Goal: Information Seeking & Learning: Learn about a topic

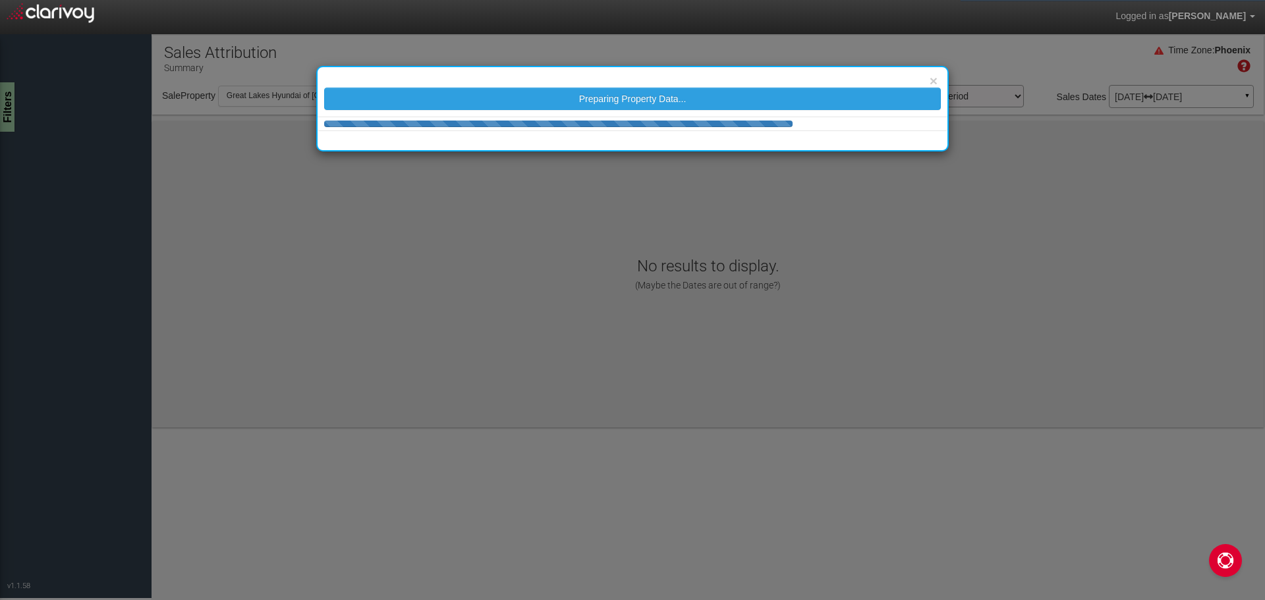
select select "object:993"
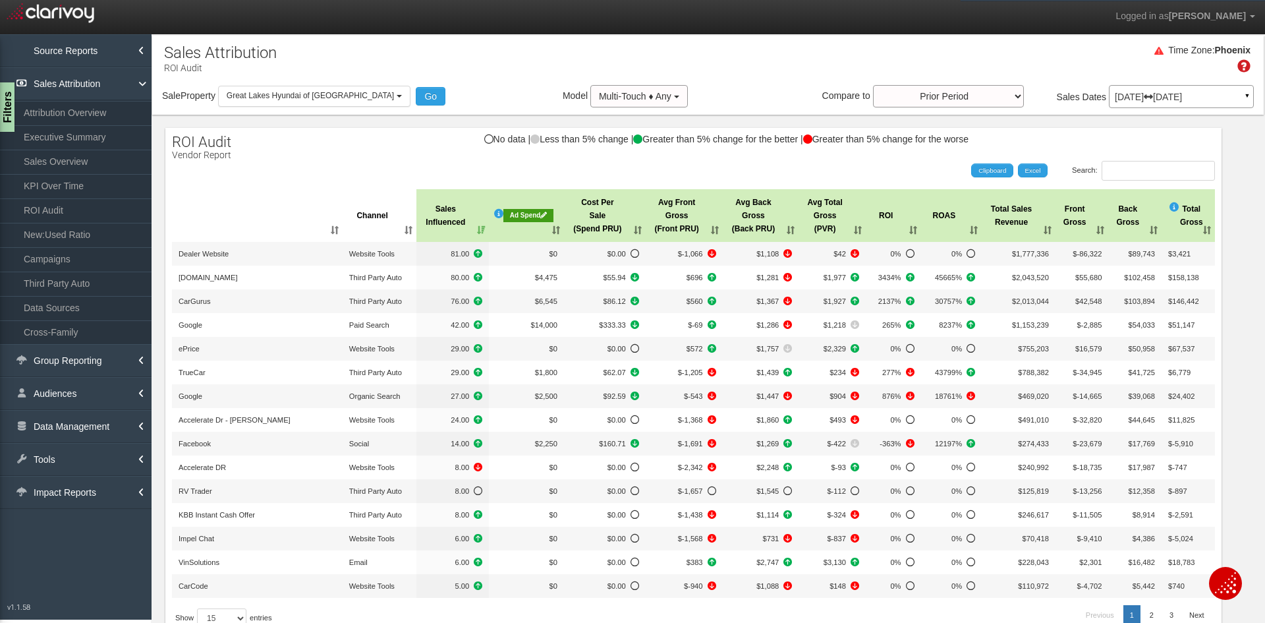
click at [528, 237] on th "Ad Spend" at bounding box center [526, 215] width 75 height 53
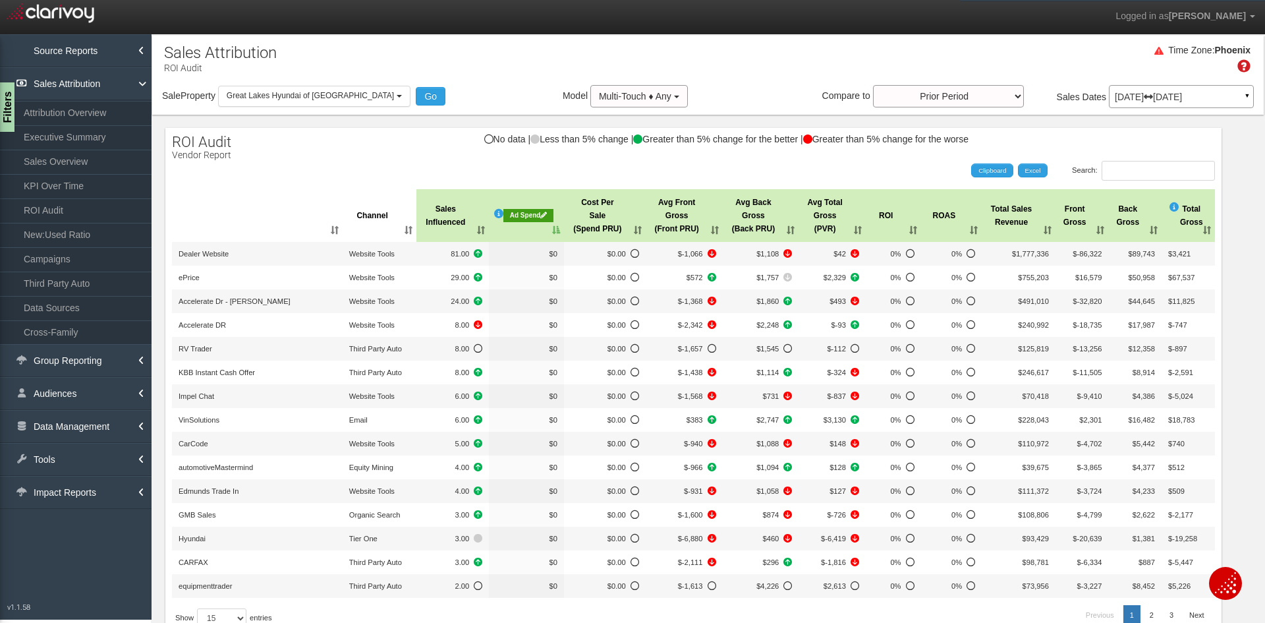
click at [528, 237] on th "Ad Spend" at bounding box center [526, 215] width 75 height 53
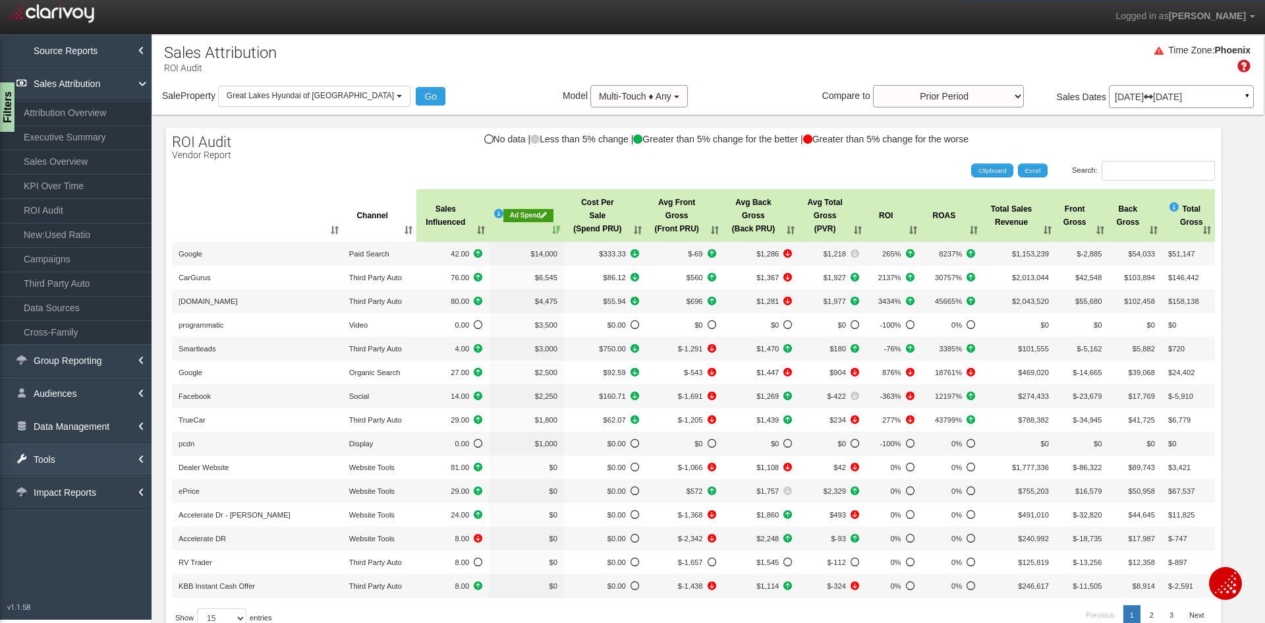
click at [77, 459] on link "Tools" at bounding box center [76, 459] width 152 height 33
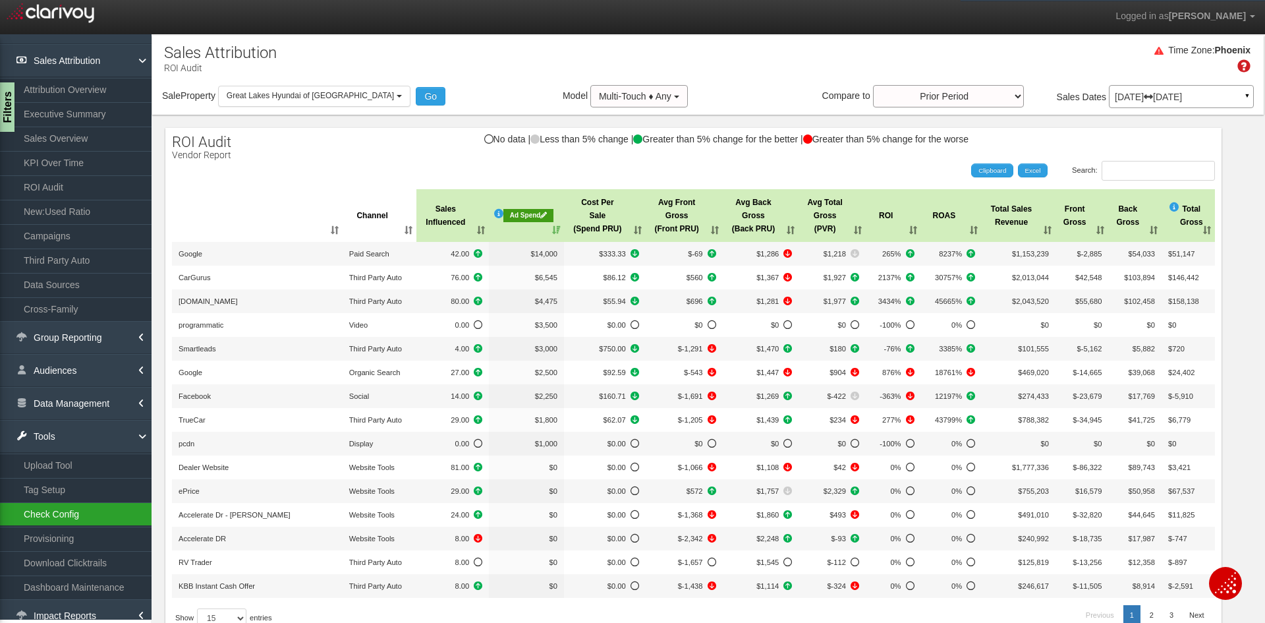
scroll to position [36, 0]
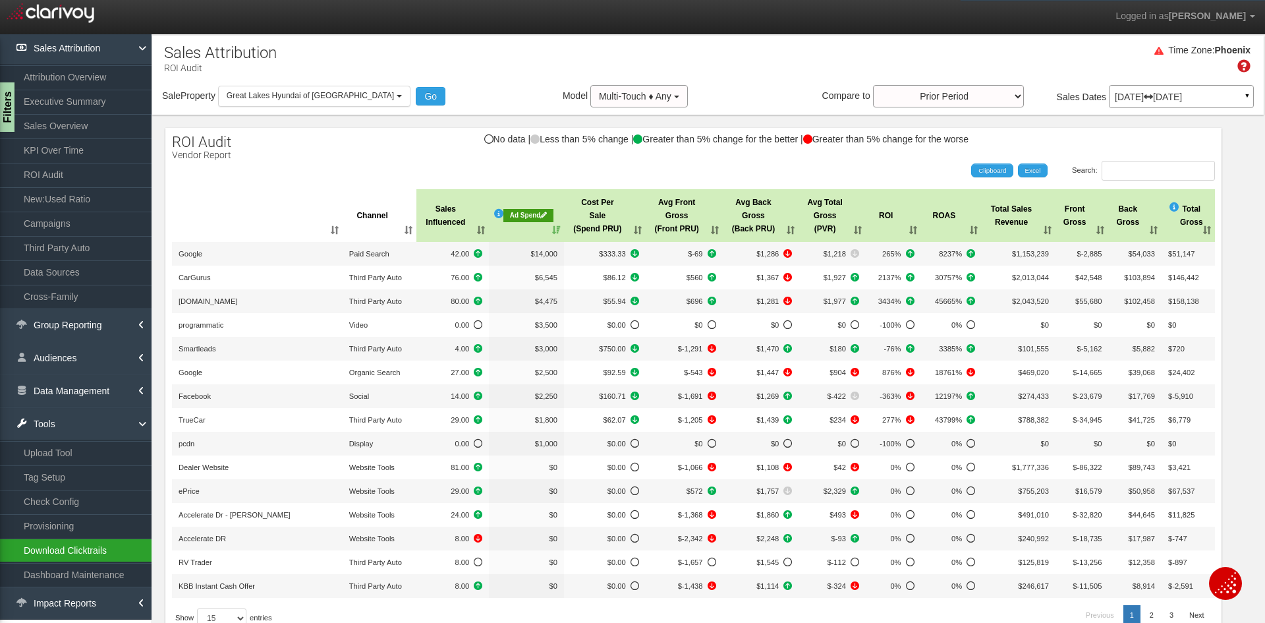
click at [65, 552] on link "Download Clicktrails" at bounding box center [76, 550] width 152 height 24
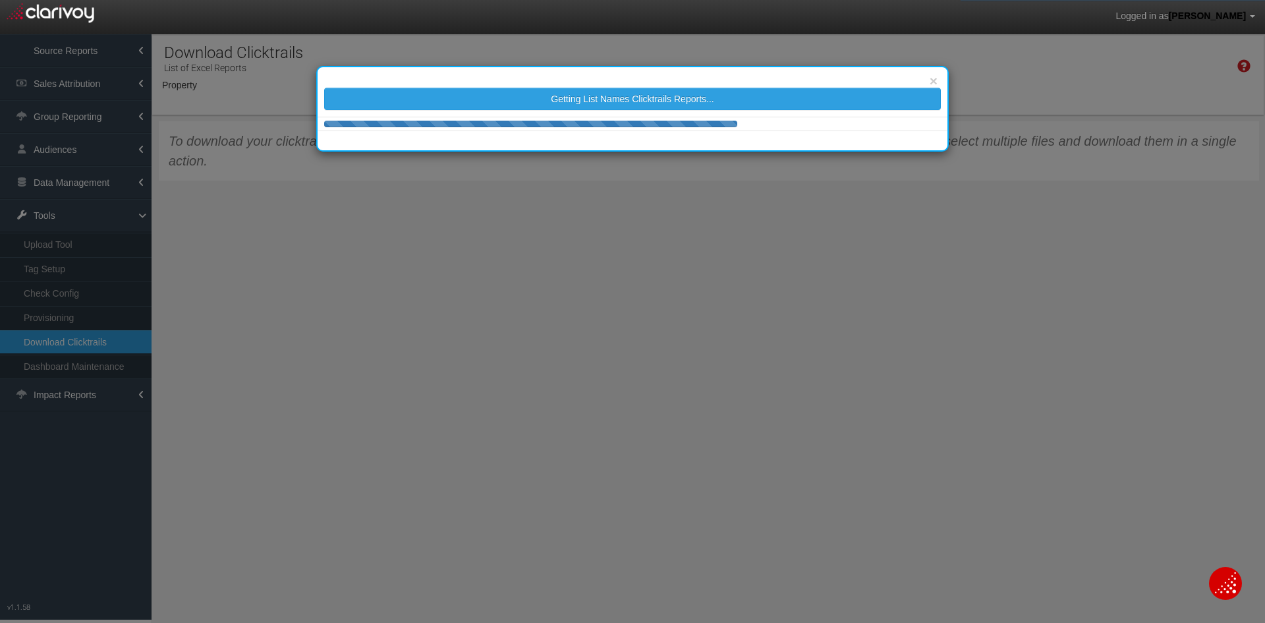
select select "object:3974"
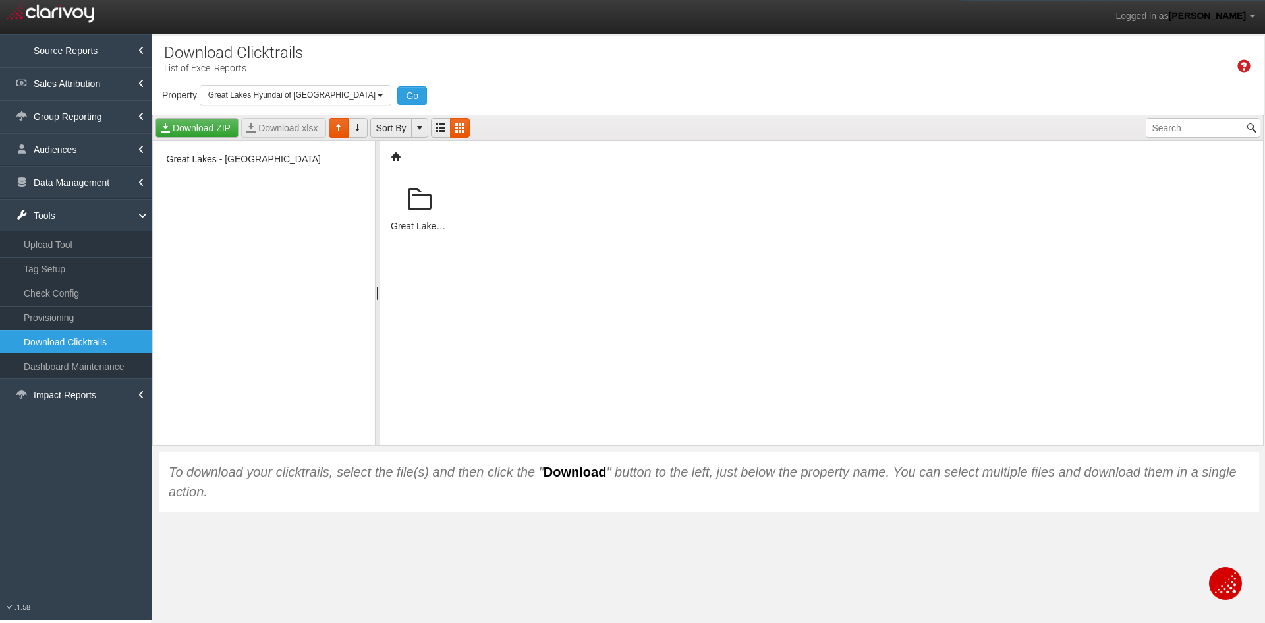
click at [410, 198] on span at bounding box center [420, 200] width 32 height 32
click at [428, 206] on span at bounding box center [420, 200] width 32 height 32
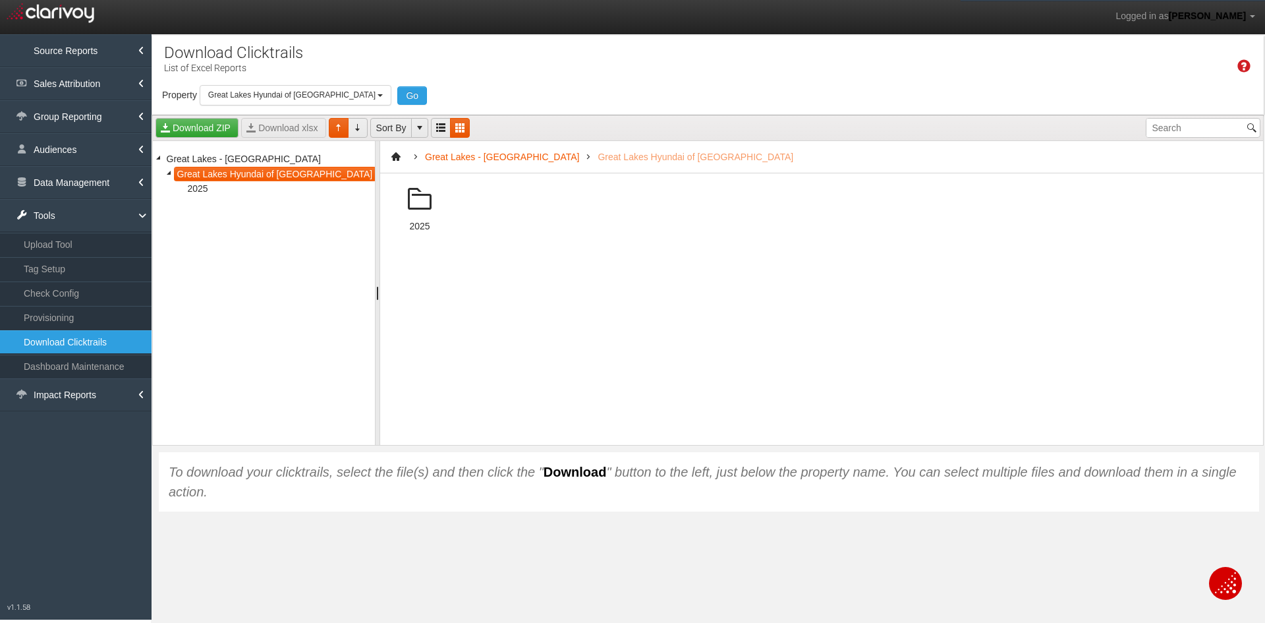
click at [422, 206] on span at bounding box center [420, 200] width 32 height 32
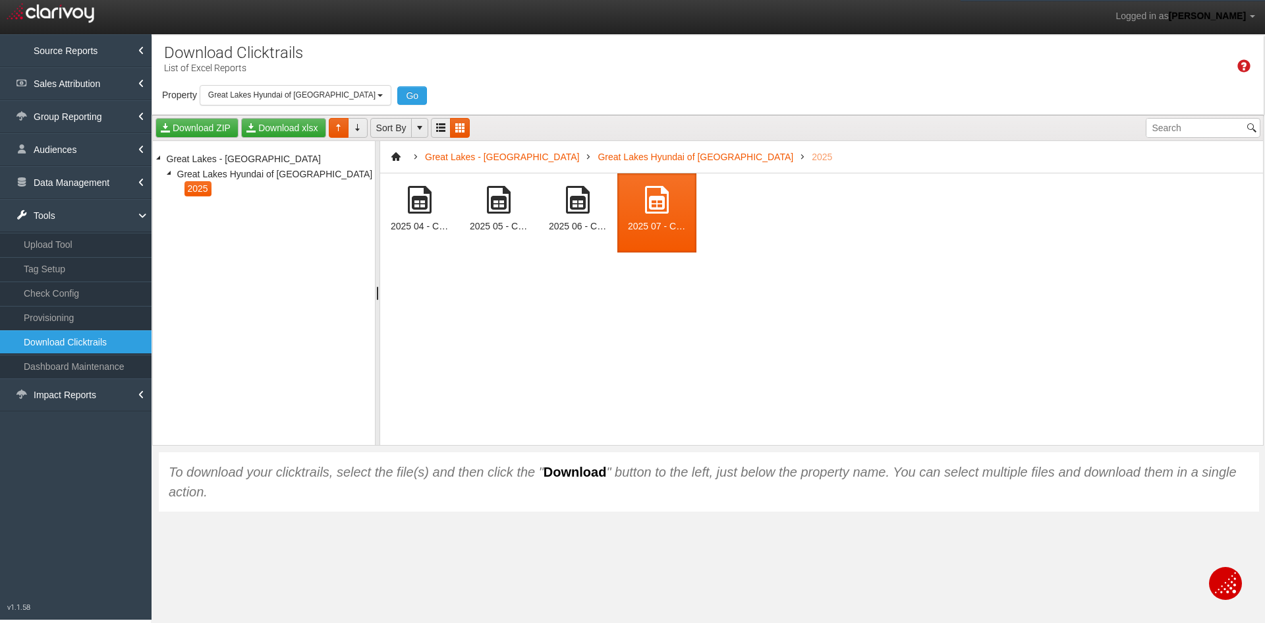
drag, startPoint x: 661, startPoint y: 196, endPoint x: 571, endPoint y: 200, distance: 89.7
click at [630, 202] on div at bounding box center [657, 200] width 58 height 32
click at [267, 128] on link "Download xlsx" at bounding box center [283, 128] width 84 height 20
click at [59, 217] on link "Tools" at bounding box center [76, 215] width 152 height 33
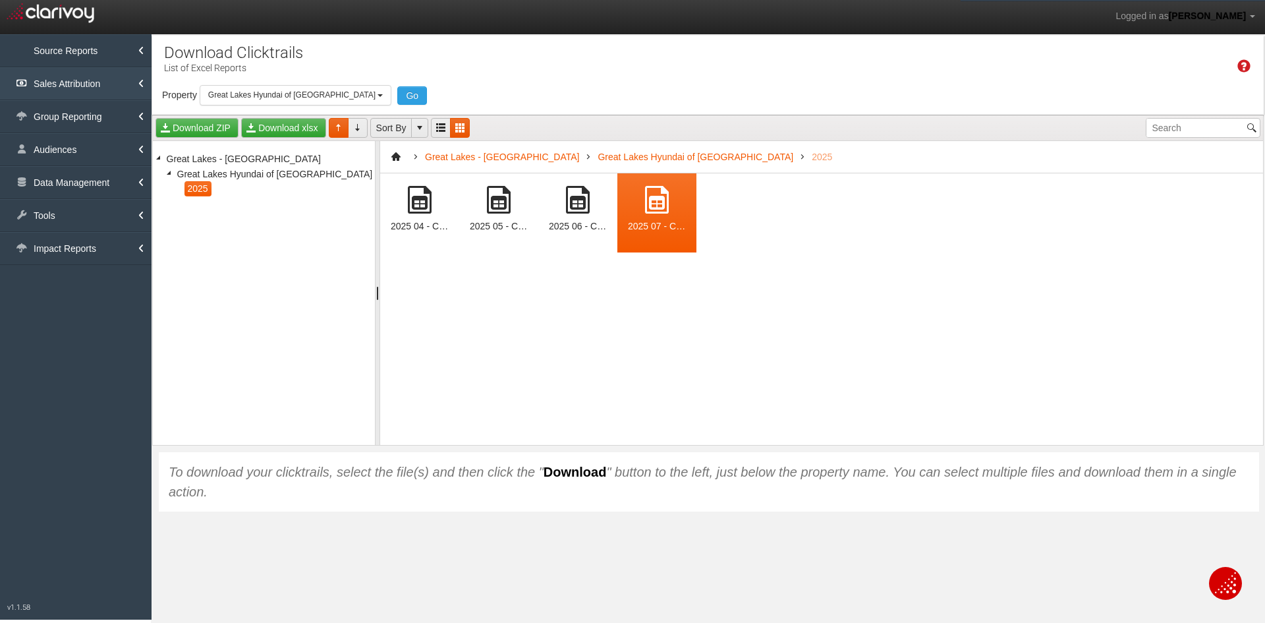
click at [71, 87] on link "Sales Attribution" at bounding box center [76, 83] width 152 height 33
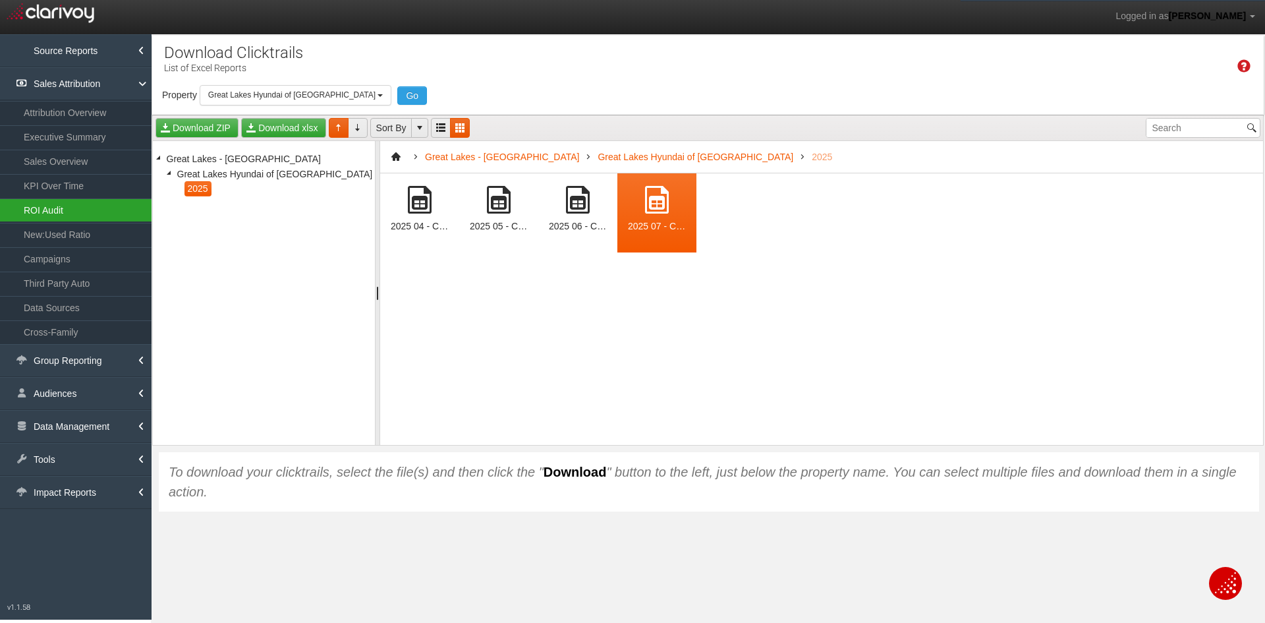
click at [52, 210] on link "ROI Audit" at bounding box center [76, 210] width 152 height 24
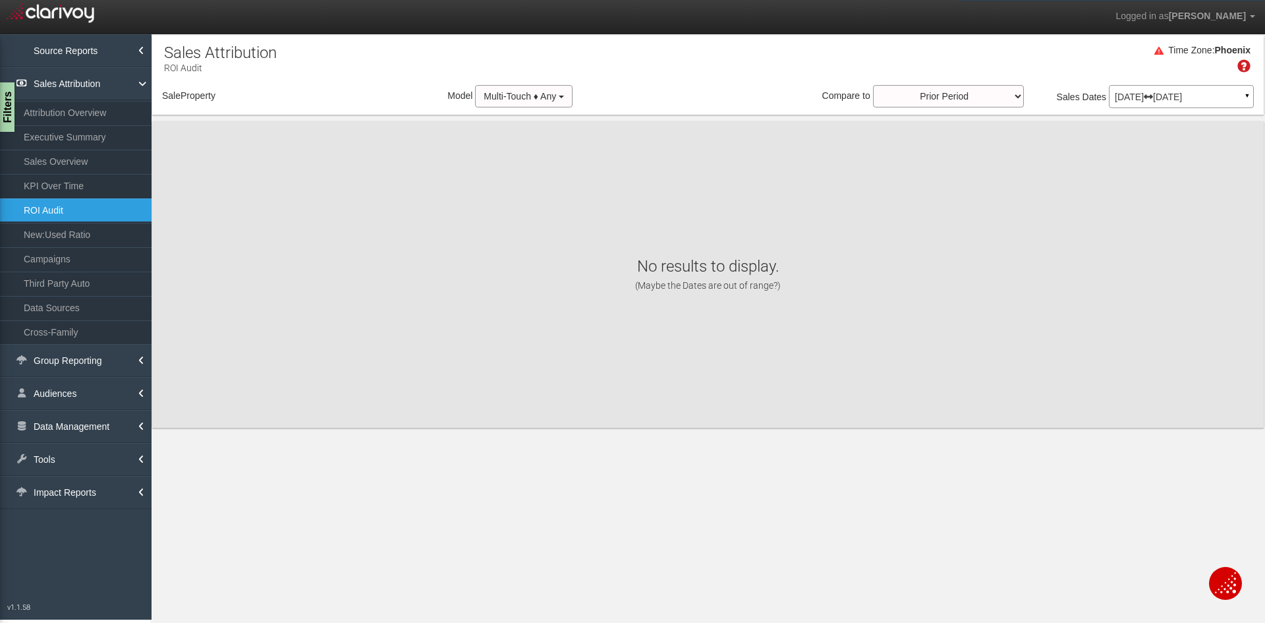
select select "object:6566"
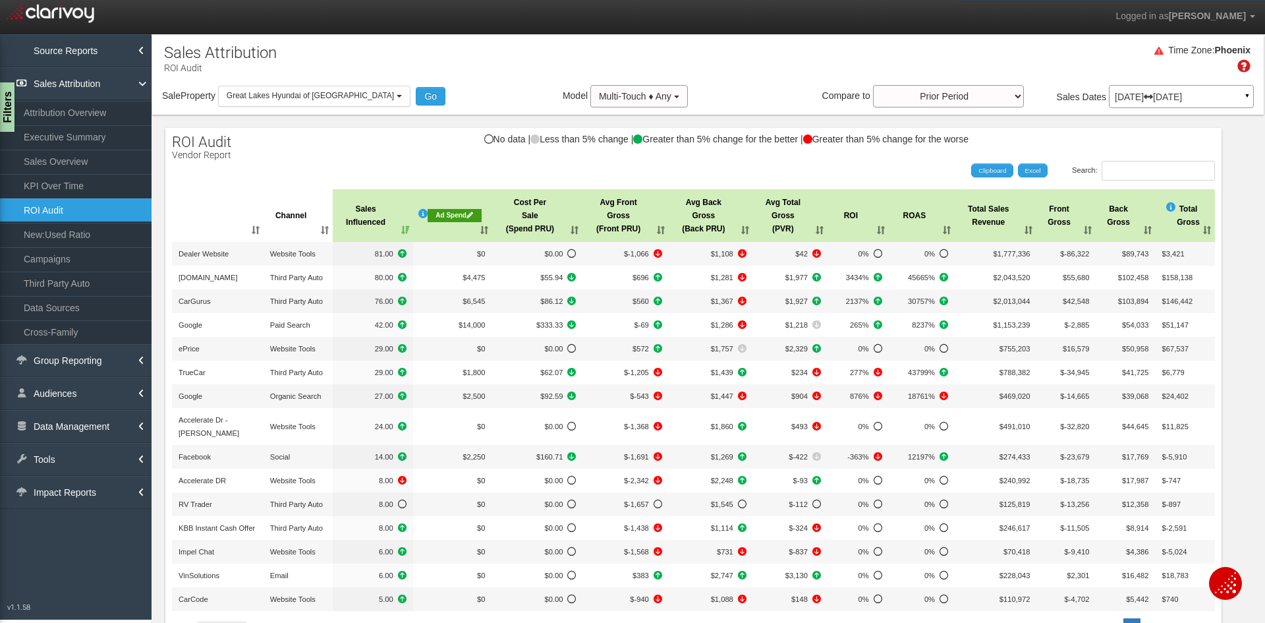
click at [437, 234] on th "Ad Spend" at bounding box center [452, 215] width 79 height 53
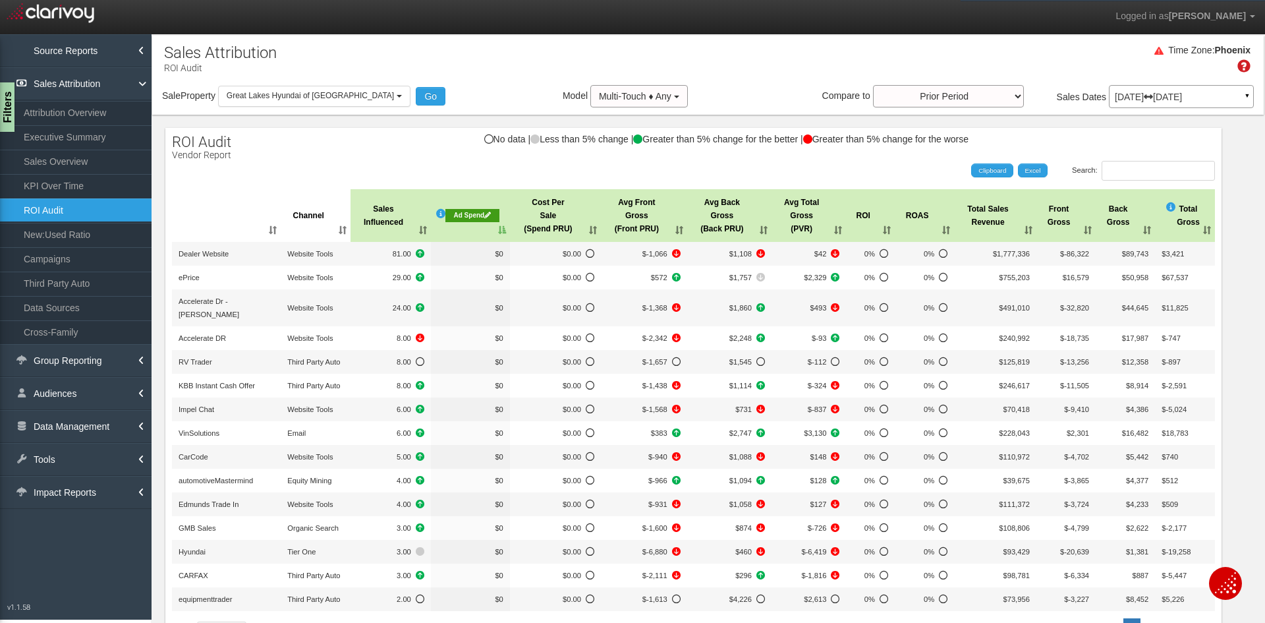
click at [463, 233] on th "Ad Spend" at bounding box center [470, 215] width 79 height 53
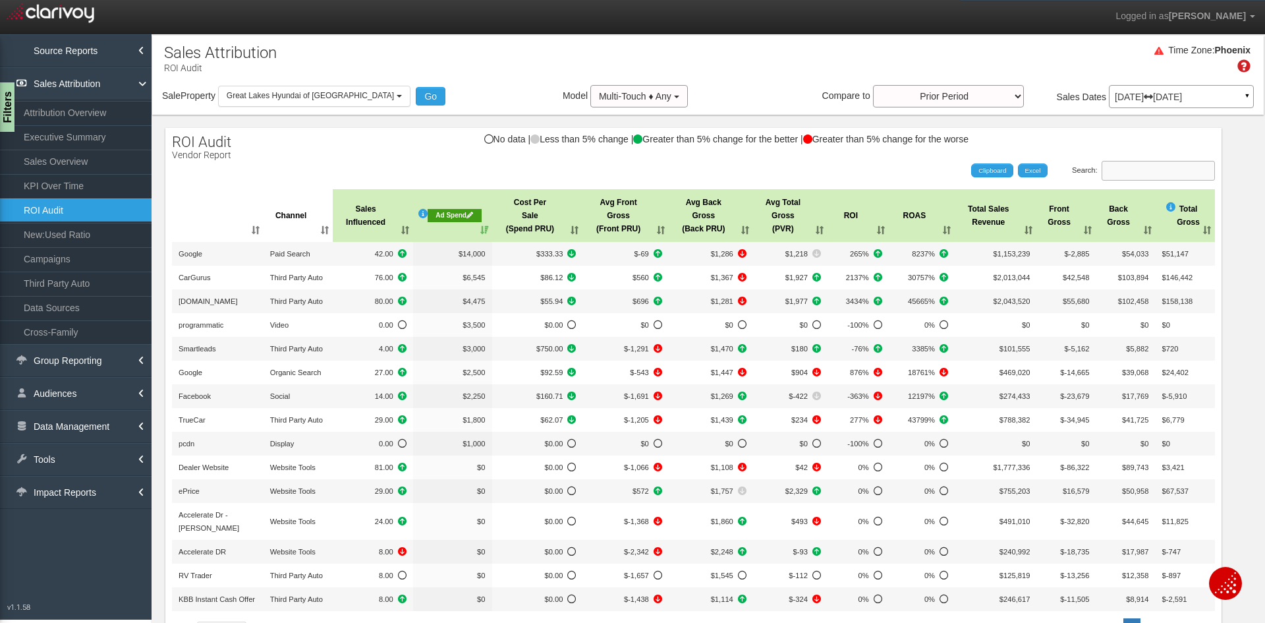
click at [1142, 174] on input "Search:" at bounding box center [1158, 171] width 113 height 20
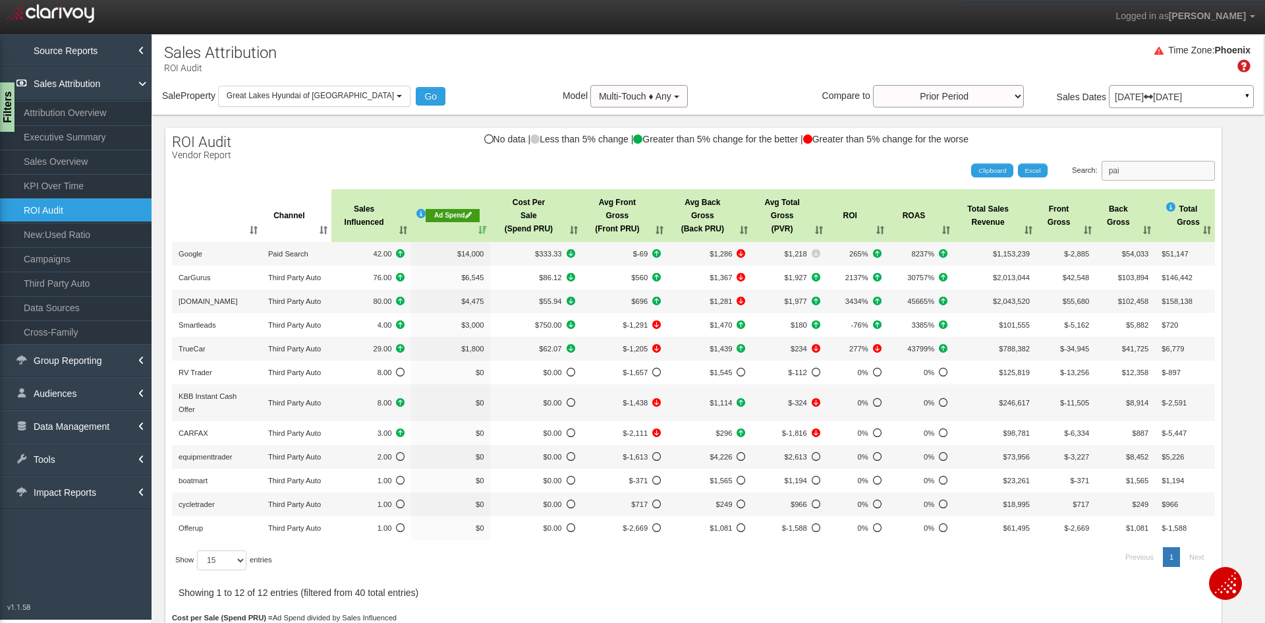
type input "paid"
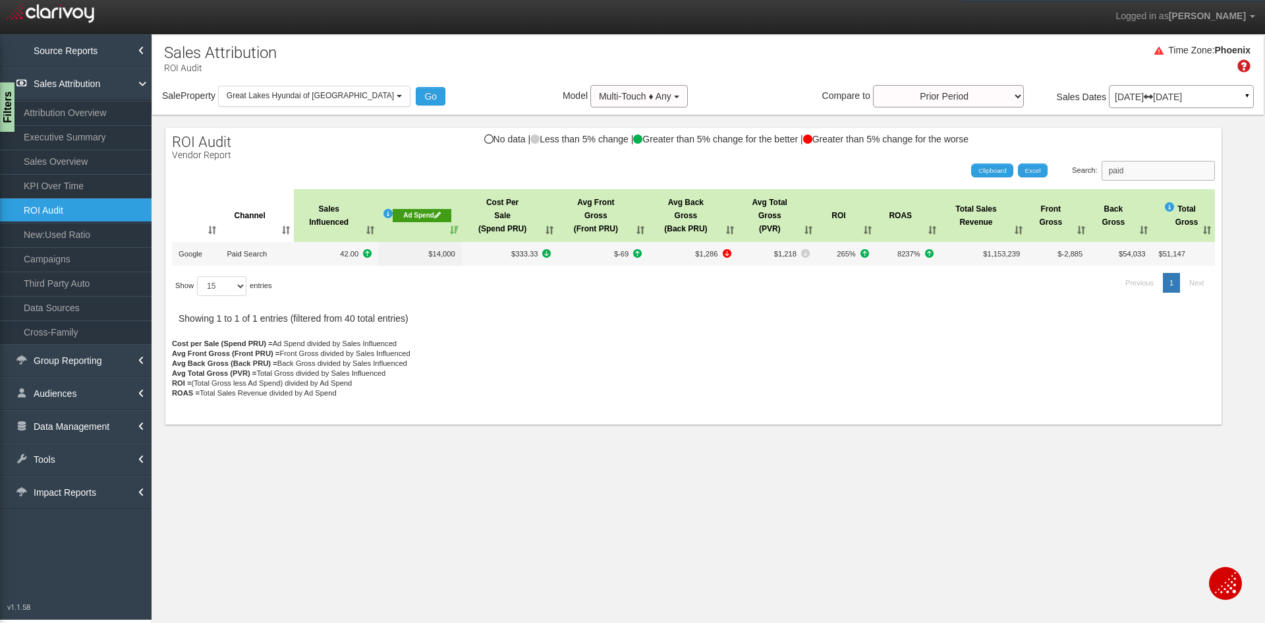
drag, startPoint x: 1146, startPoint y: 174, endPoint x: 1082, endPoint y: 170, distance: 64.0
click at [1082, 170] on label "Search: paid" at bounding box center [1143, 171] width 143 height 20
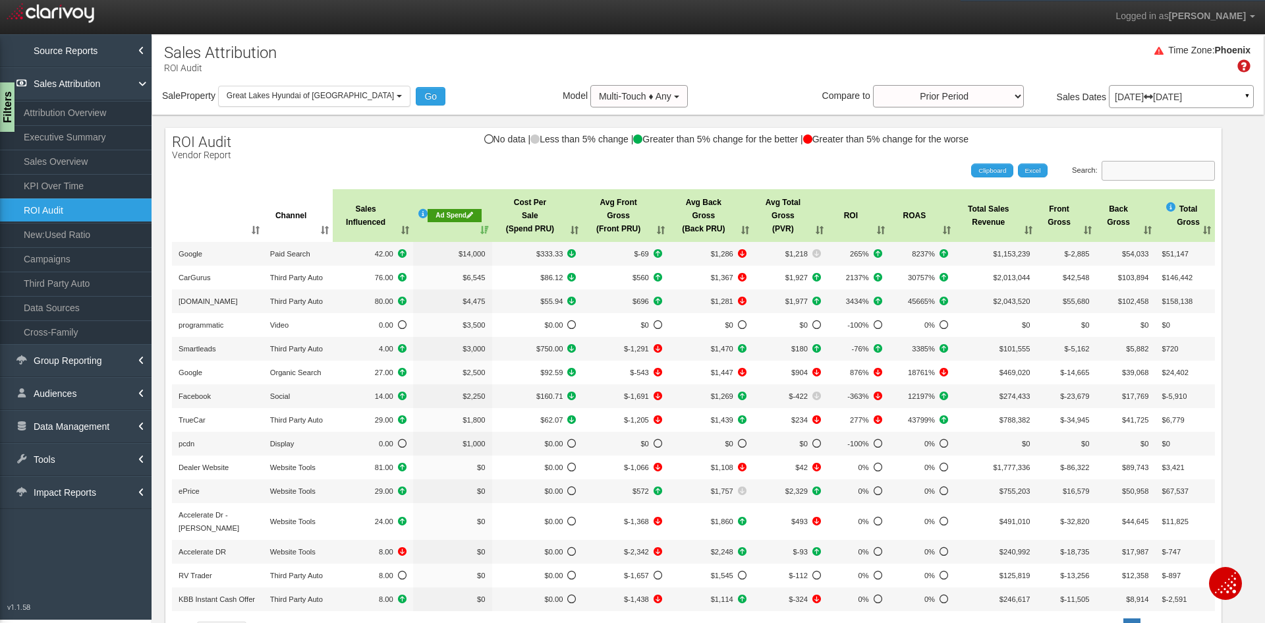
click at [1197, 174] on input "Search:" at bounding box center [1158, 171] width 113 height 20
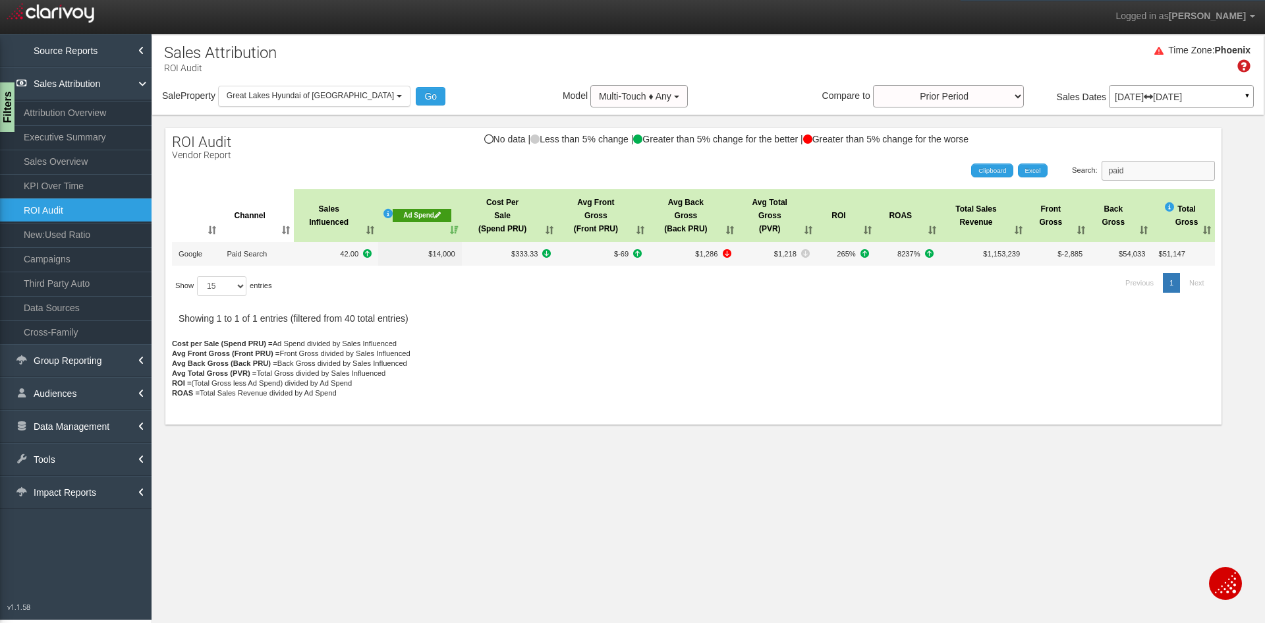
type input "paid"
click at [1164, 99] on p "[DATE] [DATE]" at bounding box center [1181, 96] width 133 height 9
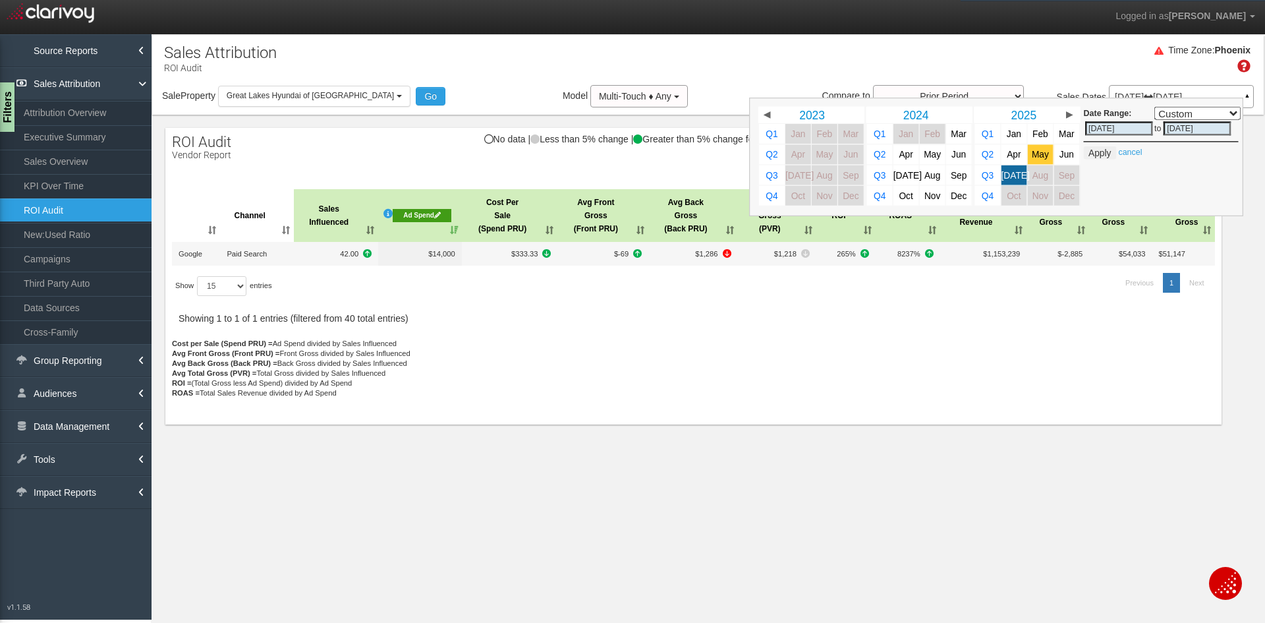
click at [1034, 156] on span "May" at bounding box center [1040, 155] width 17 height 10
select select ","
type input "05/01/2025"
type input "05/31/2025"
click at [1137, 150] on link "cancel" at bounding box center [1130, 152] width 24 height 9
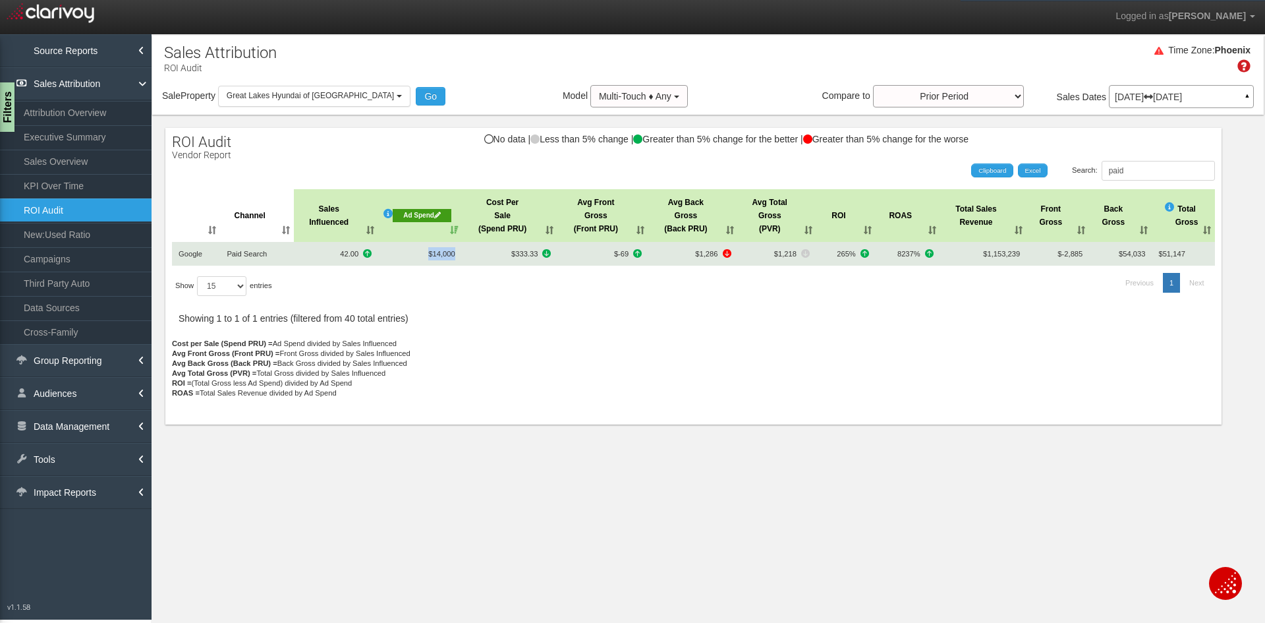
drag, startPoint x: 433, startPoint y: 250, endPoint x: 458, endPoint y: 252, distance: 25.1
click at [455, 252] on span "$14,000" at bounding box center [441, 254] width 26 height 8
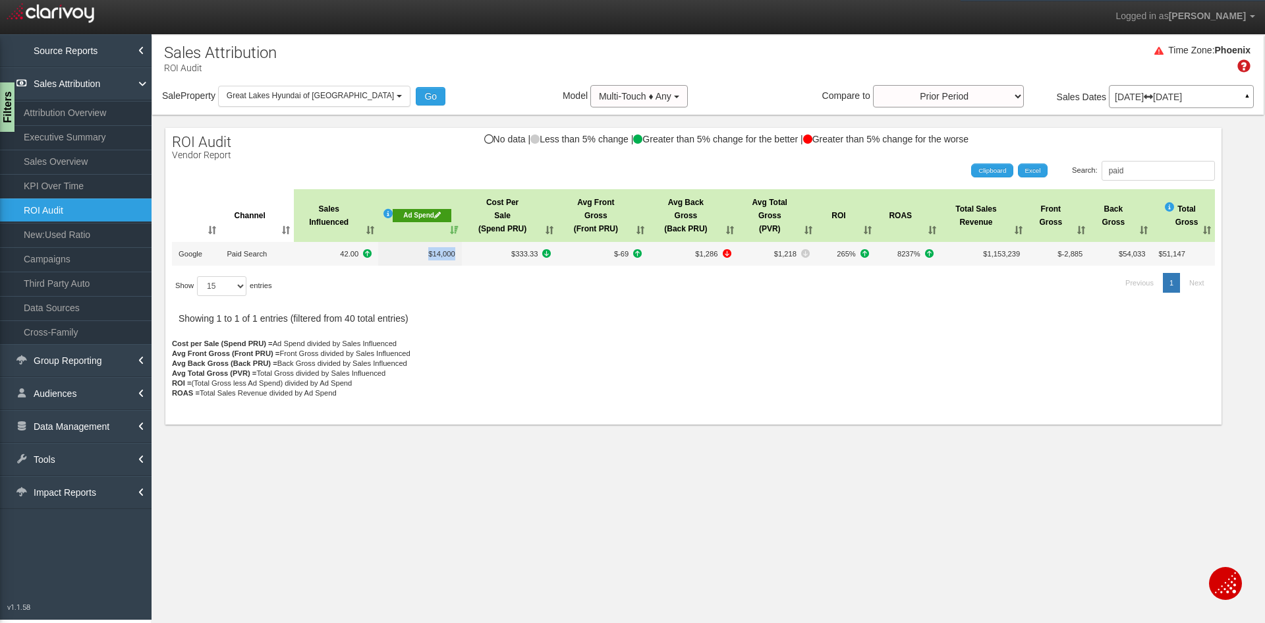
click at [433, 214] on div "Ad Spend" at bounding box center [422, 215] width 58 height 13
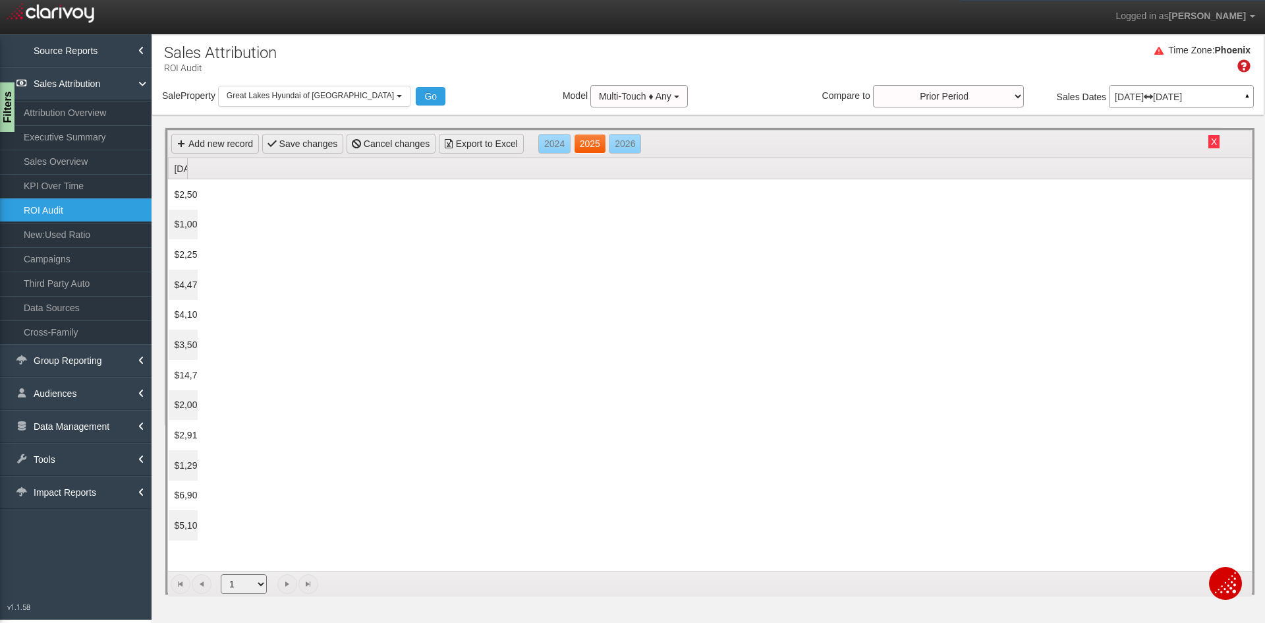
click at [606, 138] on link "2025" at bounding box center [590, 144] width 32 height 20
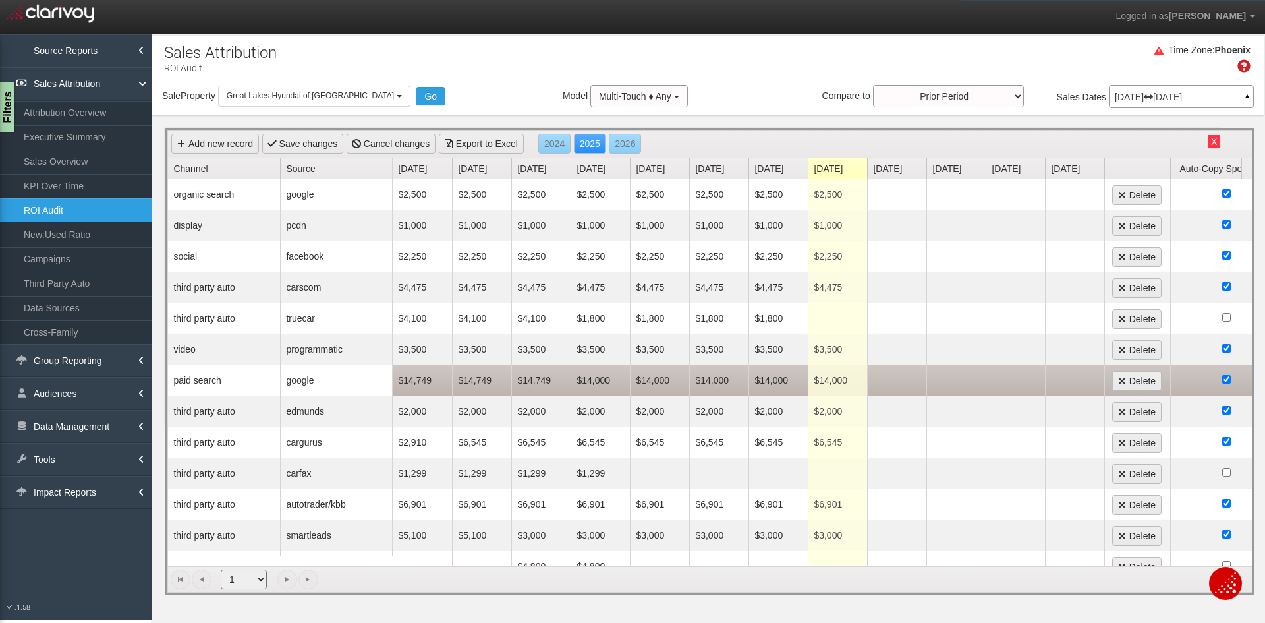
click at [827, 382] on td "$14,000" at bounding box center [837, 380] width 59 height 31
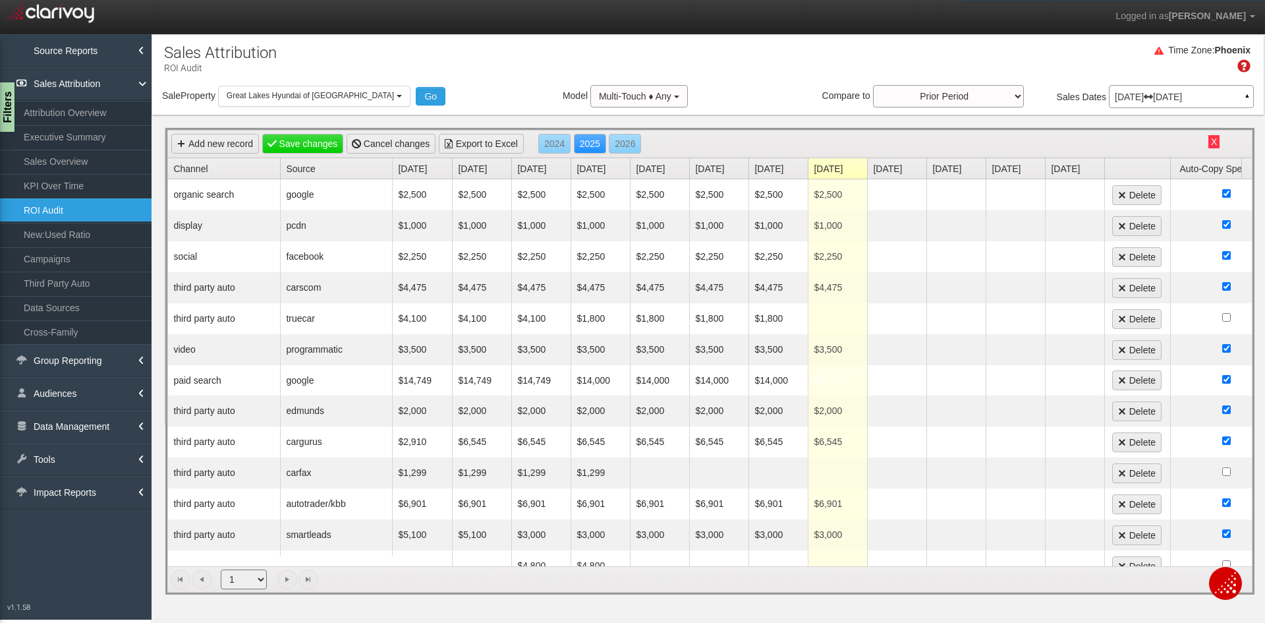
click at [1212, 140] on button "X" at bounding box center [1213, 141] width 11 height 13
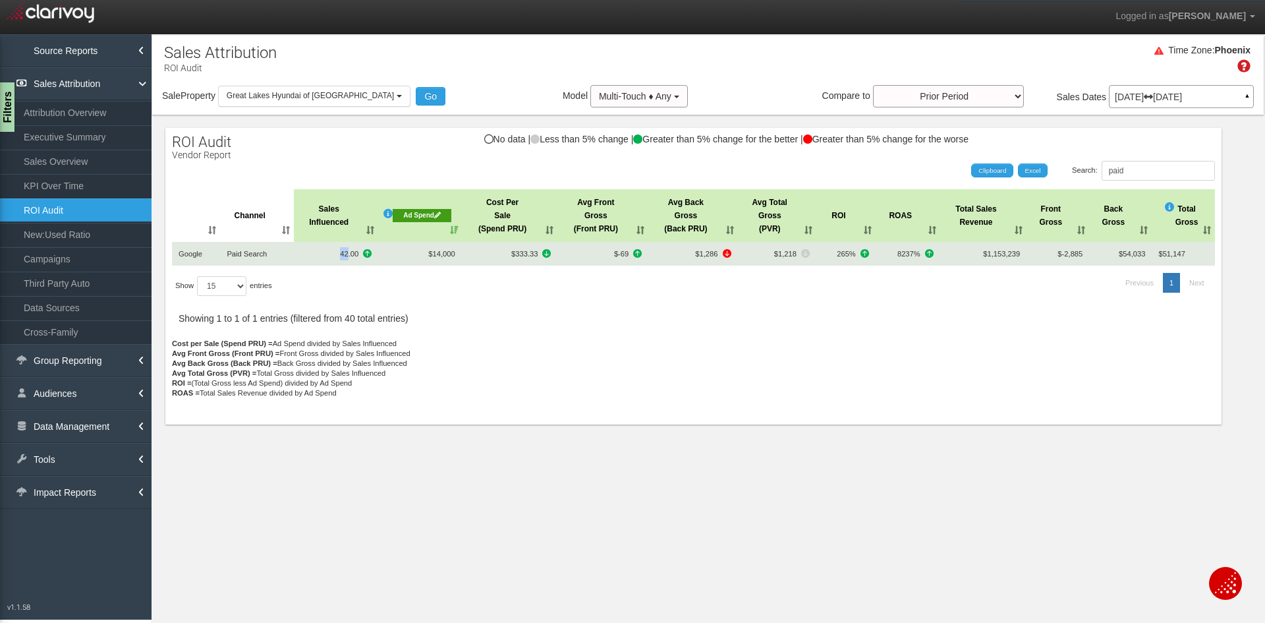
drag, startPoint x: 336, startPoint y: 258, endPoint x: 347, endPoint y: 253, distance: 12.1
click at [347, 253] on span "42.00" at bounding box center [335, 253] width 71 height 13
drag, startPoint x: 433, startPoint y: 257, endPoint x: 448, endPoint y: 256, distance: 15.2
click at [448, 256] on span "$14,000" at bounding box center [441, 254] width 26 height 8
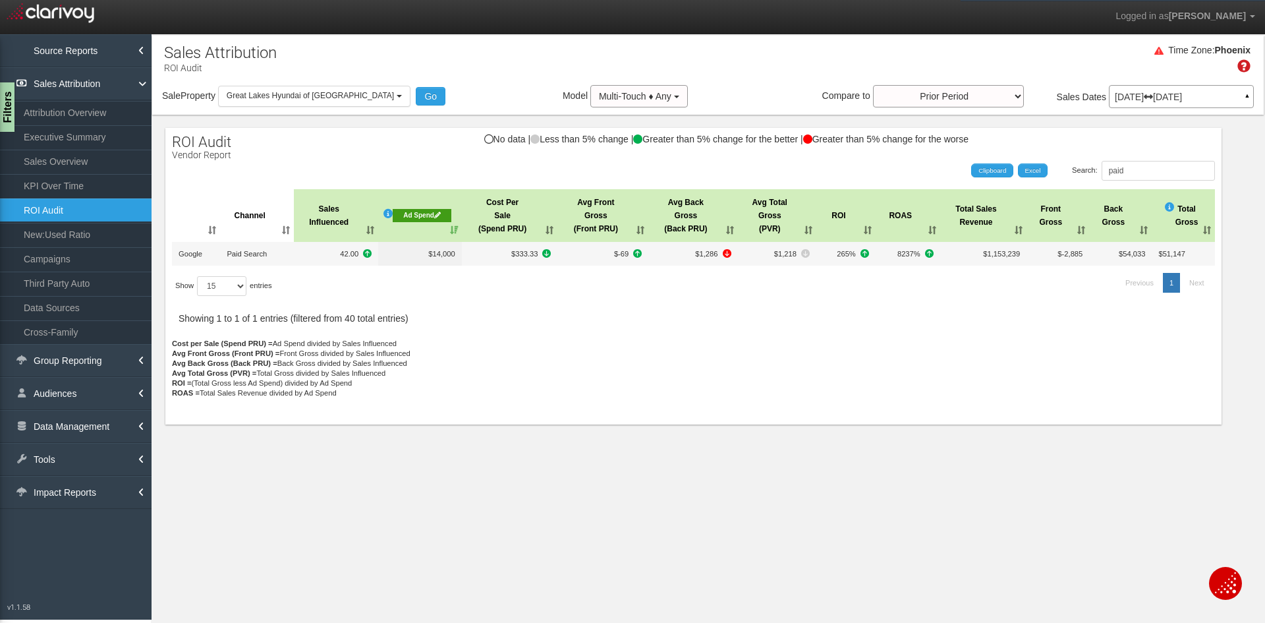
click at [445, 343] on p "Cost per Sale (Spend PRU) = Ad Spend divided by Sales Influenced Avg Front Gros…" at bounding box center [693, 378] width 1043 height 79
click at [427, 210] on div "Ad Spend" at bounding box center [422, 215] width 58 height 13
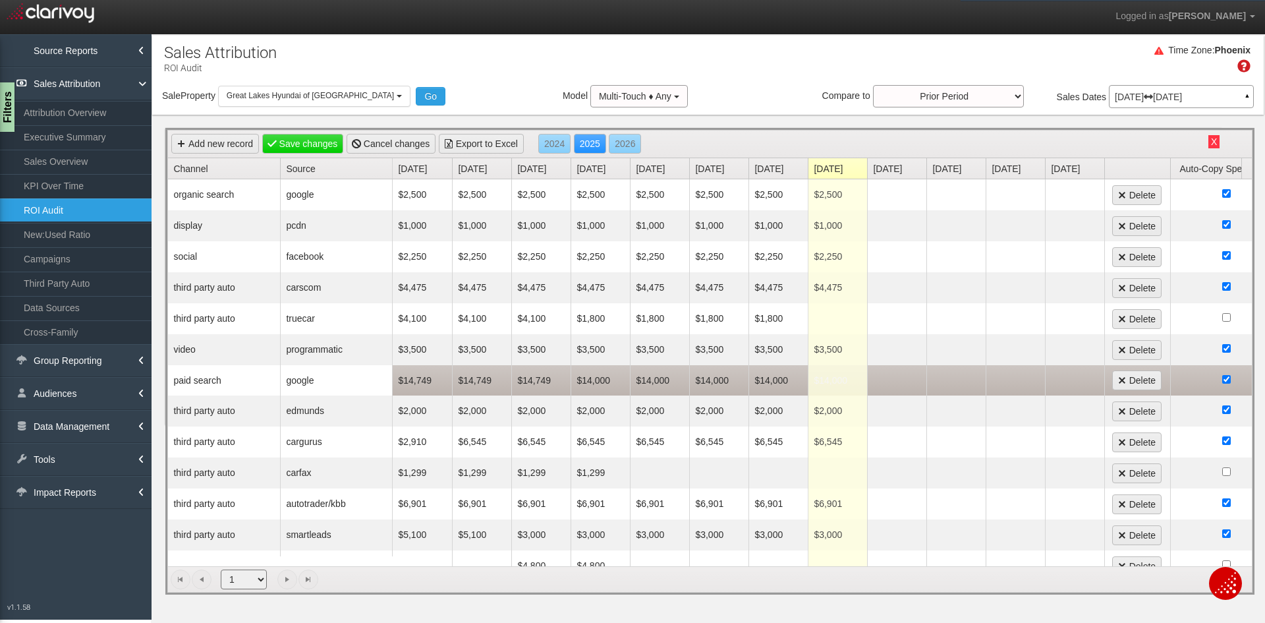
click at [774, 378] on td "$14,000" at bounding box center [778, 380] width 59 height 30
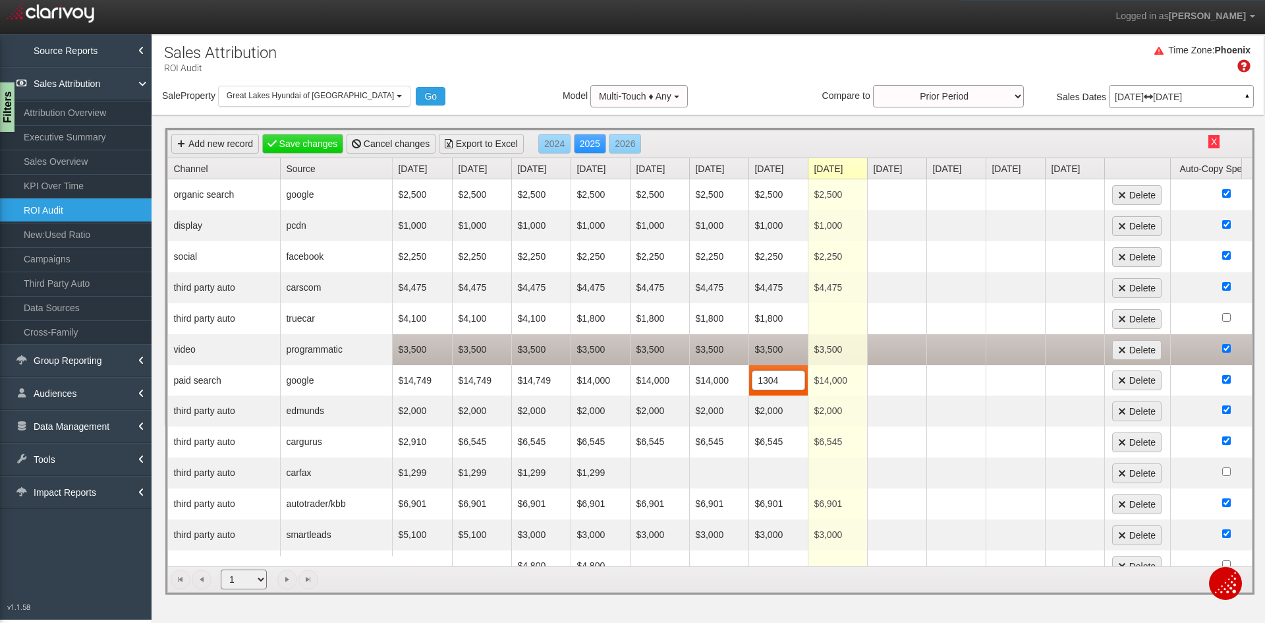
type input "13043"
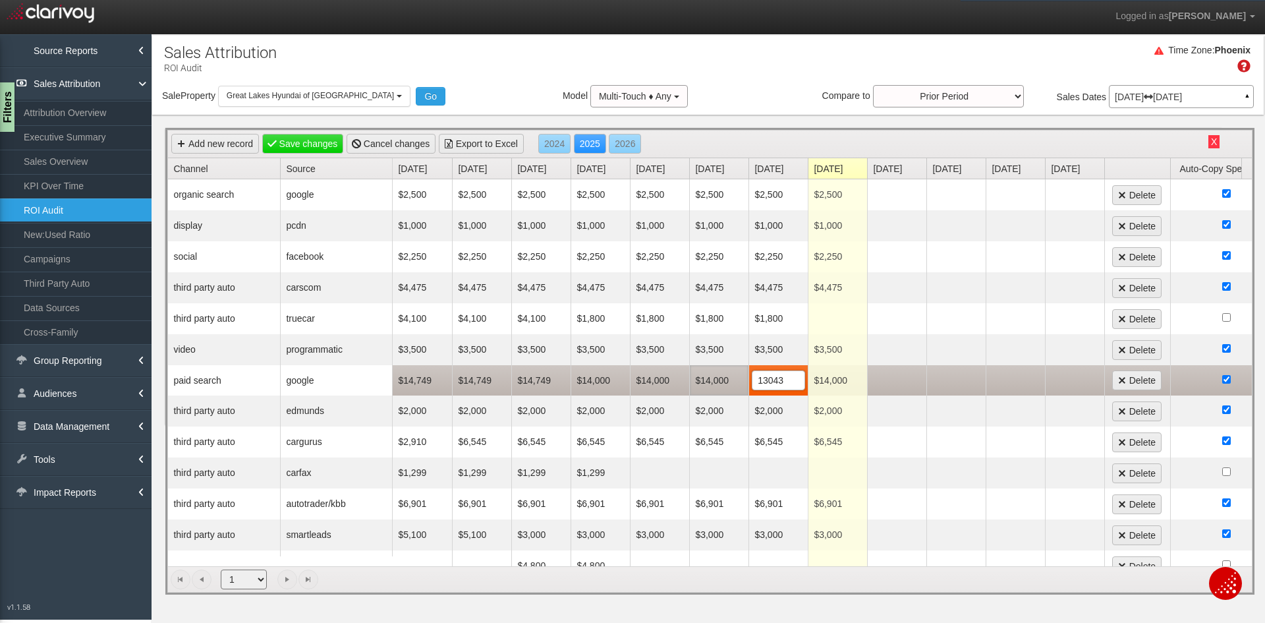
click at [702, 372] on td "$14,000" at bounding box center [718, 380] width 59 height 30
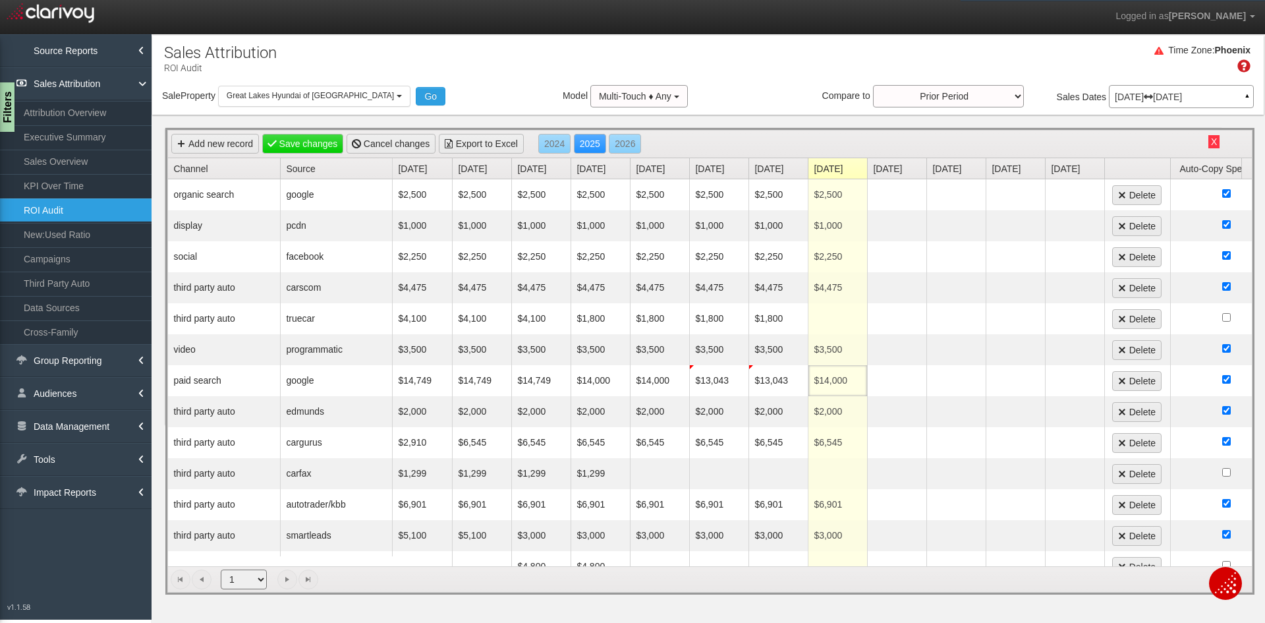
click at [824, 381] on td "$14,000" at bounding box center [837, 380] width 59 height 31
type input "13500"
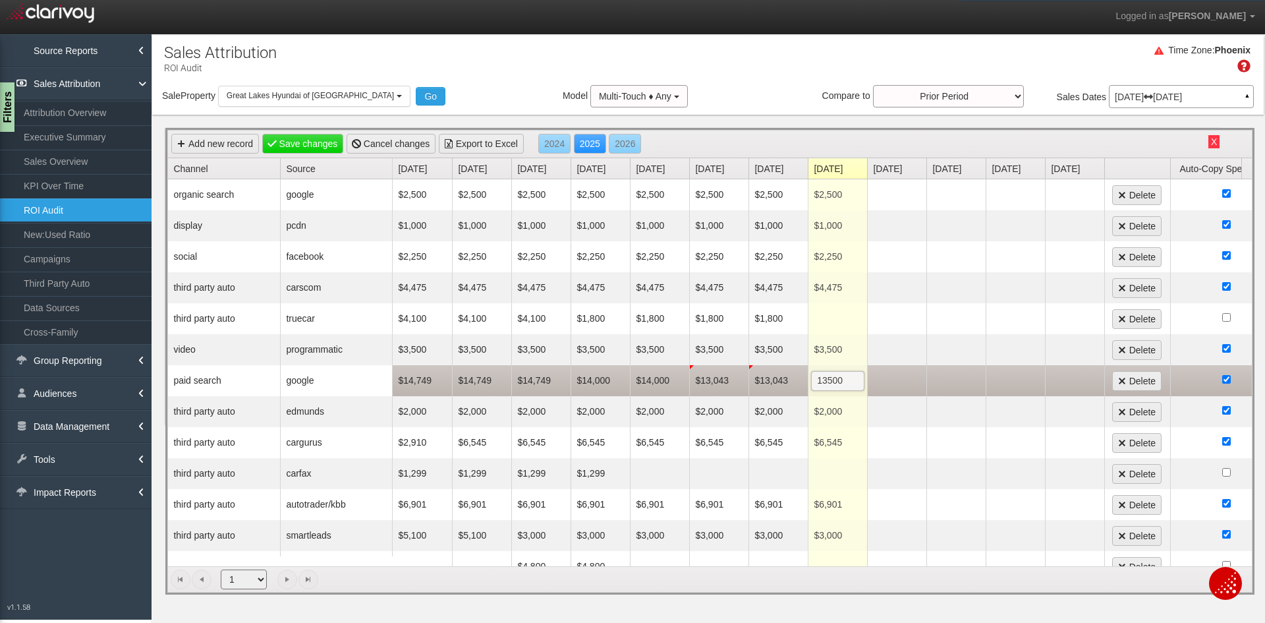
click at [663, 382] on td "$14,000" at bounding box center [659, 380] width 59 height 31
click at [588, 383] on td "$14,000" at bounding box center [600, 380] width 59 height 31
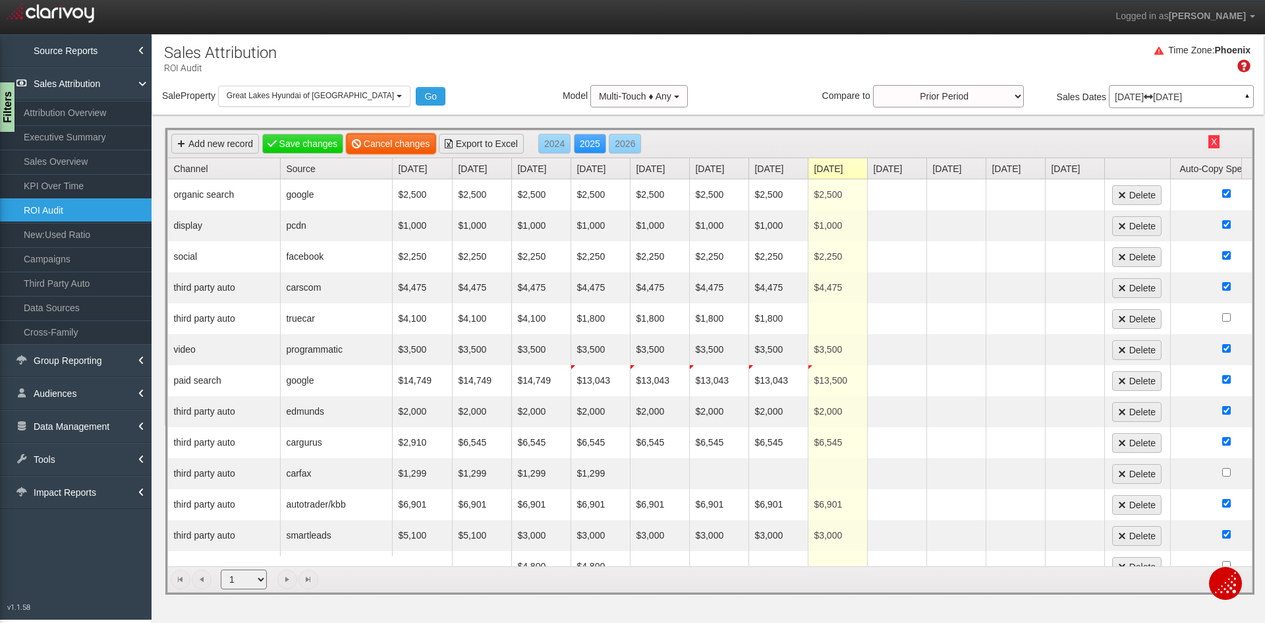
click at [393, 150] on link "Cancel changes" at bounding box center [391, 144] width 89 height 20
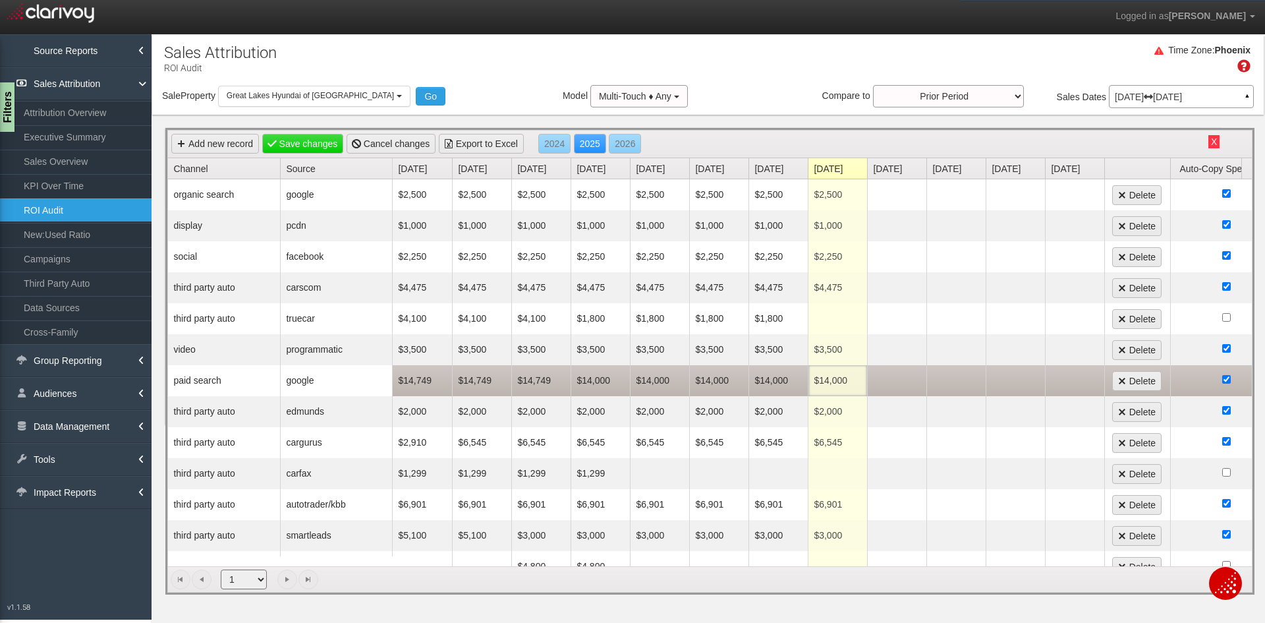
click at [836, 375] on td "$14,000" at bounding box center [837, 380] width 59 height 31
type input "13500"
click at [775, 380] on td "$14,000" at bounding box center [778, 380] width 59 height 31
type input "13000"
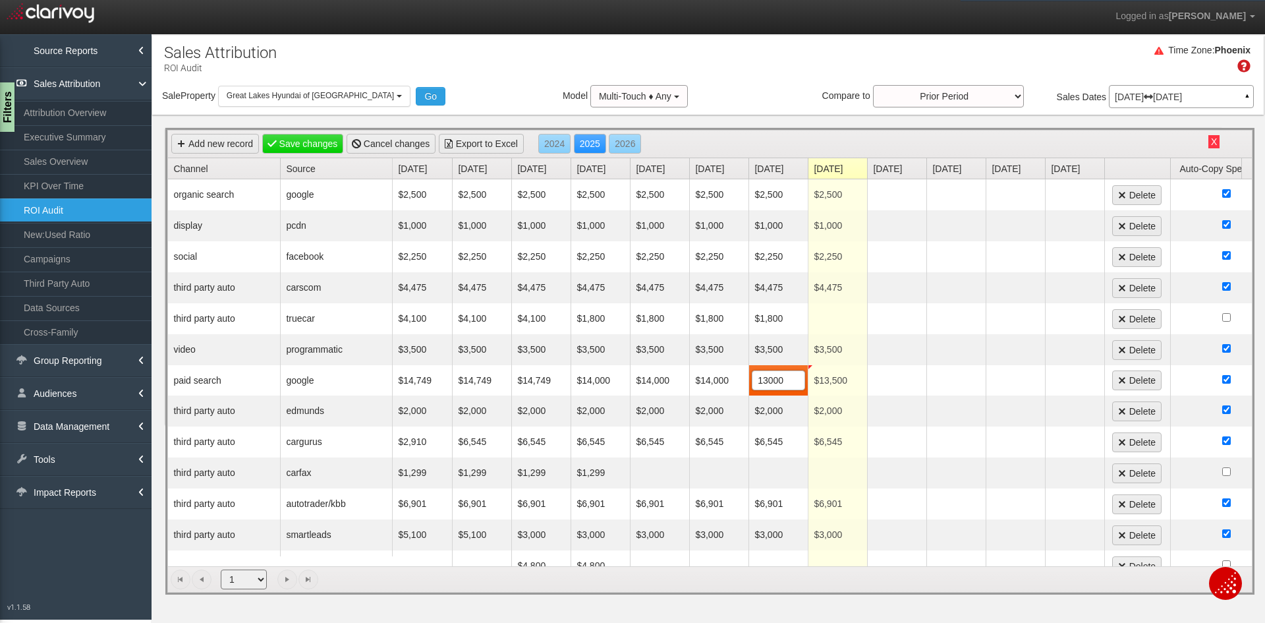
click at [756, 69] on div "Time Zone: Phoenix" at bounding box center [708, 63] width 1112 height 43
click at [298, 141] on link "Save changes" at bounding box center [303, 144] width 82 height 20
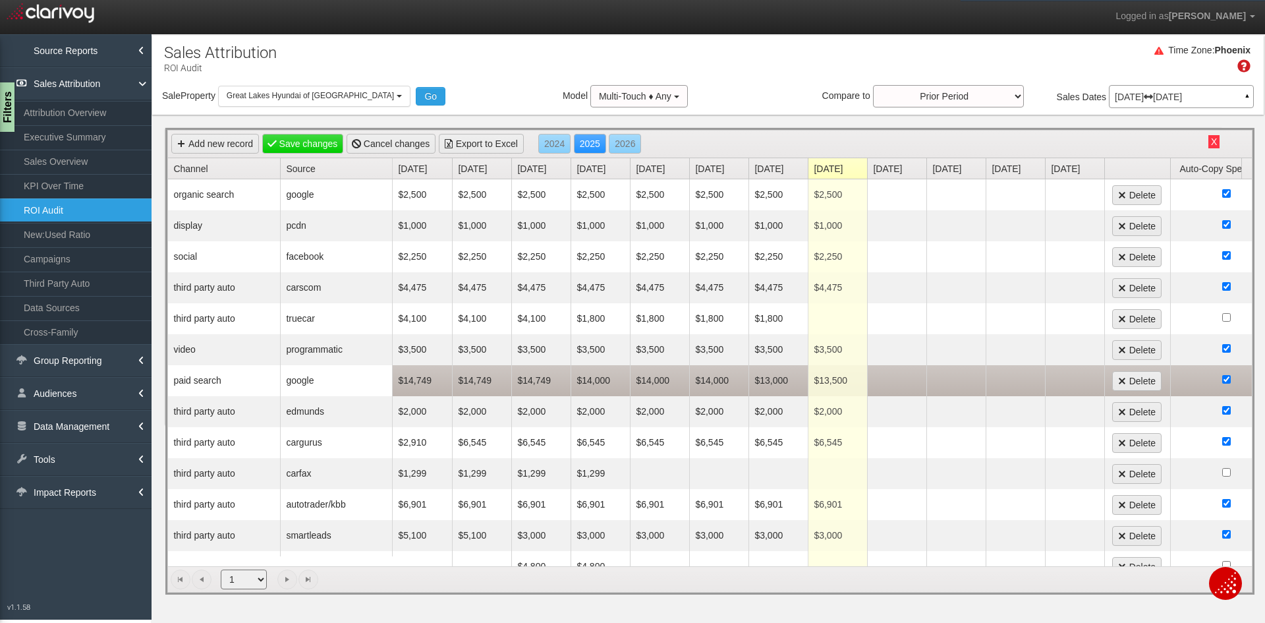
click at [775, 382] on td "$13,000" at bounding box center [778, 380] width 59 height 31
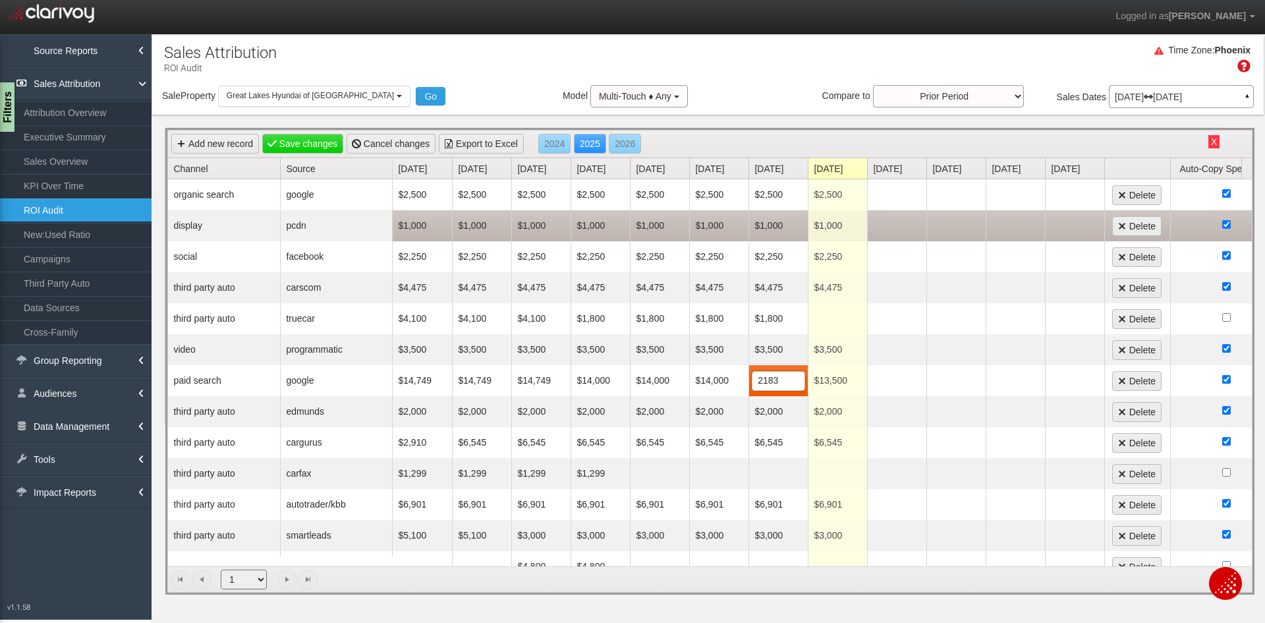
type input "21833"
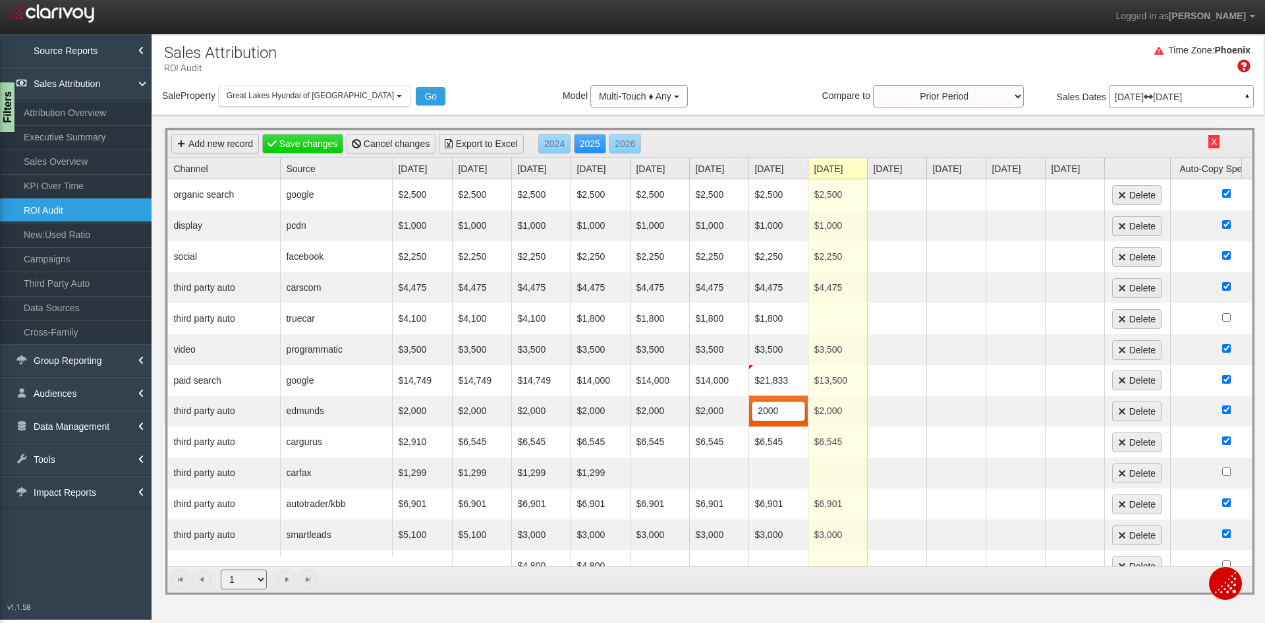
click at [299, 131] on div "Add new record Save changes Cancel changes Export to Excel 2024 2025 2026" at bounding box center [710, 144] width 1084 height 28
click at [295, 145] on link "Save changes" at bounding box center [303, 144] width 82 height 20
click at [1216, 140] on button "X" at bounding box center [1213, 141] width 11 height 13
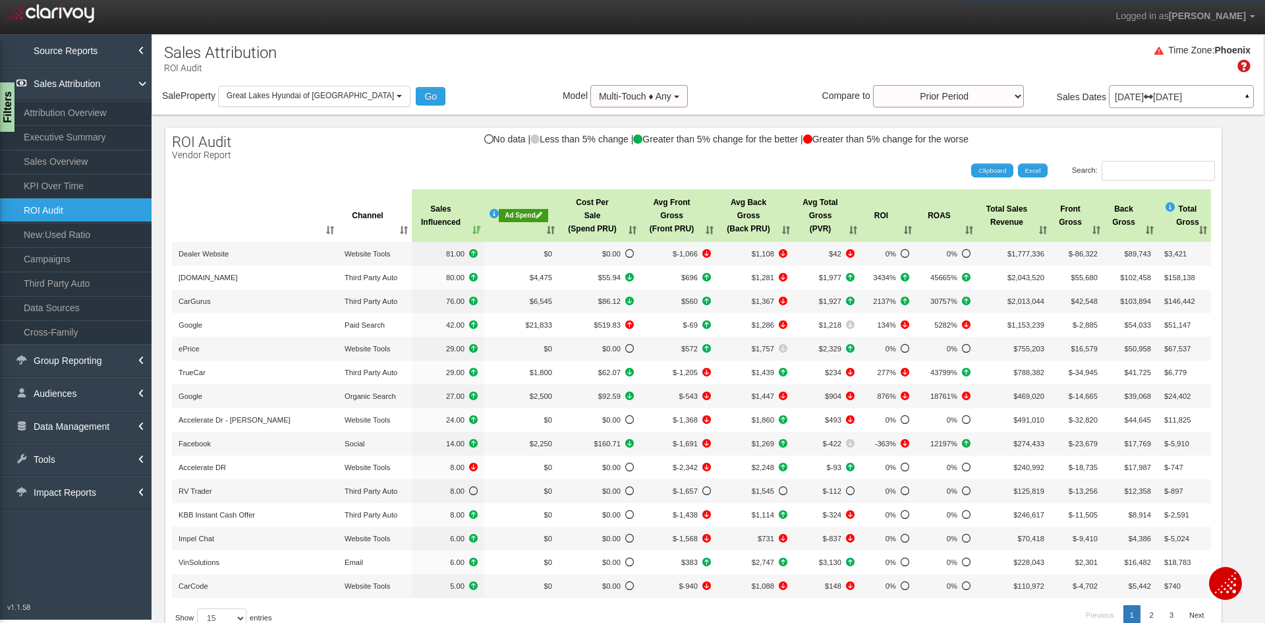
click at [516, 235] on th "Ad Spend" at bounding box center [521, 215] width 74 height 53
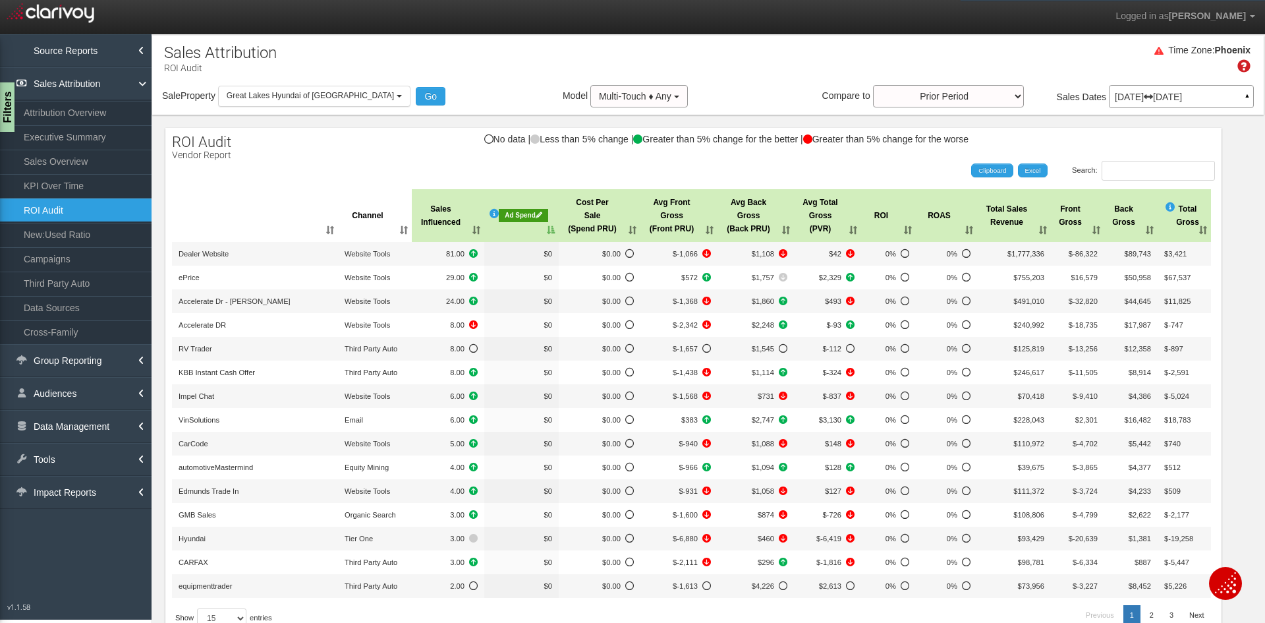
click at [519, 235] on th "Ad Spend" at bounding box center [521, 215] width 74 height 53
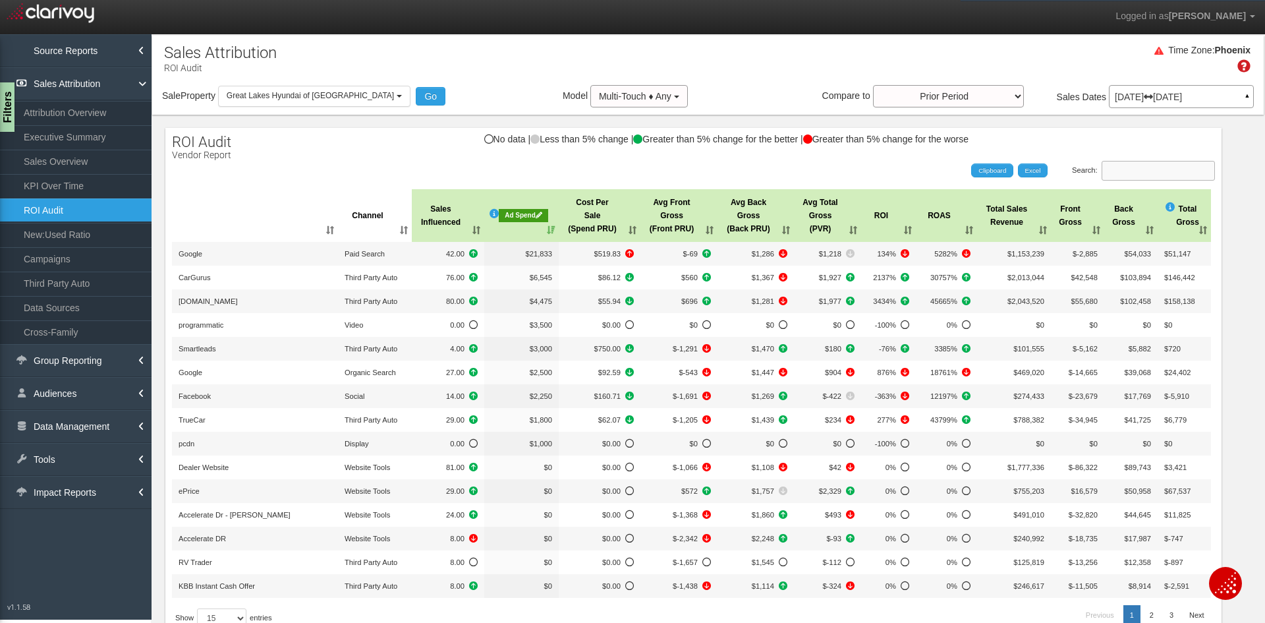
click at [1158, 171] on input "Search:" at bounding box center [1158, 171] width 113 height 20
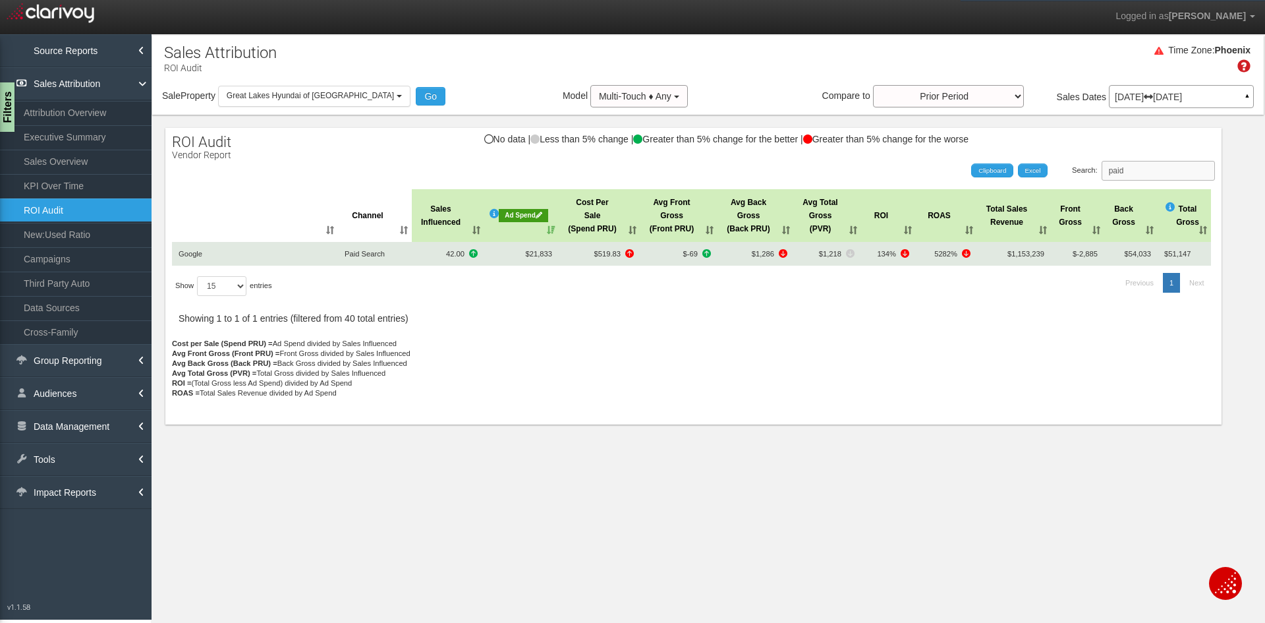
type input "paid"
drag, startPoint x: 874, startPoint y: 256, endPoint x: 891, endPoint y: 256, distance: 17.1
click at [891, 256] on span "134%" at bounding box center [889, 253] width 42 height 13
drag, startPoint x: 1163, startPoint y: 253, endPoint x: 1175, endPoint y: 254, distance: 11.9
click at [1175, 254] on td "$51,147" at bounding box center [1184, 254] width 53 height 24
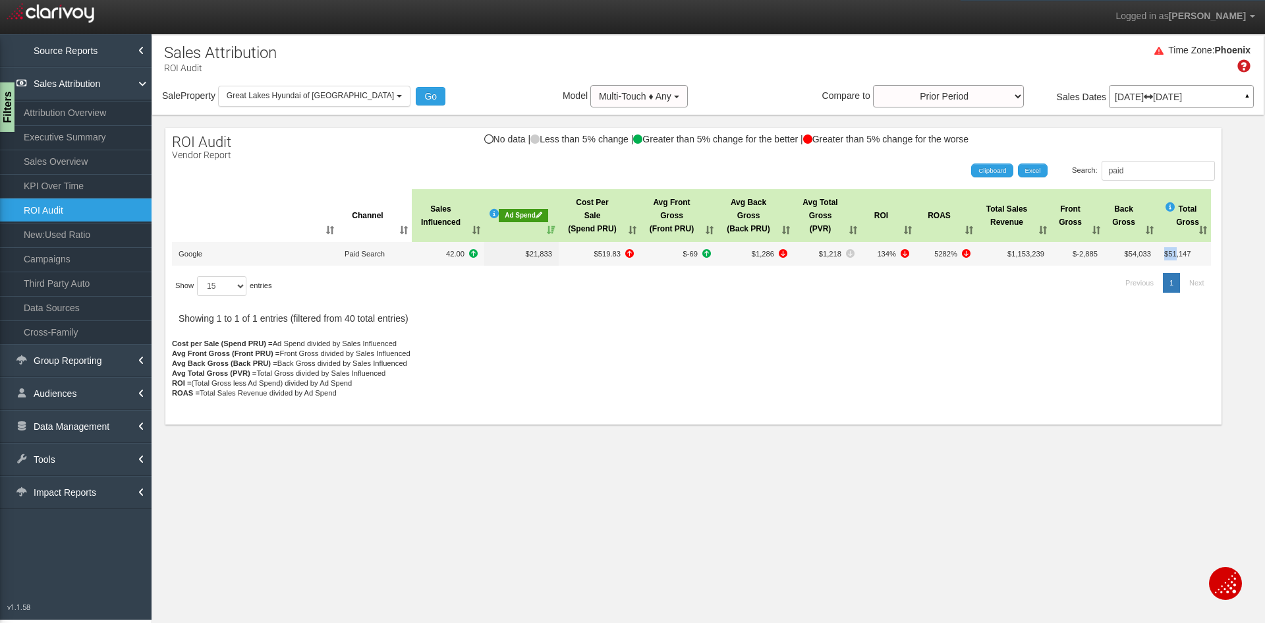
drag, startPoint x: 196, startPoint y: 385, endPoint x: 362, endPoint y: 381, distance: 166.1
click at [362, 381] on p "Cost per Sale (Spend PRU) = Ad Spend divided by Sales Influenced Avg Front Gros…" at bounding box center [693, 378] width 1043 height 79
drag, startPoint x: 1155, startPoint y: 169, endPoint x: 1093, endPoint y: 171, distance: 62.0
click at [1094, 171] on label "Search: paid" at bounding box center [1143, 171] width 143 height 20
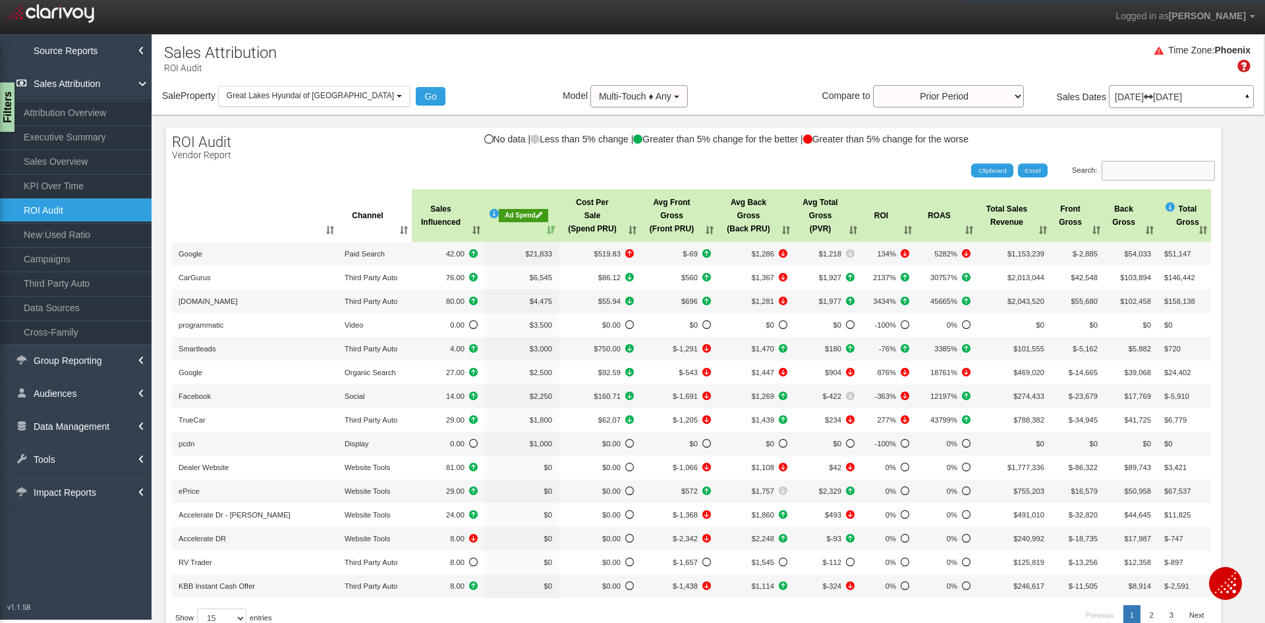
click at [1175, 170] on input "Search:" at bounding box center [1158, 171] width 113 height 20
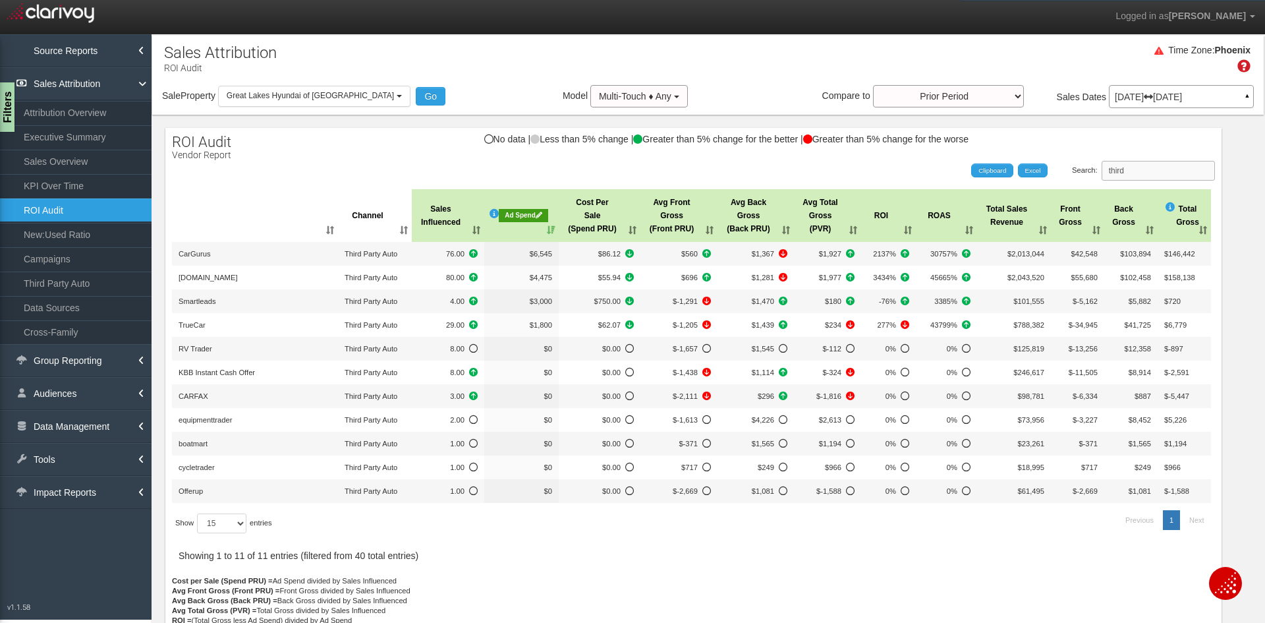
type input "third"
drag, startPoint x: 1131, startPoint y: 173, endPoint x: 1025, endPoint y: 161, distance: 106.8
click at [1025, 161] on div "Search: third" at bounding box center [951, 171] width 528 height 20
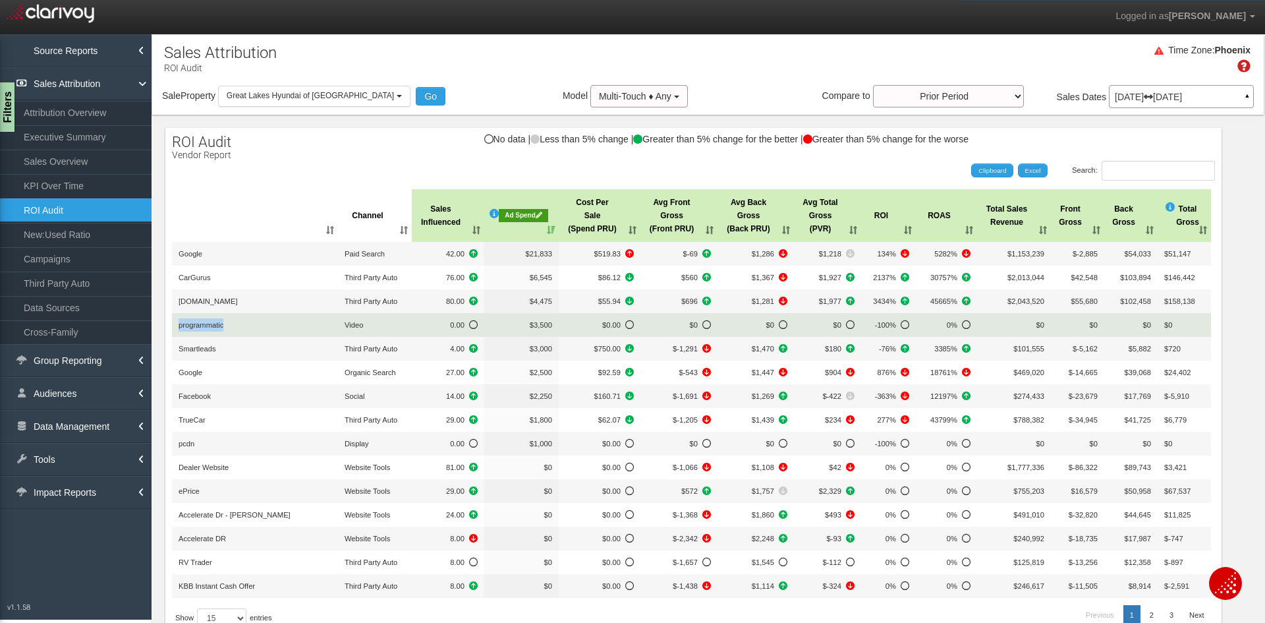
drag, startPoint x: 189, startPoint y: 327, endPoint x: 250, endPoint y: 333, distance: 61.6
click at [250, 333] on td "programmatic" at bounding box center [255, 325] width 166 height 24
click at [206, 329] on td "programmatic" at bounding box center [255, 325] width 166 height 24
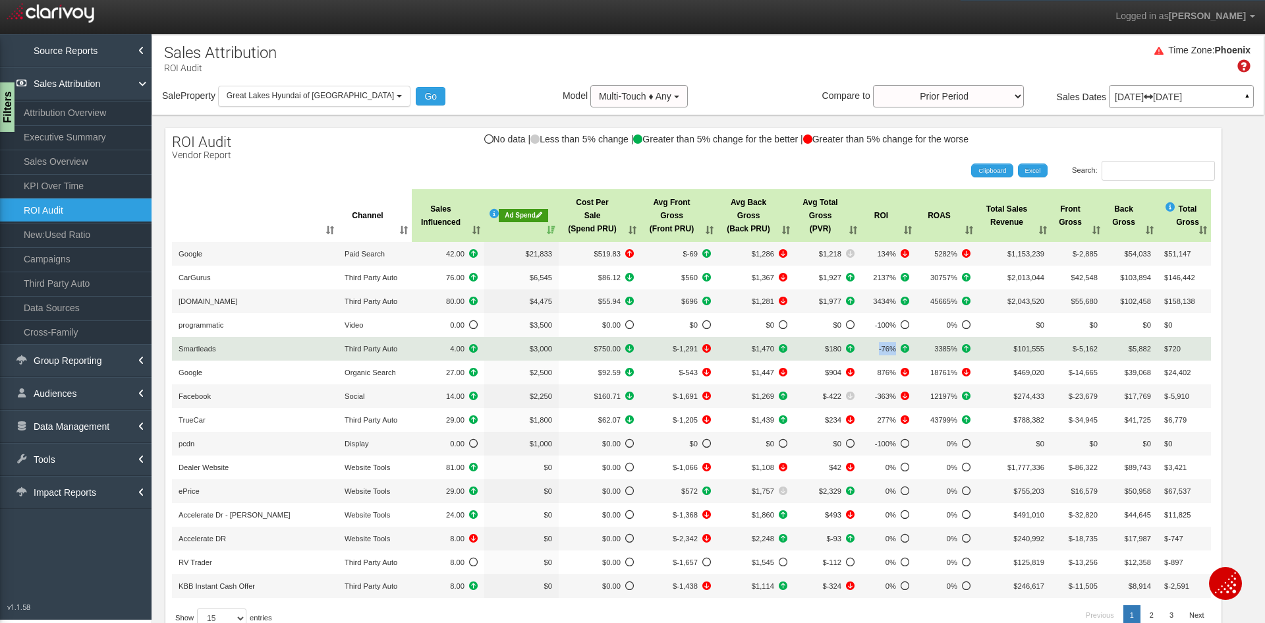
drag, startPoint x: 895, startPoint y: 347, endPoint x: 879, endPoint y: 349, distance: 16.6
click at [879, 349] on span "-76%" at bounding box center [889, 348] width 42 height 13
drag, startPoint x: 824, startPoint y: 353, endPoint x: 843, endPoint y: 350, distance: 19.4
click at [843, 350] on span "$180" at bounding box center [828, 348] width 54 height 13
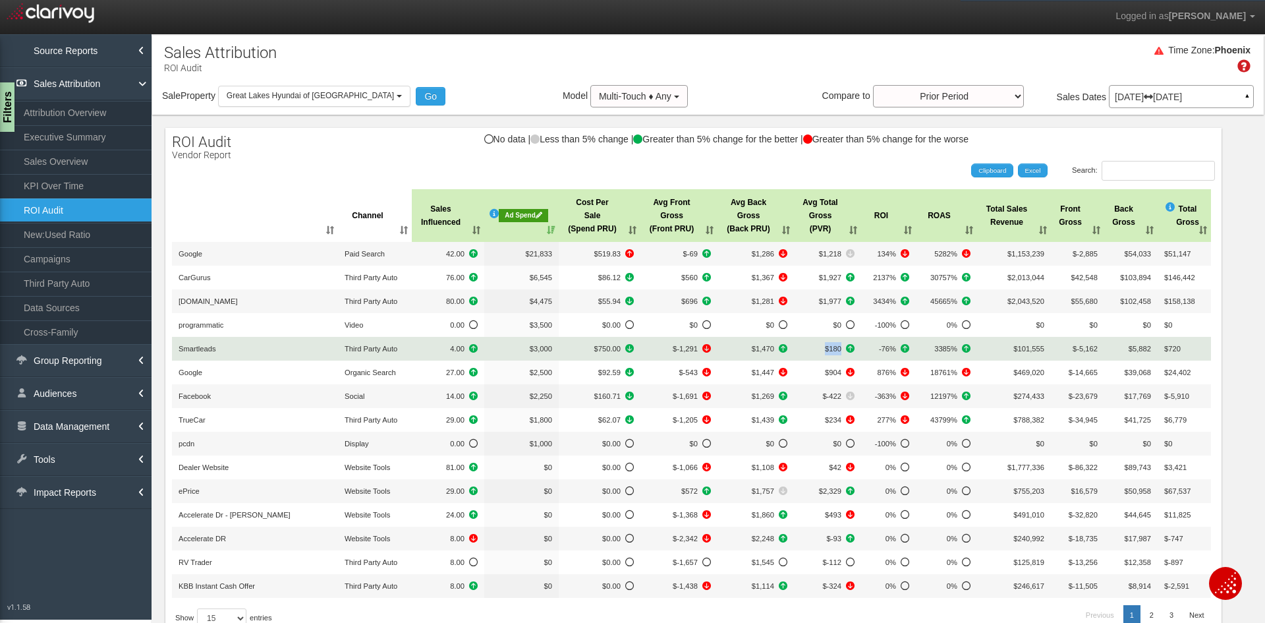
click at [816, 357] on td "$180" at bounding box center [827, 349] width 67 height 24
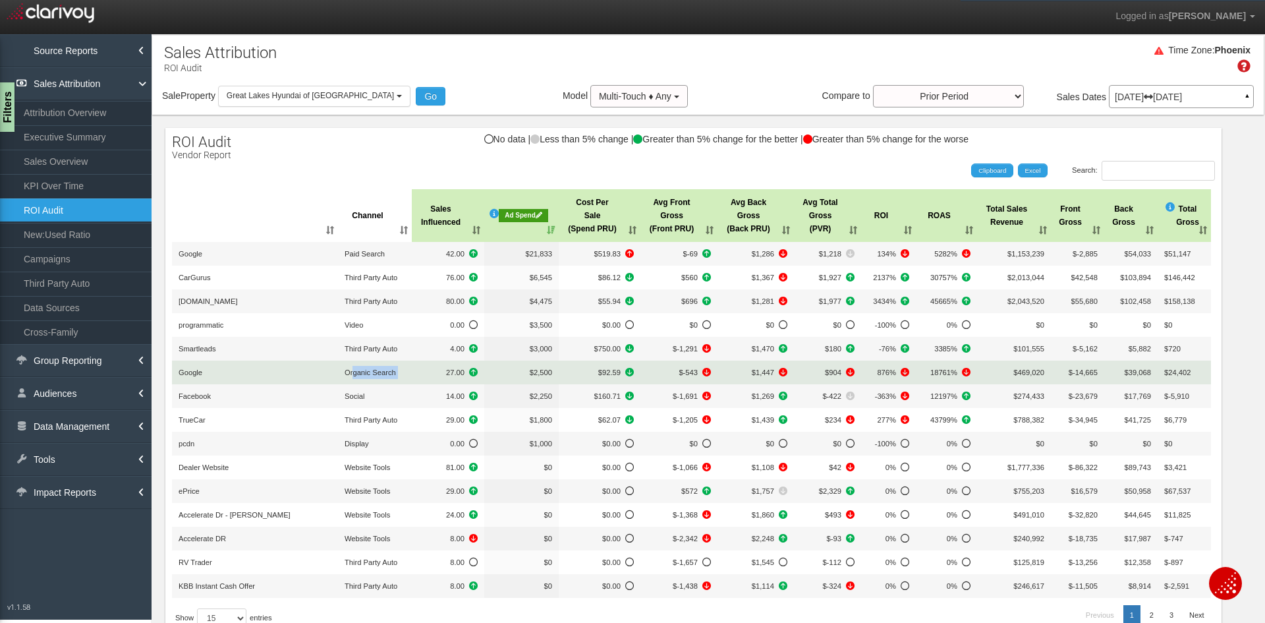
drag, startPoint x: 353, startPoint y: 372, endPoint x: 438, endPoint y: 374, distance: 85.7
click at [438, 374] on tr "Google Organic Search 27.00 $2,500 $92.59 $-543 $1,447 $904 876% 18761% $469,02…" at bounding box center [691, 372] width 1039 height 24
click at [385, 373] on span "Organic Search" at bounding box center [370, 372] width 51 height 8
drag, startPoint x: 526, startPoint y: 373, endPoint x: 556, endPoint y: 372, distance: 30.3
click at [556, 372] on td "$2,500" at bounding box center [521, 372] width 74 height 24
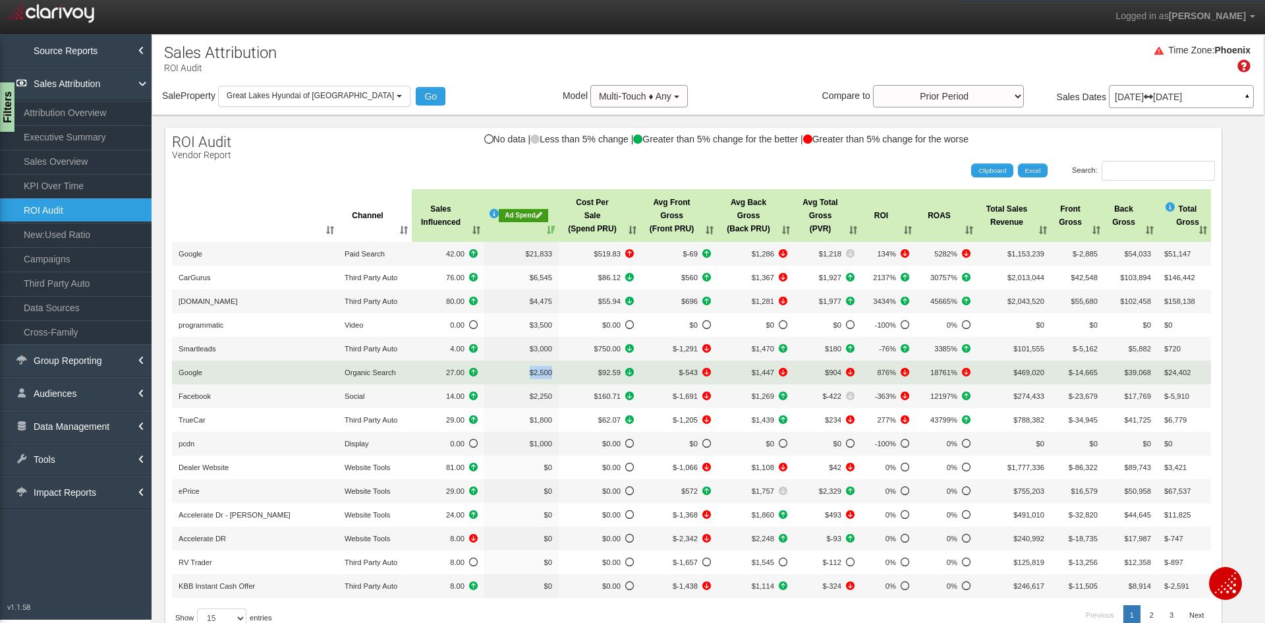
click at [552, 372] on td "$2,500" at bounding box center [521, 372] width 74 height 24
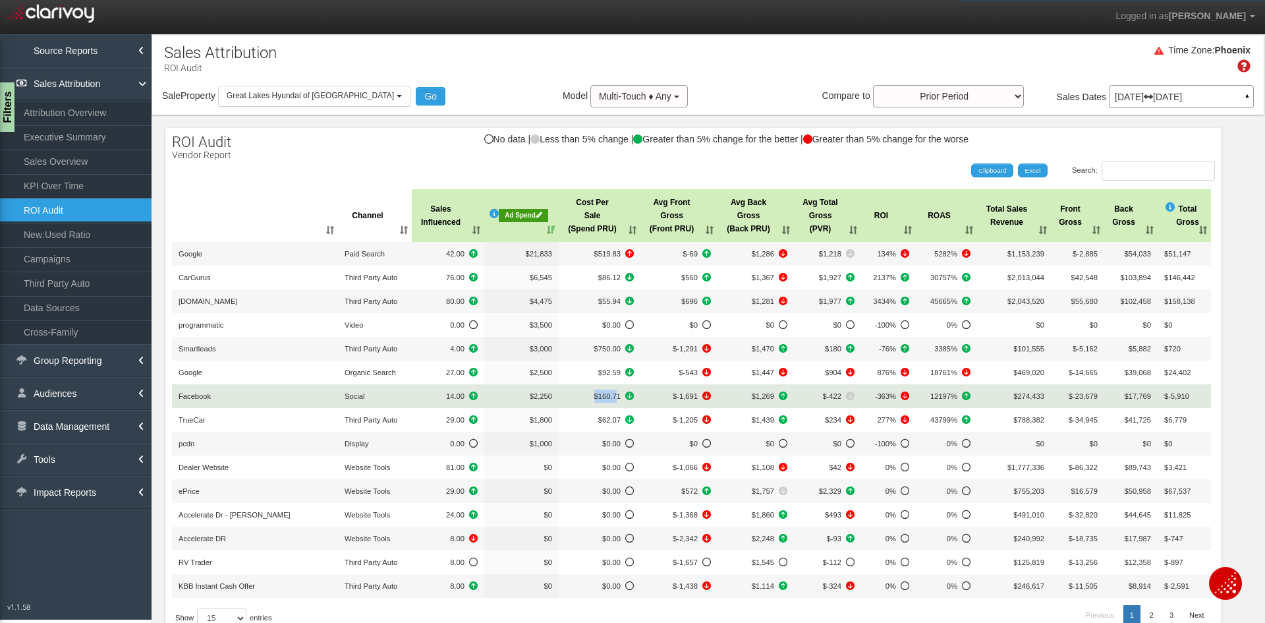
drag, startPoint x: 590, startPoint y: 395, endPoint x: 615, endPoint y: 395, distance: 25.0
click at [615, 395] on span "$160.71" at bounding box center [599, 395] width 69 height 13
click at [586, 387] on td "$160.71" at bounding box center [600, 396] width 82 height 24
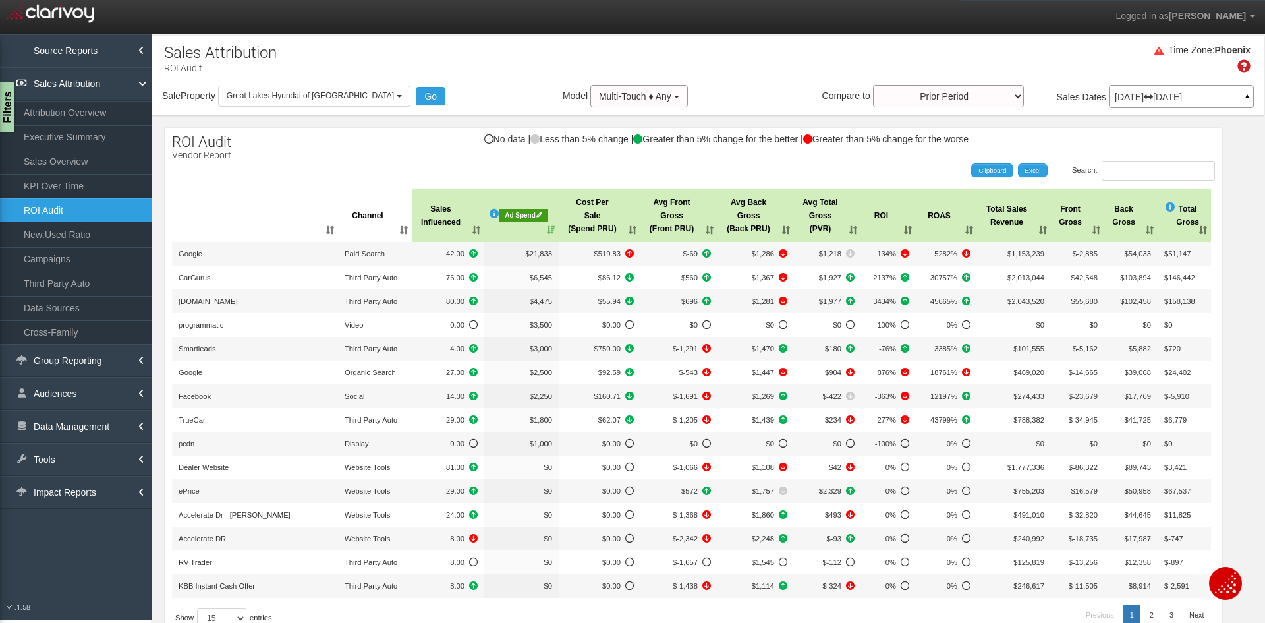
click at [544, 56] on div "Time Zone: Phoenix" at bounding box center [708, 63] width 1112 height 43
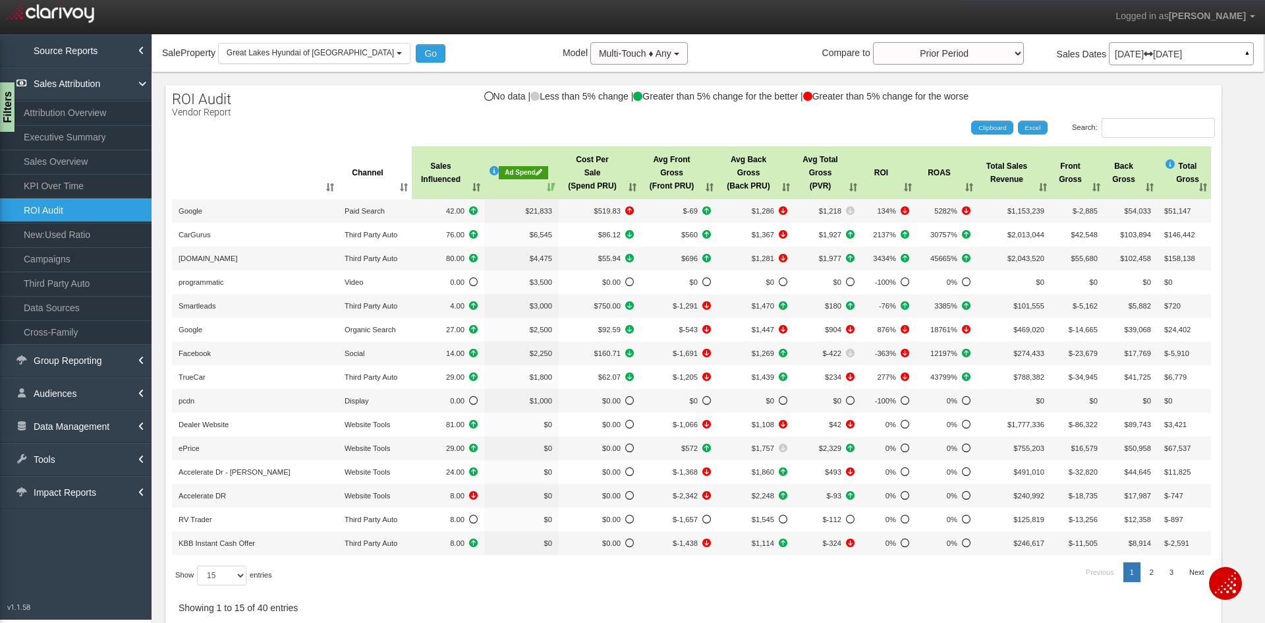
scroll to position [66, 0]
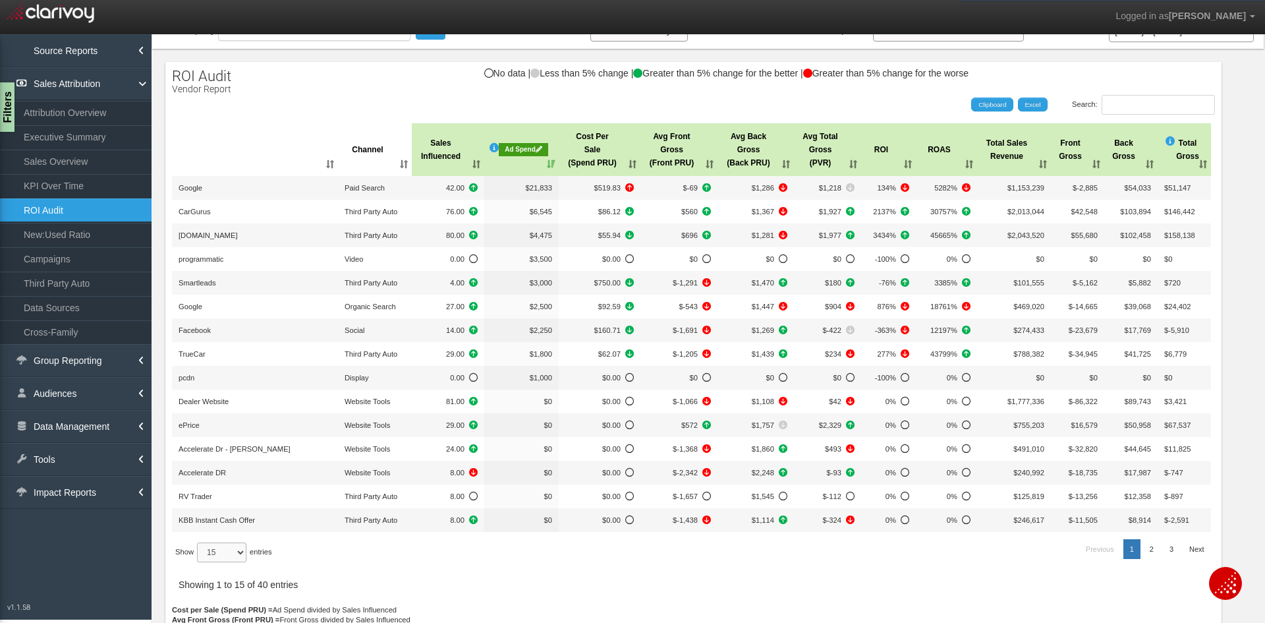
click at [223, 546] on select "15 30 50 All" at bounding box center [221, 552] width 49 height 20
select select "50"
click at [199, 562] on select "15 30 50 All" at bounding box center [221, 552] width 49 height 20
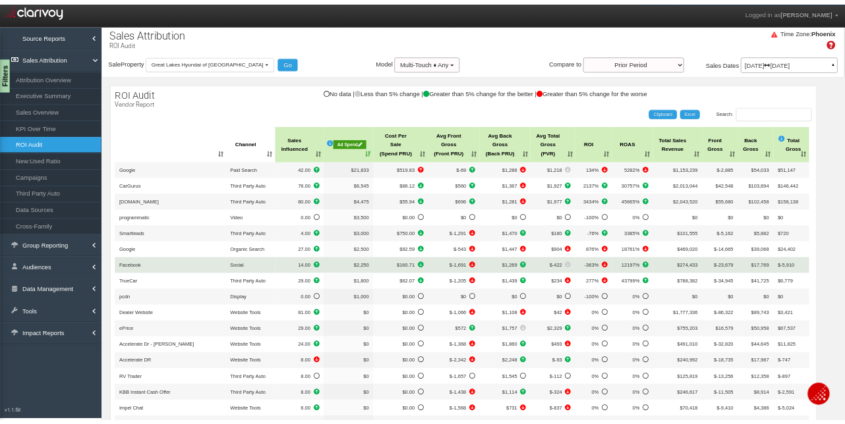
scroll to position [0, 0]
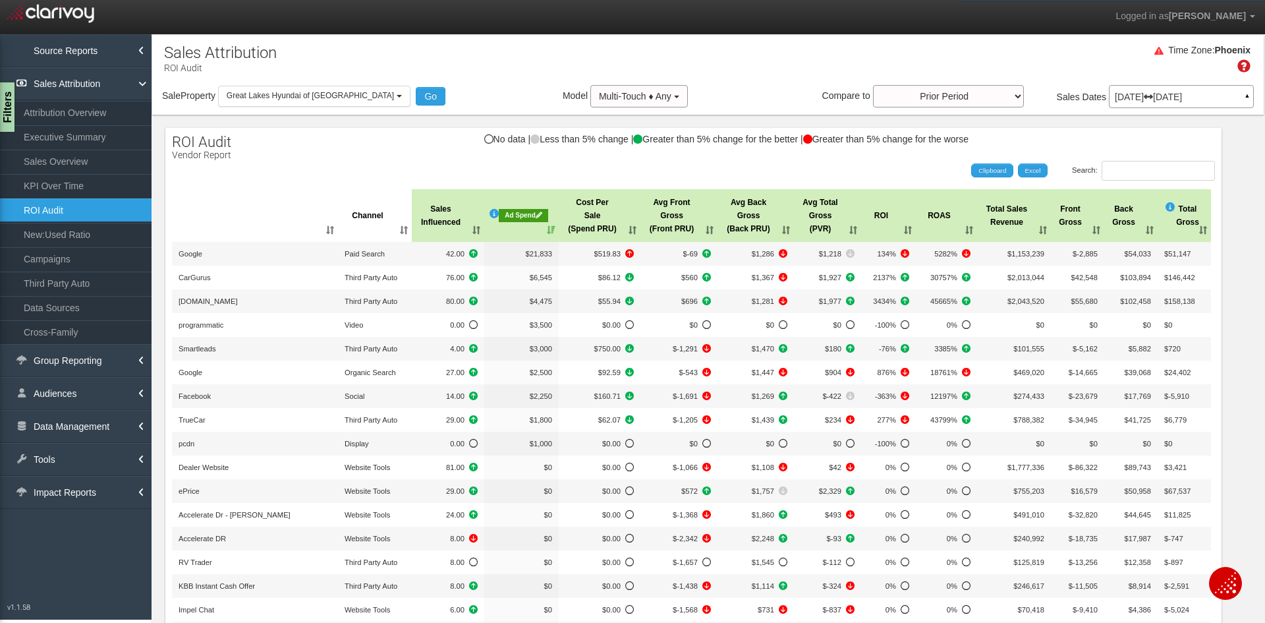
click at [527, 213] on div "Ad Spend" at bounding box center [523, 215] width 49 height 13
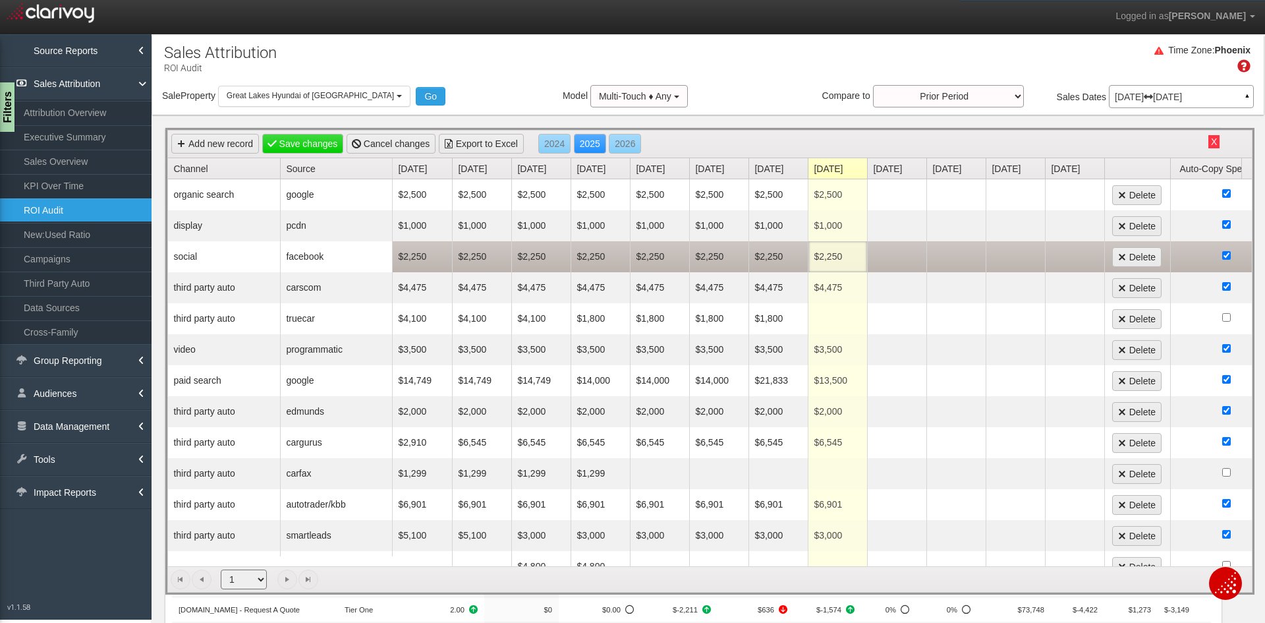
click at [833, 262] on td "$2,250" at bounding box center [837, 256] width 59 height 31
click at [769, 256] on td "$2,250" at bounding box center [778, 256] width 59 height 31
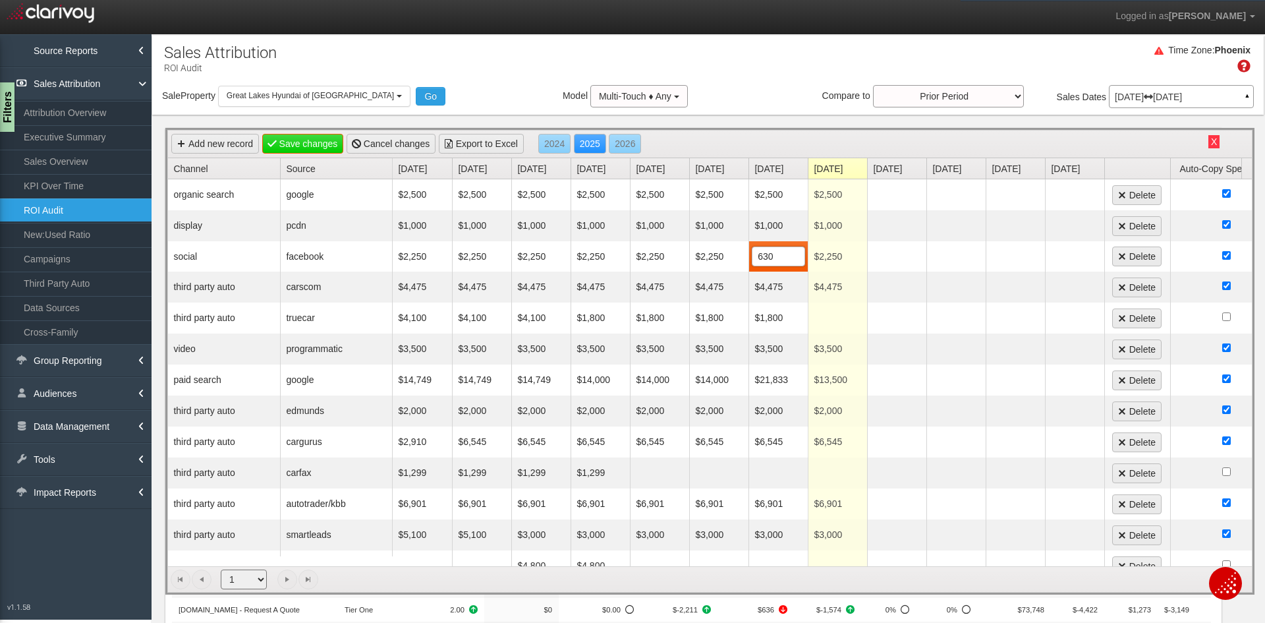
type input "6300"
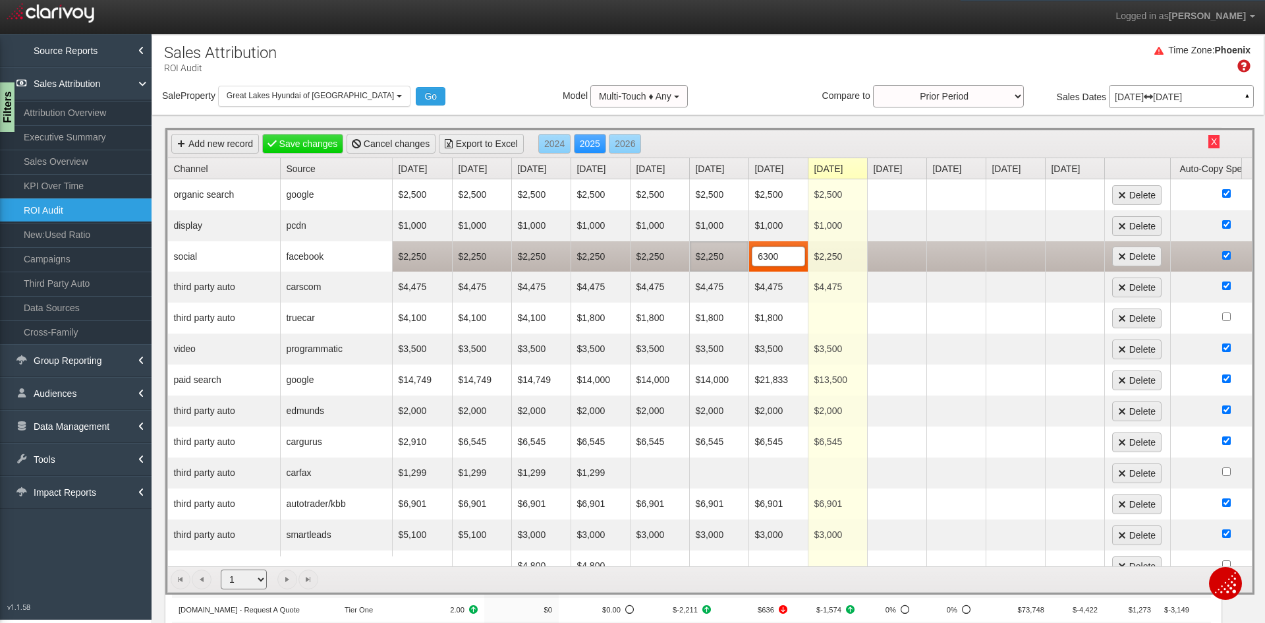
click at [720, 258] on td "$2,250" at bounding box center [718, 256] width 59 height 30
click at [664, 260] on td "$2,250" at bounding box center [659, 256] width 59 height 31
click at [604, 260] on td "$2,250" at bounding box center [600, 256] width 59 height 31
click at [535, 259] on td "$2,250" at bounding box center [540, 256] width 59 height 31
click at [420, 259] on td "$2,250" at bounding box center [422, 256] width 59 height 31
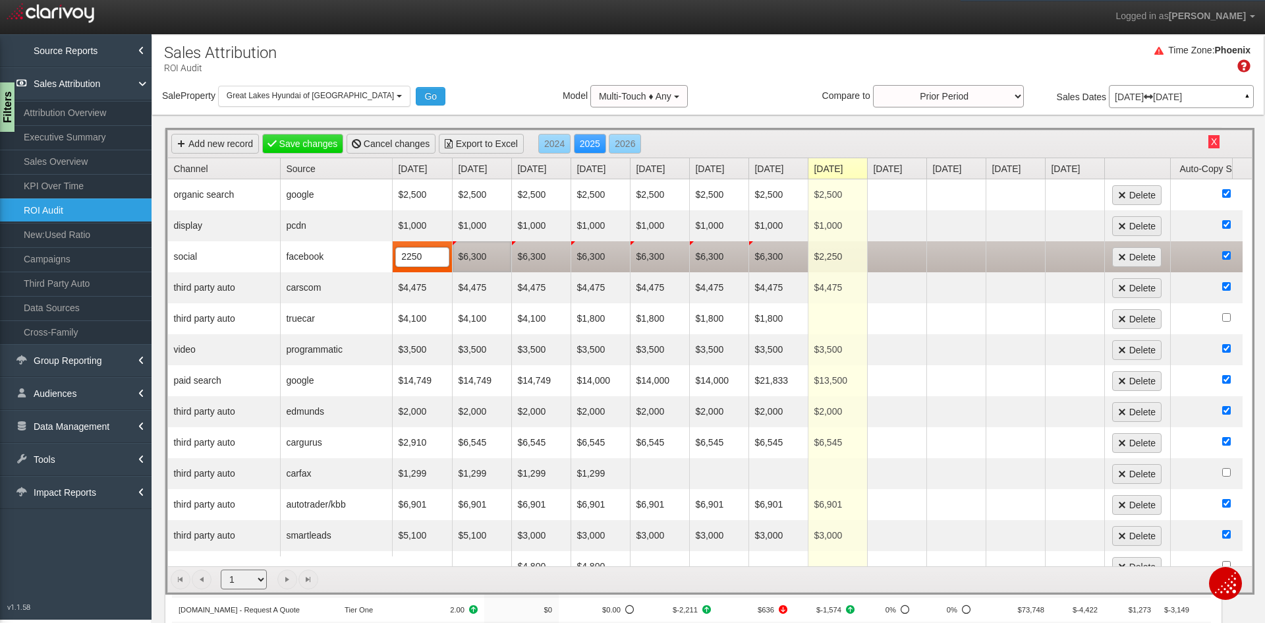
click at [478, 256] on td "$6,300" at bounding box center [481, 256] width 59 height 31
click at [417, 253] on td "$2,250" at bounding box center [422, 256] width 59 height 31
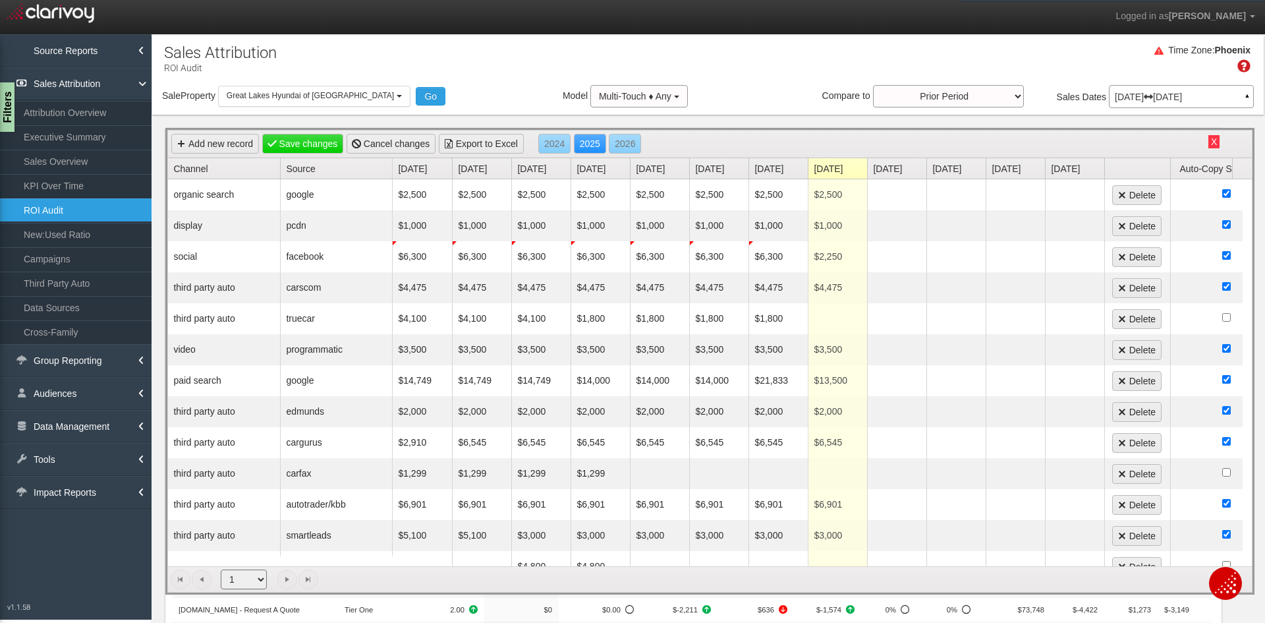
click at [1208, 142] on button "X" at bounding box center [1213, 141] width 11 height 13
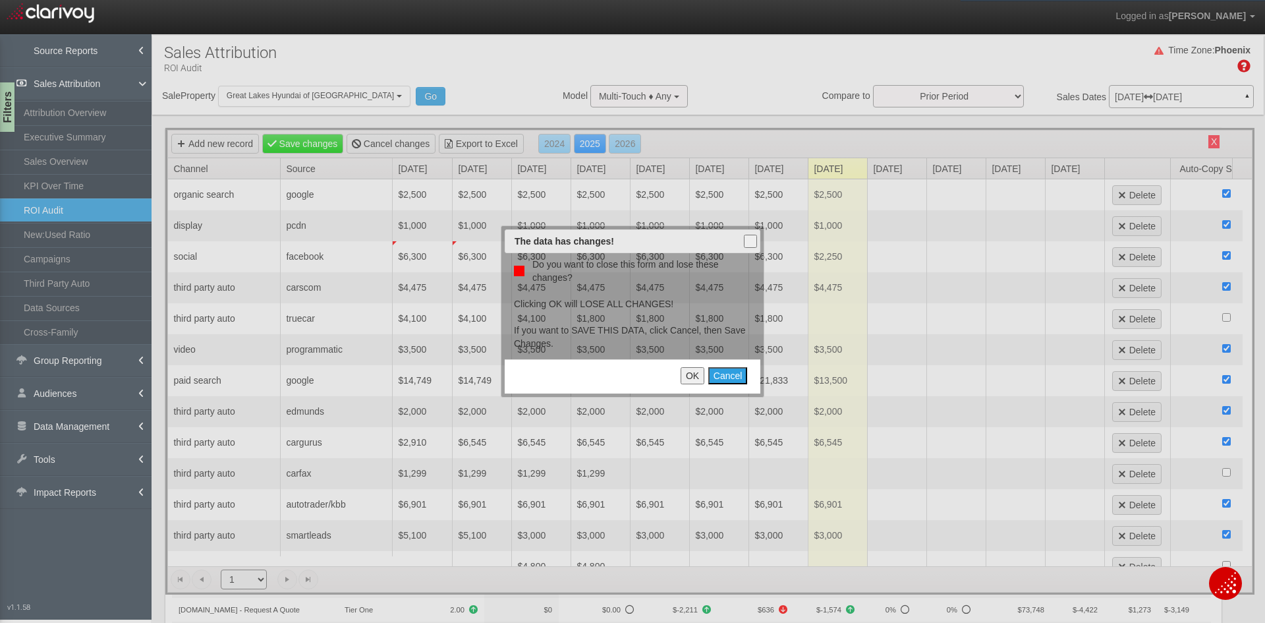
click at [692, 374] on button "OK" at bounding box center [693, 375] width 24 height 17
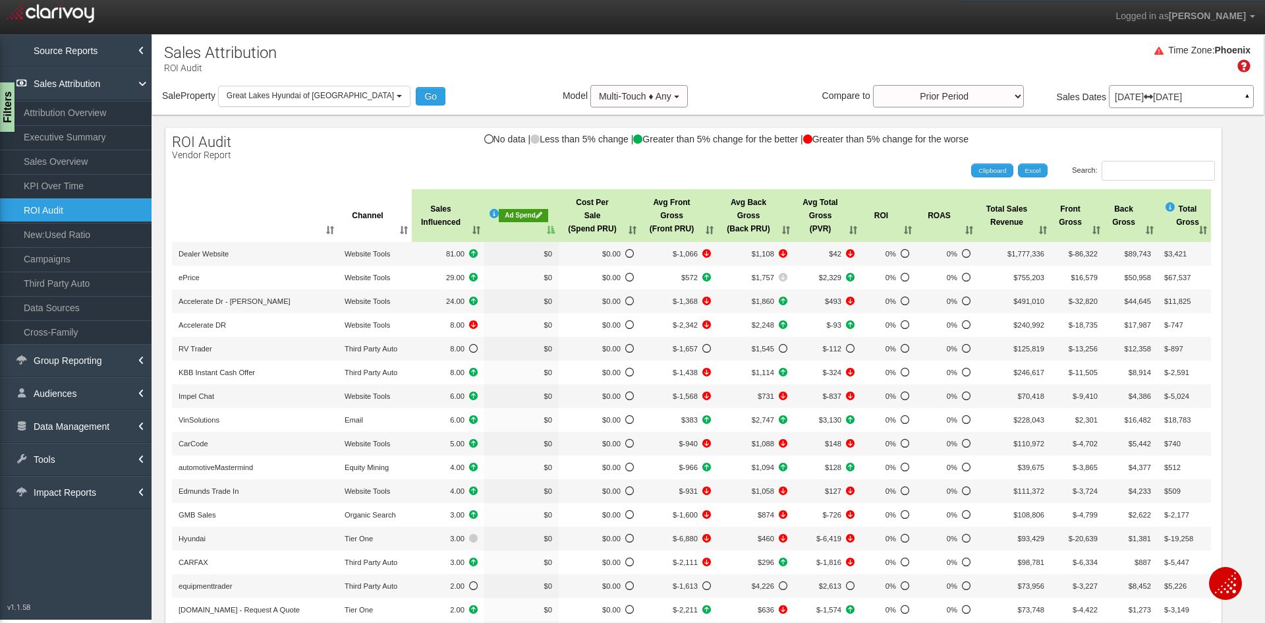
click at [520, 210] on div "Ad Spend" at bounding box center [523, 215] width 49 height 13
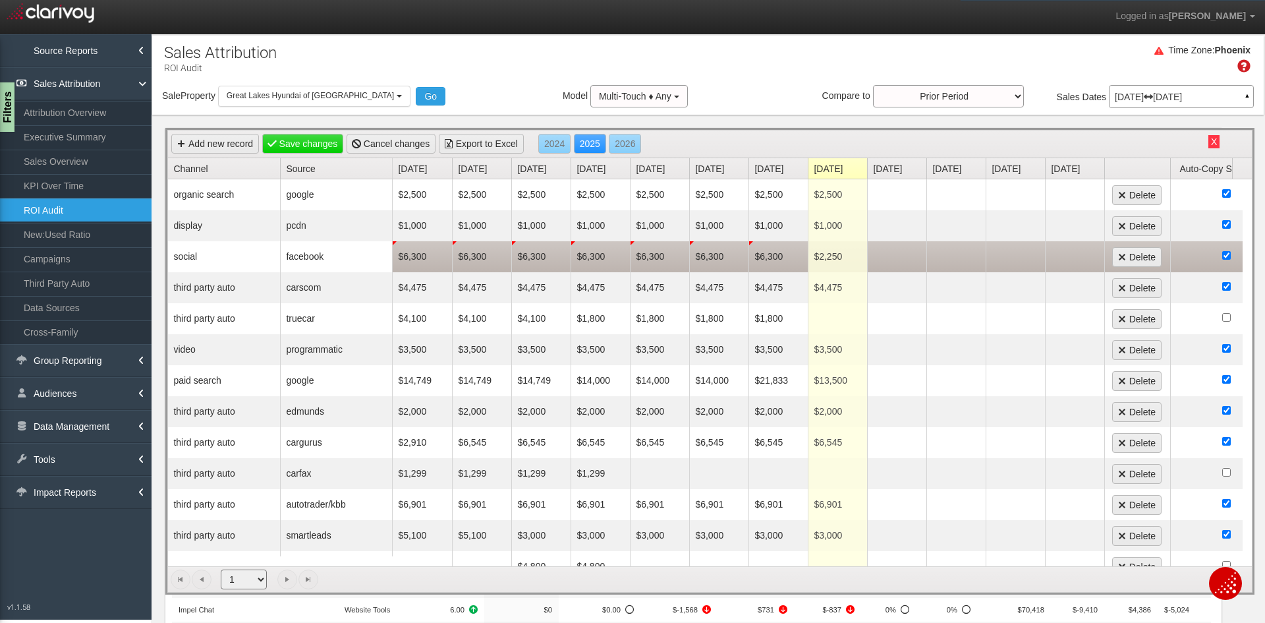
click at [770, 257] on td "$6,300" at bounding box center [778, 256] width 59 height 31
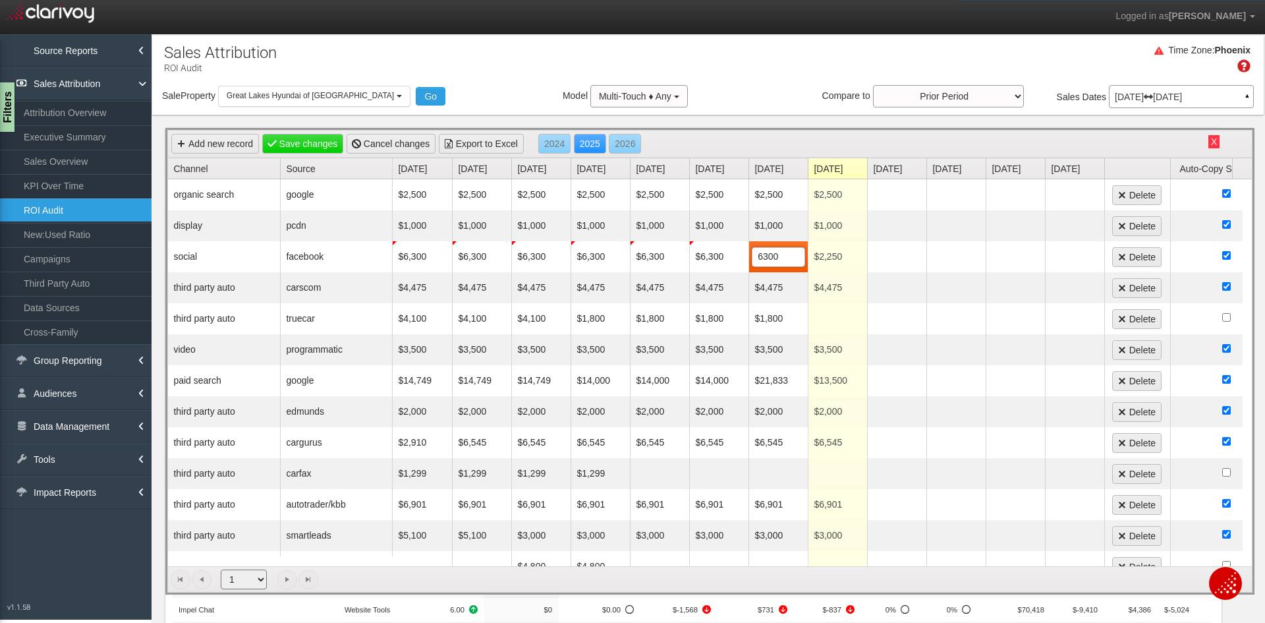
click at [1208, 140] on button "X" at bounding box center [1213, 141] width 11 height 13
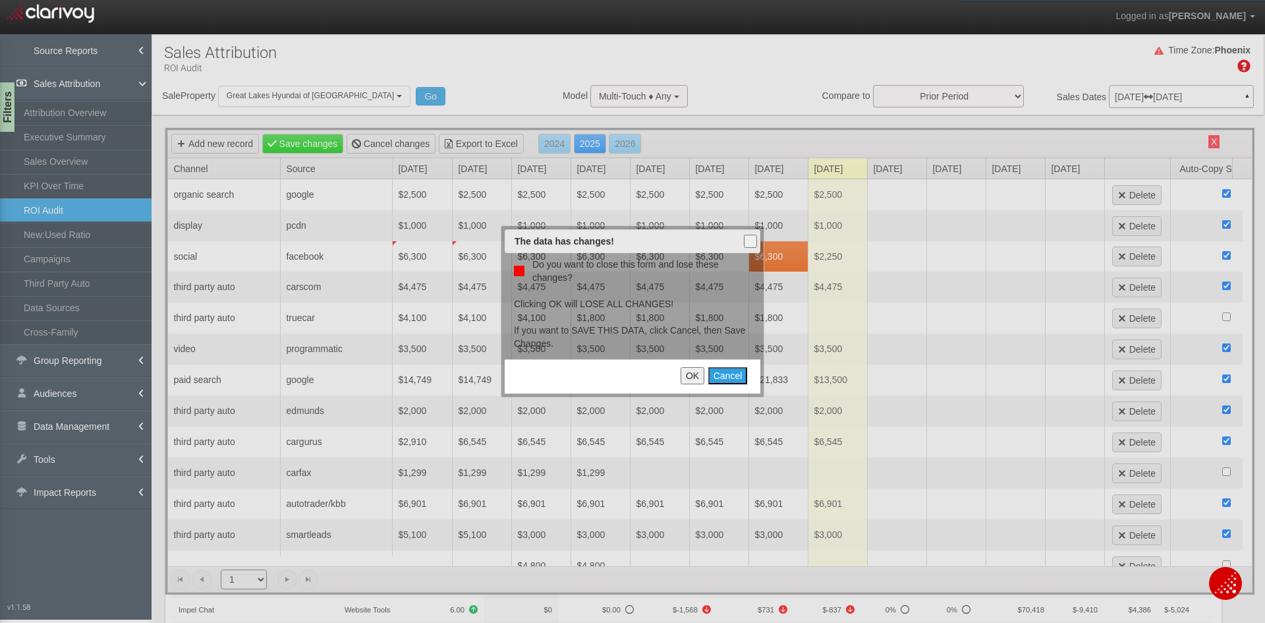
click at [722, 374] on button "Cancel" at bounding box center [728, 375] width 40 height 17
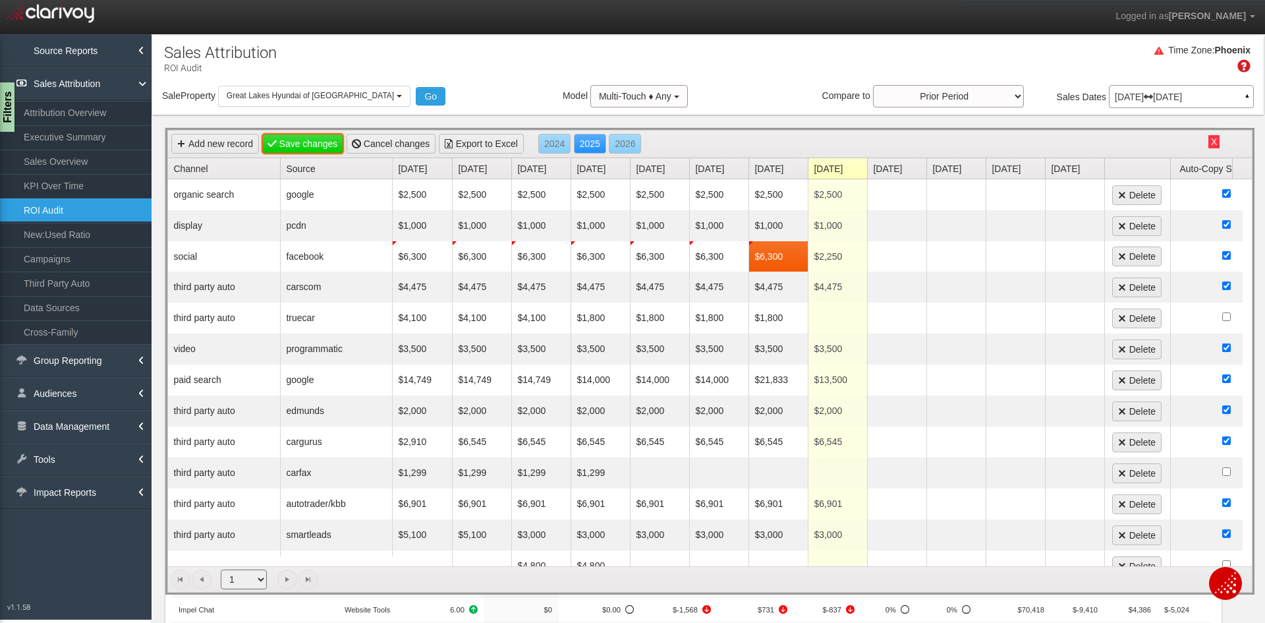
click at [293, 136] on link "Save changes" at bounding box center [303, 144] width 82 height 20
click at [1208, 145] on button "X" at bounding box center [1213, 141] width 11 height 13
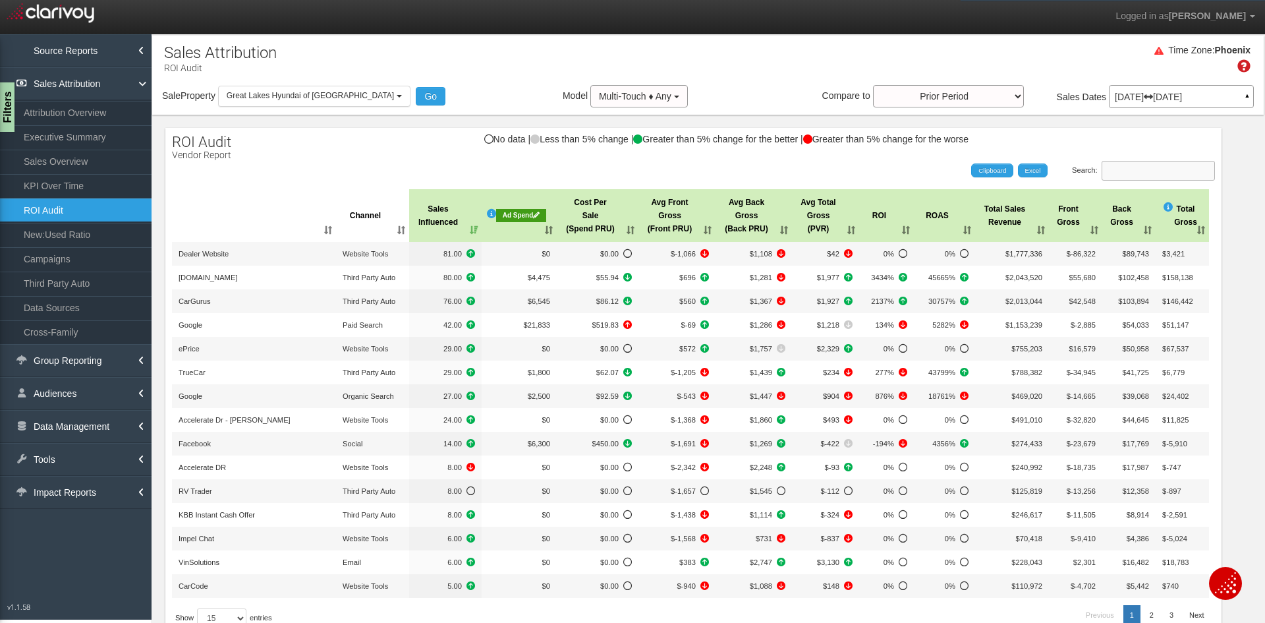
drag, startPoint x: 1120, startPoint y: 169, endPoint x: 1129, endPoint y: 167, distance: 10.0
click at [1120, 168] on input "Search:" at bounding box center [1158, 171] width 113 height 20
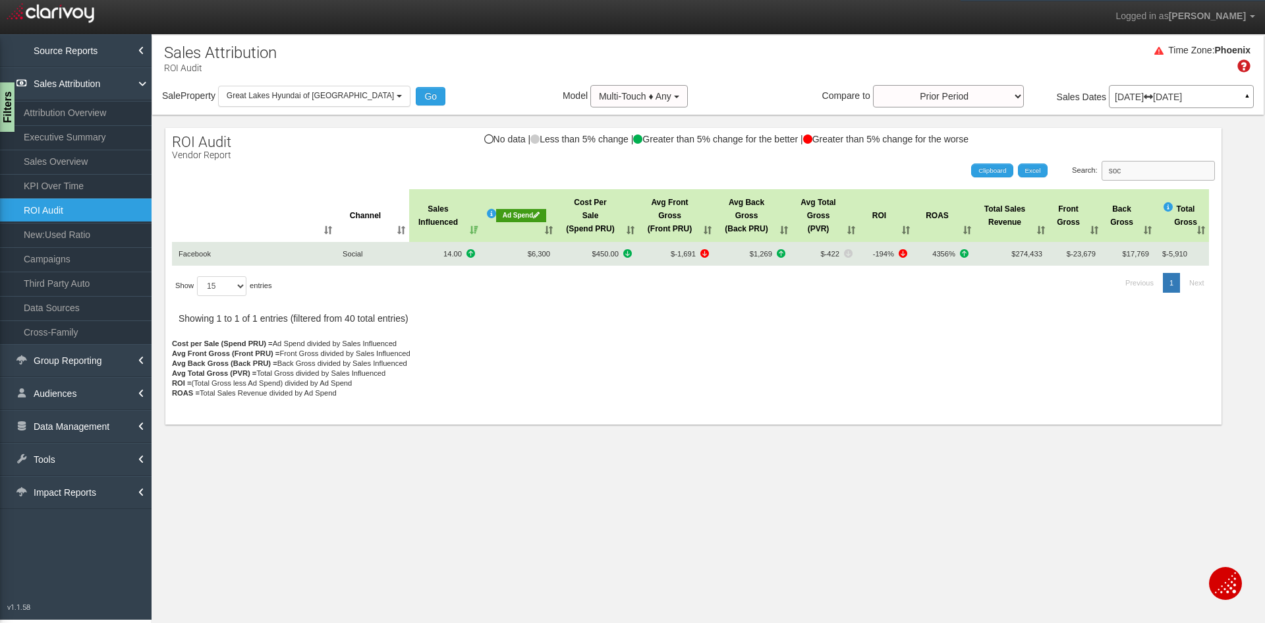
type input "soc"
drag, startPoint x: 587, startPoint y: 251, endPoint x: 609, endPoint y: 254, distance: 21.9
click at [609, 254] on span "$450.00" at bounding box center [597, 253] width 69 height 13
drag, startPoint x: 871, startPoint y: 253, endPoint x: 888, endPoint y: 253, distance: 17.1
click at [888, 253] on span "-194%" at bounding box center [887, 253] width 42 height 13
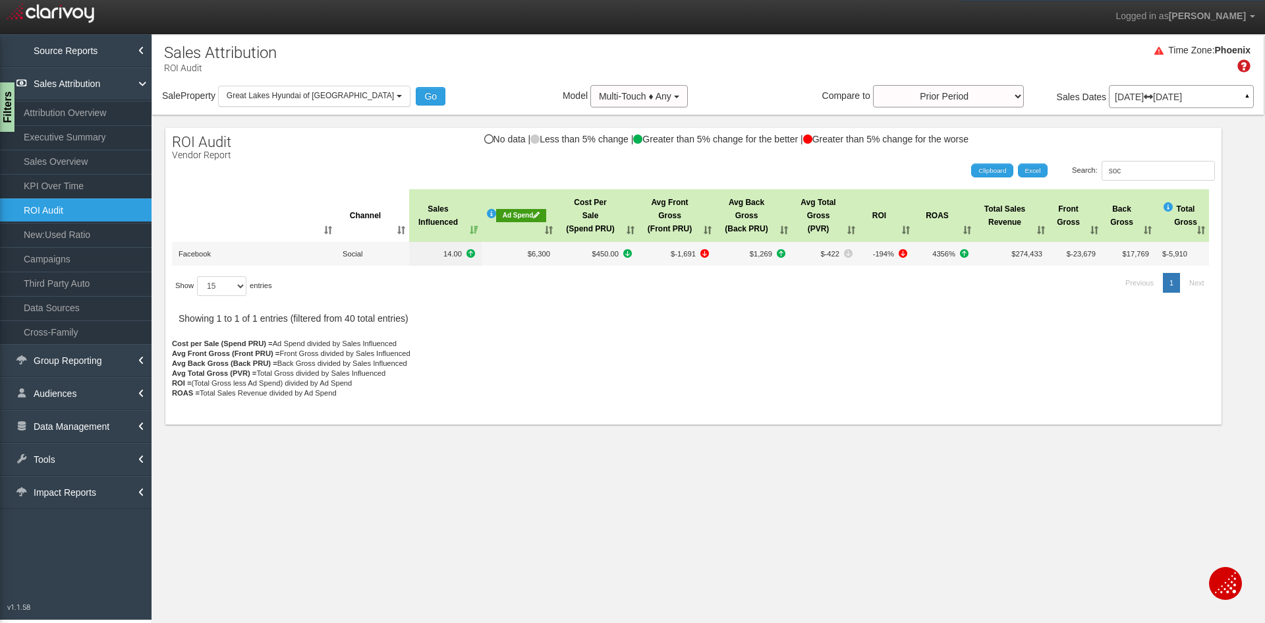
click at [942, 326] on div at bounding box center [693, 262] width 1043 height 154
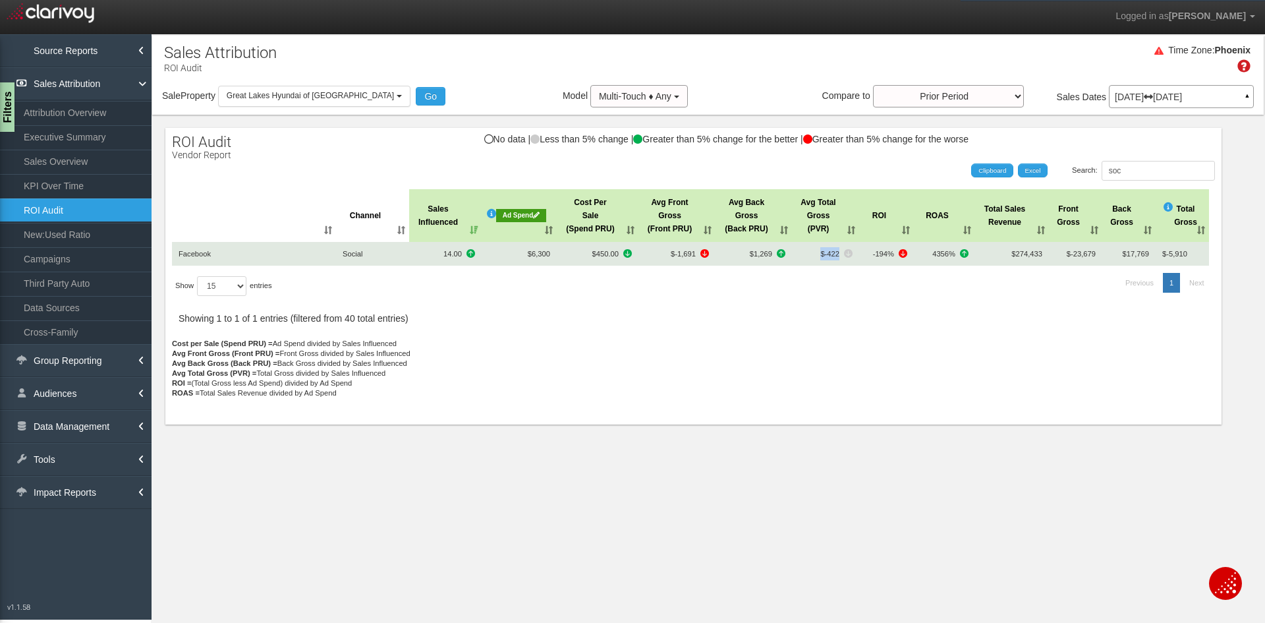
drag, startPoint x: 820, startPoint y: 257, endPoint x: 837, endPoint y: 253, distance: 18.2
click at [837, 253] on span "$-422" at bounding box center [826, 253] width 54 height 13
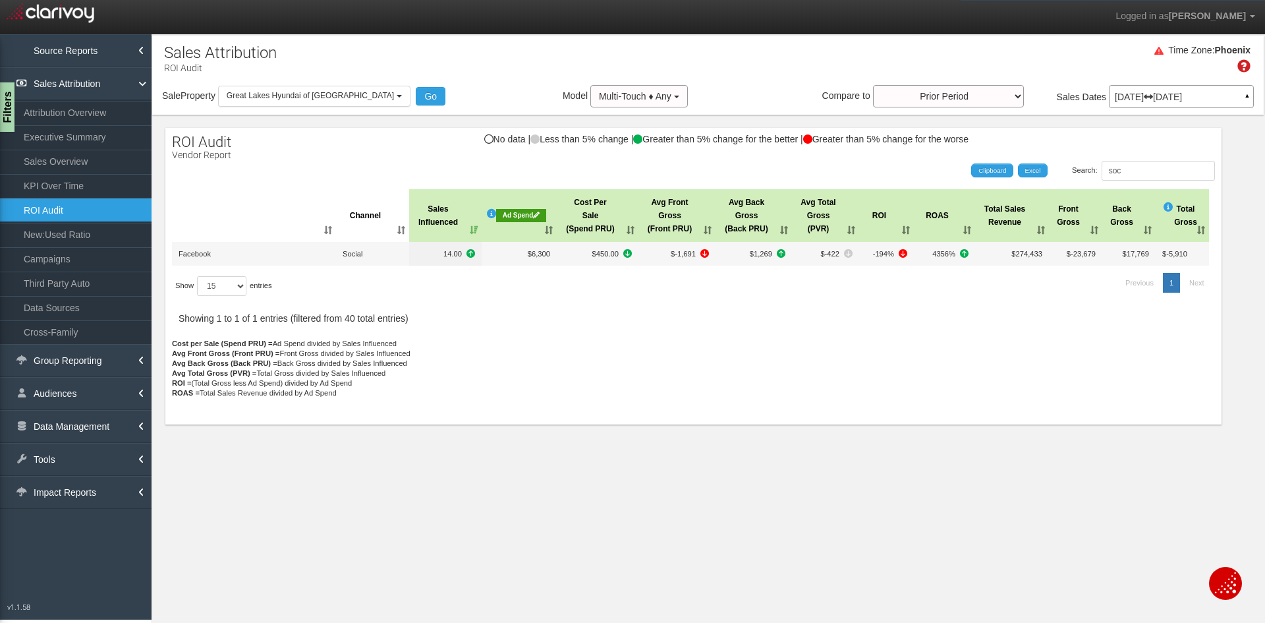
click at [839, 320] on div at bounding box center [693, 262] width 1043 height 154
drag, startPoint x: 1143, startPoint y: 160, endPoint x: 1098, endPoint y: 165, distance: 45.1
click at [1102, 165] on input "soc" at bounding box center [1158, 171] width 113 height 20
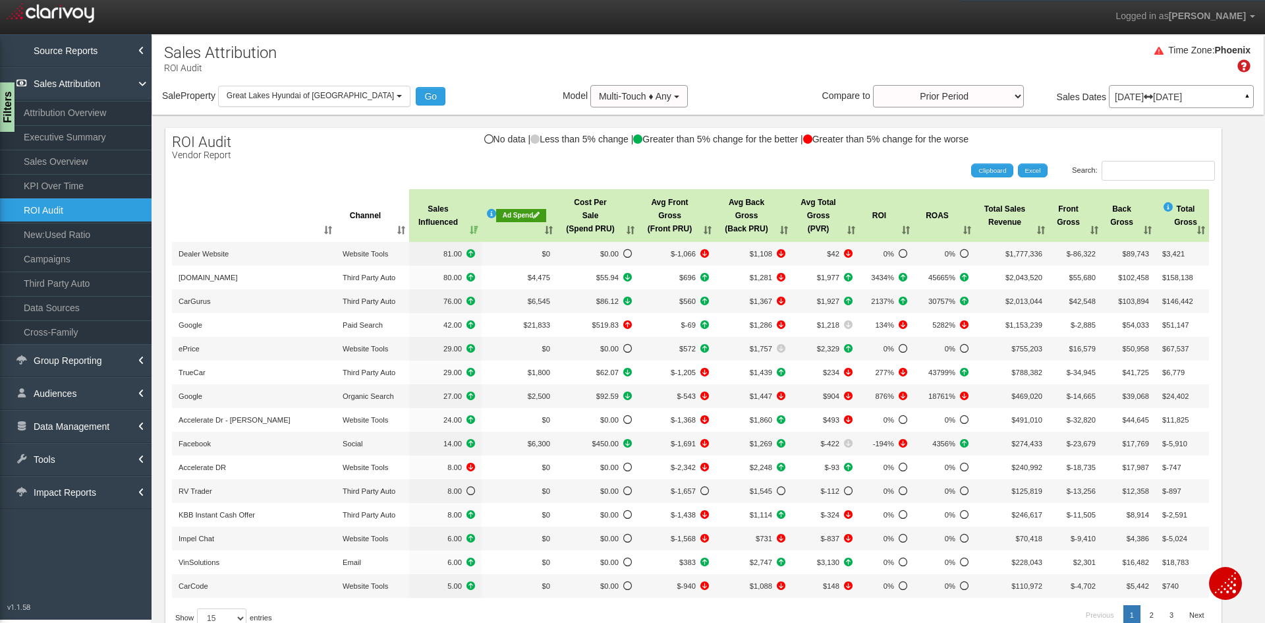
click at [522, 231] on th "Ad Spend" at bounding box center [519, 215] width 75 height 53
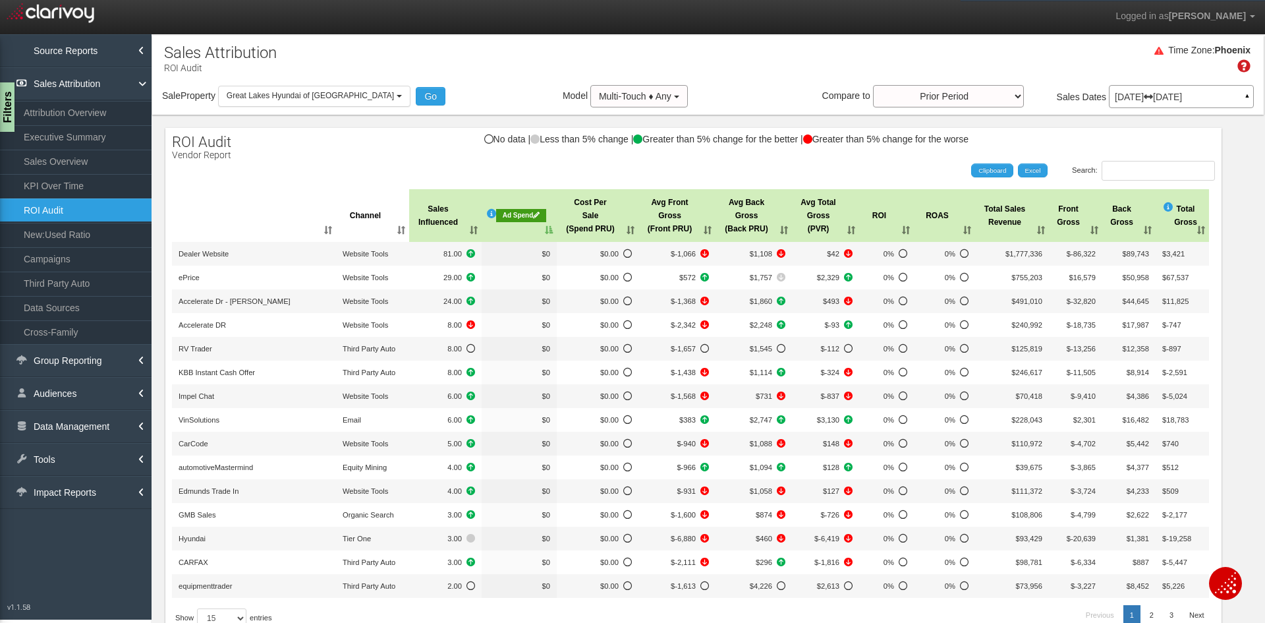
click at [522, 231] on th "Ad Spend" at bounding box center [519, 215] width 75 height 53
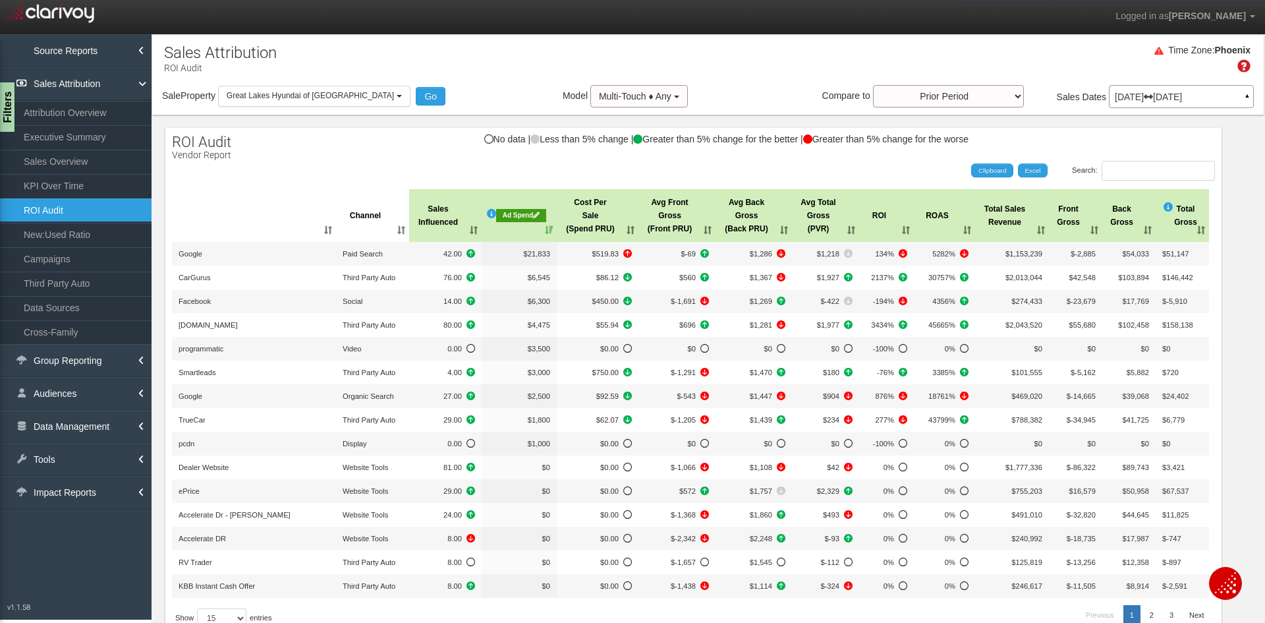
click at [519, 214] on div "Ad Spend" at bounding box center [521, 215] width 50 height 13
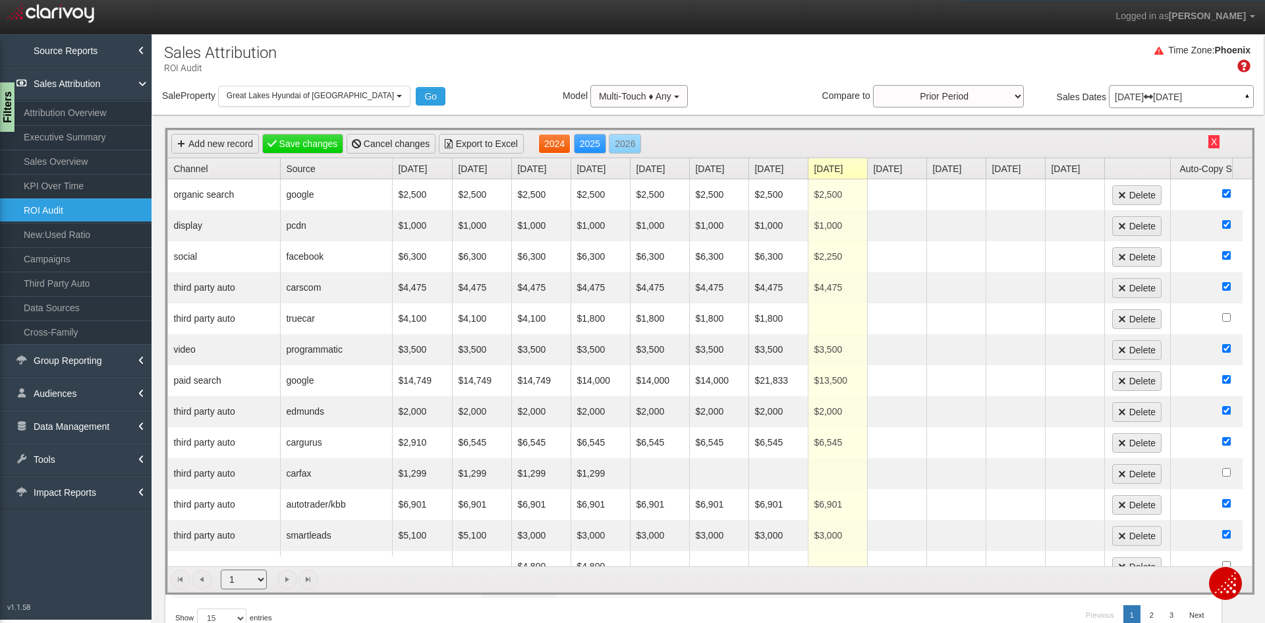
click at [550, 138] on link "2024" at bounding box center [554, 144] width 32 height 20
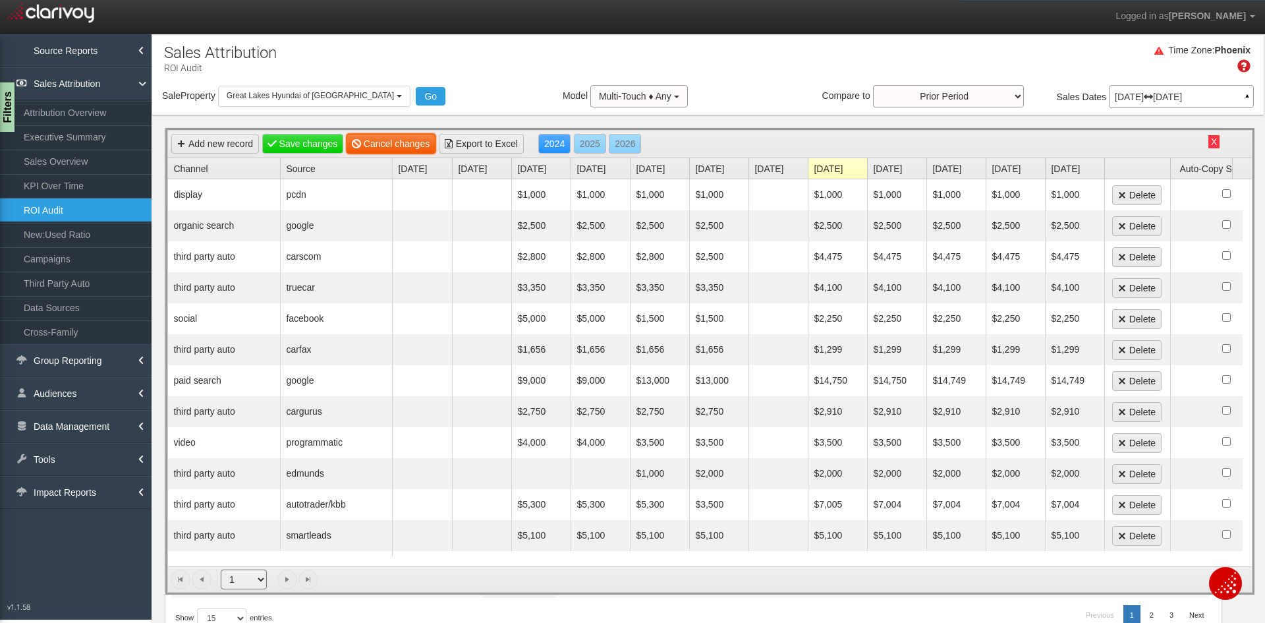
click at [409, 142] on link "Cancel changes" at bounding box center [391, 144] width 89 height 20
click at [1208, 137] on button "X" at bounding box center [1213, 141] width 11 height 13
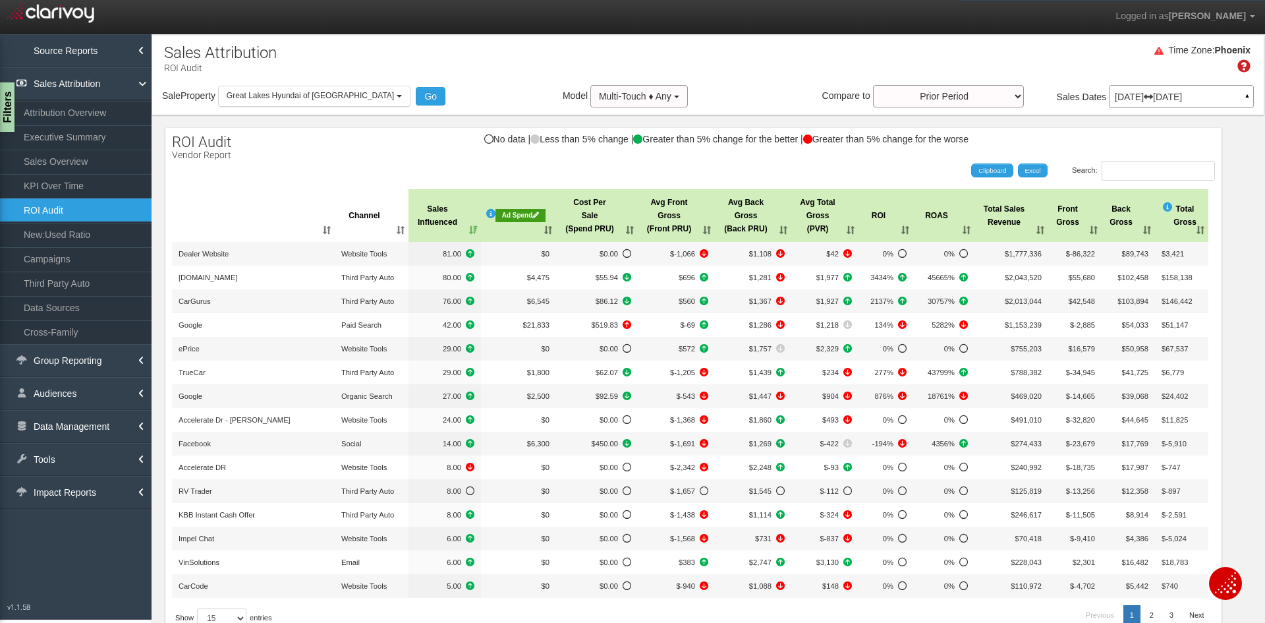
click at [526, 233] on th "Ad Spend" at bounding box center [518, 215] width 75 height 53
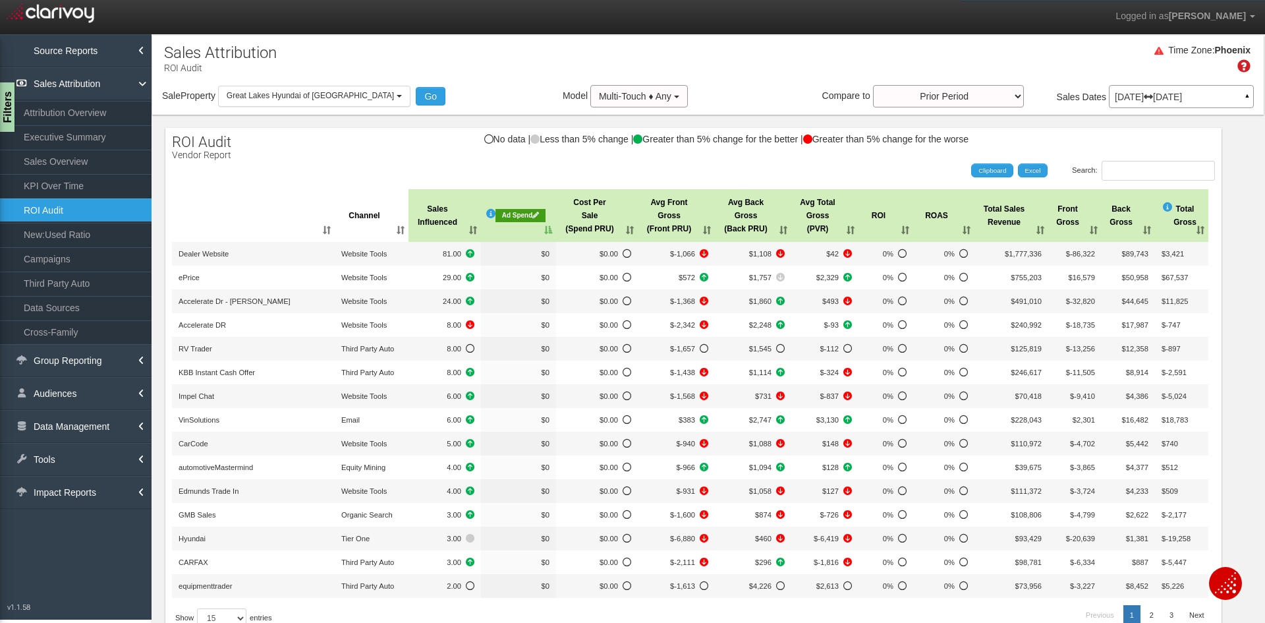
click at [525, 232] on th "Ad Spend" at bounding box center [518, 215] width 75 height 53
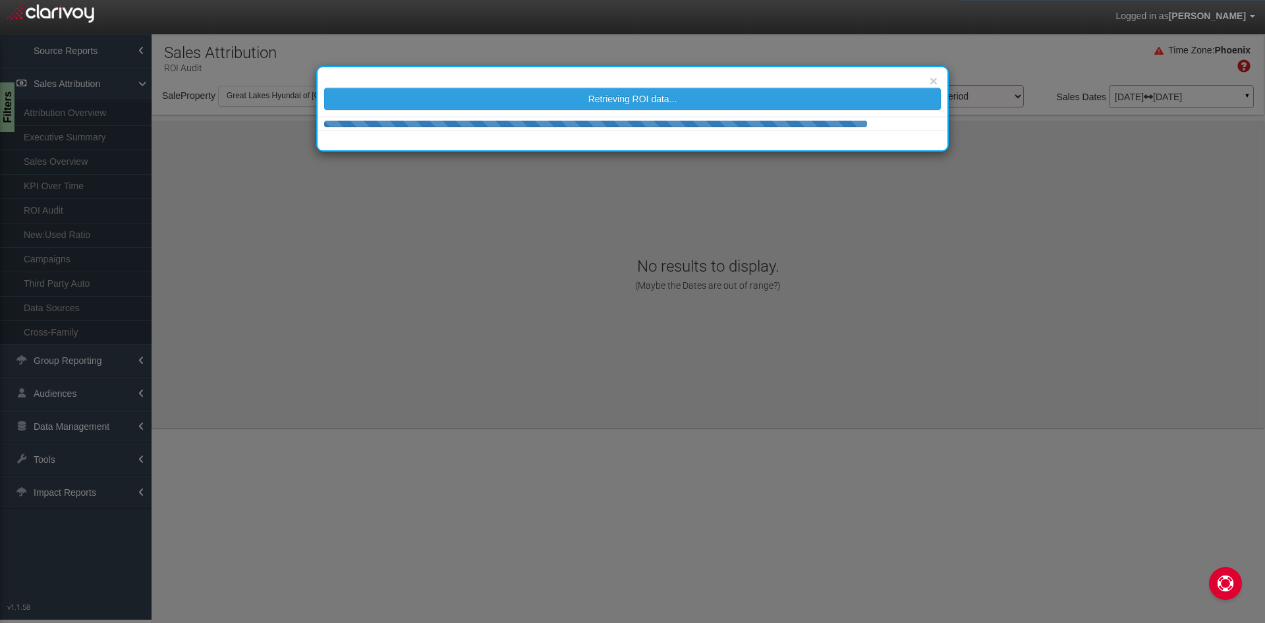
select select "object:993"
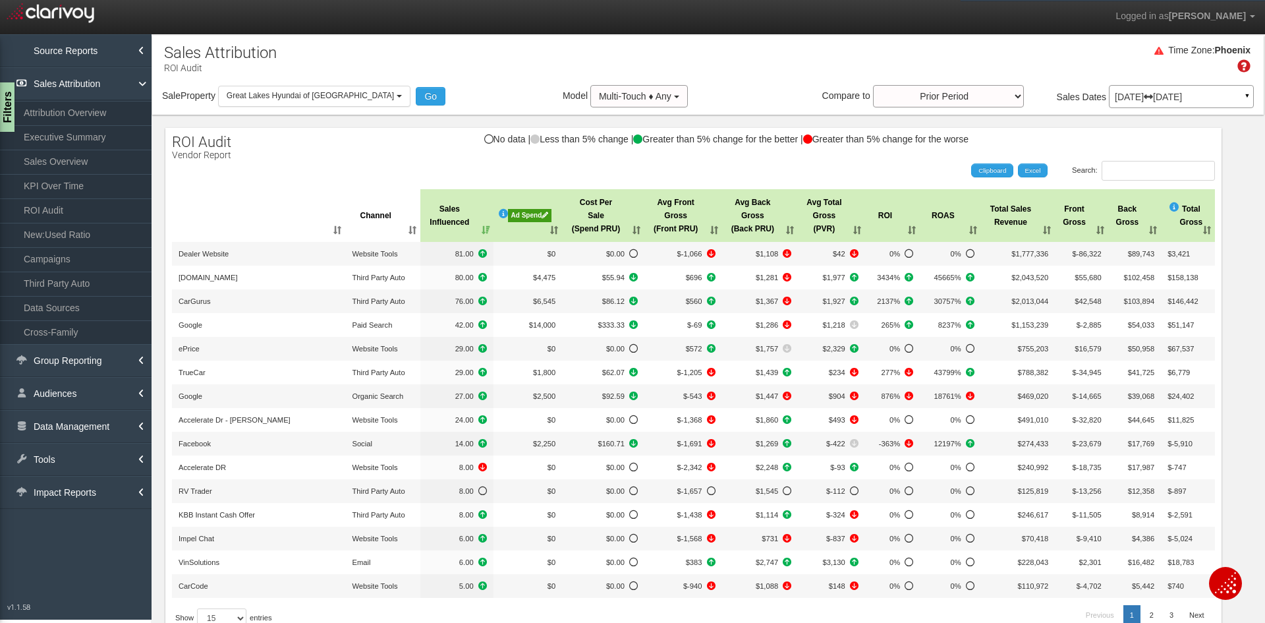
click at [532, 231] on th "Ad Spend" at bounding box center [528, 215] width 69 height 53
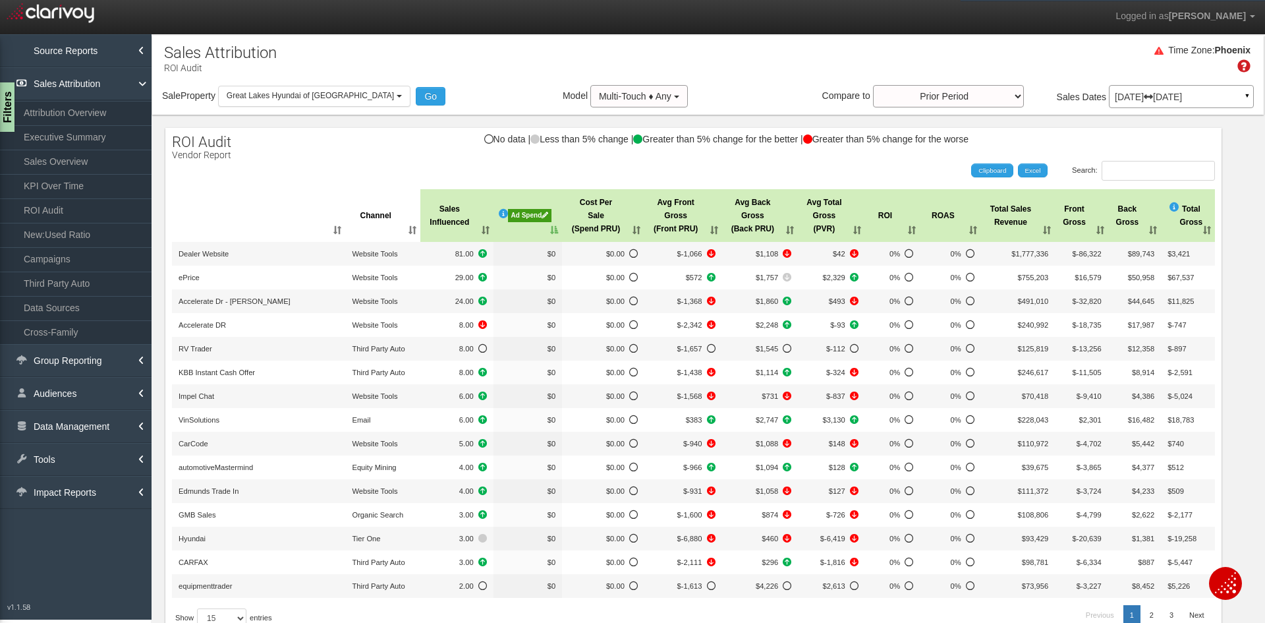
click at [532, 231] on th "Ad Spend" at bounding box center [528, 215] width 69 height 53
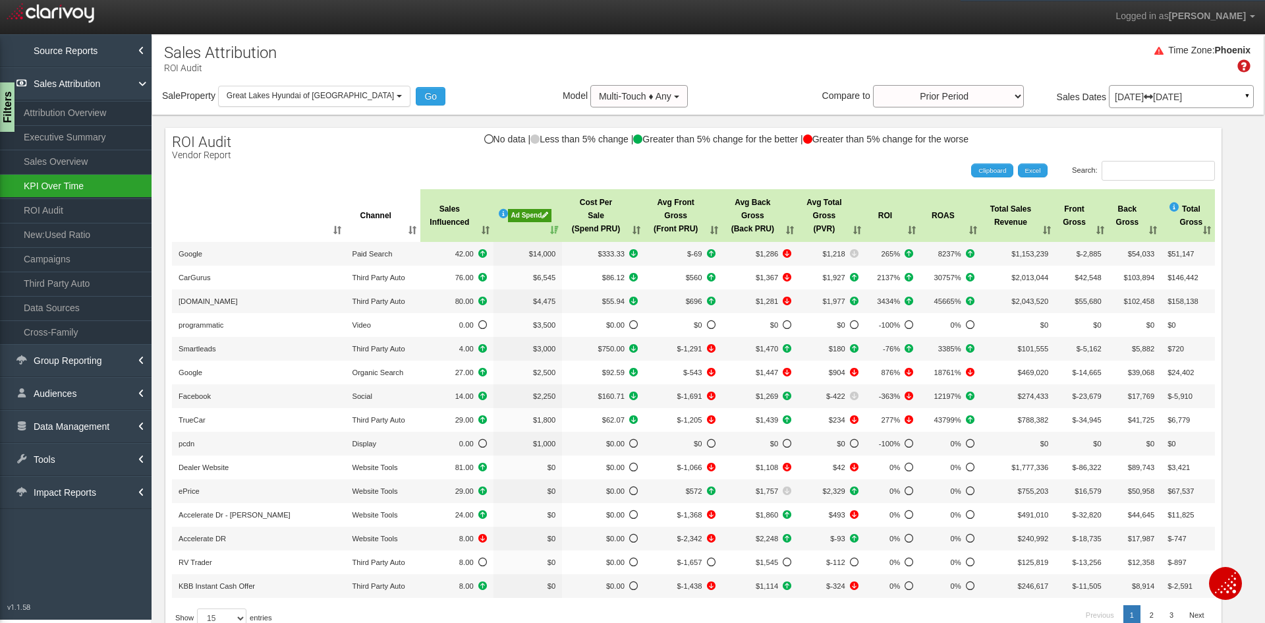
click at [64, 185] on link "KPI Over Time" at bounding box center [76, 186] width 152 height 24
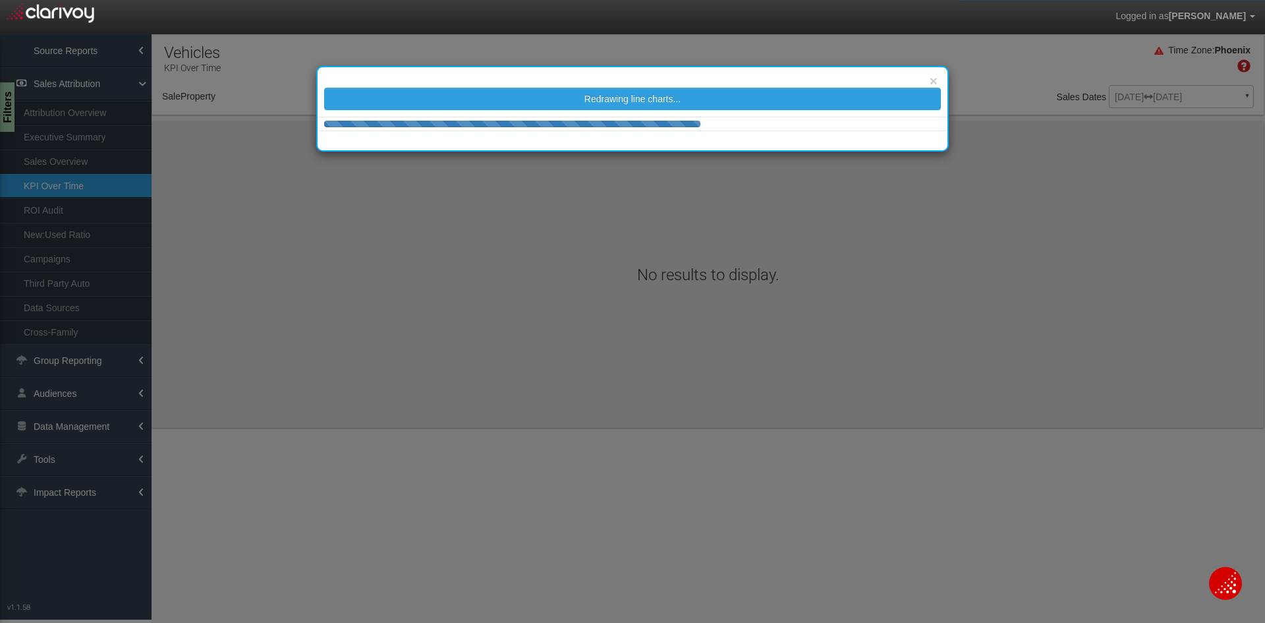
select select "object:3998"
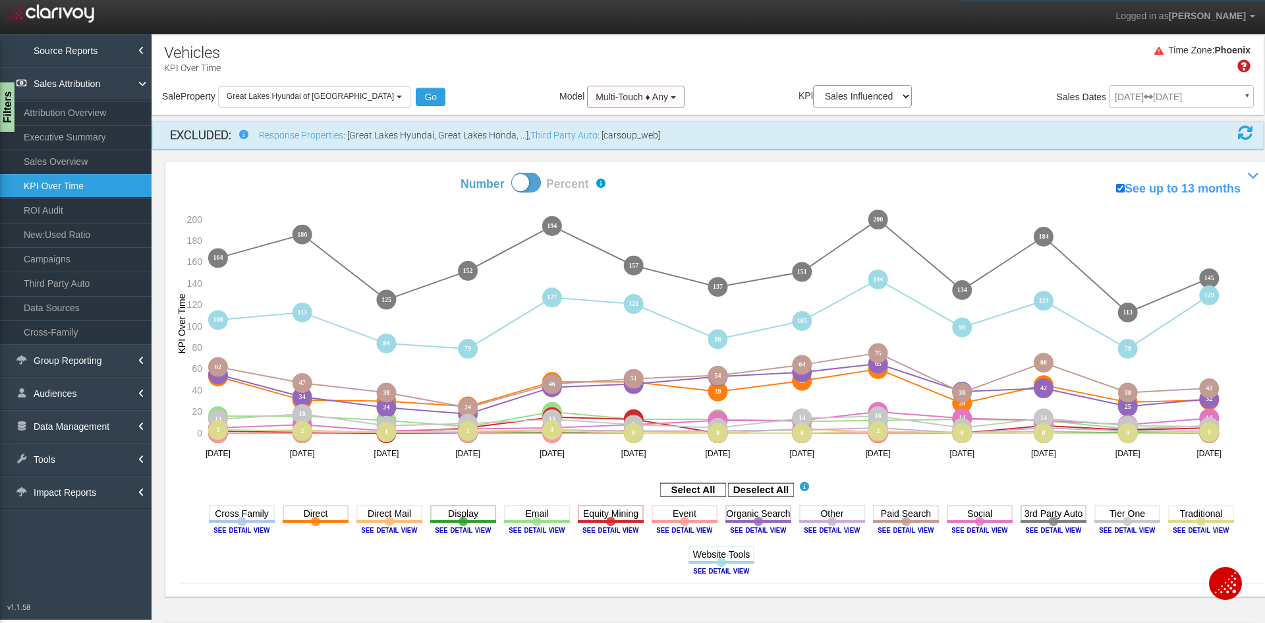
click at [527, 184] on span at bounding box center [526, 183] width 30 height 20
click at [414, 173] on input "Number Percent" at bounding box center [414, 172] width 1 height 1
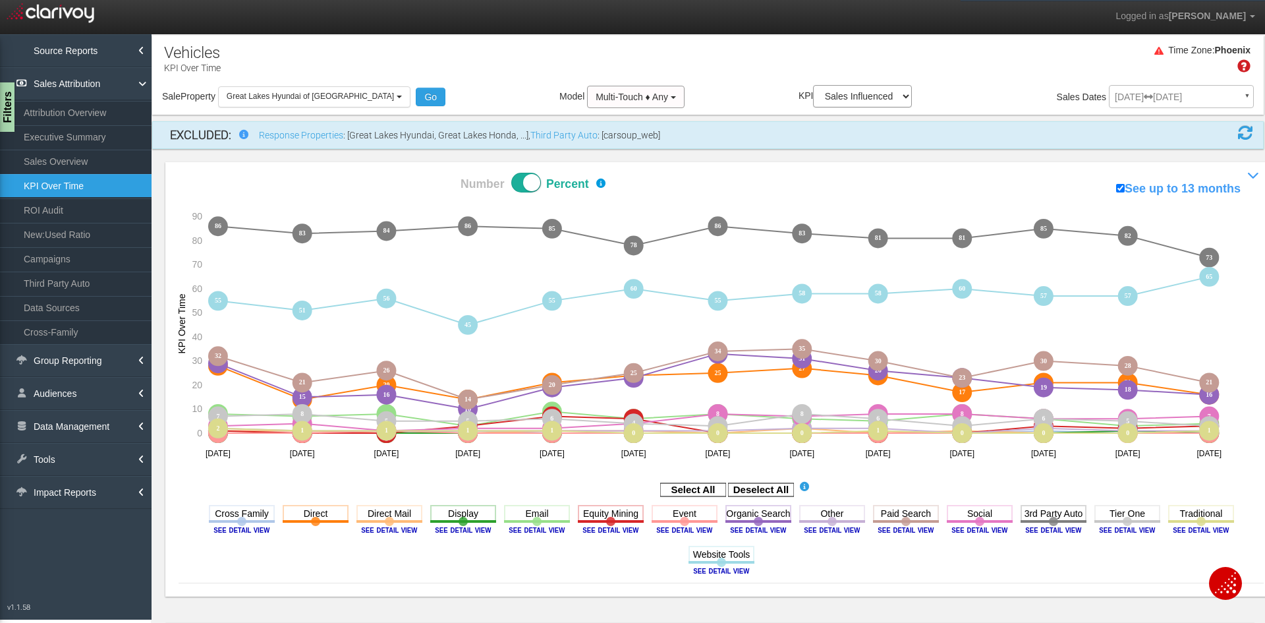
click at [845, 69] on div "Time Zone: [GEOGRAPHIC_DATA]" at bounding box center [708, 63] width 1112 height 43
click at [764, 489] on rect at bounding box center [761, 489] width 66 height 13
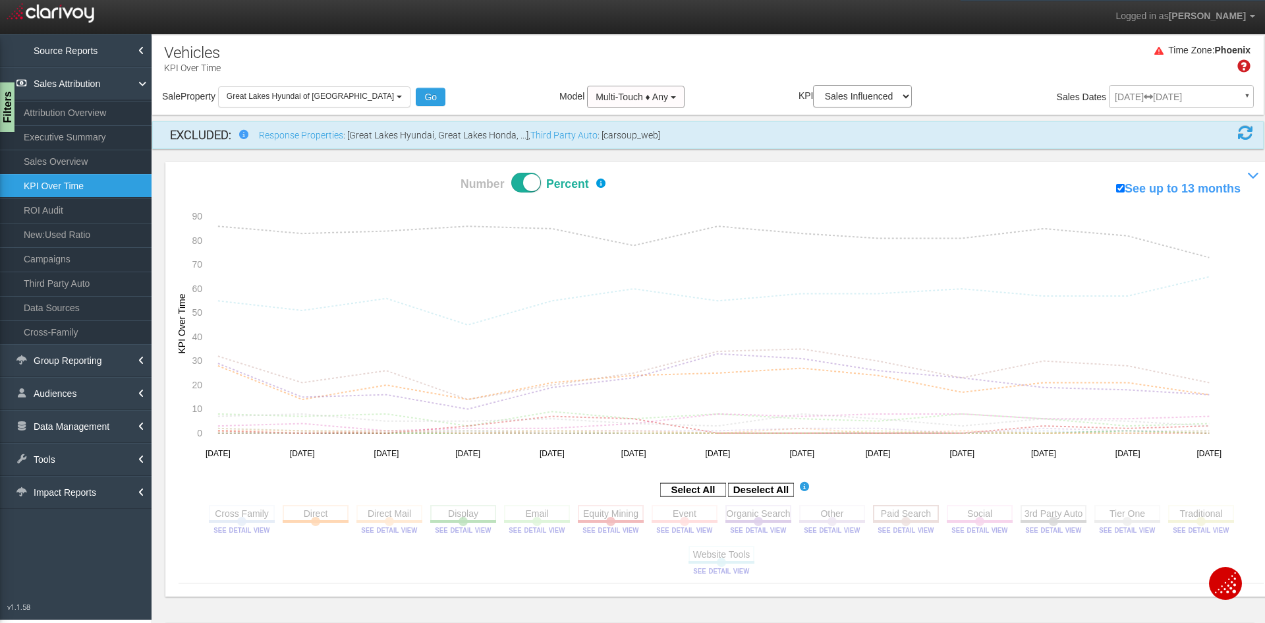
click at [891, 513] on rect at bounding box center [906, 513] width 66 height 16
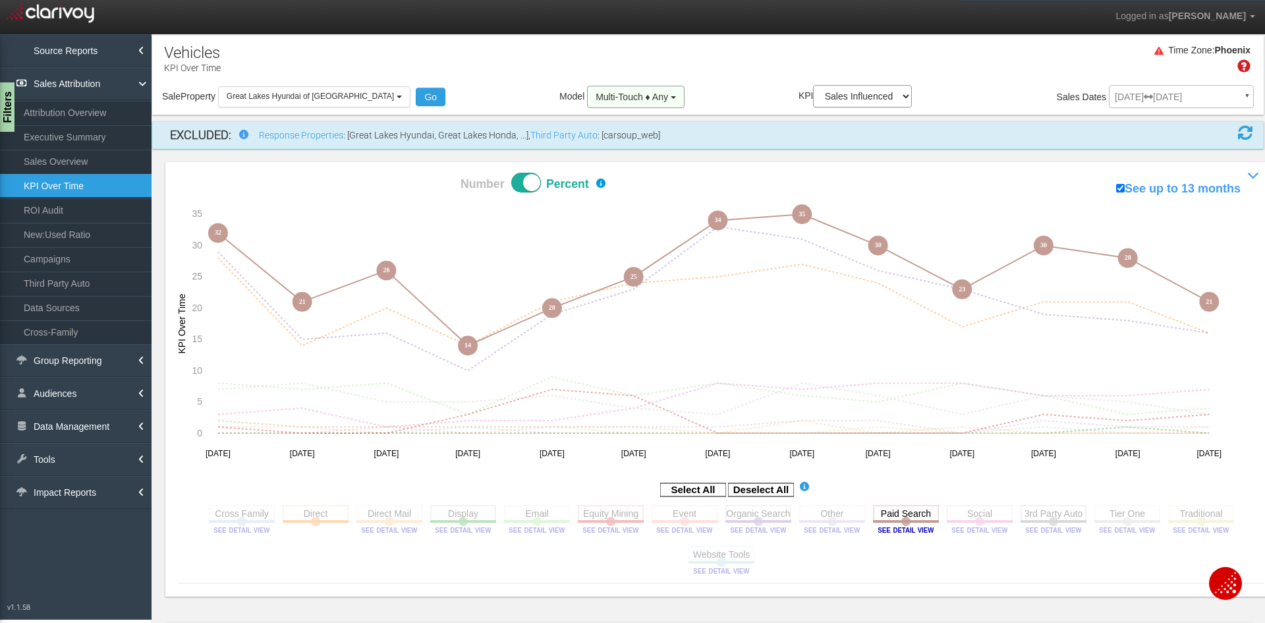
click at [603, 105] on button "Multi-Touch ♦ Any" at bounding box center [636, 97] width 98 height 22
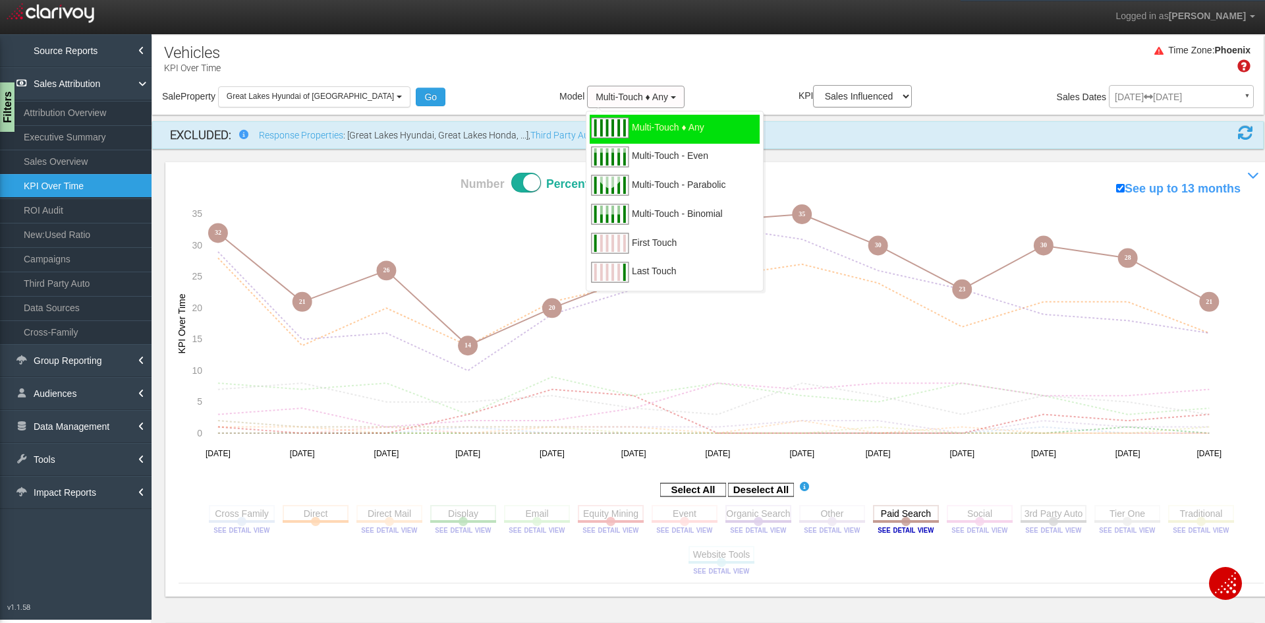
click at [739, 51] on div "Time Zone: [GEOGRAPHIC_DATA]" at bounding box center [708, 63] width 1112 height 43
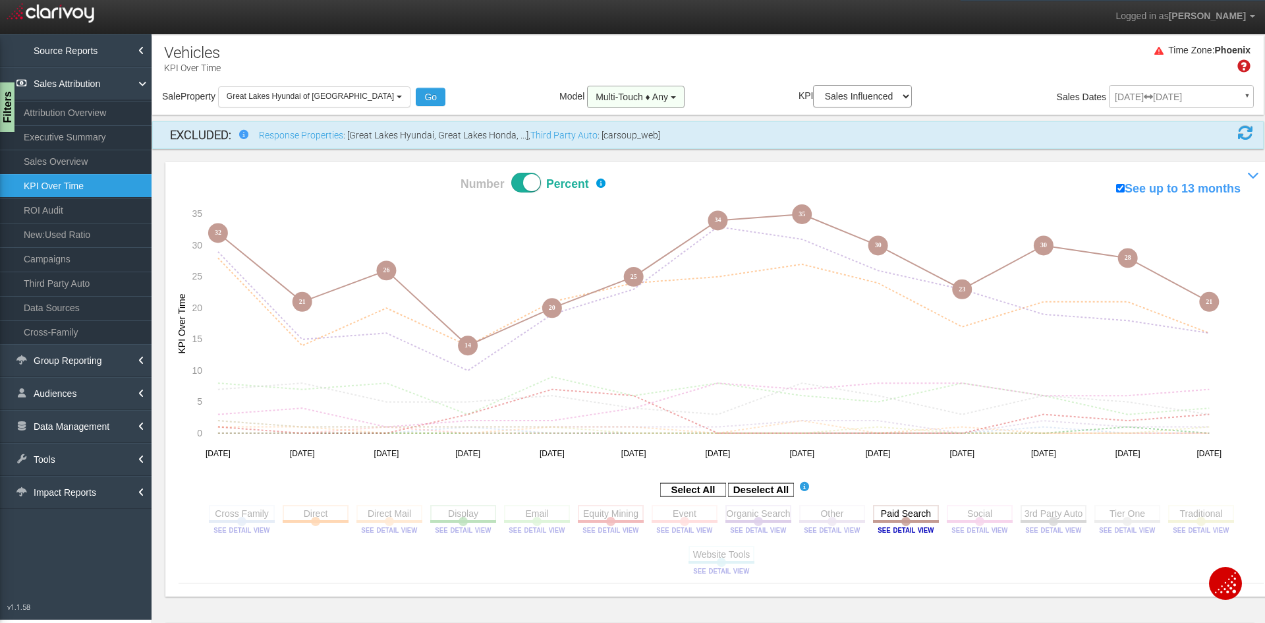
click at [596, 95] on span "Multi-Touch ♦ Any" at bounding box center [632, 97] width 72 height 11
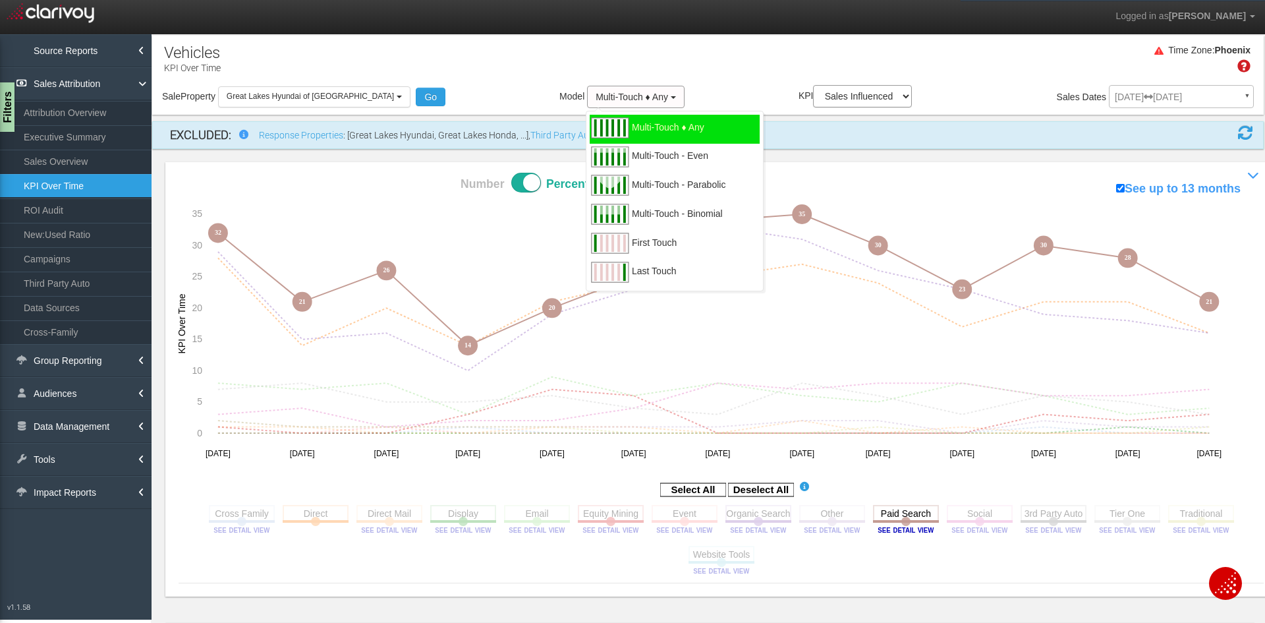
click at [714, 34] on nav "Logged in as Sean McLean Edit Profile Change Password Signout" at bounding box center [632, 17] width 1265 height 34
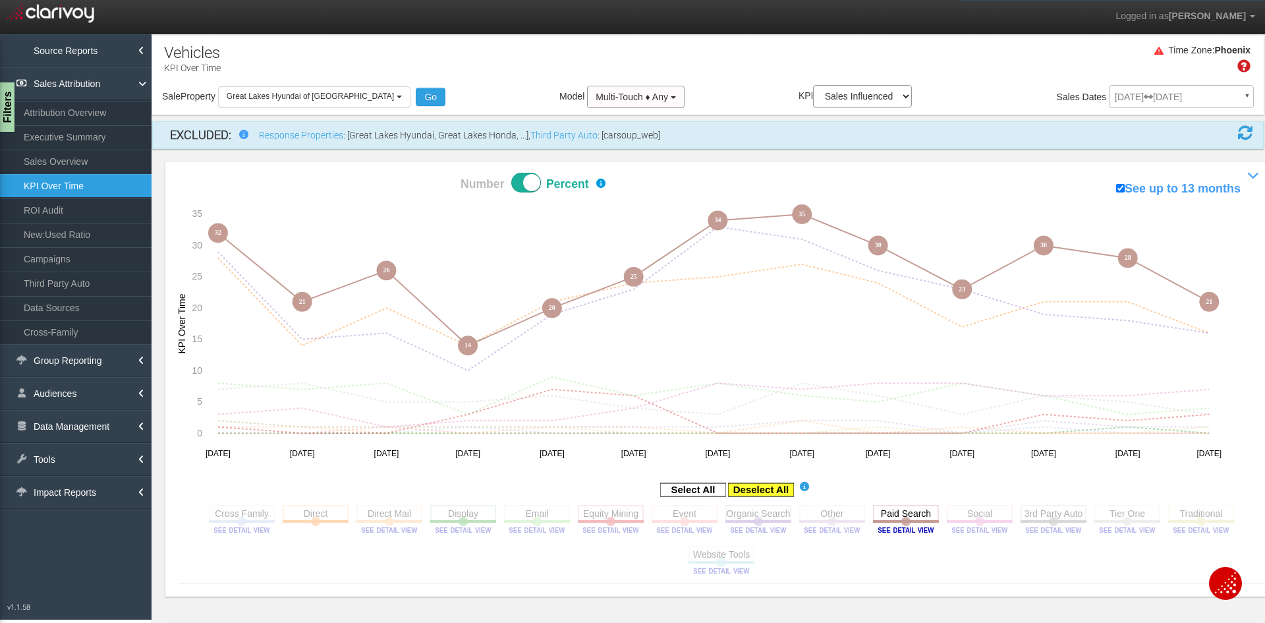
click at [766, 485] on rect at bounding box center [761, 489] width 66 height 13
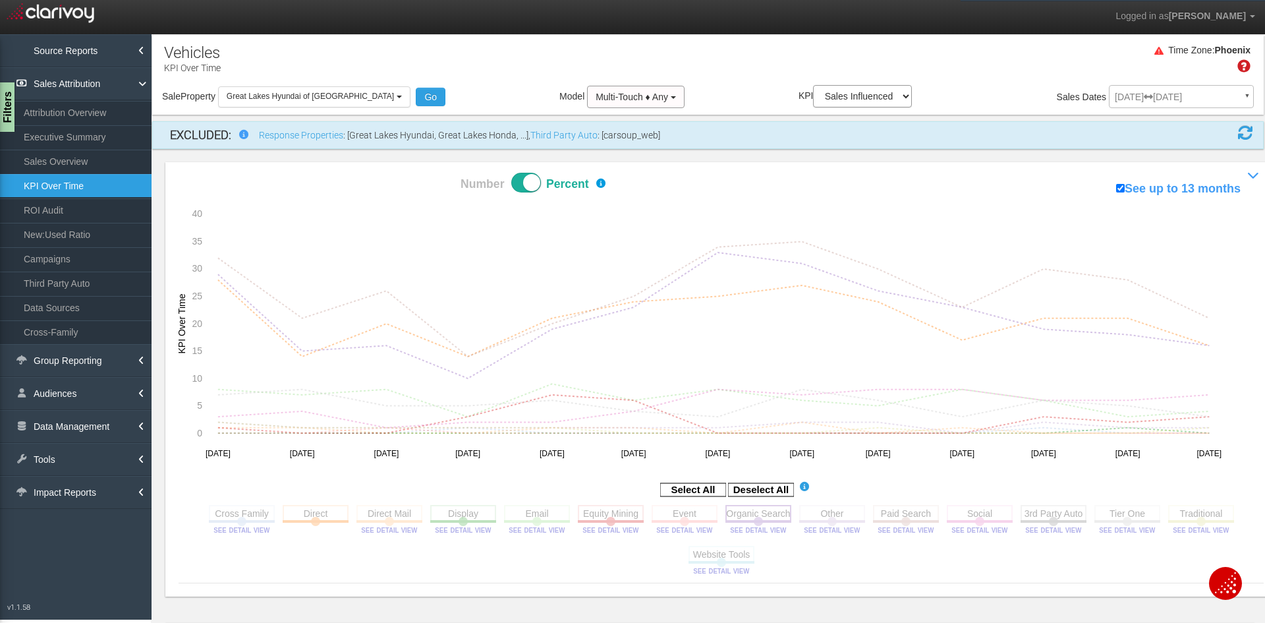
click at [762, 514] on rect at bounding box center [758, 513] width 66 height 16
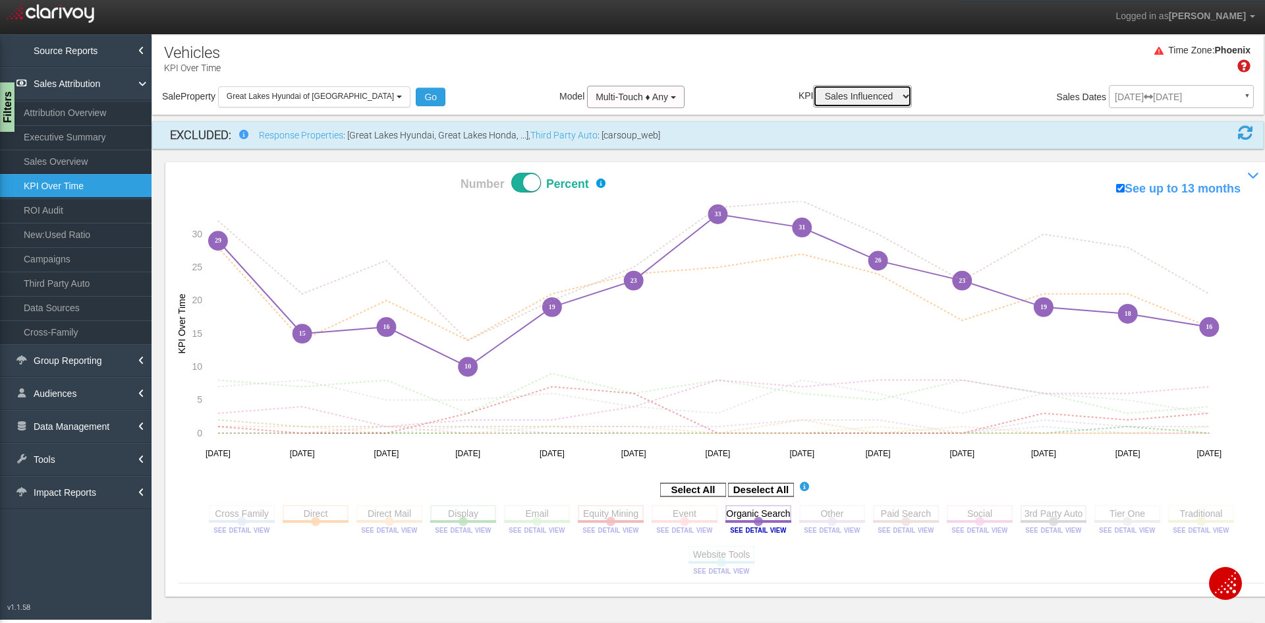
click at [816, 98] on select "Sales Influenced Ad Spend Cost Per Sale" at bounding box center [862, 96] width 99 height 22
click at [714, 66] on div "Time Zone: [GEOGRAPHIC_DATA]" at bounding box center [708, 63] width 1112 height 43
click at [770, 517] on rect at bounding box center [758, 513] width 66 height 16
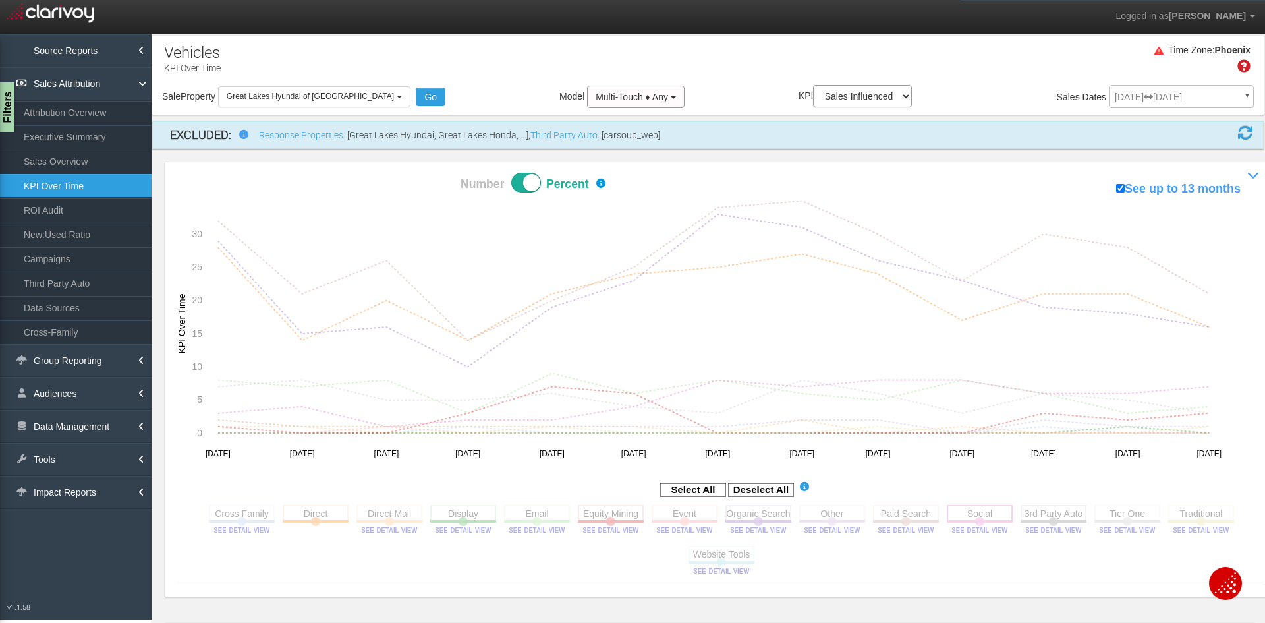
click at [976, 520] on rect at bounding box center [980, 513] width 66 height 16
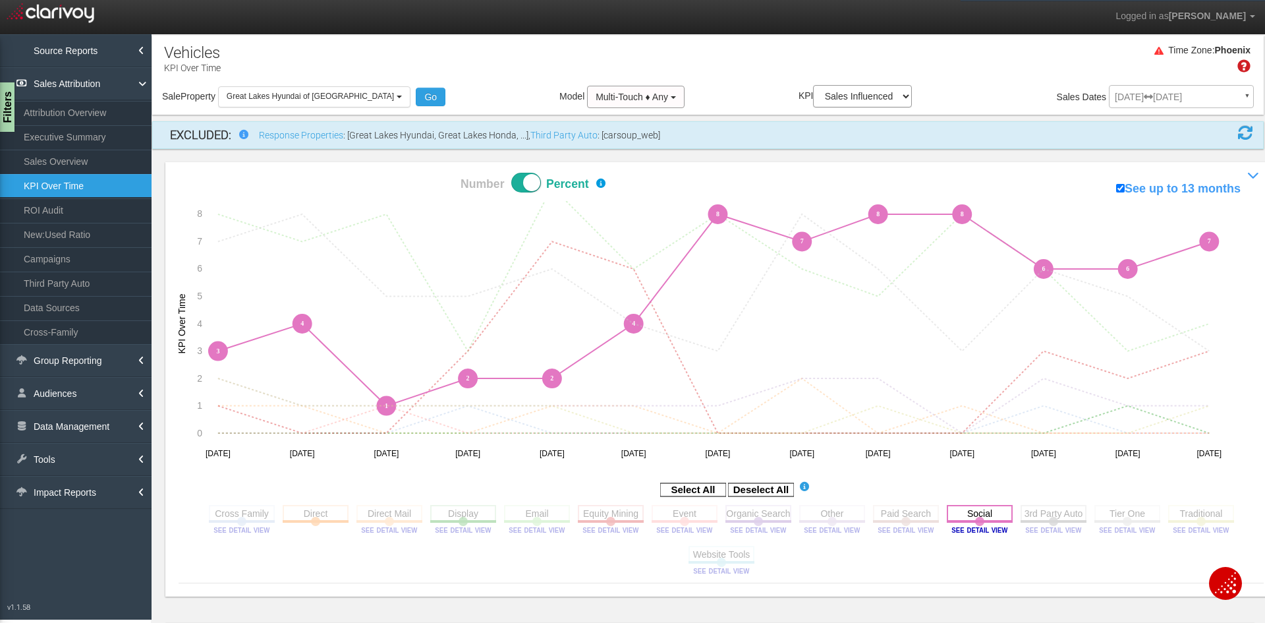
click at [984, 515] on rect at bounding box center [980, 513] width 66 height 16
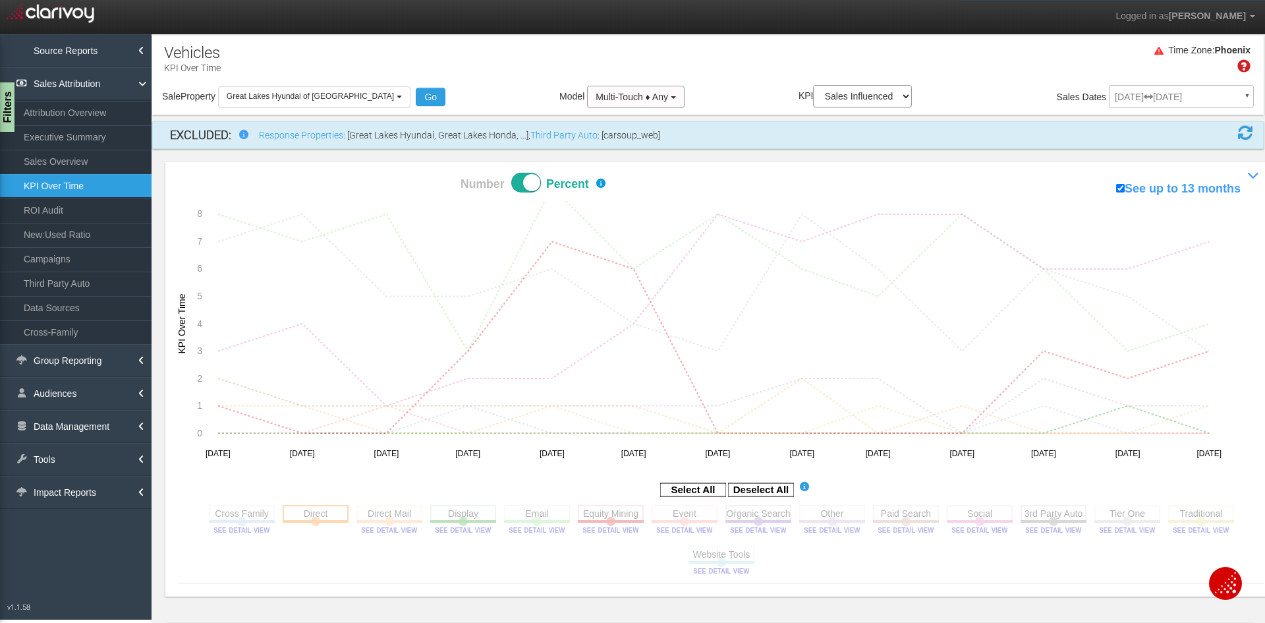
click at [329, 510] on rect at bounding box center [316, 513] width 66 height 16
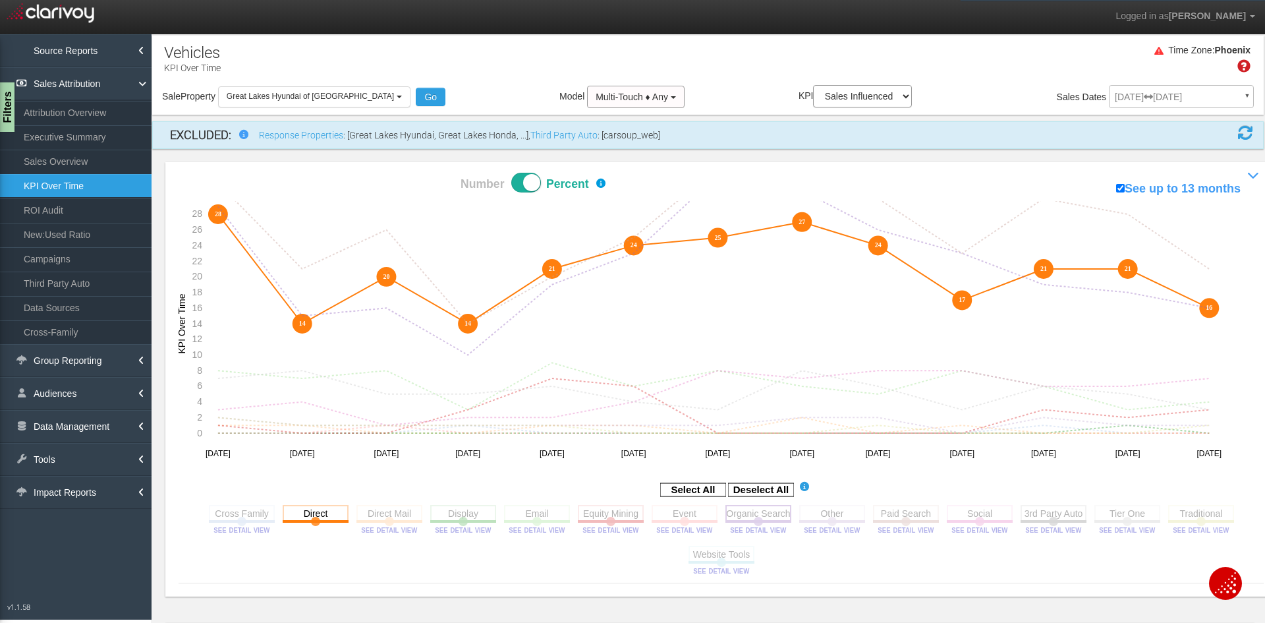
click at [756, 517] on rect at bounding box center [758, 513] width 66 height 16
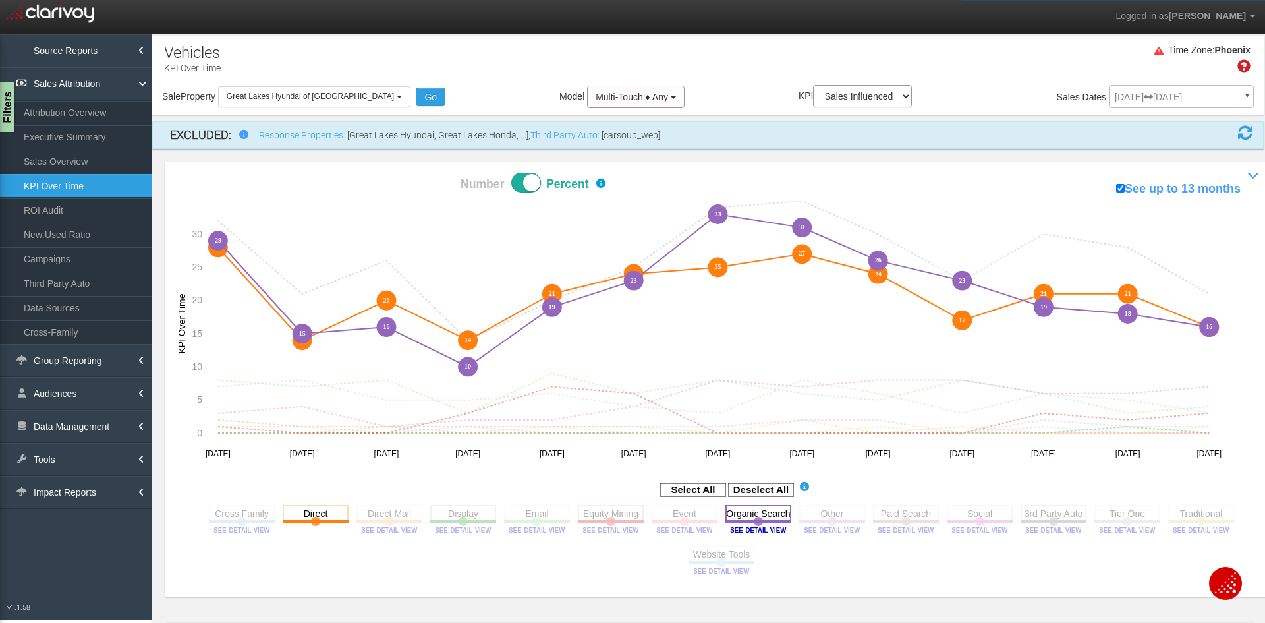
click at [758, 515] on rect at bounding box center [758, 513] width 66 height 16
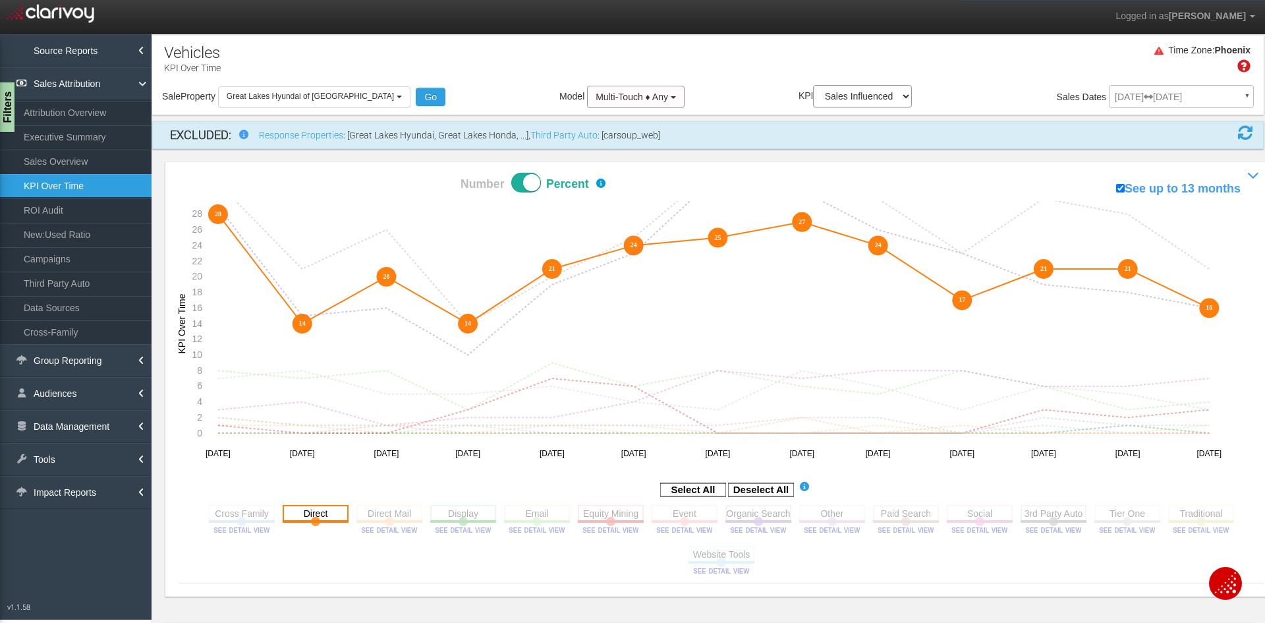
click at [309, 512] on rect at bounding box center [316, 513] width 66 height 16
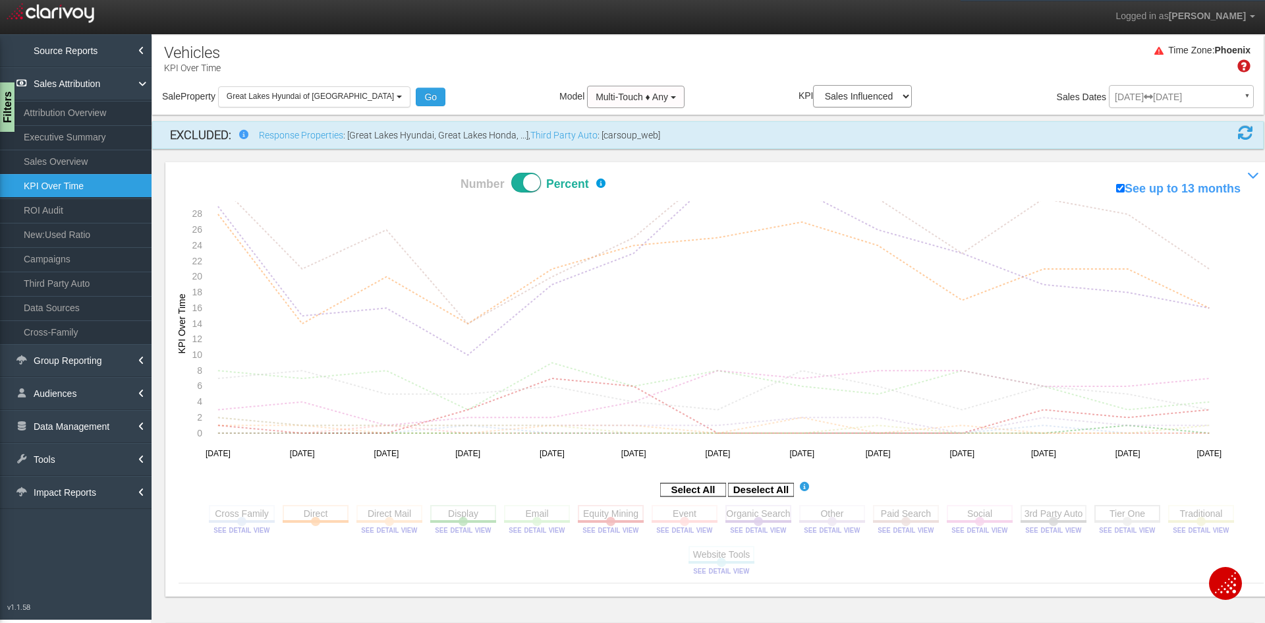
click at [1128, 519] on rect at bounding box center [1127, 513] width 66 height 16
drag, startPoint x: 1122, startPoint y: 513, endPoint x: 1163, endPoint y: 514, distance: 40.9
click at [1122, 513] on rect at bounding box center [1127, 513] width 66 height 16
click at [1218, 518] on rect at bounding box center [1201, 513] width 66 height 16
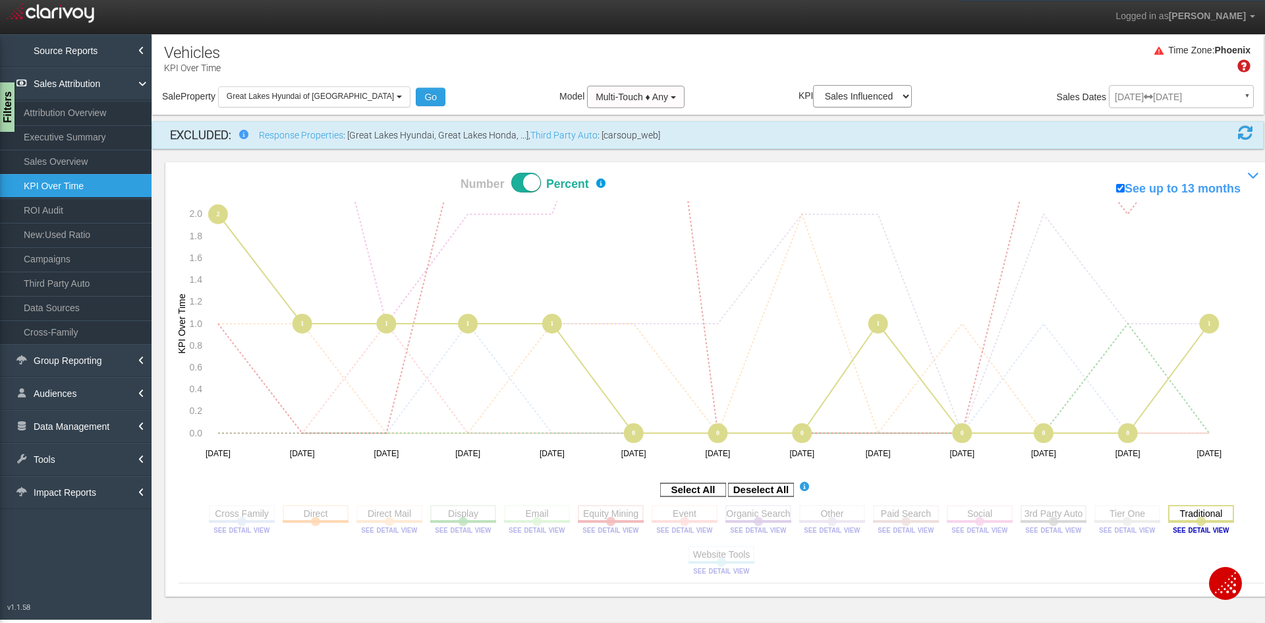
click at [1218, 518] on rect at bounding box center [1201, 513] width 66 height 16
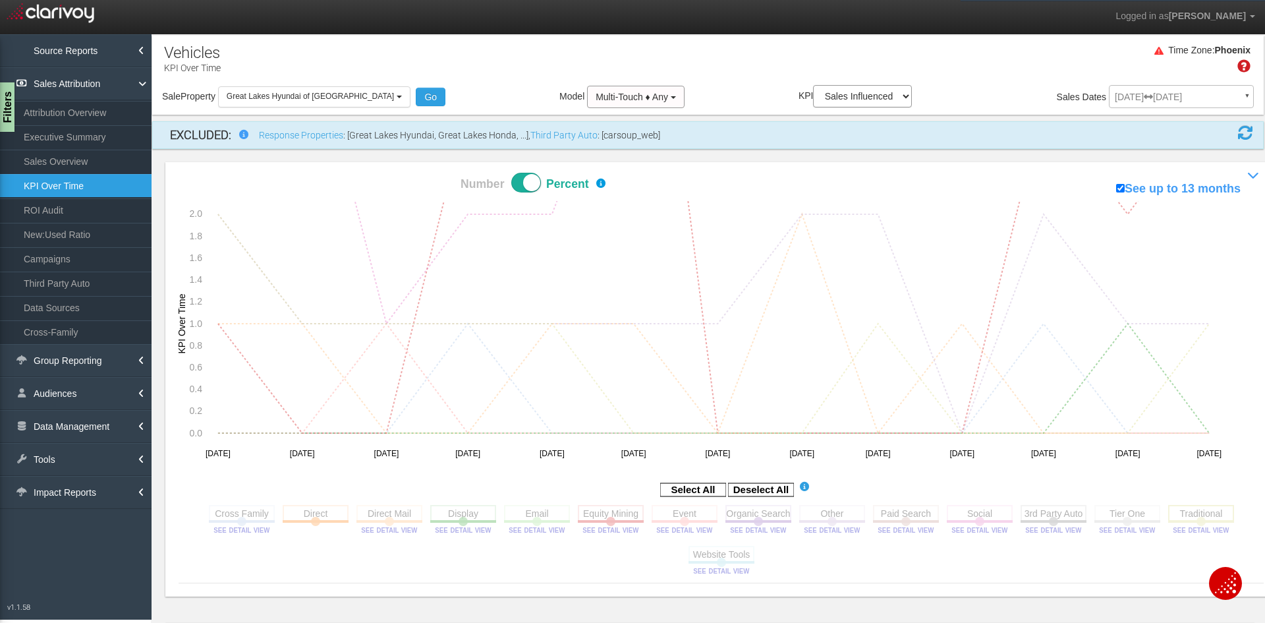
click at [1191, 517] on rect at bounding box center [1201, 513] width 66 height 16
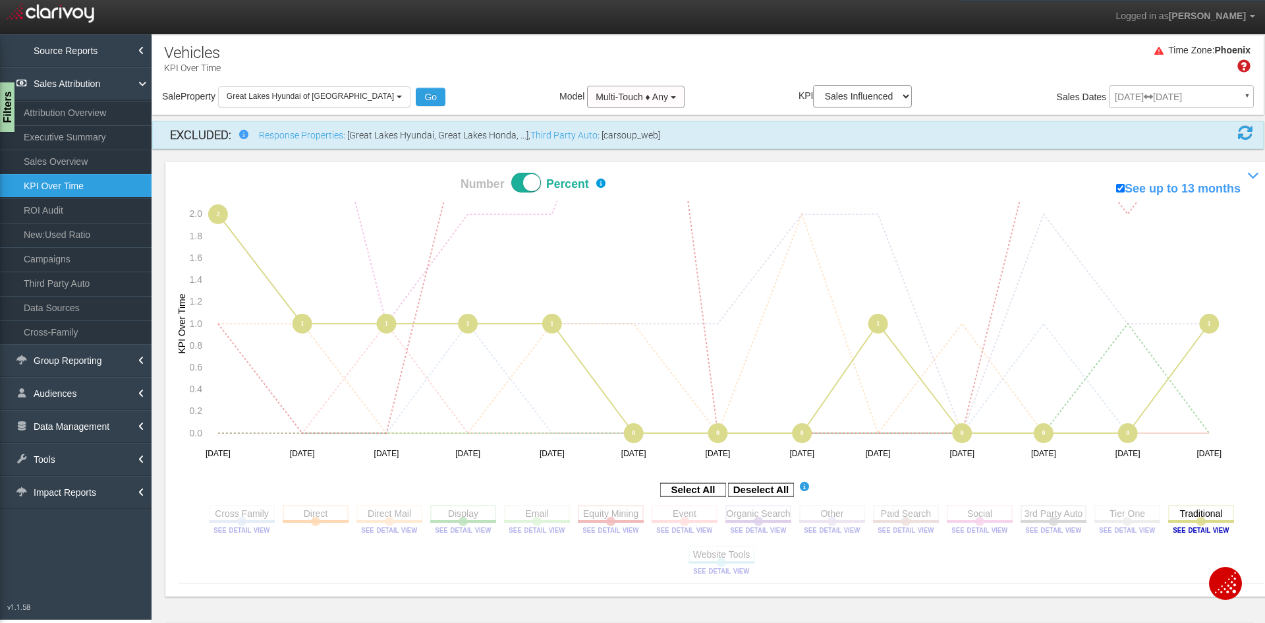
click at [513, 174] on div "Number Percent" at bounding box center [532, 174] width 237 height 11
click at [518, 180] on span at bounding box center [526, 183] width 30 height 20
click at [414, 173] on input "Number Percent" at bounding box center [414, 172] width 1 height 1
checkbox input "false"
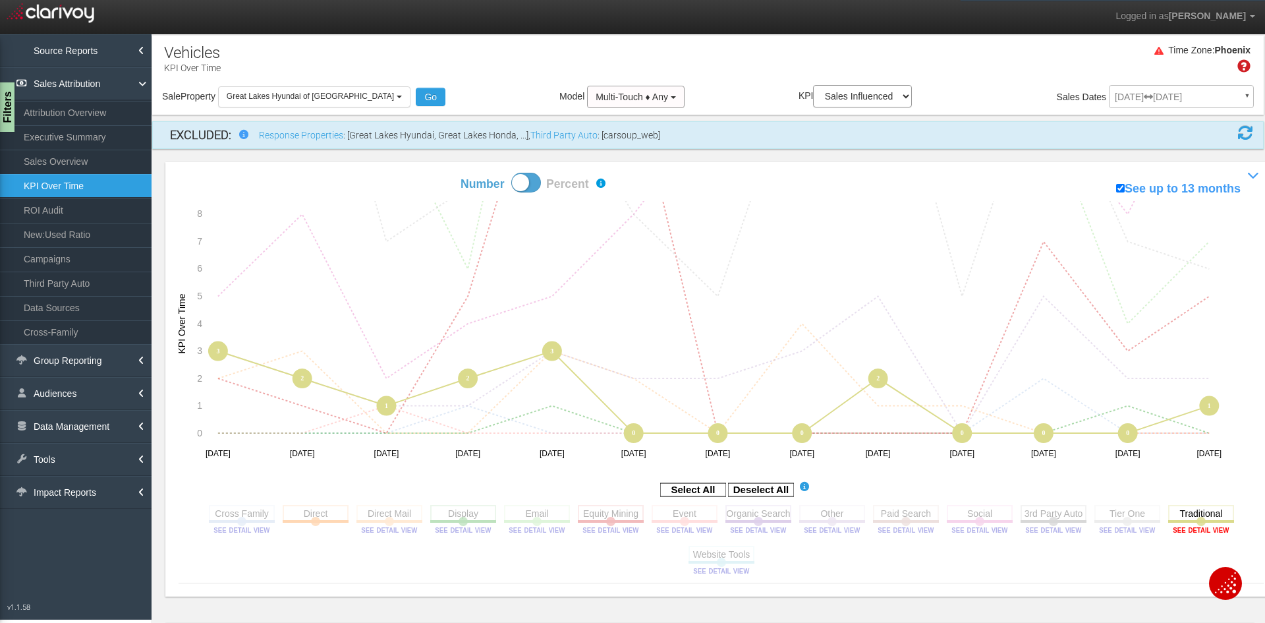
click at [1194, 529] on image at bounding box center [1201, 530] width 59 height 8
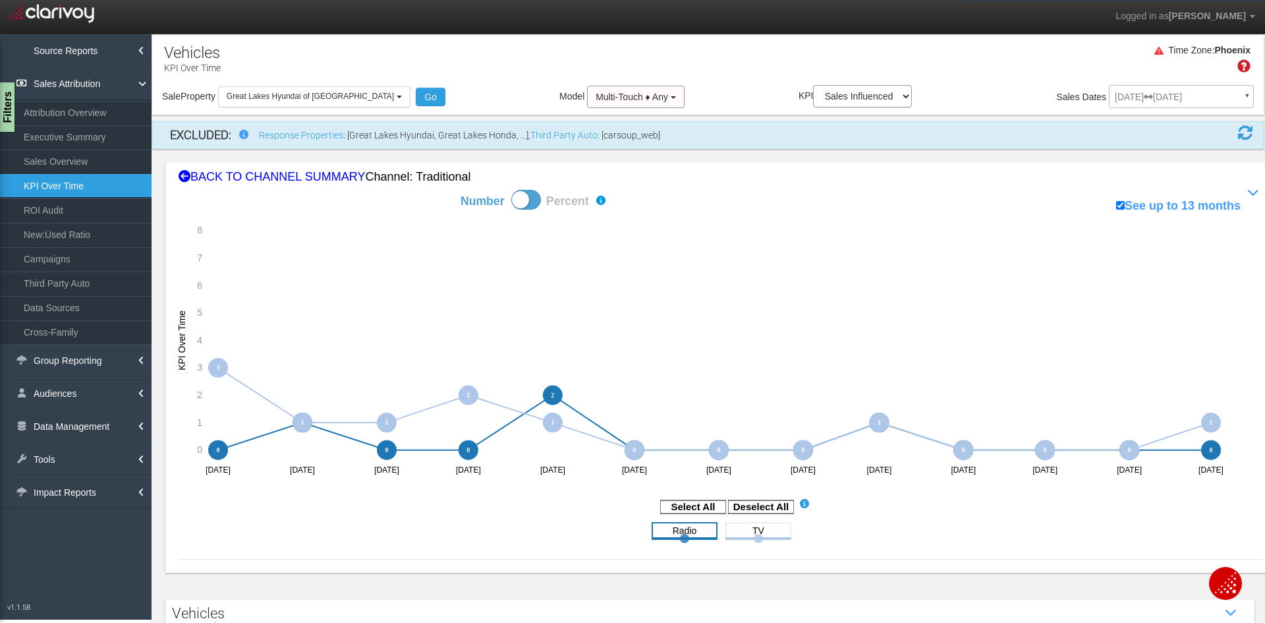
click at [664, 526] on rect at bounding box center [685, 530] width 66 height 16
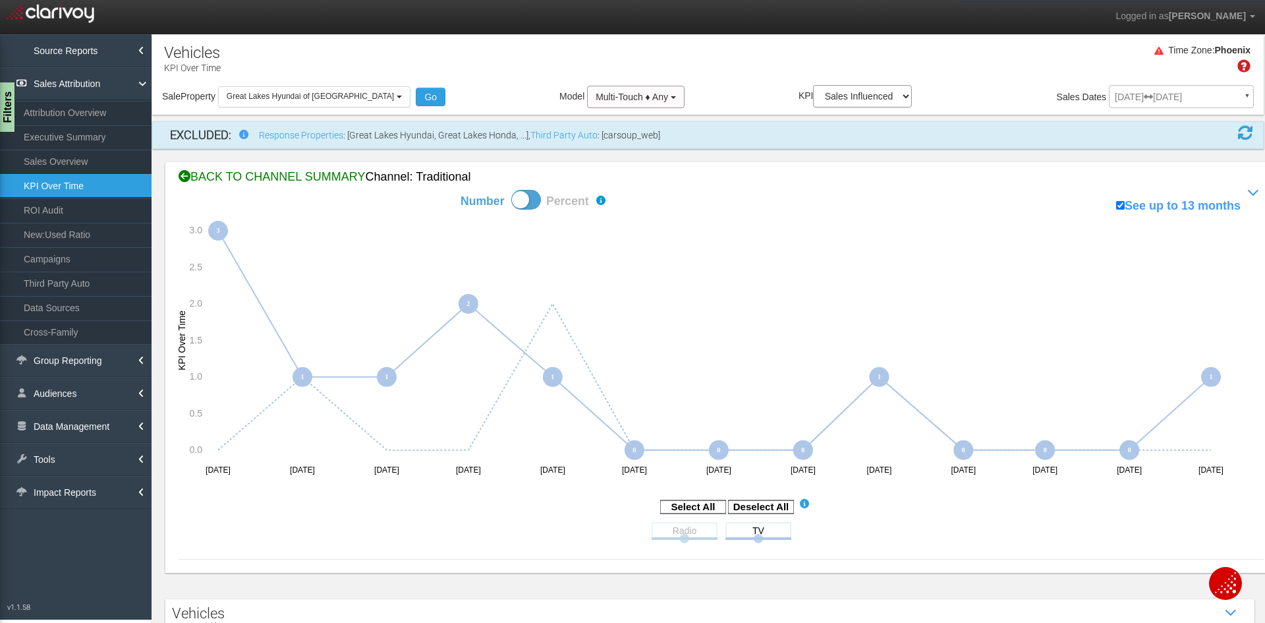
click at [268, 173] on div "BACK TO CHANNEL SUMMARY Channel: traditional" at bounding box center [721, 177] width 1085 height 17
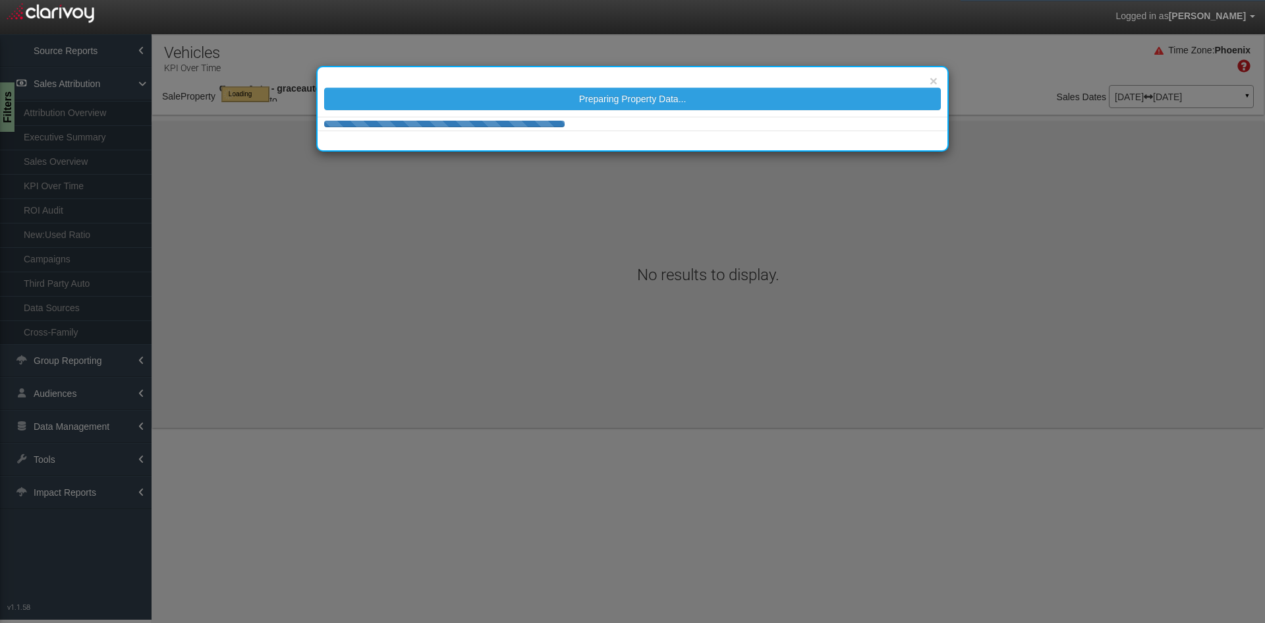
select select "object:1401"
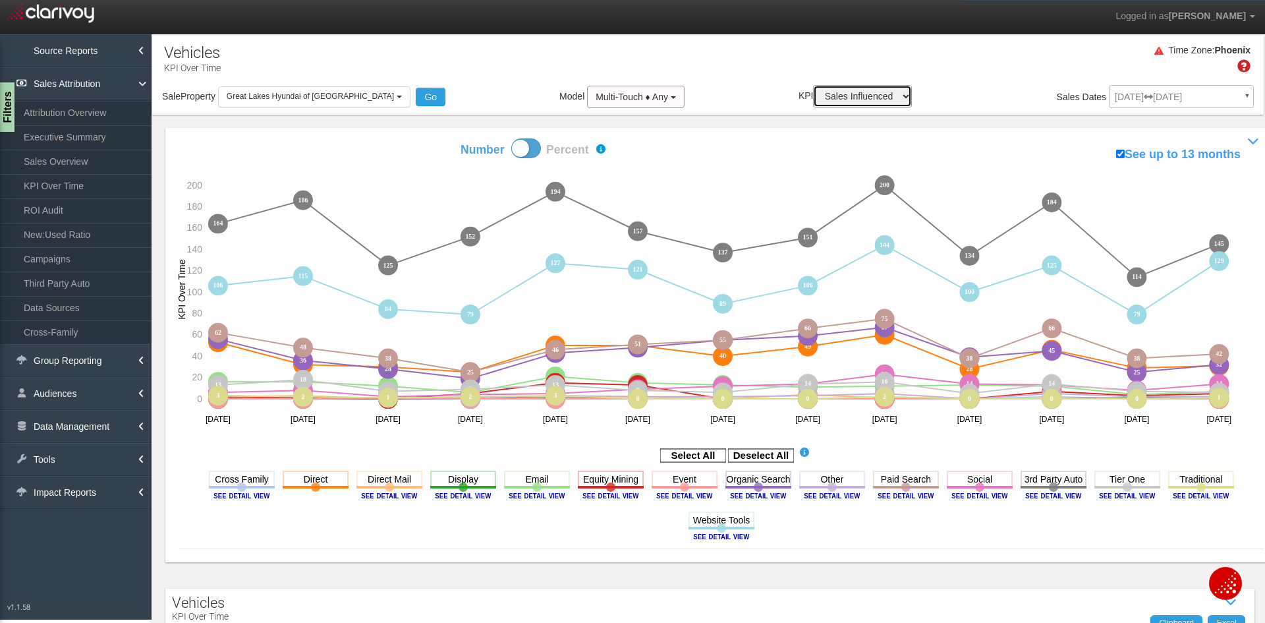
click at [868, 90] on select "Sales Influenced Ad Spend Cost Per Sale" at bounding box center [862, 96] width 99 height 22
select select "string:Cost Per Sale"
click at [813, 85] on select "Sales Influenced Ad Spend Cost Per Sale" at bounding box center [862, 96] width 99 height 22
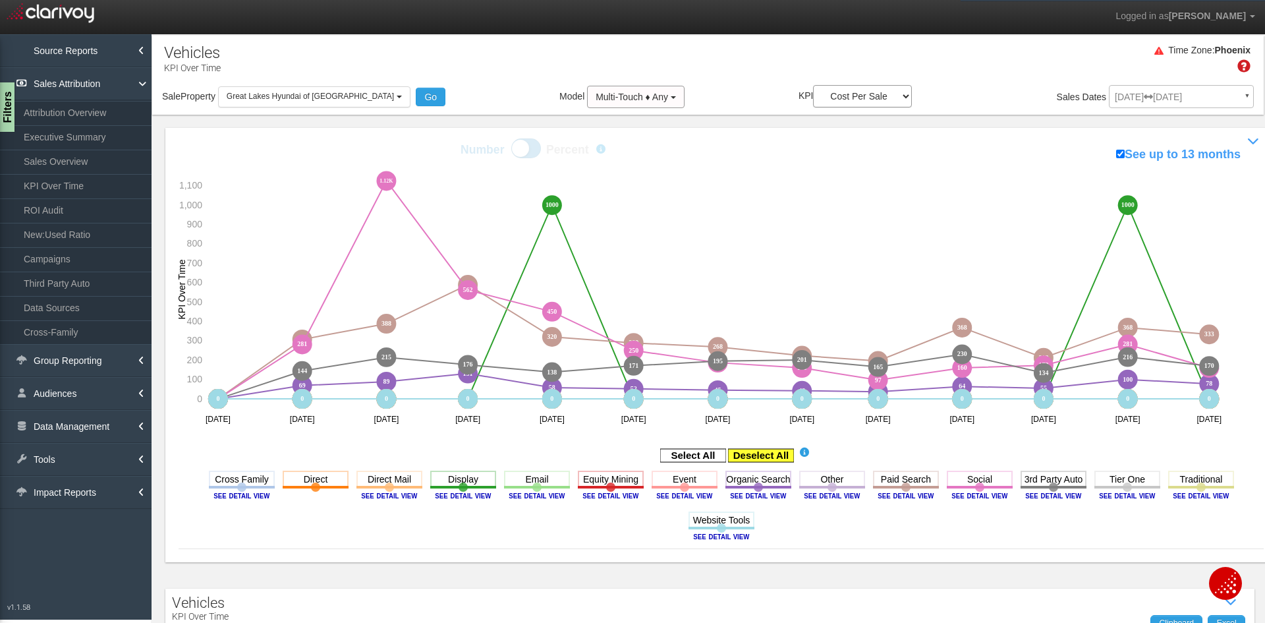
click at [756, 455] on rect at bounding box center [761, 455] width 66 height 13
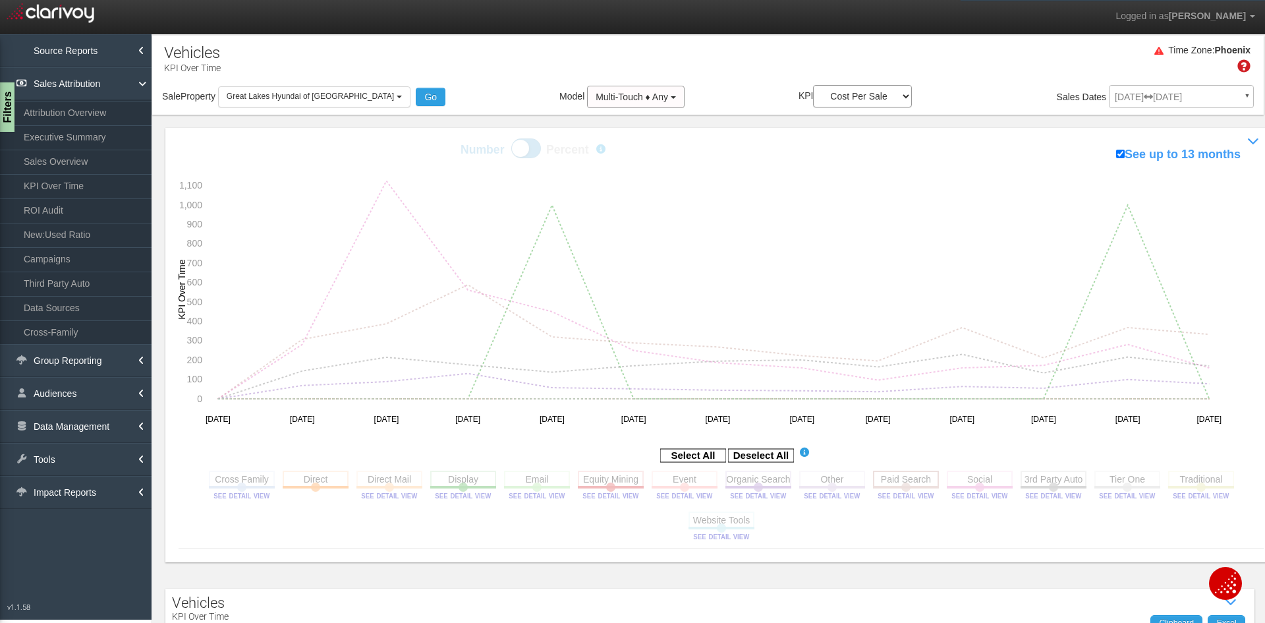
click at [892, 476] on rect at bounding box center [906, 478] width 66 height 16
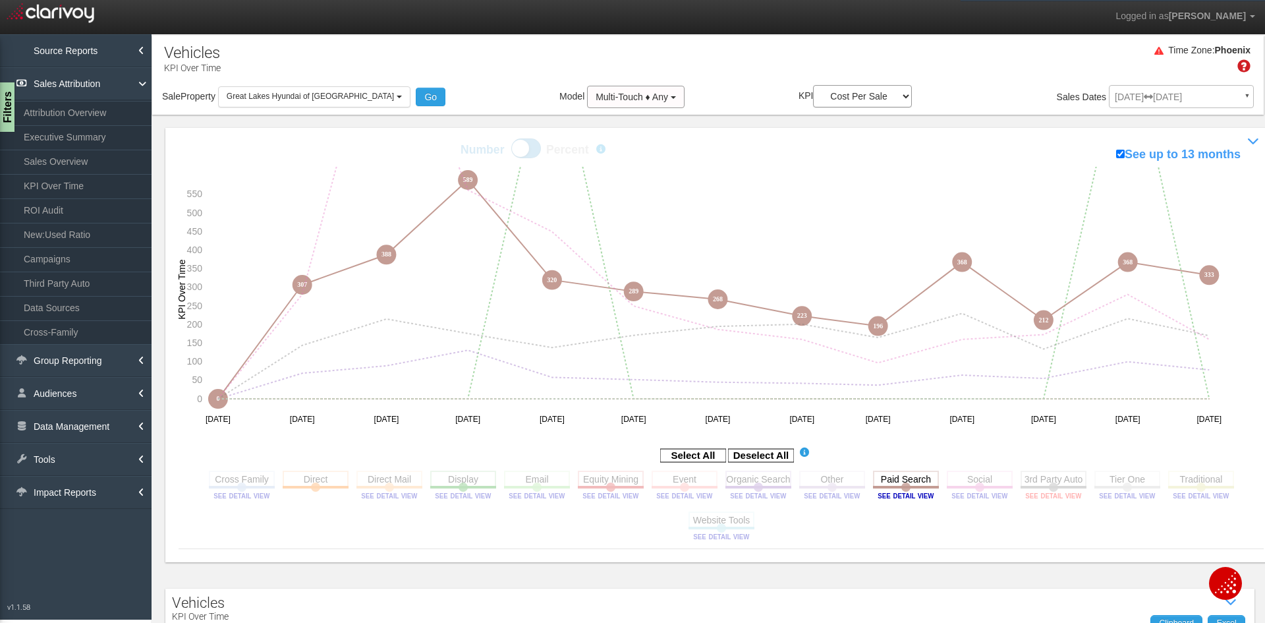
click at [1044, 499] on image at bounding box center [1053, 496] width 59 height 8
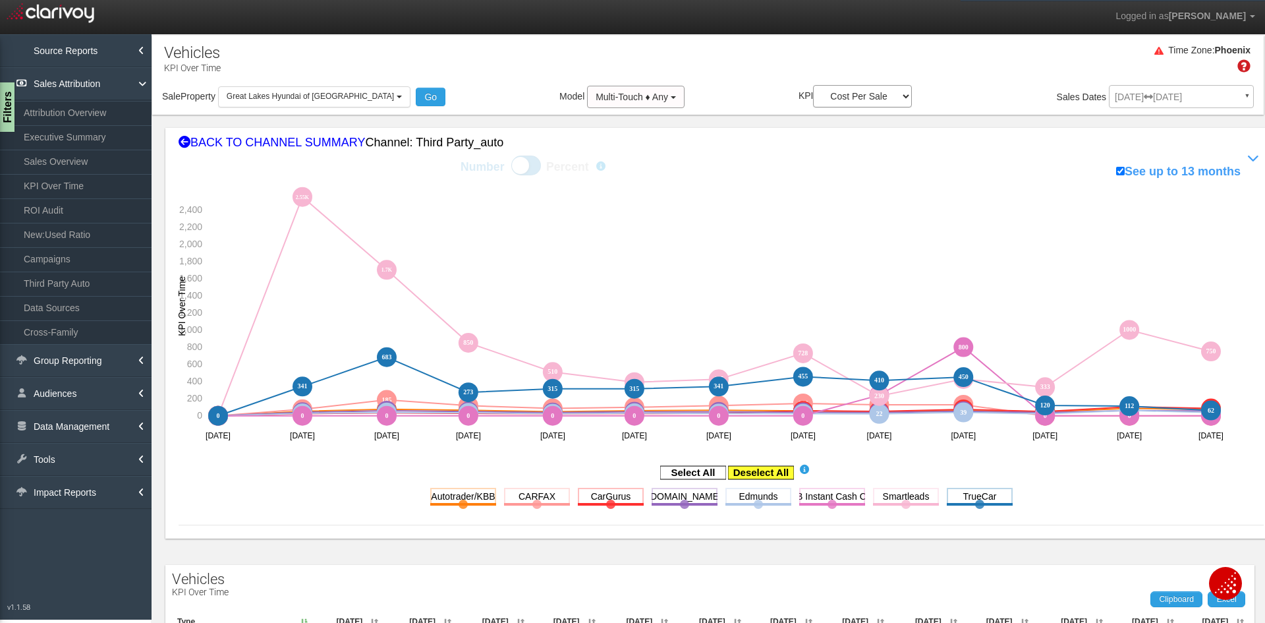
click at [773, 472] on rect at bounding box center [761, 472] width 66 height 13
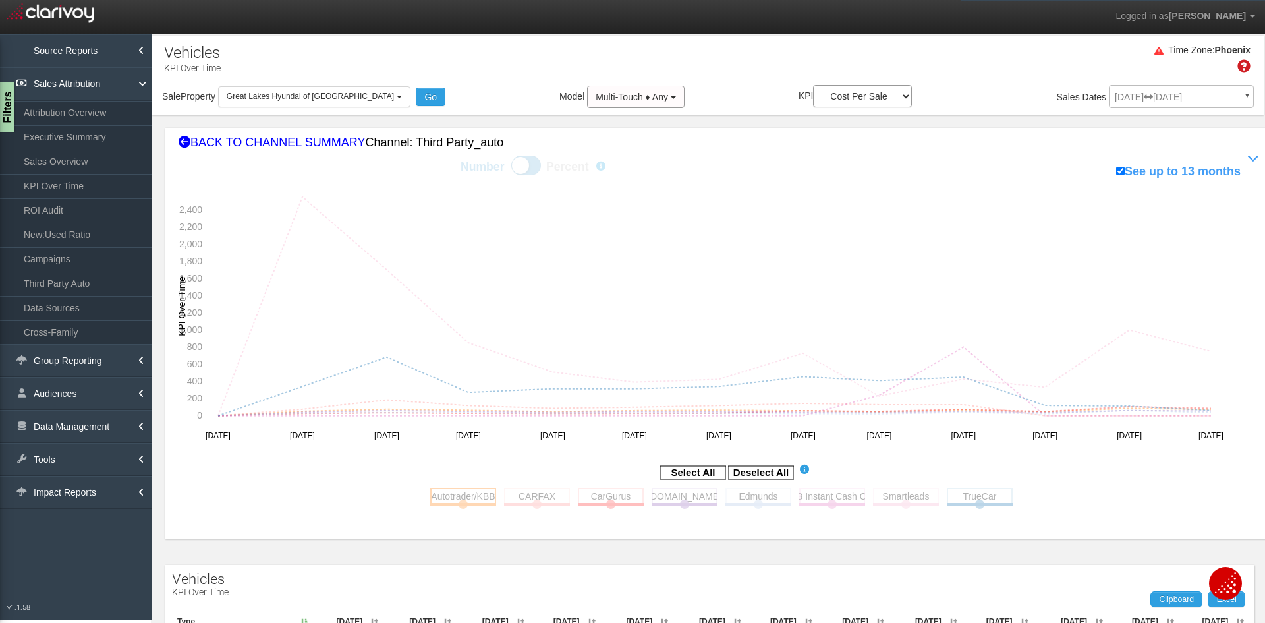
click at [457, 502] on rect at bounding box center [463, 496] width 66 height 16
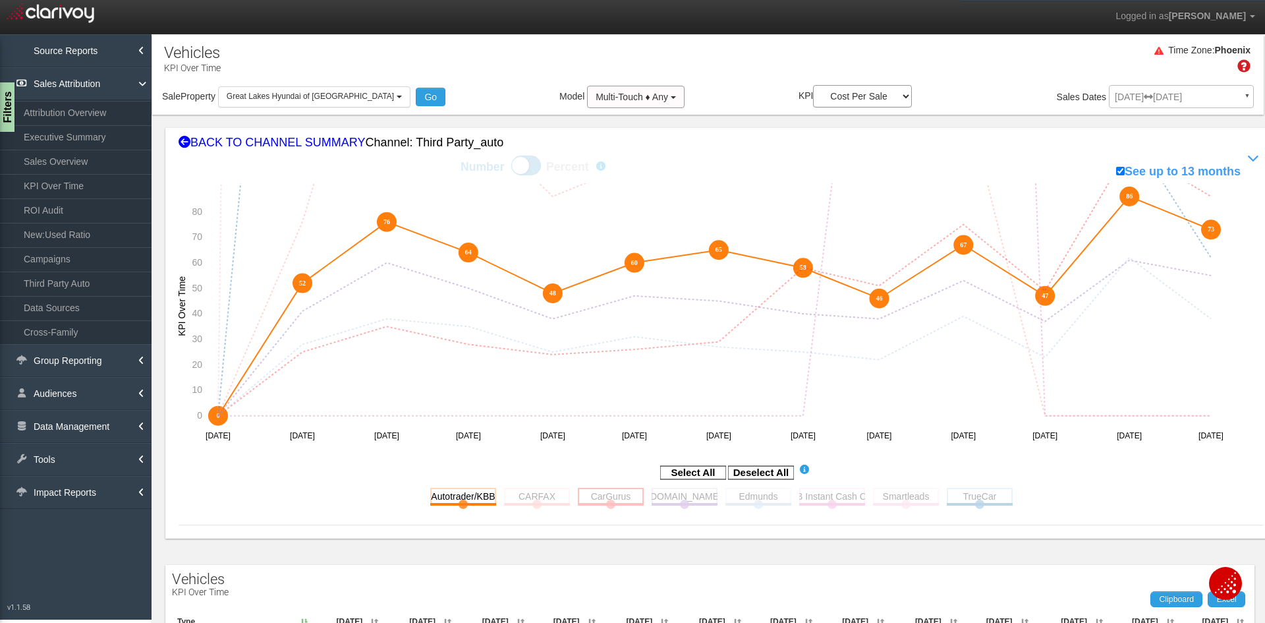
click at [610, 500] on rect at bounding box center [611, 496] width 66 height 16
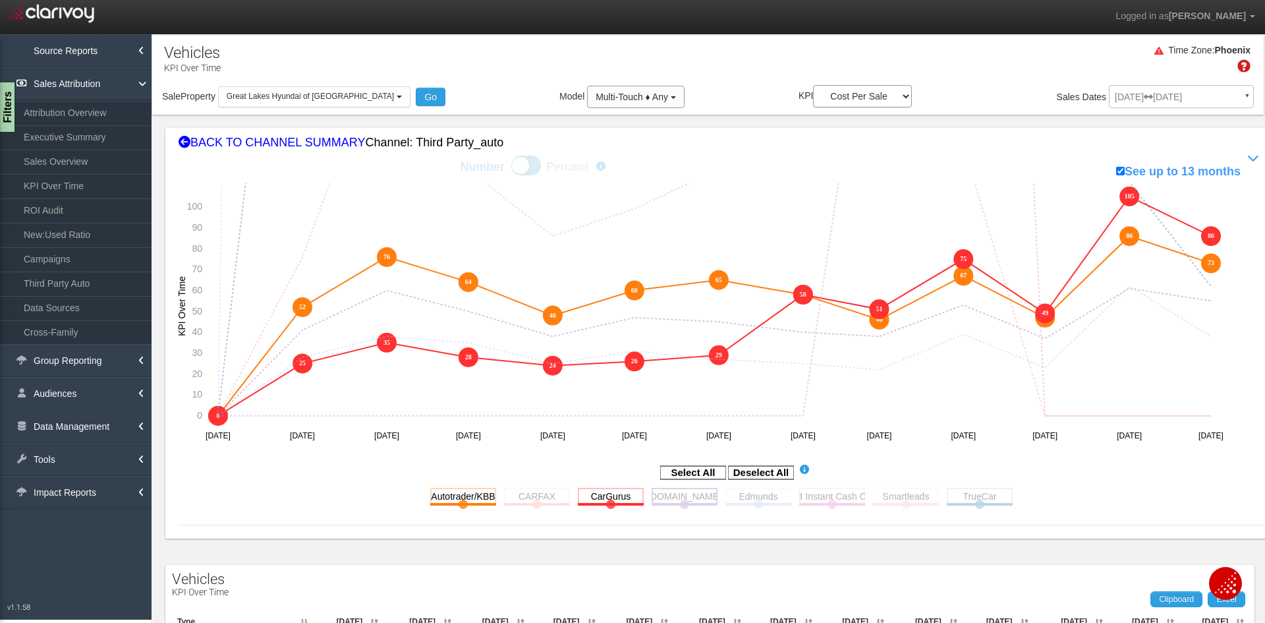
click at [687, 496] on rect at bounding box center [685, 496] width 66 height 16
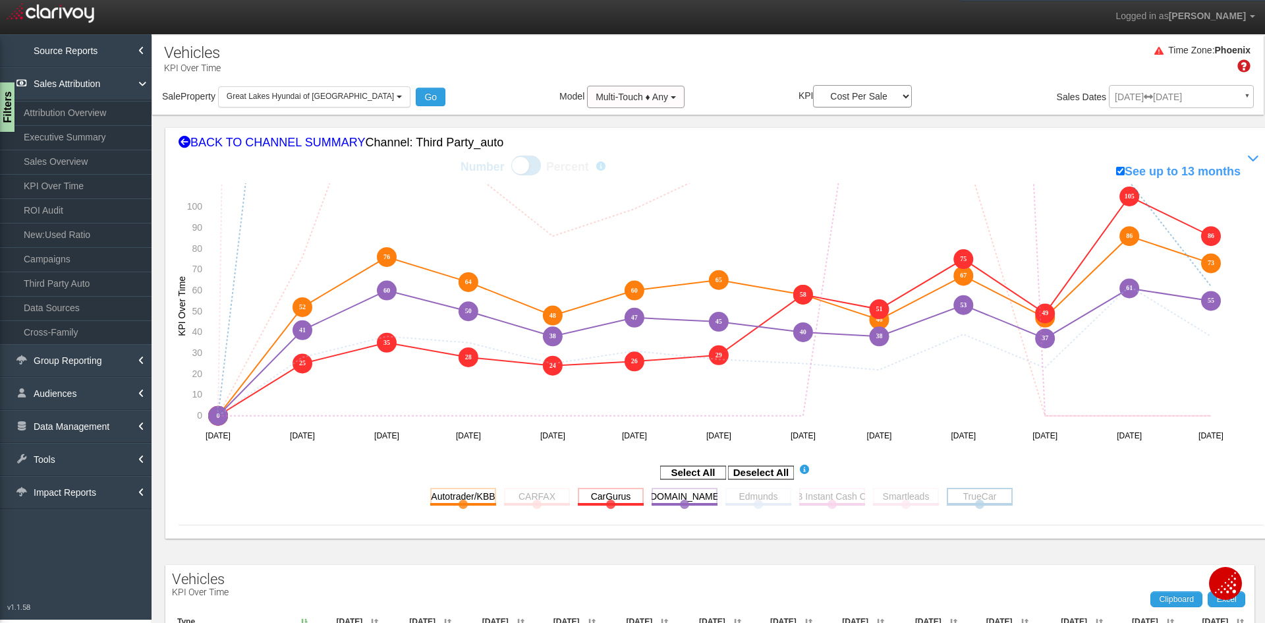
click at [968, 494] on rect at bounding box center [980, 496] width 66 height 16
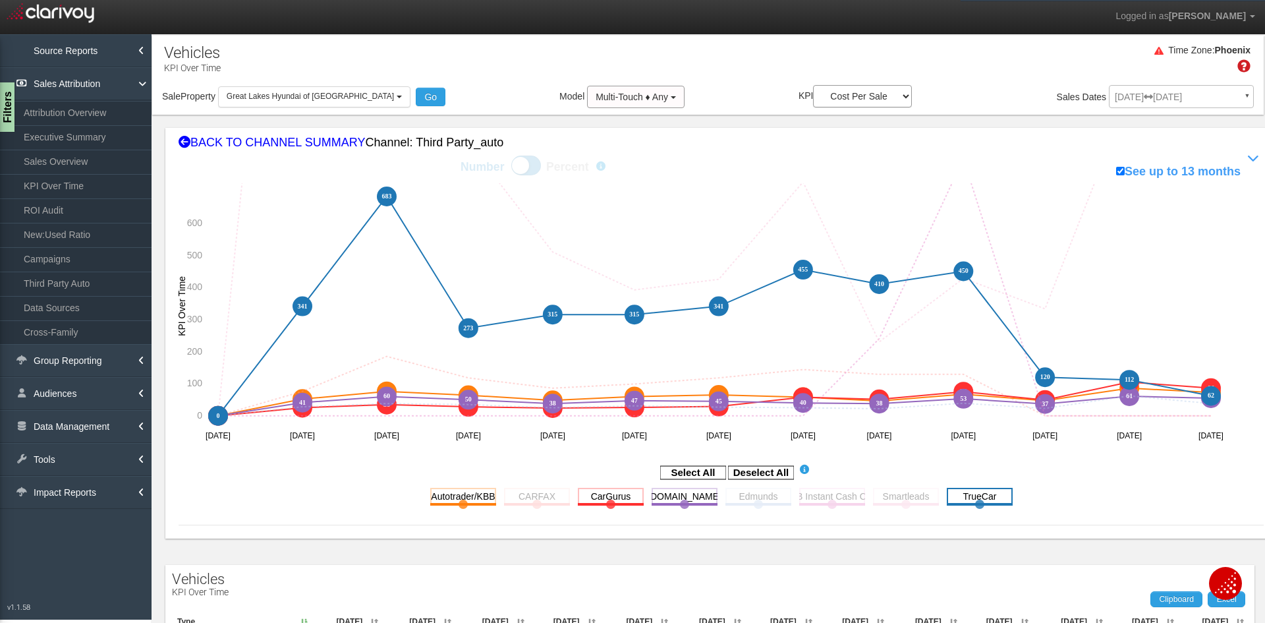
click at [967, 498] on rect at bounding box center [980, 496] width 66 height 16
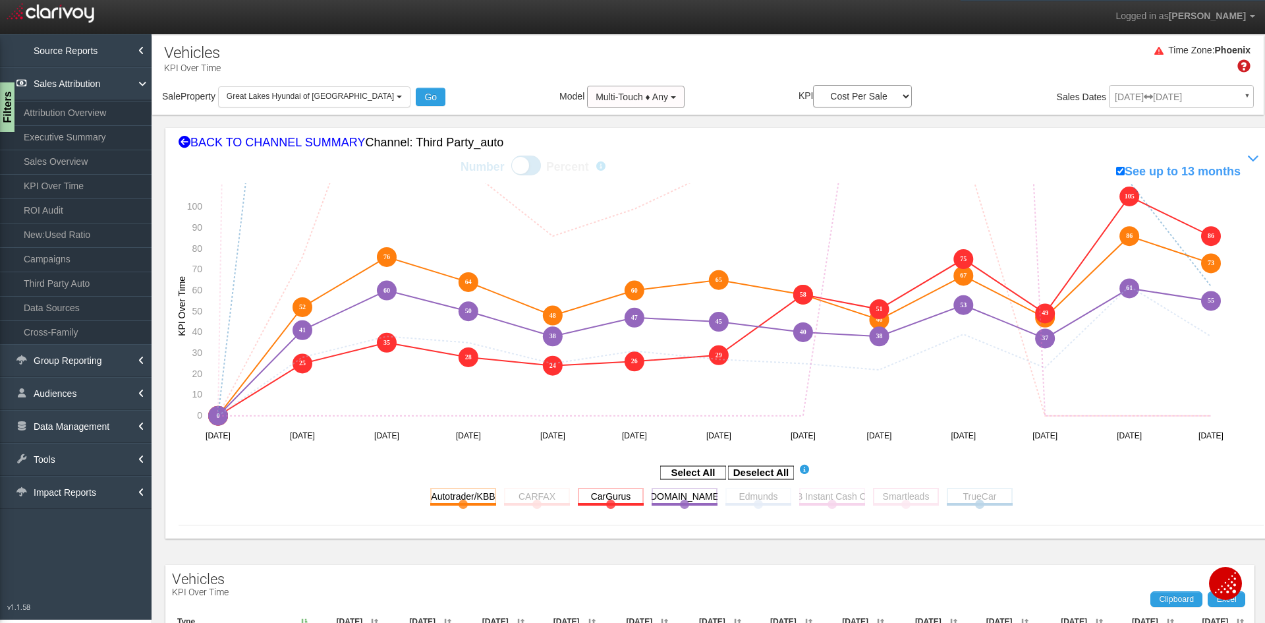
click at [891, 499] on rect at bounding box center [906, 496] width 66 height 16
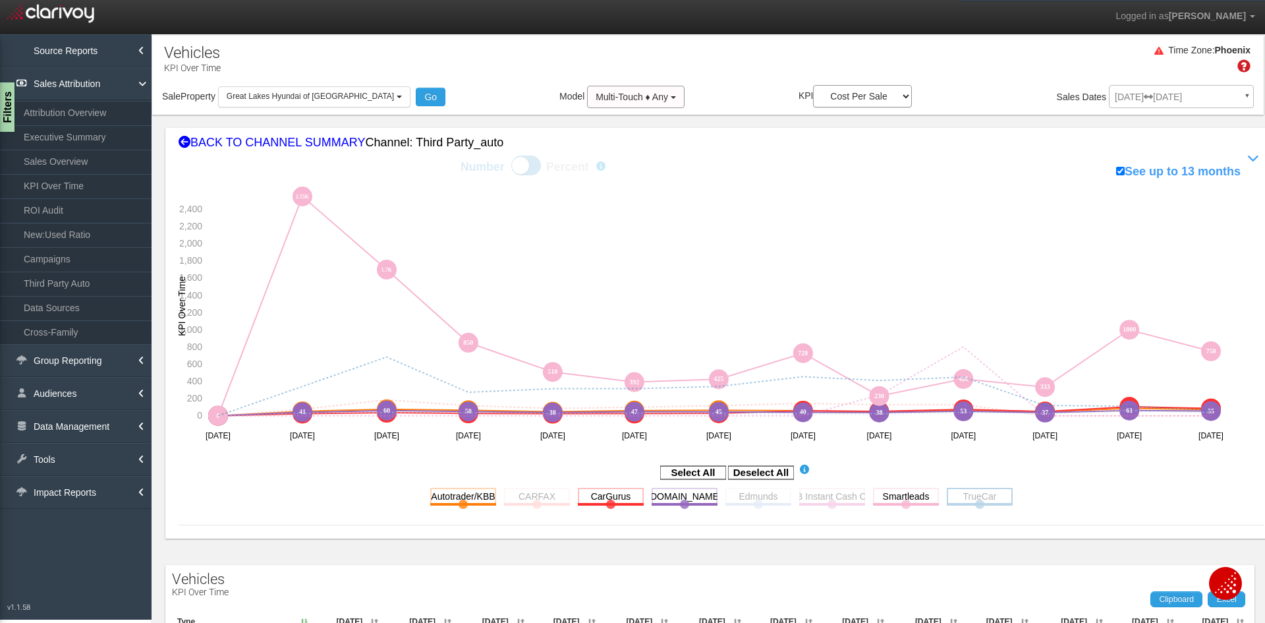
click at [967, 492] on rect at bounding box center [980, 496] width 66 height 16
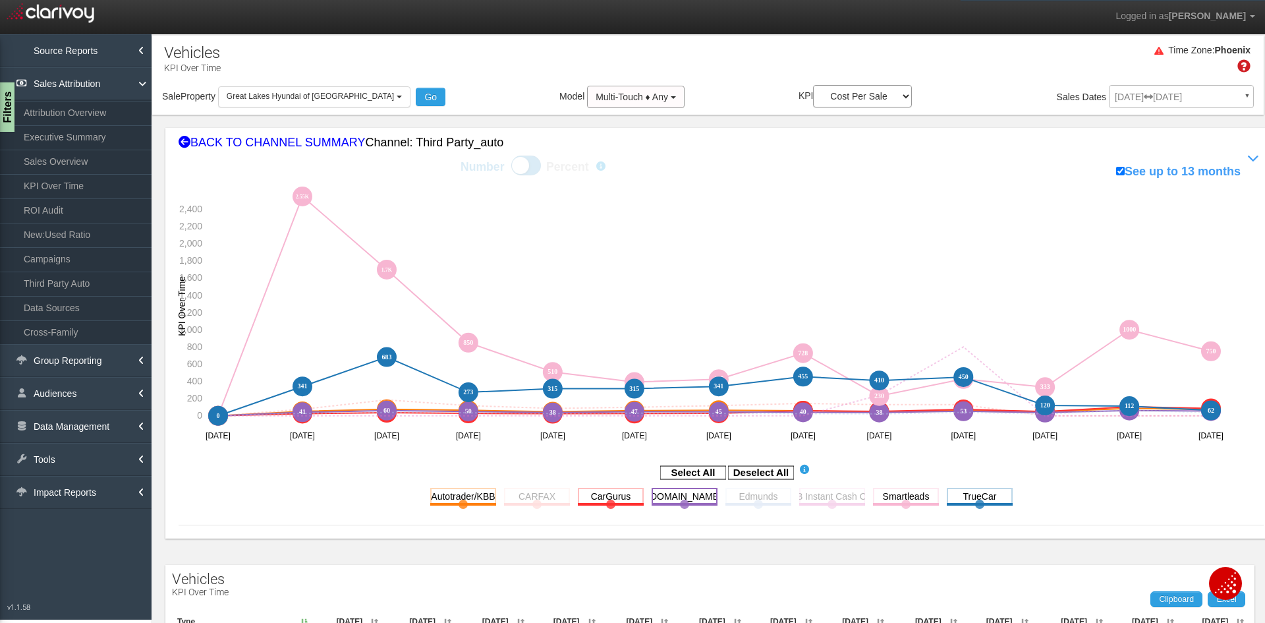
click at [675, 492] on rect at bounding box center [685, 496] width 66 height 16
click at [618, 494] on rect at bounding box center [611, 496] width 66 height 16
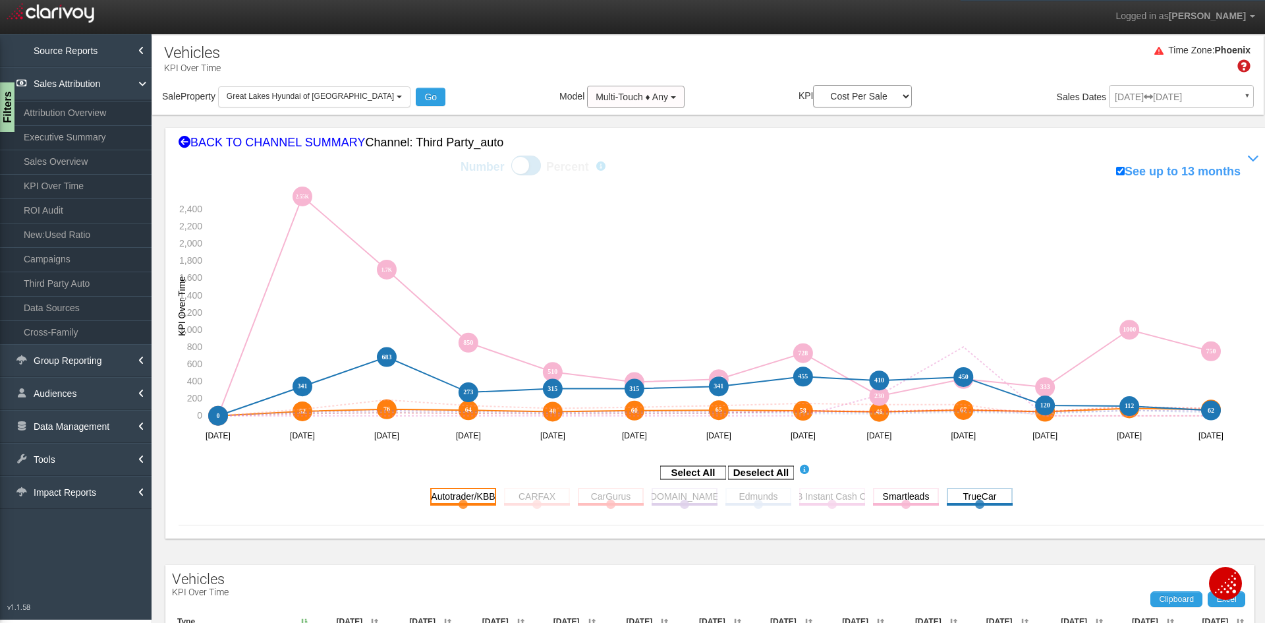
click at [467, 501] on rect at bounding box center [463, 496] width 66 height 16
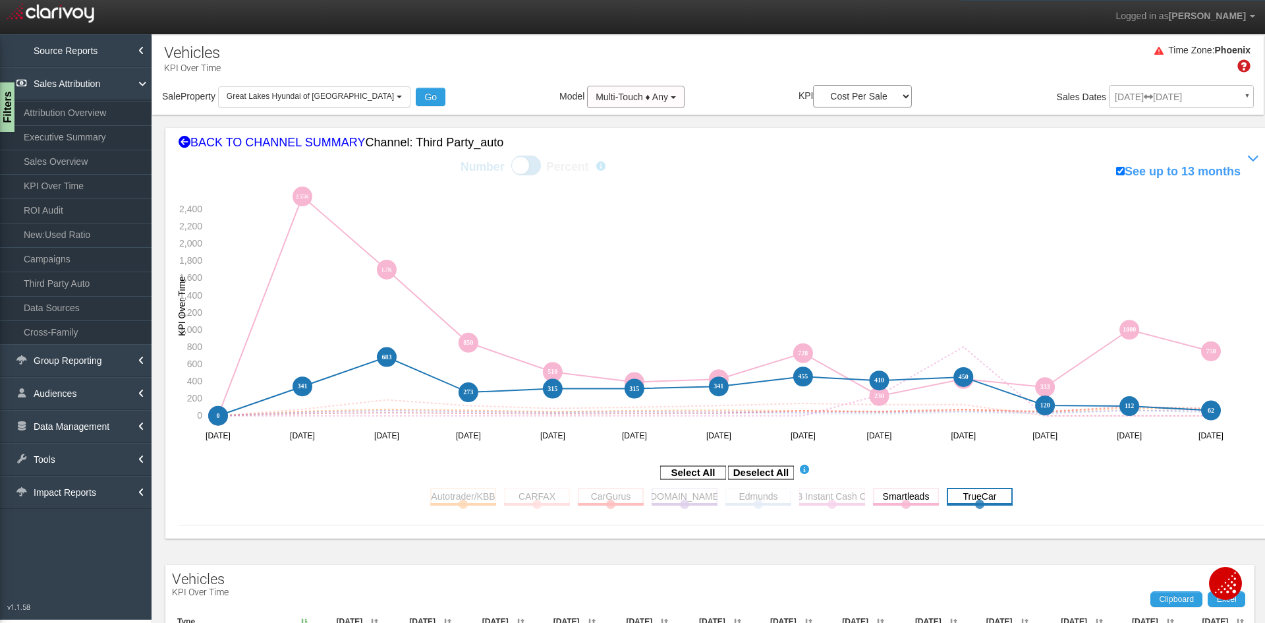
click at [955, 493] on rect at bounding box center [980, 496] width 66 height 16
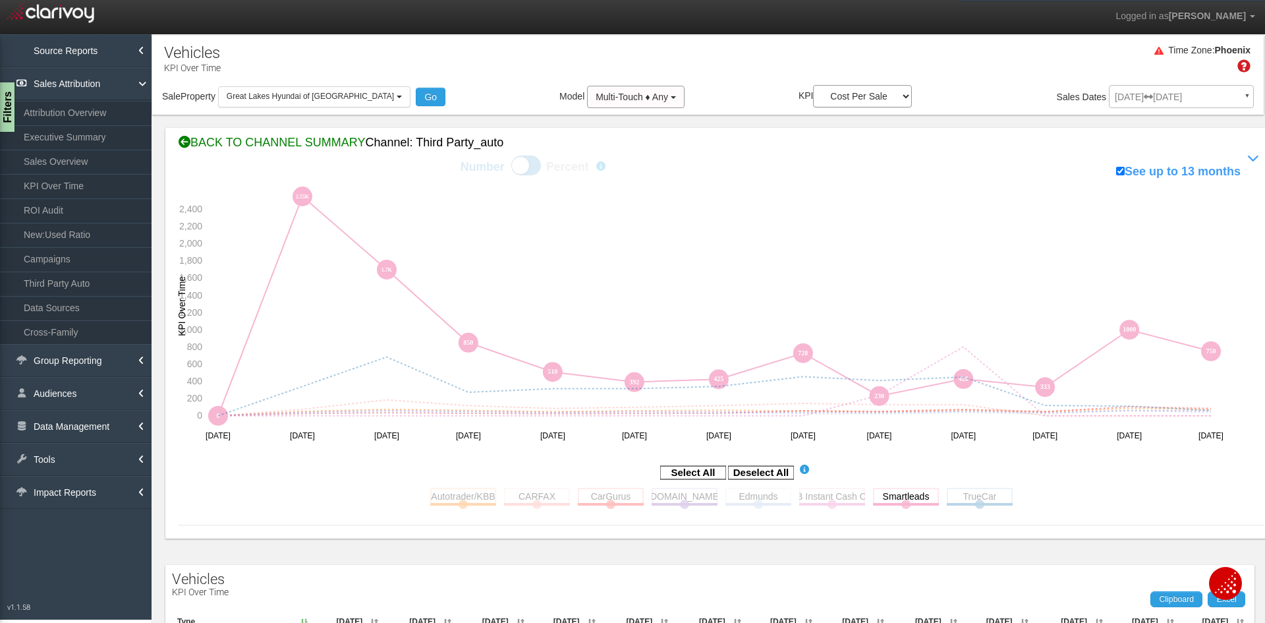
click at [233, 144] on div "BACK TO CHANNEL SUMMARY Channel: third party_auto" at bounding box center [721, 142] width 1085 height 17
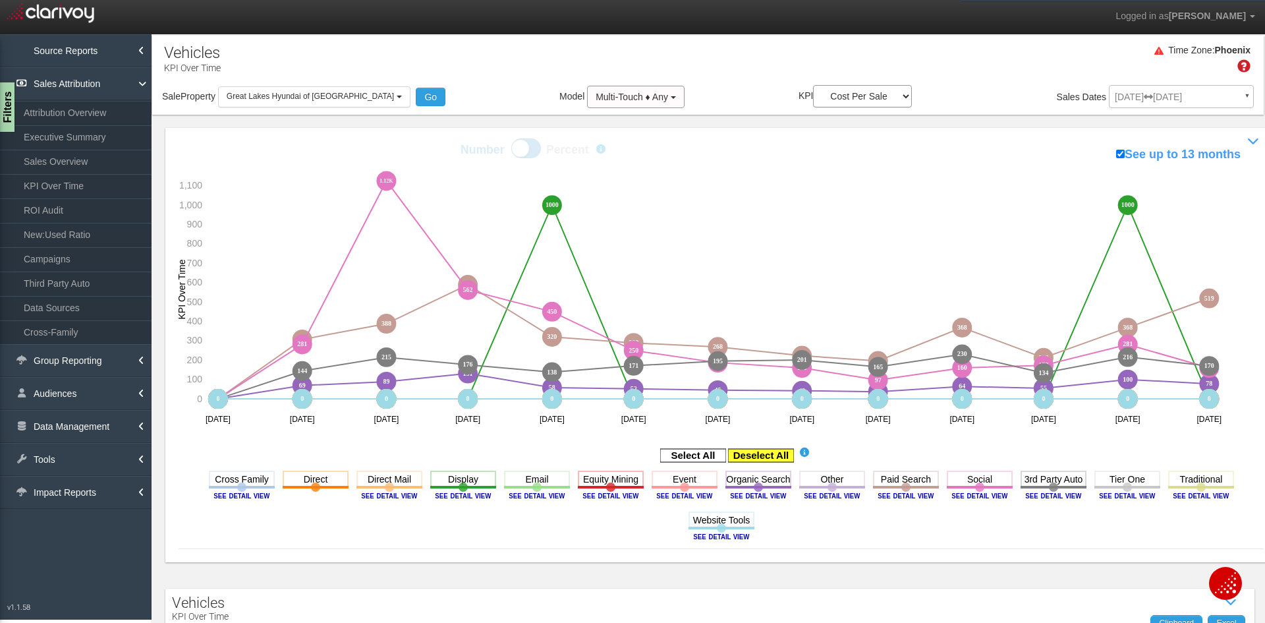
click at [758, 457] on rect at bounding box center [761, 455] width 66 height 13
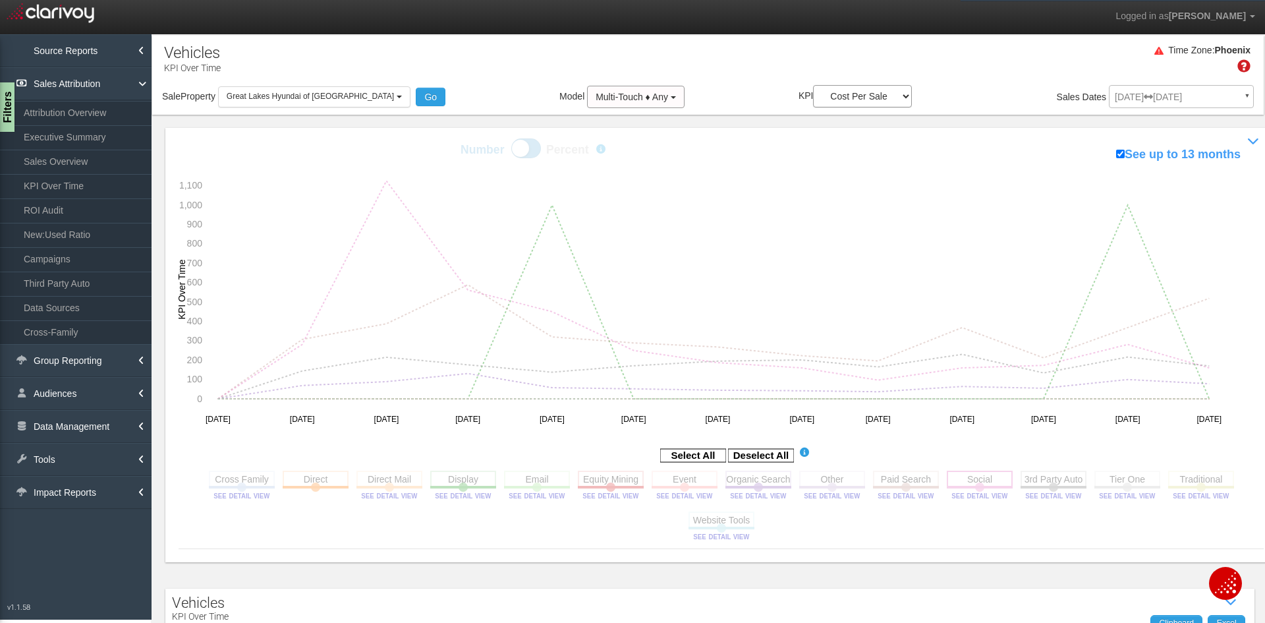
click at [971, 476] on rect at bounding box center [980, 478] width 66 height 16
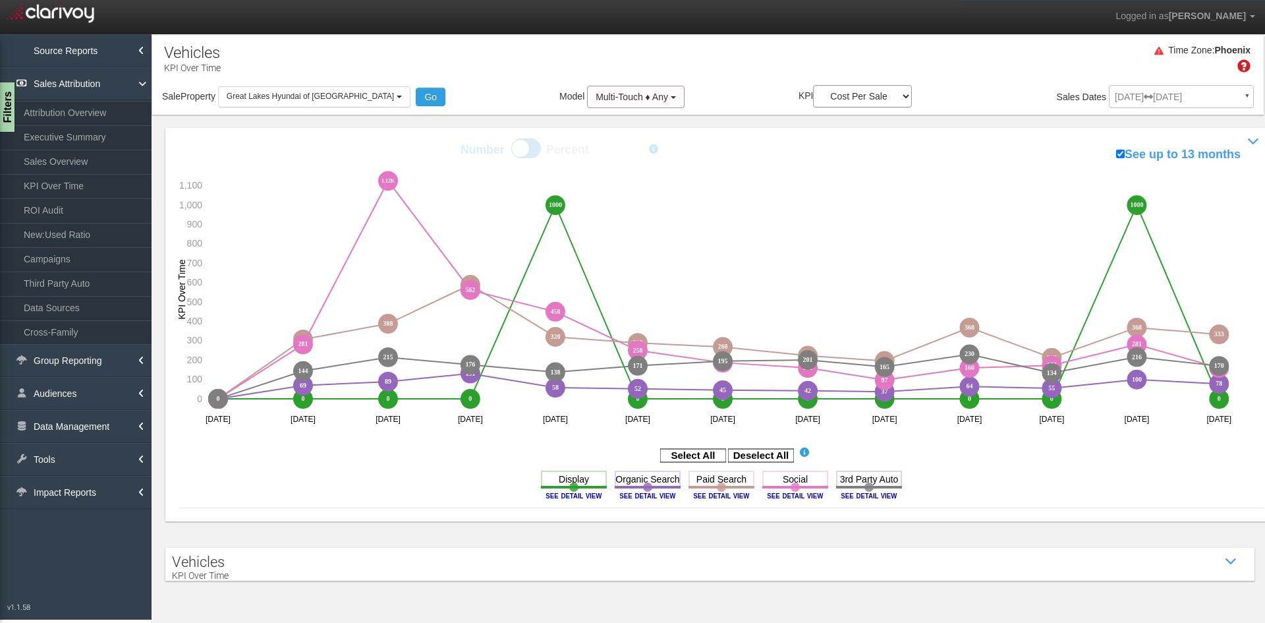
select select "object:992"
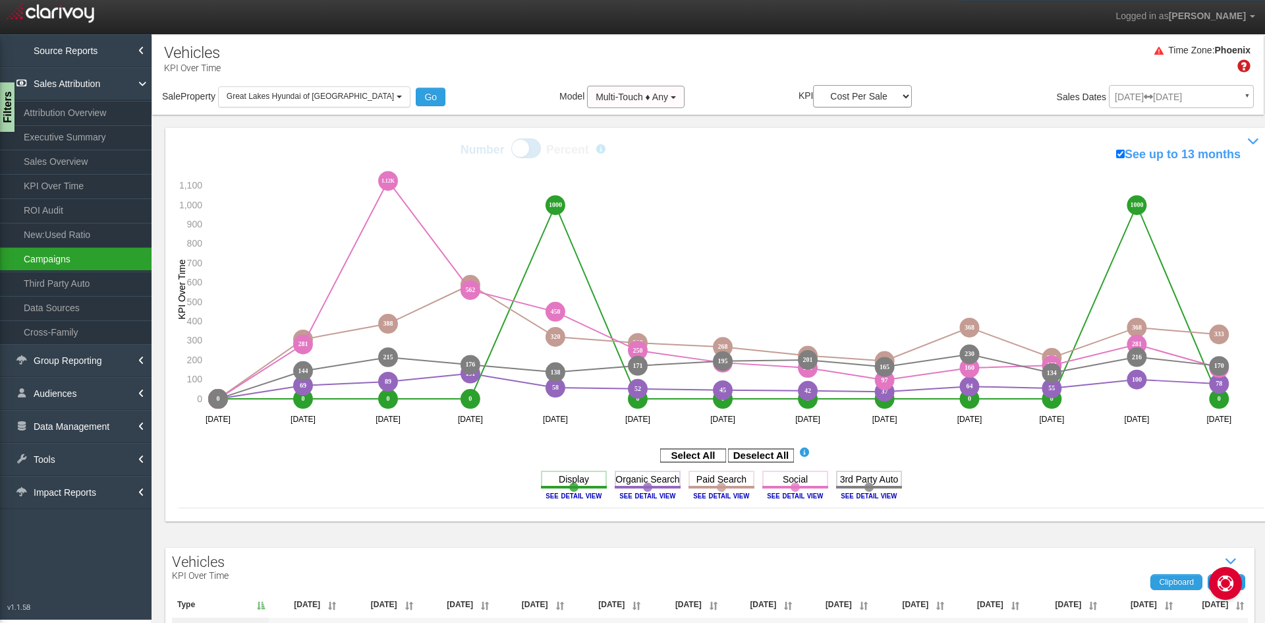
click at [72, 262] on link "Campaigns" at bounding box center [76, 259] width 152 height 24
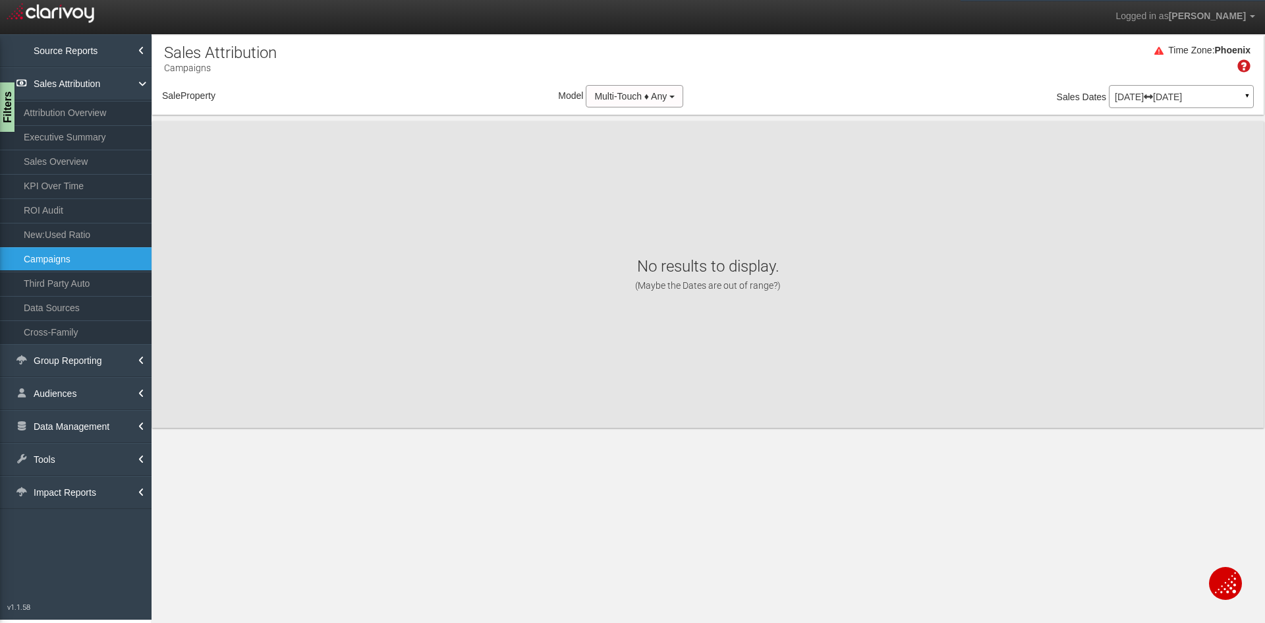
select select "object:4016"
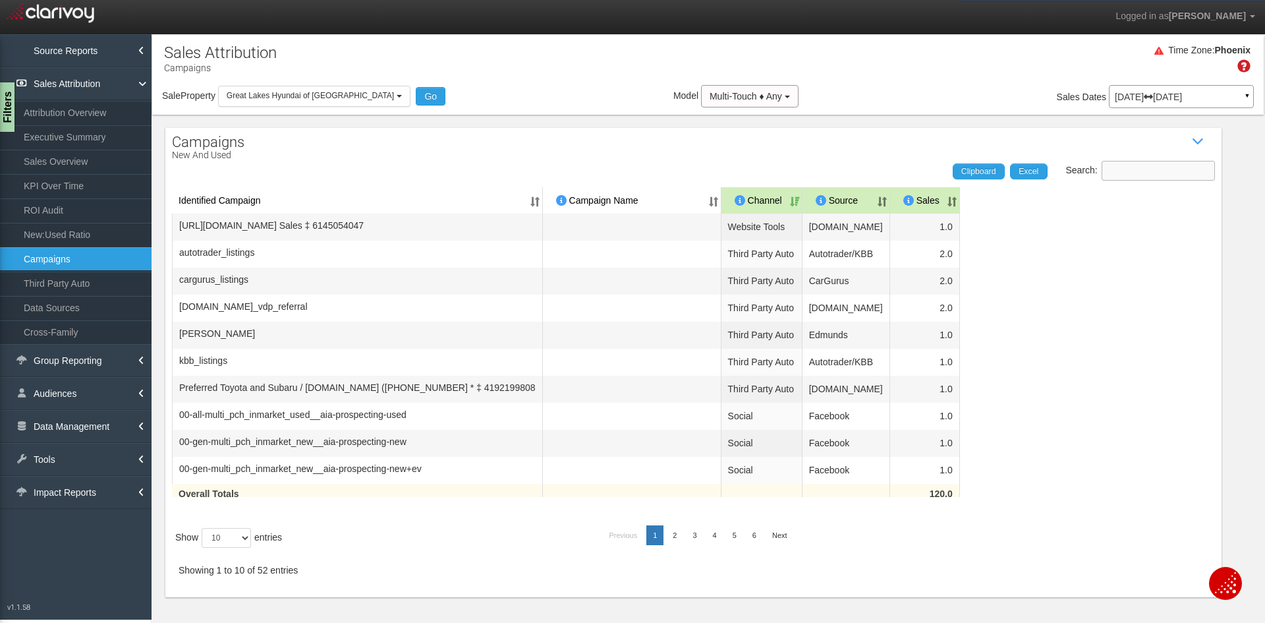
click at [1143, 167] on input "Search:" at bounding box center [1158, 171] width 113 height 20
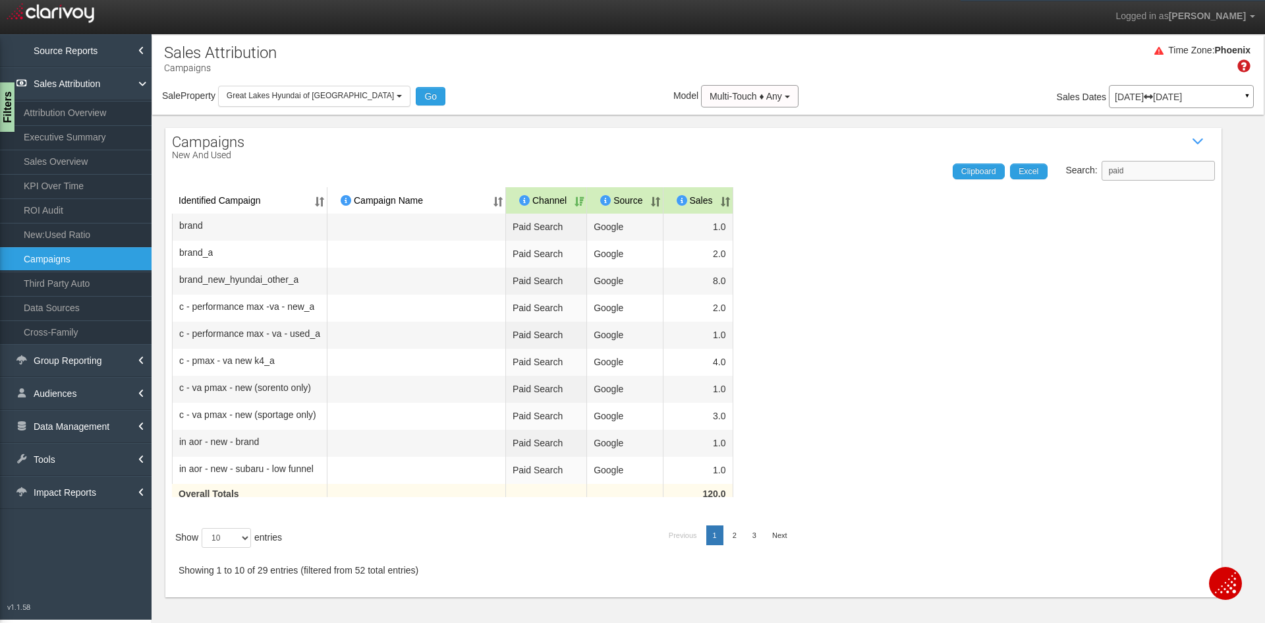
type input "paid"
click at [233, 539] on select "10 25 50 100" at bounding box center [226, 538] width 49 height 20
select select "50"
click at [204, 548] on select "10 25 50 100" at bounding box center [226, 538] width 49 height 20
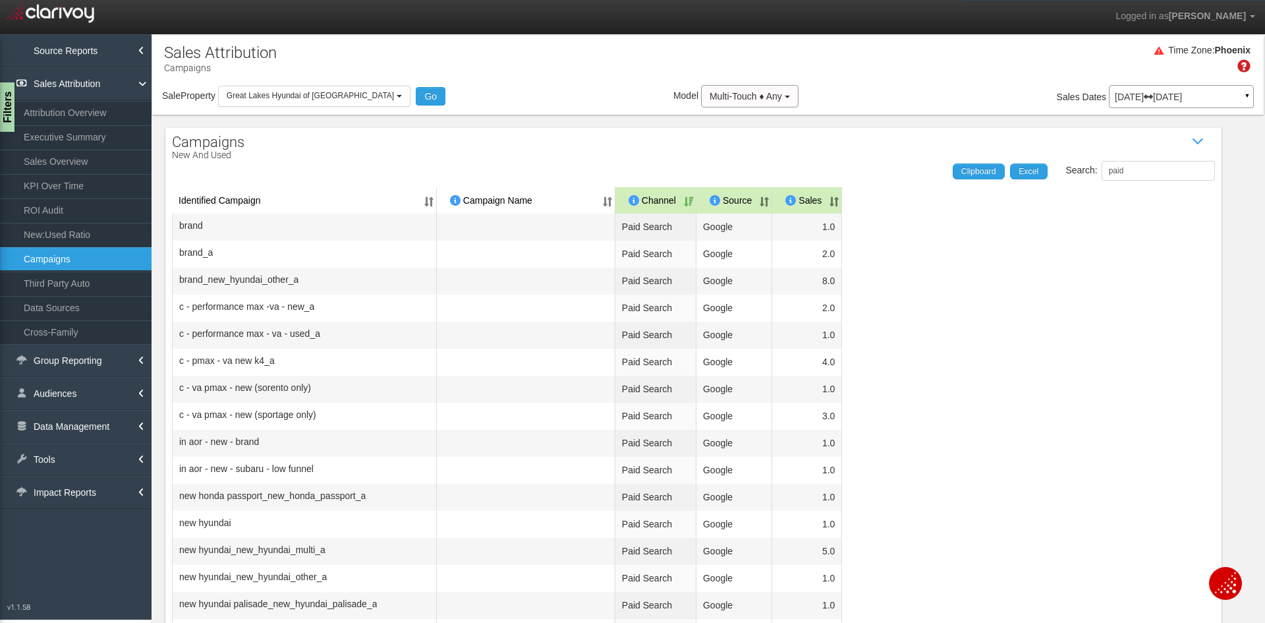
click at [842, 204] on th "Sales" at bounding box center [807, 200] width 70 height 26
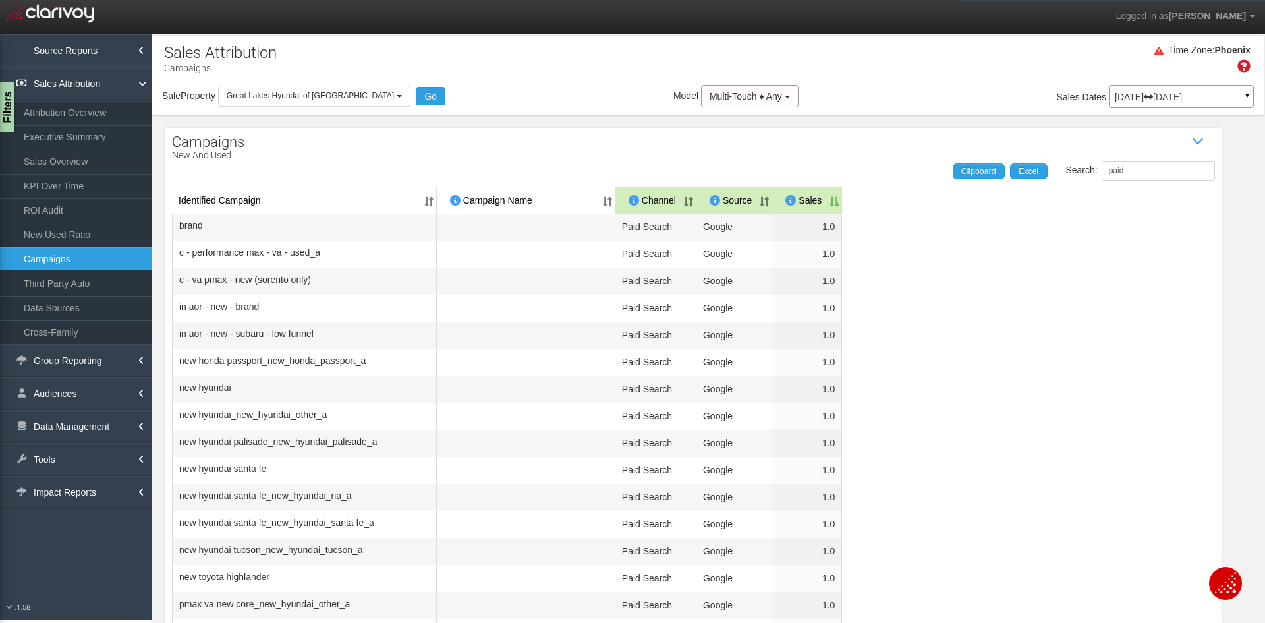
click at [842, 204] on th "Sales" at bounding box center [807, 200] width 70 height 26
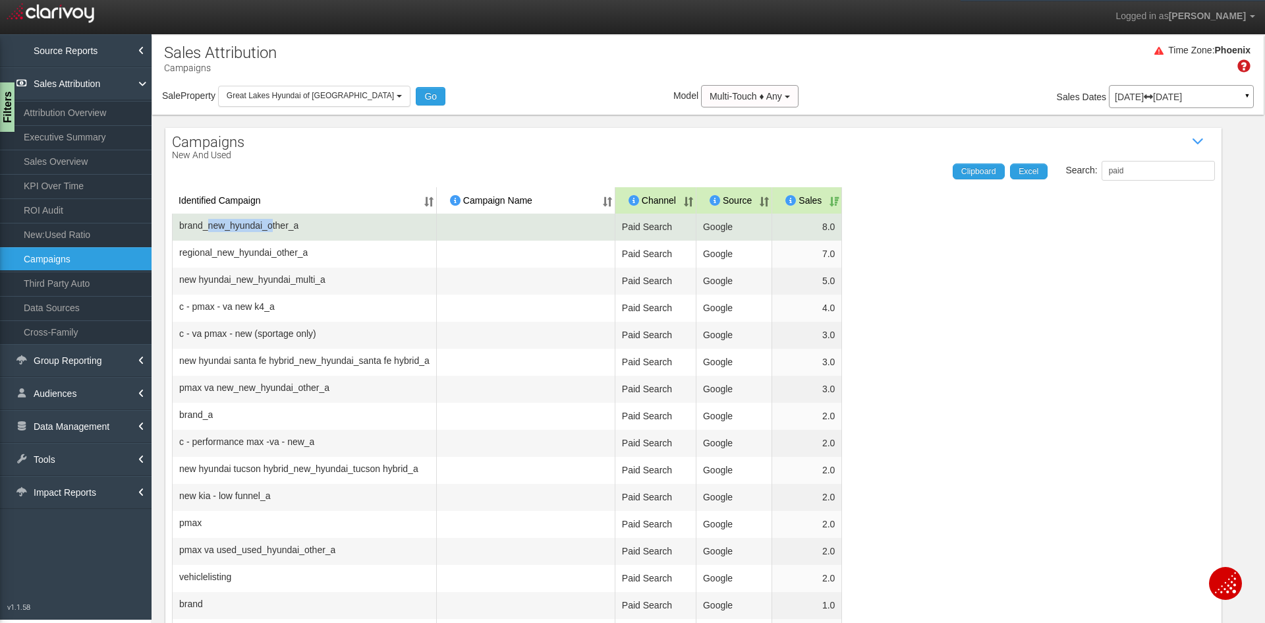
drag, startPoint x: 210, startPoint y: 228, endPoint x: 285, endPoint y: 229, distance: 75.1
click at [285, 229] on span "brand_new_hyundai_other_a" at bounding box center [238, 225] width 119 height 13
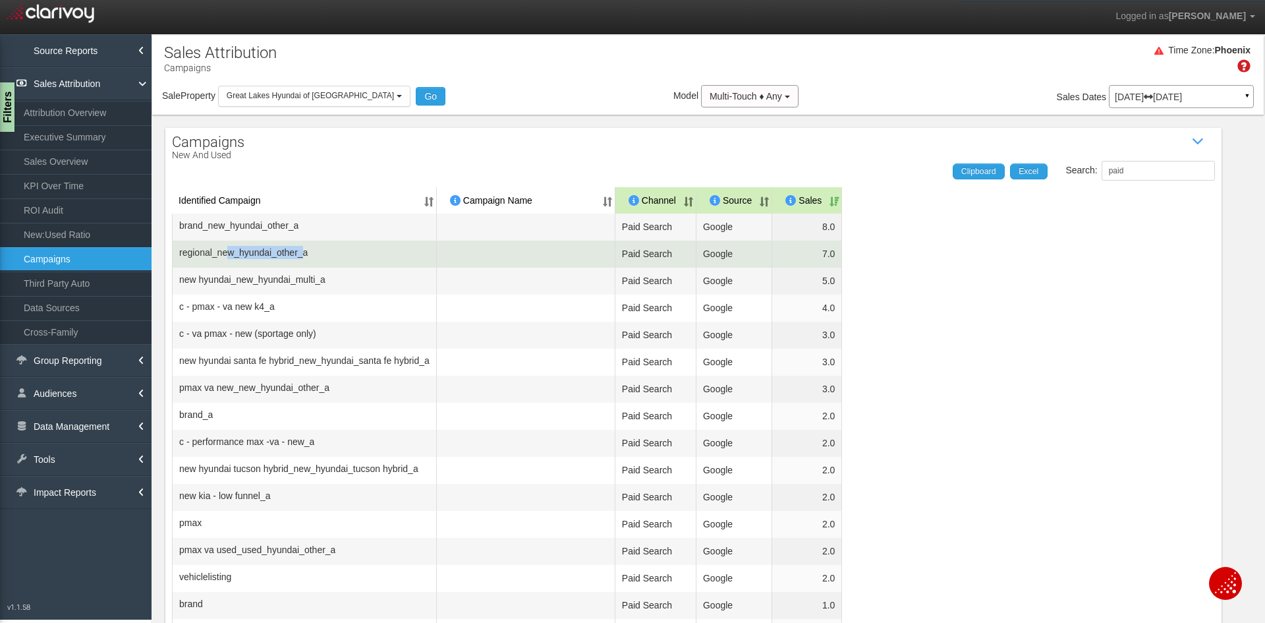
drag, startPoint x: 235, startPoint y: 256, endPoint x: 314, endPoint y: 250, distance: 78.6
click at [308, 249] on span "regional_new_hyundai_other_a" at bounding box center [243, 252] width 128 height 13
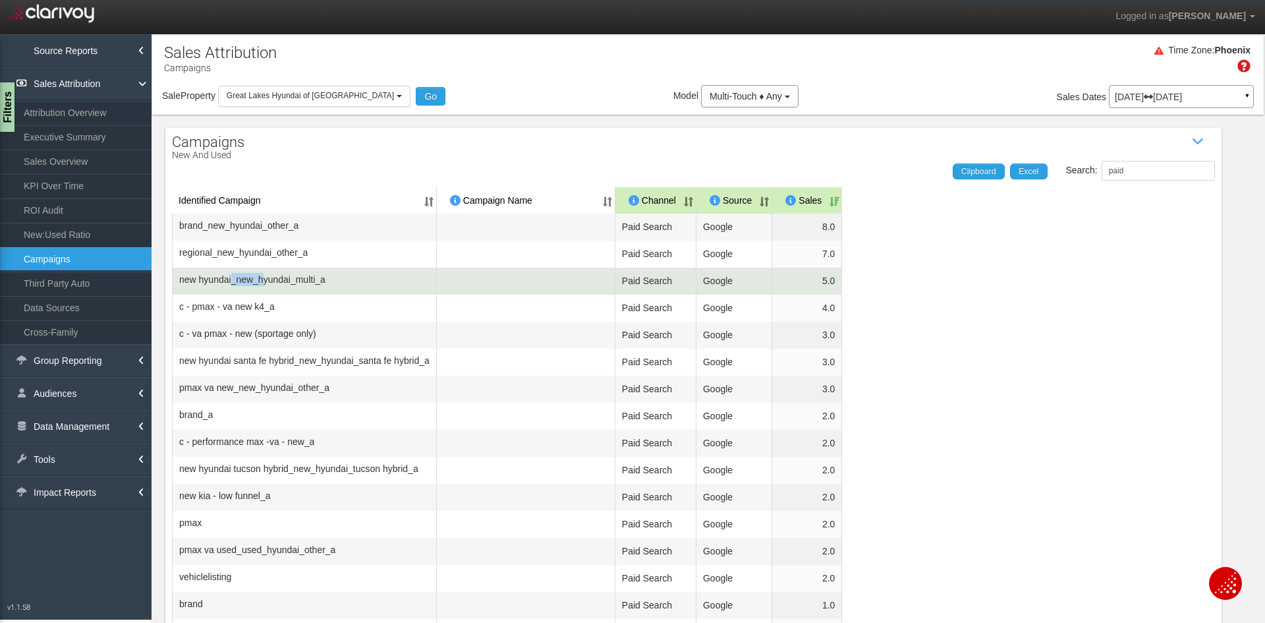
drag, startPoint x: 256, startPoint y: 283, endPoint x: 288, endPoint y: 277, distance: 32.8
click at [283, 277] on span "new hyundai_new_hyundai_multi_a" at bounding box center [252, 279] width 146 height 13
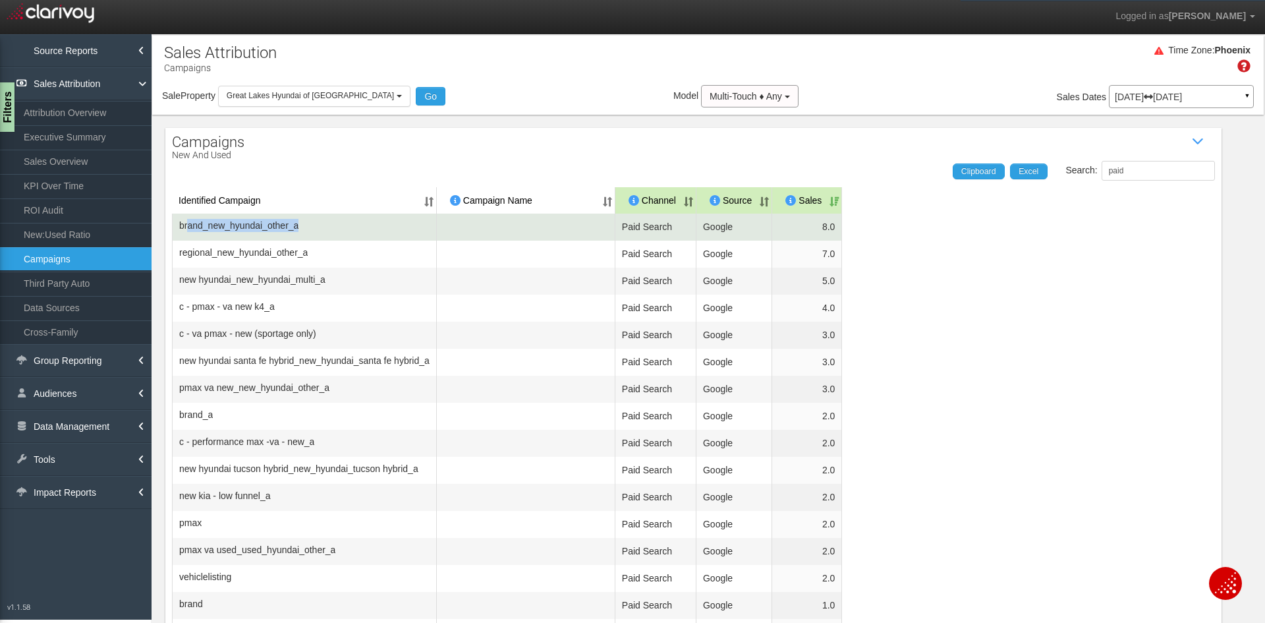
drag, startPoint x: 191, startPoint y: 223, endPoint x: 318, endPoint y: 224, distance: 127.2
click at [318, 224] on td "brand_new_hyundai_other_a" at bounding box center [304, 226] width 265 height 27
click at [298, 224] on span "brand_new_hyundai_other_a" at bounding box center [238, 225] width 119 height 13
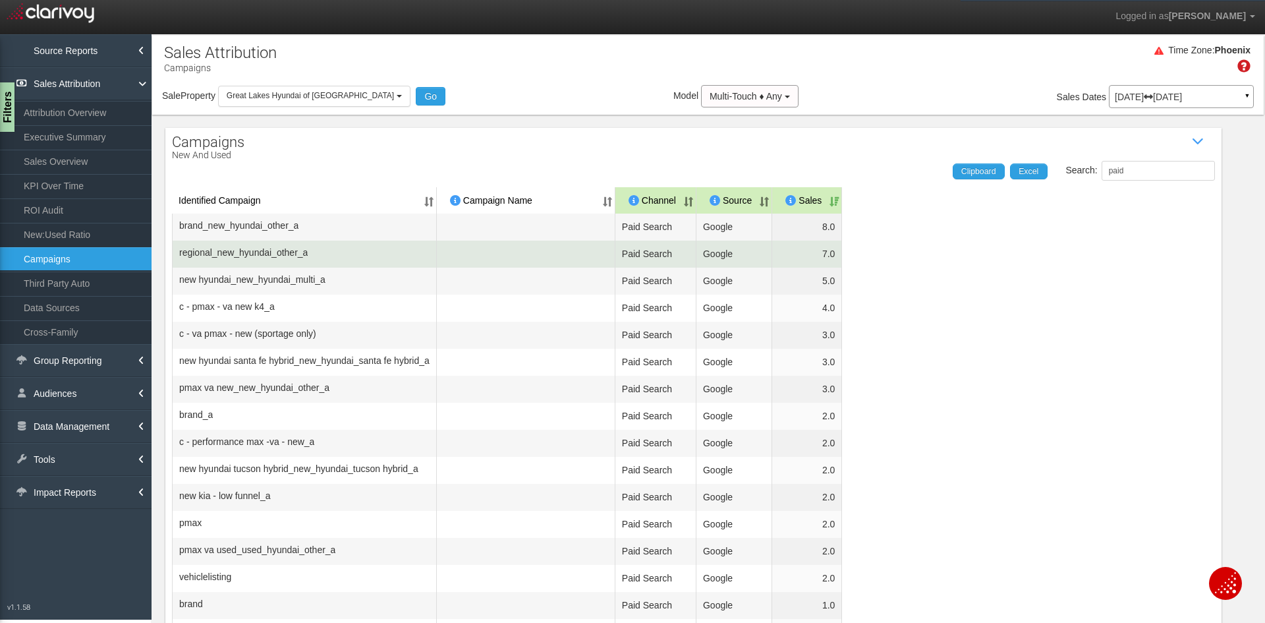
drag, startPoint x: 175, startPoint y: 253, endPoint x: 237, endPoint y: 251, distance: 61.3
click at [179, 253] on td "regional_new_hyundai_other_a" at bounding box center [304, 254] width 265 height 27
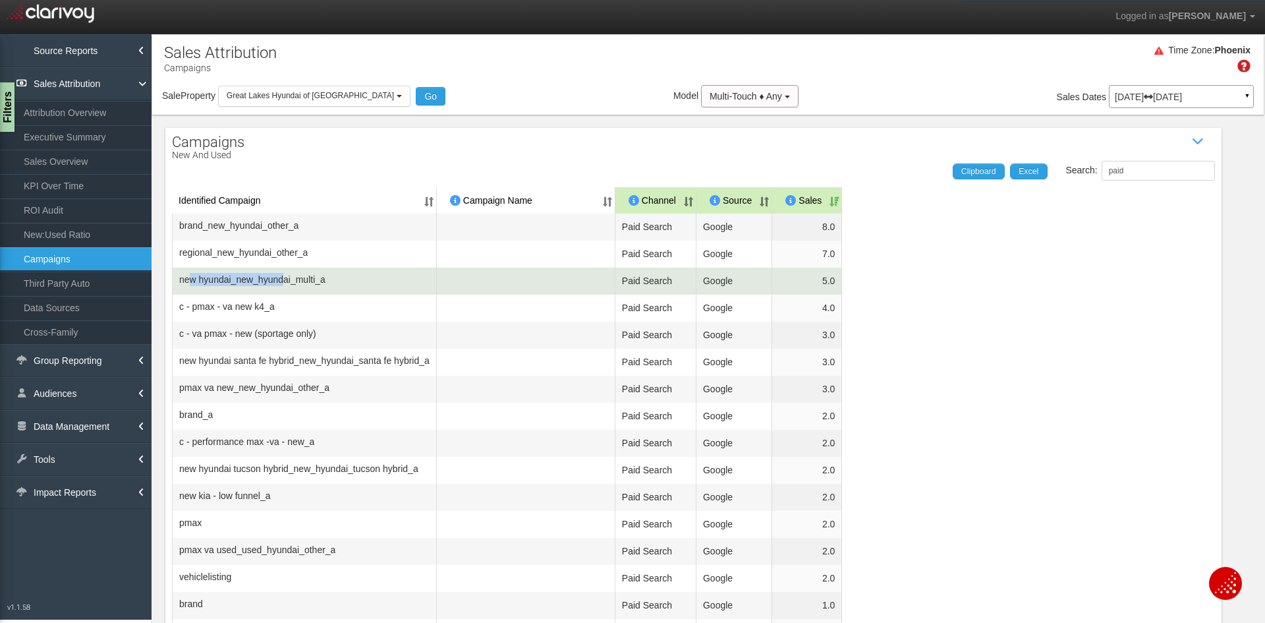
drag, startPoint x: 192, startPoint y: 283, endPoint x: 302, endPoint y: 285, distance: 110.0
click at [302, 285] on span "new hyundai_new_hyundai_multi_a" at bounding box center [252, 279] width 146 height 13
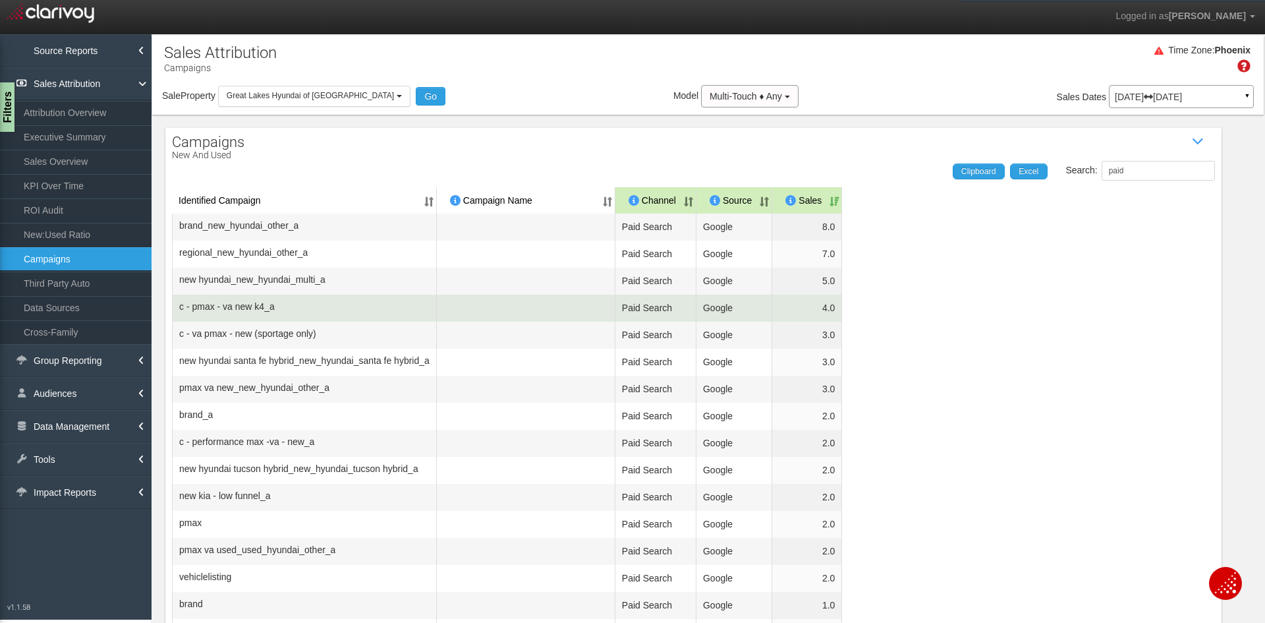
click at [491, 318] on td at bounding box center [526, 308] width 179 height 27
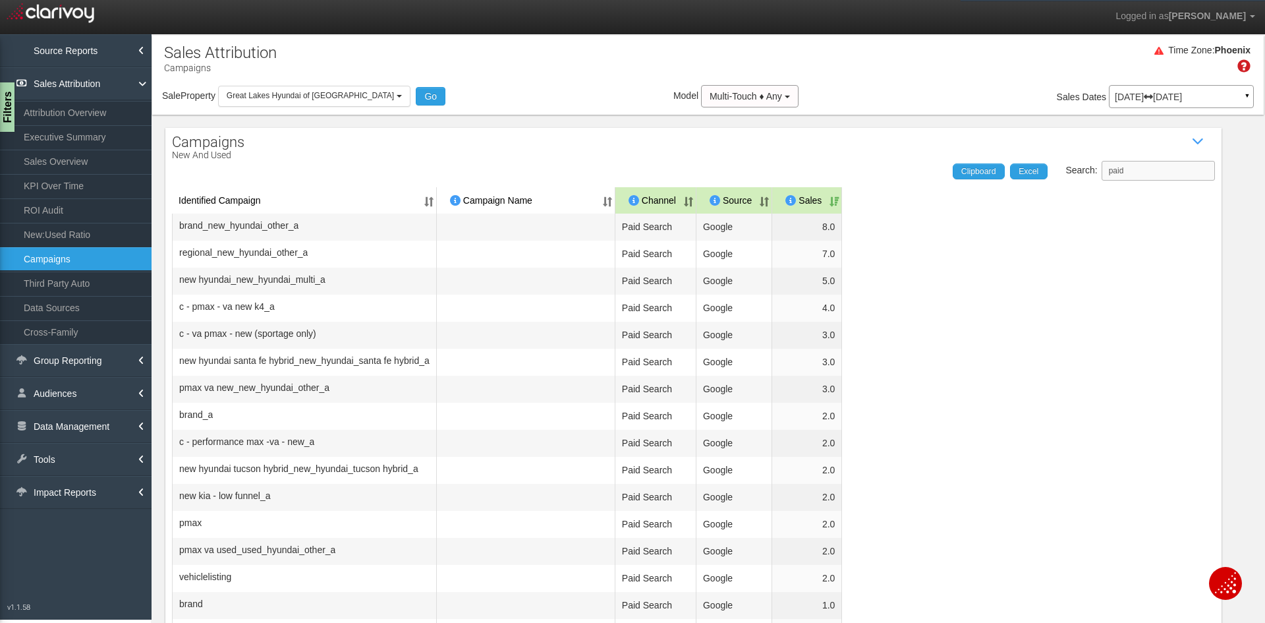
drag, startPoint x: 1134, startPoint y: 173, endPoint x: 1009, endPoint y: 158, distance: 126.0
click at [1015, 173] on div "Search: paid Clipboard Excel" at bounding box center [687, 171] width 1056 height 20
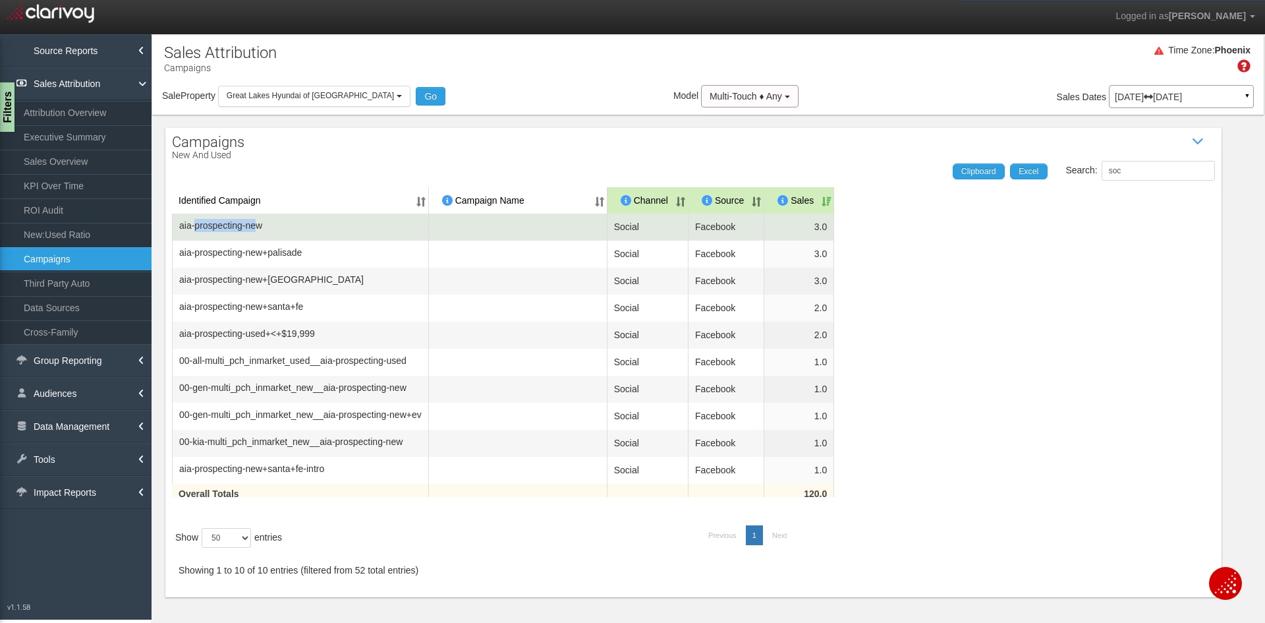
drag, startPoint x: 264, startPoint y: 228, endPoint x: 196, endPoint y: 227, distance: 68.5
click at [196, 228] on span "aia-prospecting-new" at bounding box center [220, 225] width 83 height 13
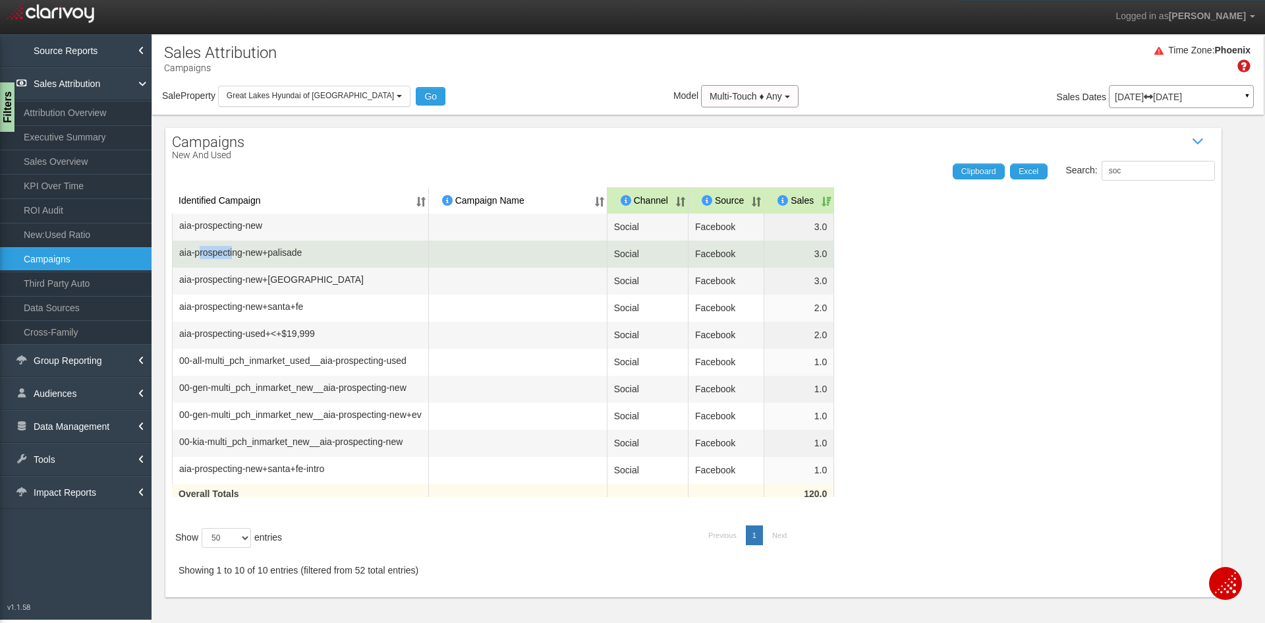
drag, startPoint x: 240, startPoint y: 254, endPoint x: 188, endPoint y: 259, distance: 51.6
click at [188, 259] on td "aia-prospecting-new+palisade" at bounding box center [300, 254] width 257 height 27
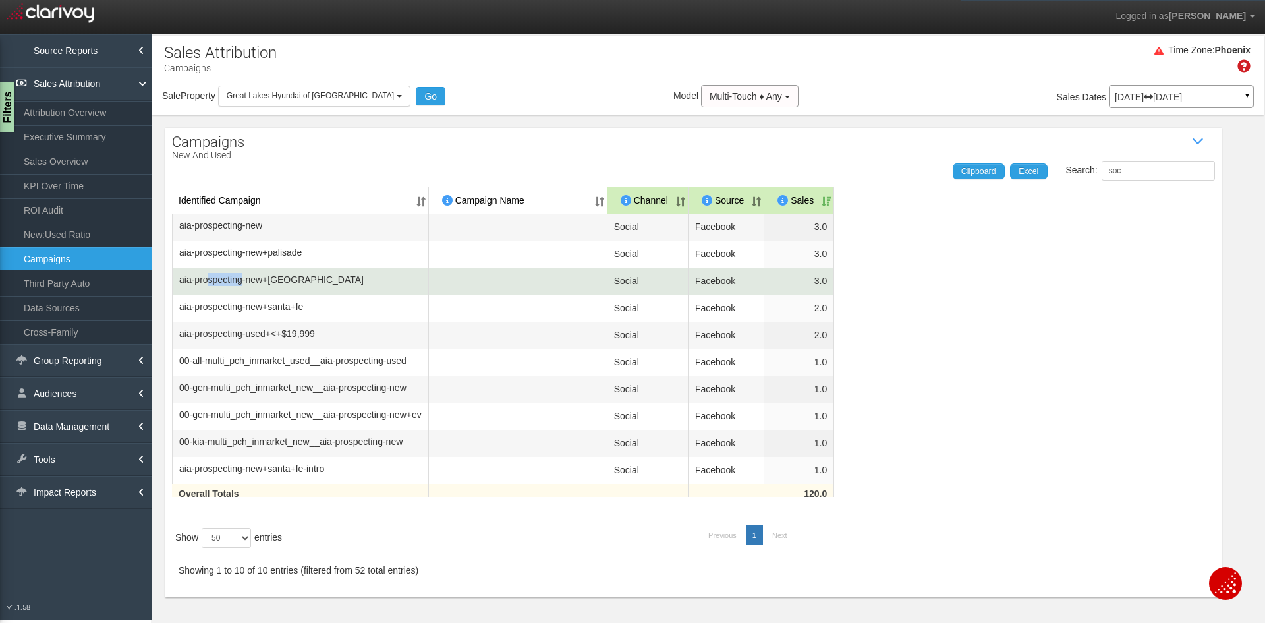
drag, startPoint x: 248, startPoint y: 282, endPoint x: 202, endPoint y: 282, distance: 46.8
click at [202, 282] on span "aia-prospecting-new+tucson" at bounding box center [271, 279] width 185 height 13
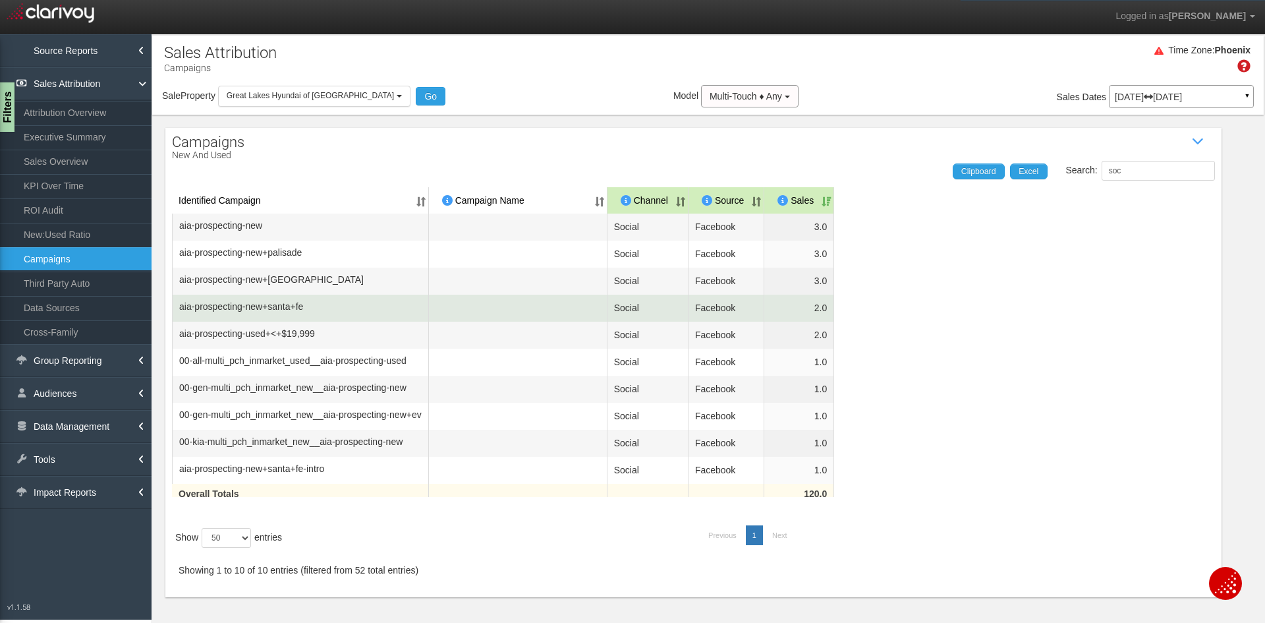
click at [246, 313] on td "aia-prospecting-new+santa+fe" at bounding box center [300, 308] width 257 height 27
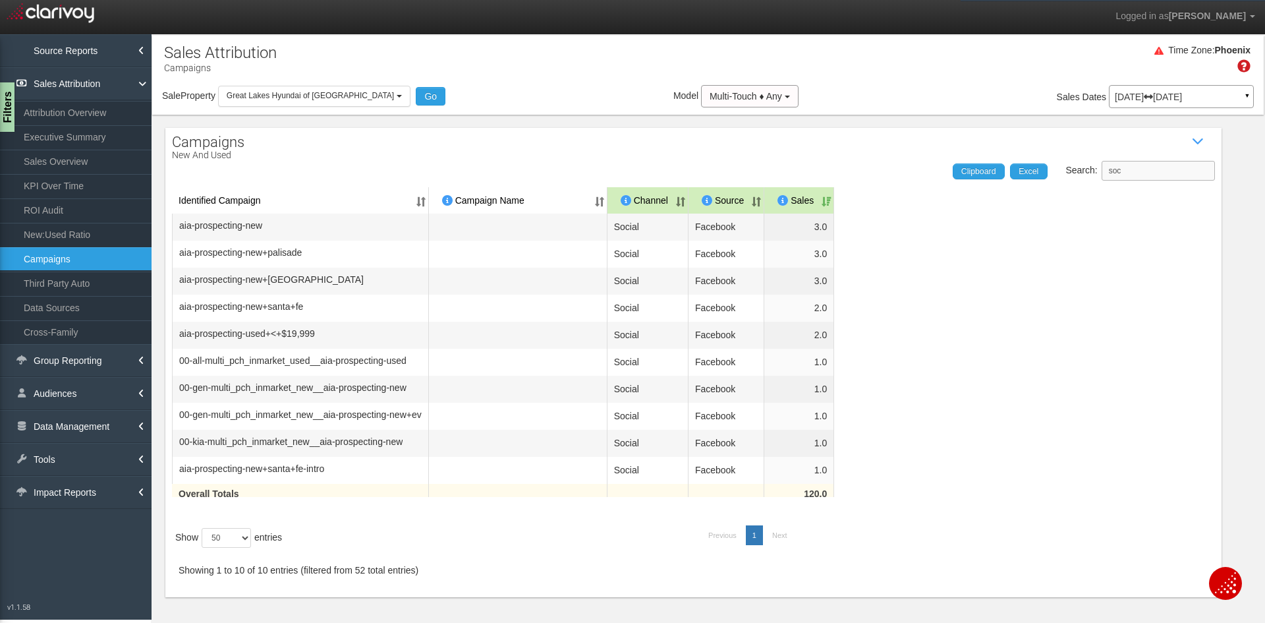
click at [1152, 178] on input "soc" at bounding box center [1158, 171] width 113 height 20
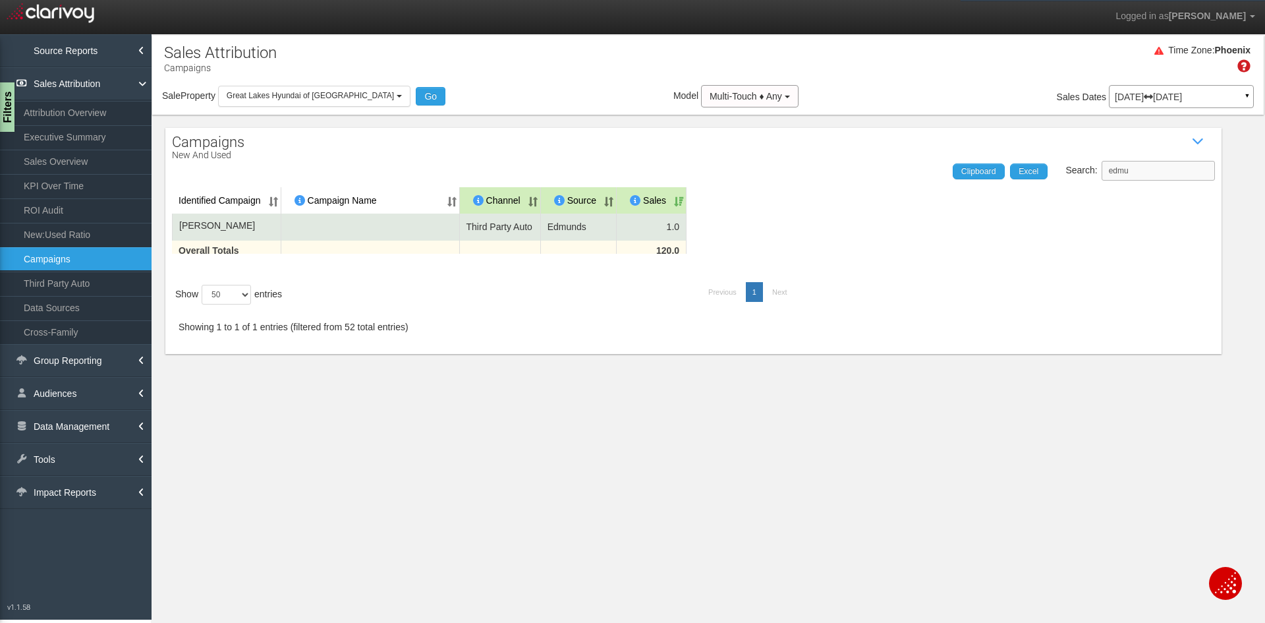
type input "edmu"
drag, startPoint x: 180, startPoint y: 229, endPoint x: 283, endPoint y: 229, distance: 103.5
click at [255, 229] on span "edmunds_ad_solutions" at bounding box center [217, 225] width 76 height 13
drag, startPoint x: 679, startPoint y: 229, endPoint x: 691, endPoint y: 229, distance: 12.5
click at [687, 229] on td "1.0" at bounding box center [652, 226] width 70 height 27
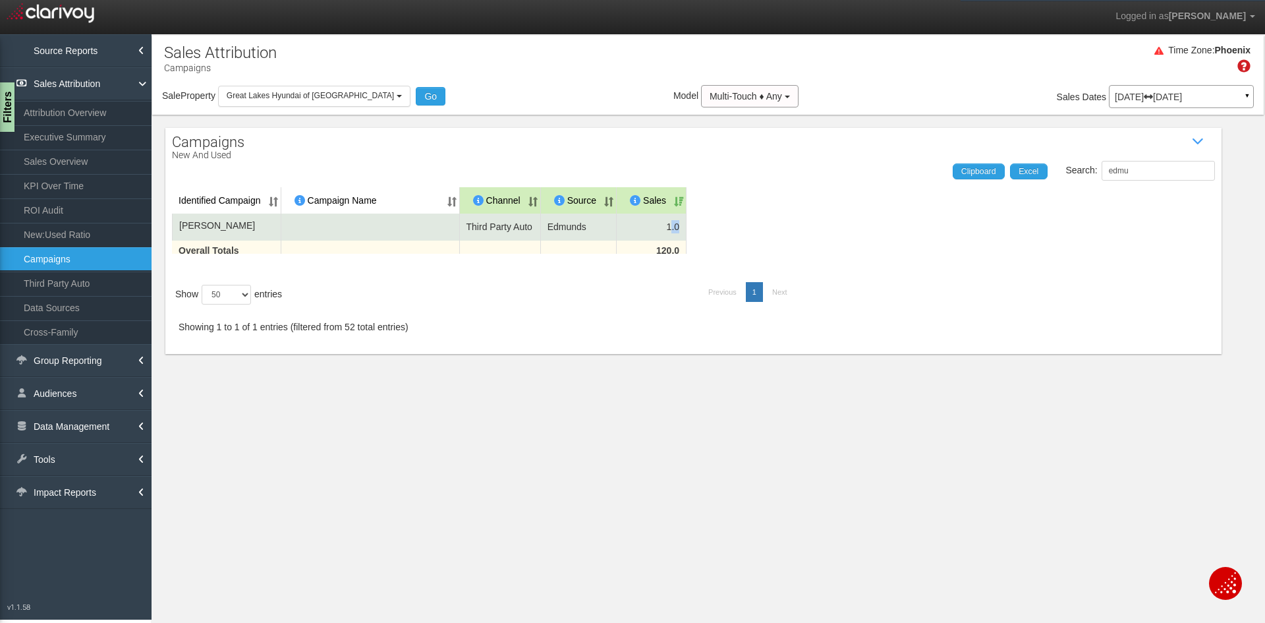
click at [687, 229] on td "1.0" at bounding box center [652, 226] width 70 height 27
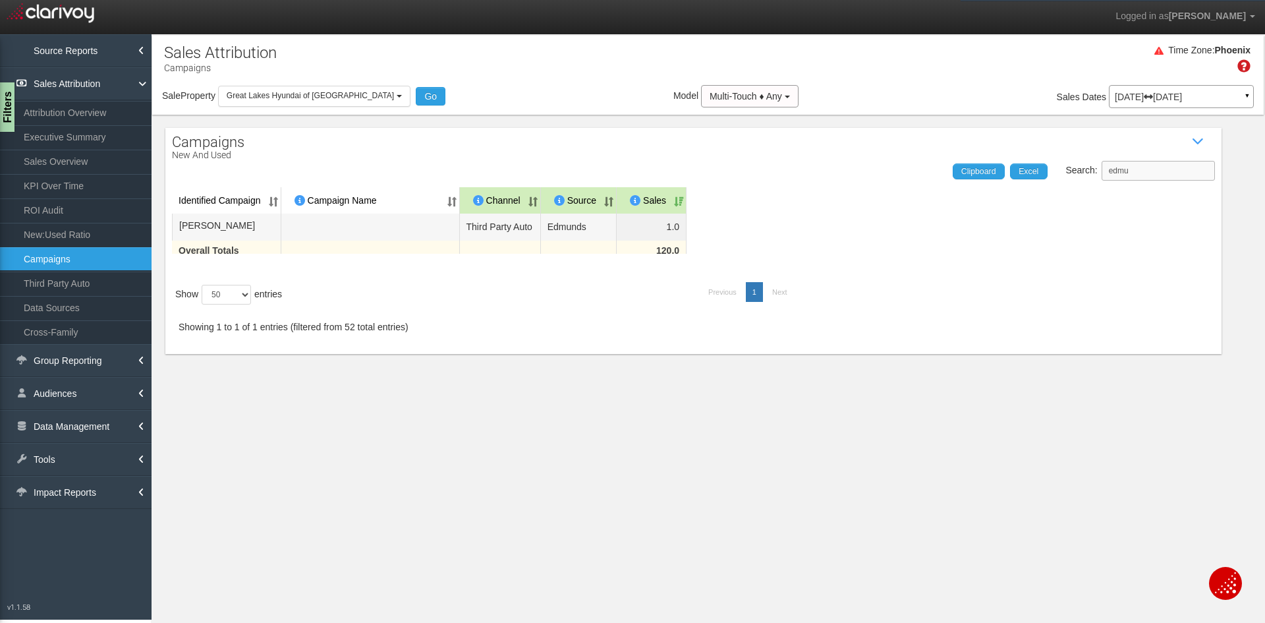
drag, startPoint x: 1161, startPoint y: 169, endPoint x: 1089, endPoint y: 170, distance: 71.8
click at [1089, 170] on label "Search: edmu" at bounding box center [1139, 171] width 149 height 20
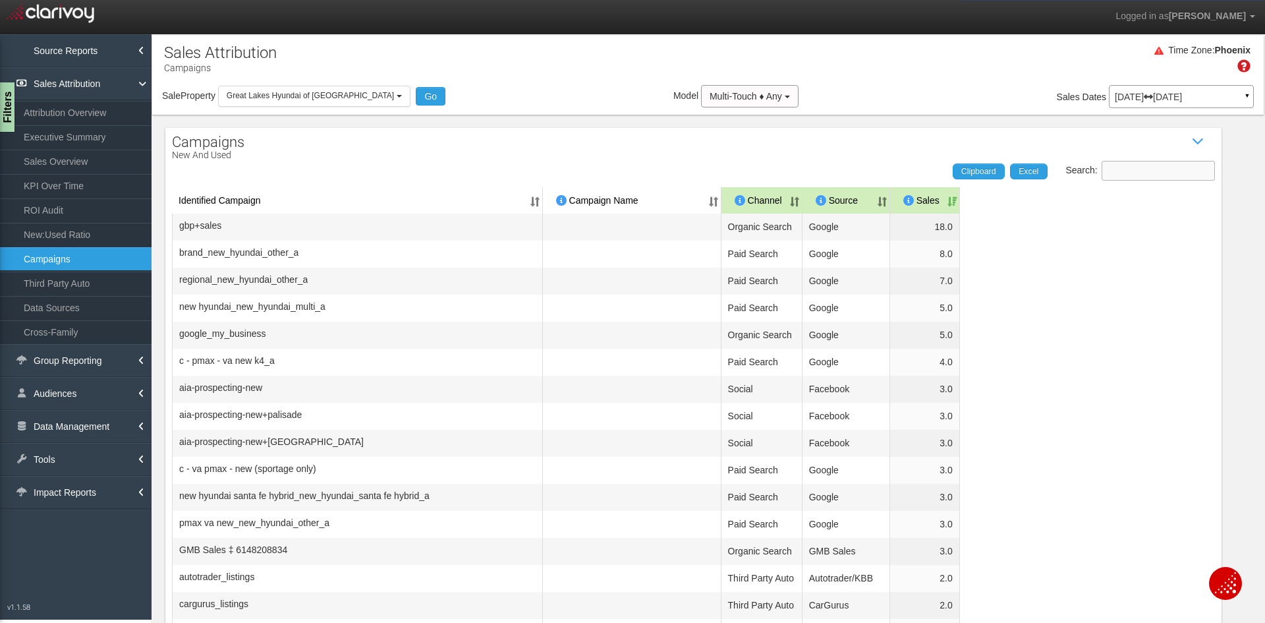
click at [1121, 173] on input "Search:" at bounding box center [1158, 171] width 113 height 20
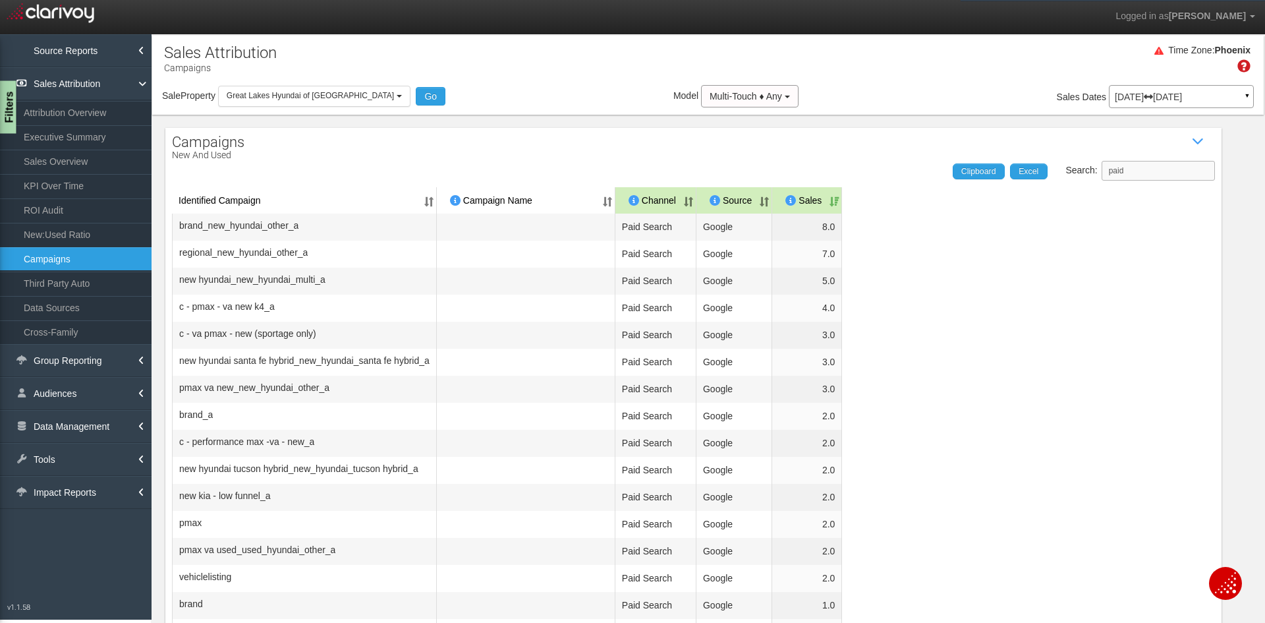
type input "paid"
click at [7, 107] on div "Filters" at bounding box center [8, 107] width 16 height 53
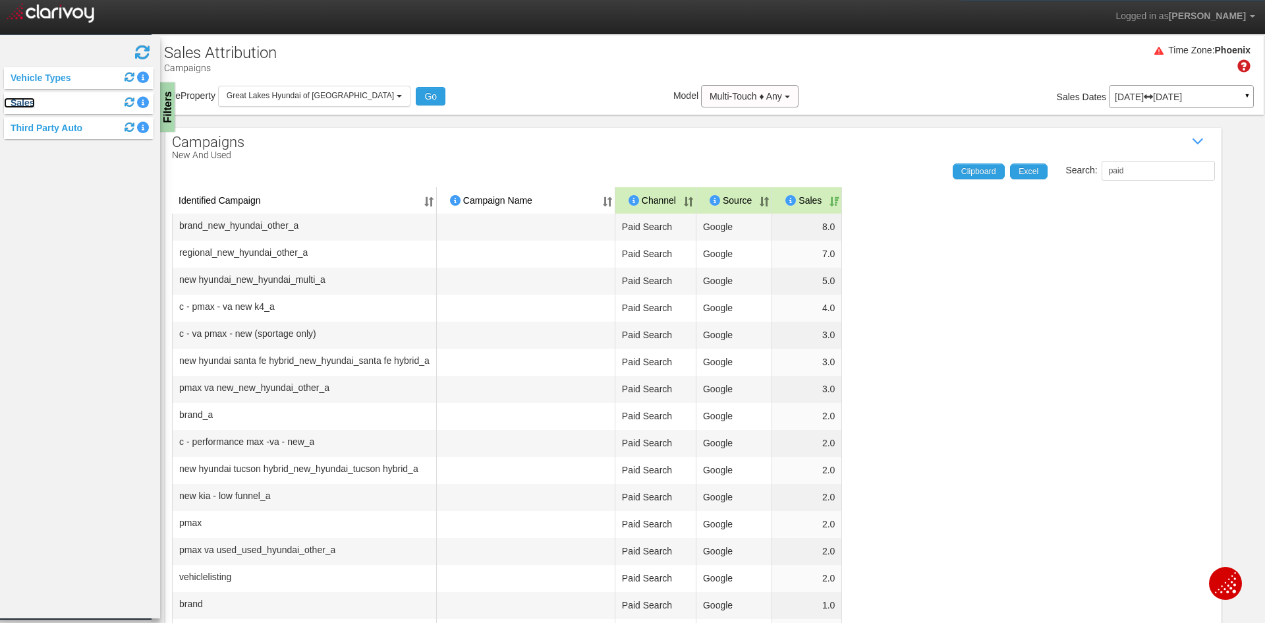
click at [30, 103] on link "Sales" at bounding box center [19, 103] width 31 height 11
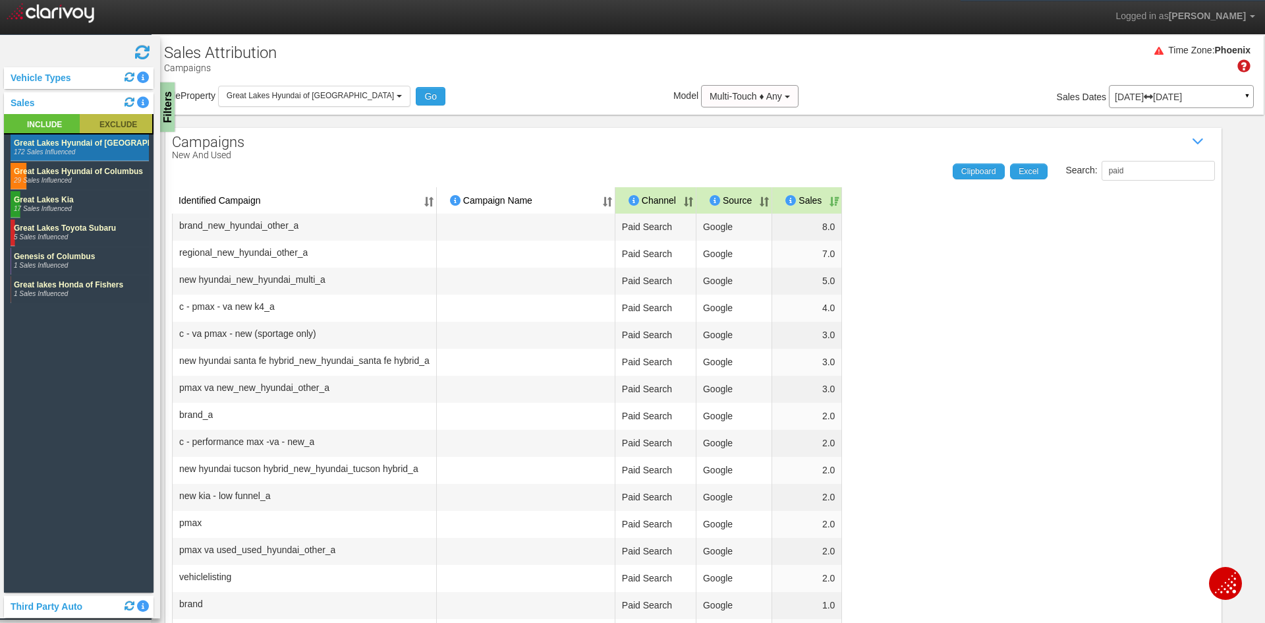
click at [109, 121] on rect at bounding box center [116, 123] width 72 height 19
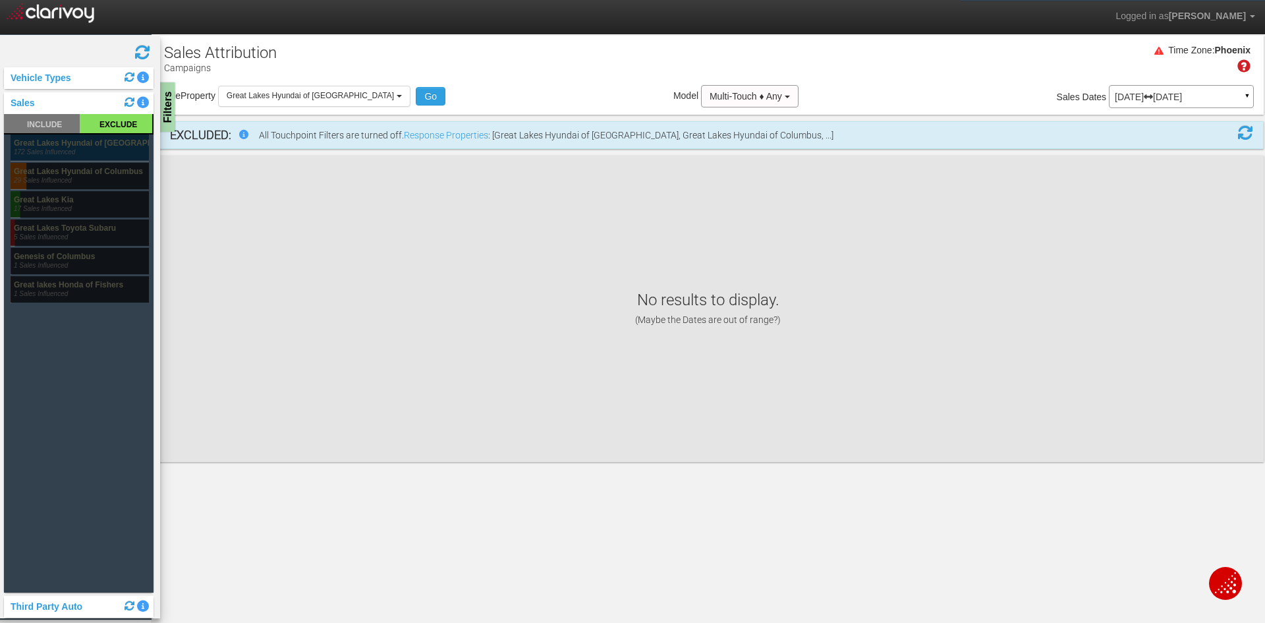
click at [57, 147] on rect at bounding box center [80, 147] width 138 height 26
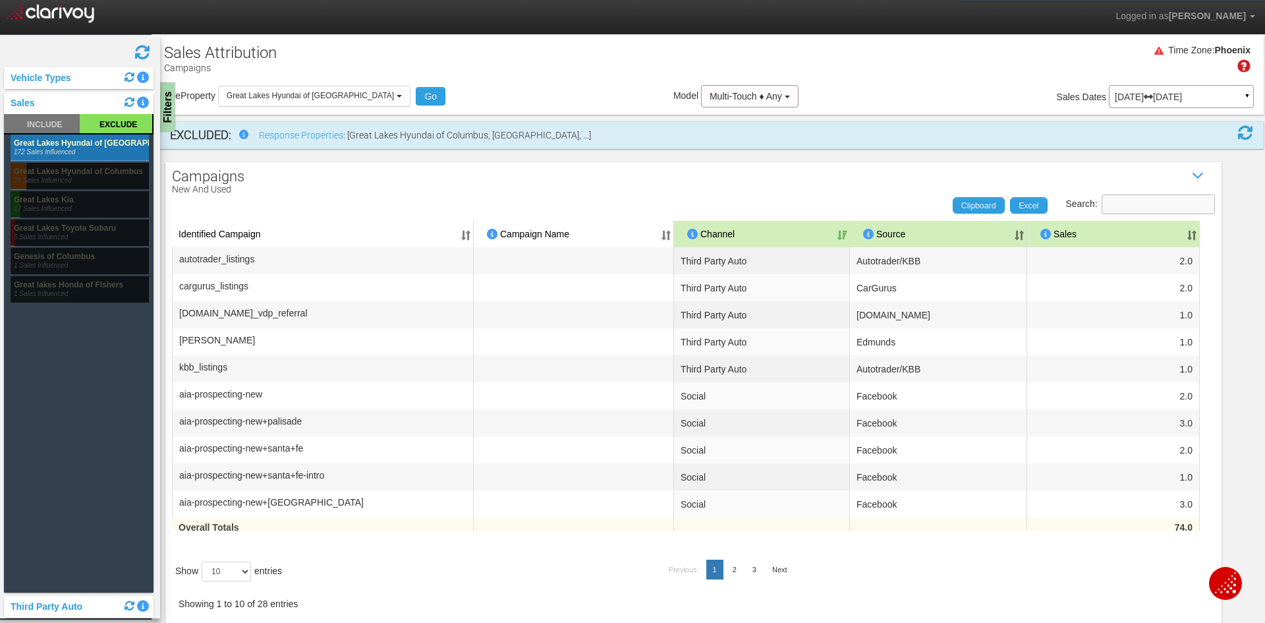
click at [1132, 201] on input "Search:" at bounding box center [1158, 204] width 113 height 20
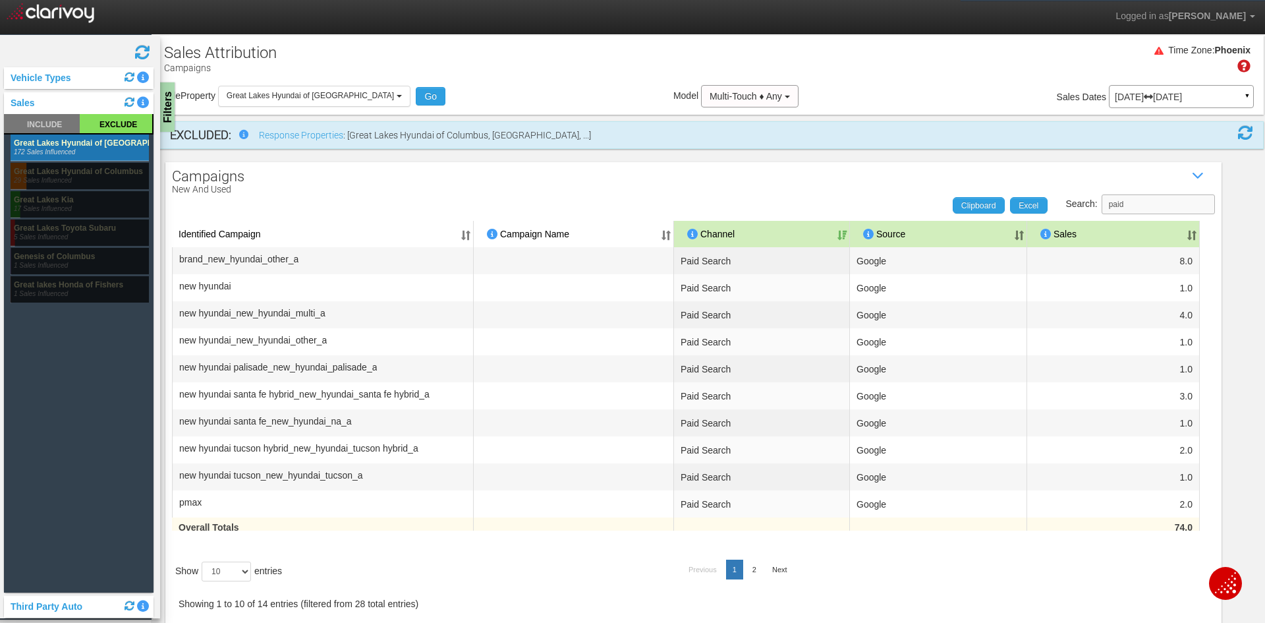
type input "paid"
click at [226, 577] on select "10 25 50 100" at bounding box center [226, 571] width 49 height 20
select select "100"
click at [204, 581] on select "10 25 50 100" at bounding box center [226, 571] width 49 height 20
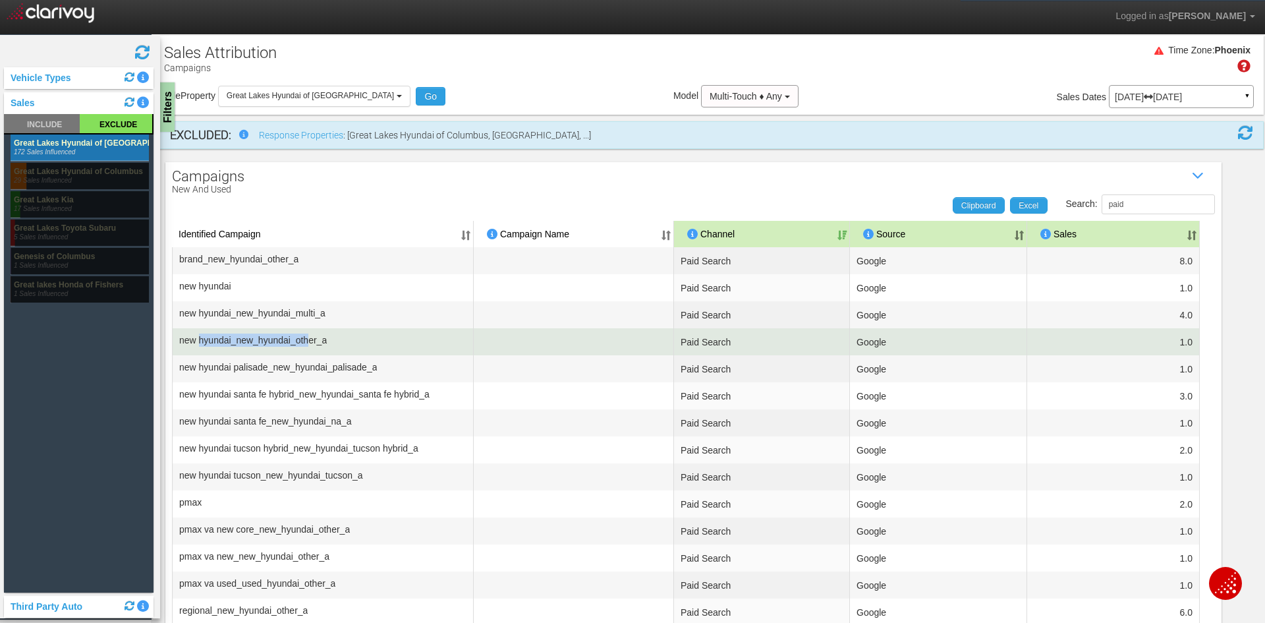
drag, startPoint x: 201, startPoint y: 345, endPoint x: 328, endPoint y: 345, distance: 127.2
click at [327, 345] on span "new hyundai_new_hyundai_other_a" at bounding box center [253, 339] width 148 height 13
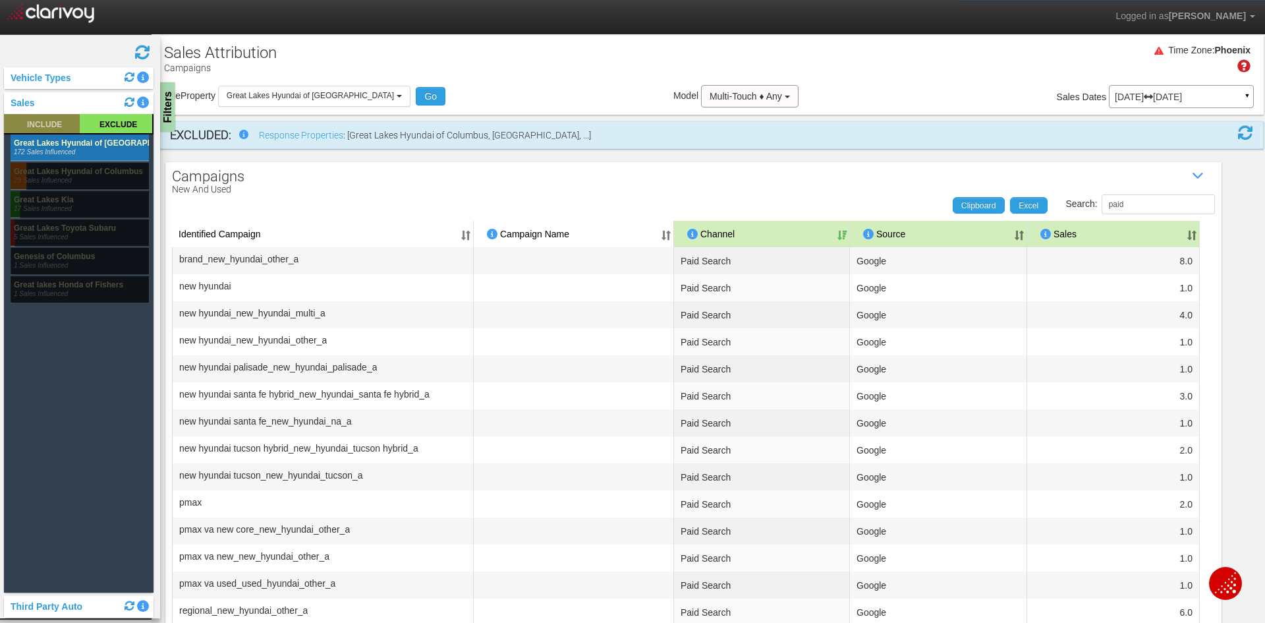
click at [40, 121] on rect at bounding box center [42, 123] width 76 height 19
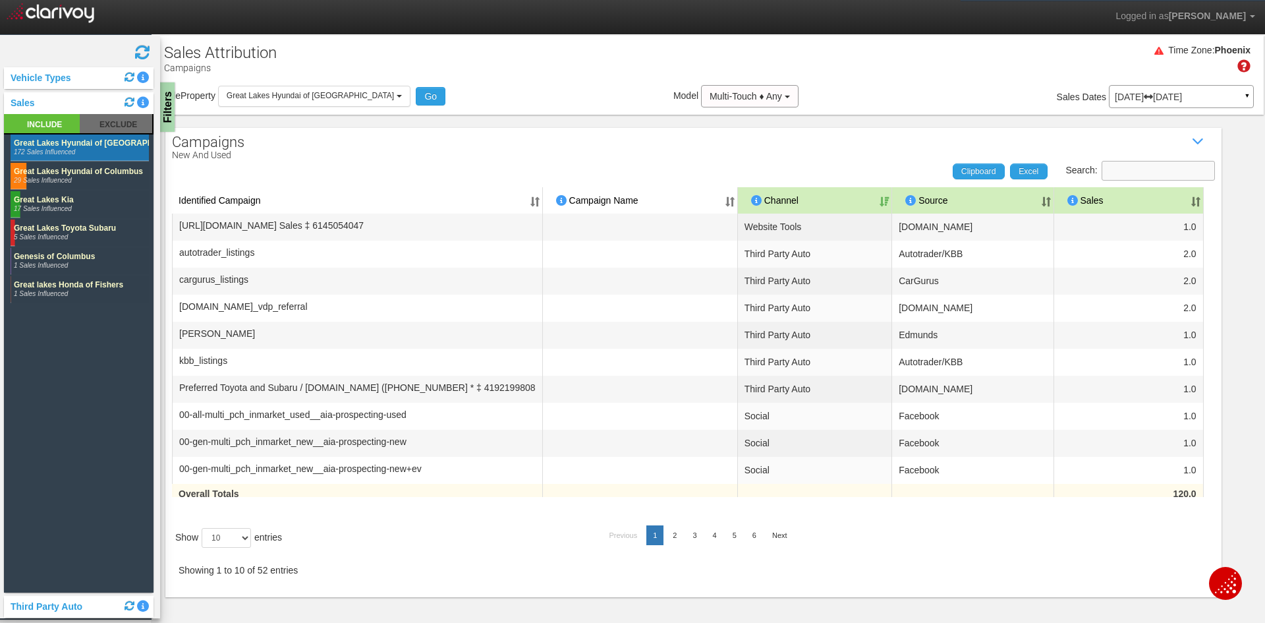
click at [1108, 175] on input "Search:" at bounding box center [1158, 171] width 113 height 20
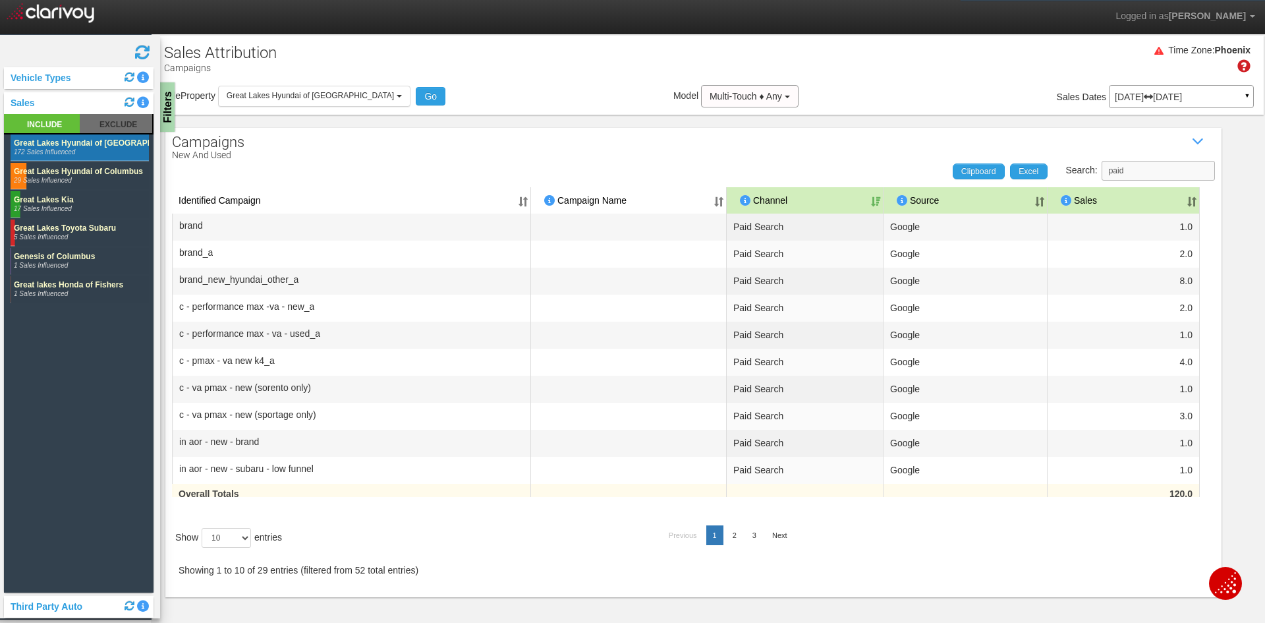
type input "paid"
click at [219, 533] on select "10 25 50 100" at bounding box center [226, 538] width 49 height 20
select select "50"
click at [204, 548] on select "10 25 50 100" at bounding box center [226, 538] width 49 height 20
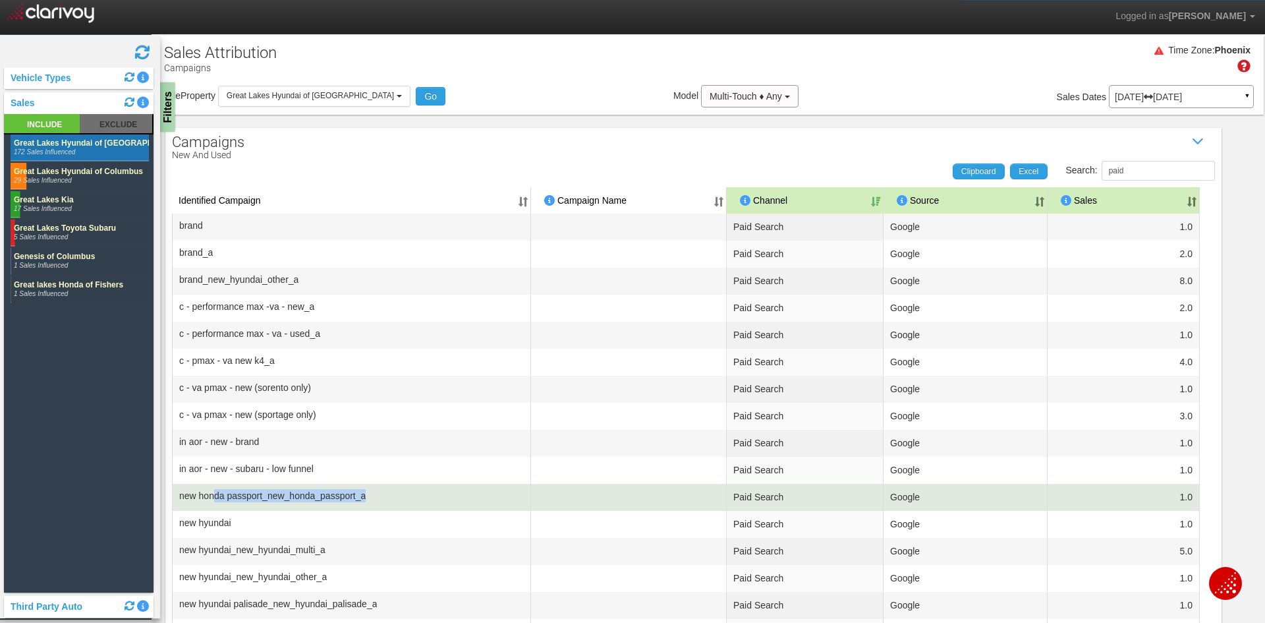
drag, startPoint x: 217, startPoint y: 498, endPoint x: 392, endPoint y: 495, distance: 174.6
click at [392, 495] on td "new honda passport_new_honda_passport_a" at bounding box center [351, 497] width 359 height 27
click at [366, 496] on span "new honda passport_new_honda_passport_a" at bounding box center [272, 495] width 186 height 13
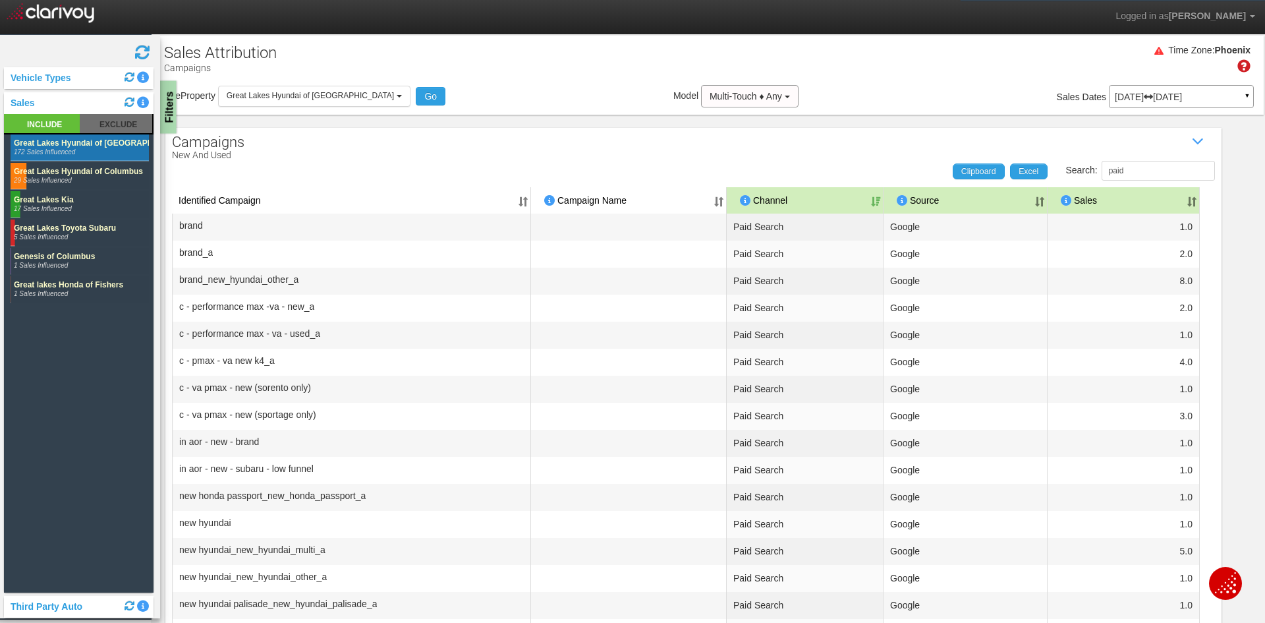
click at [166, 99] on div "Filters" at bounding box center [168, 107] width 16 height 53
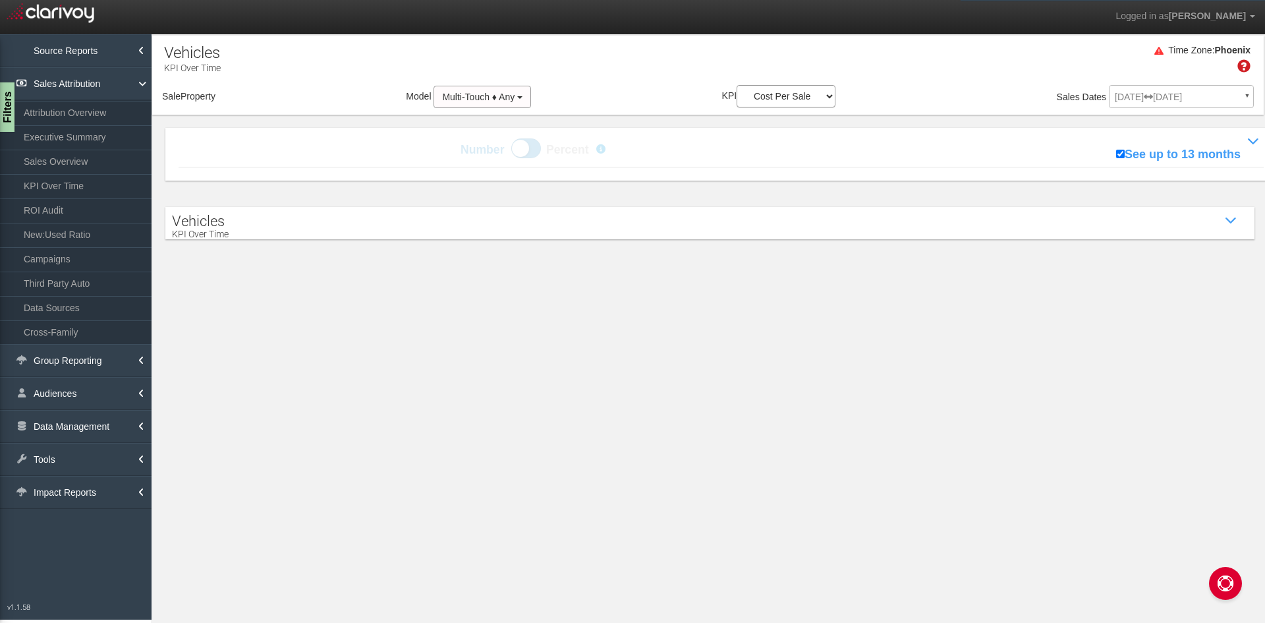
select select "object:1401"
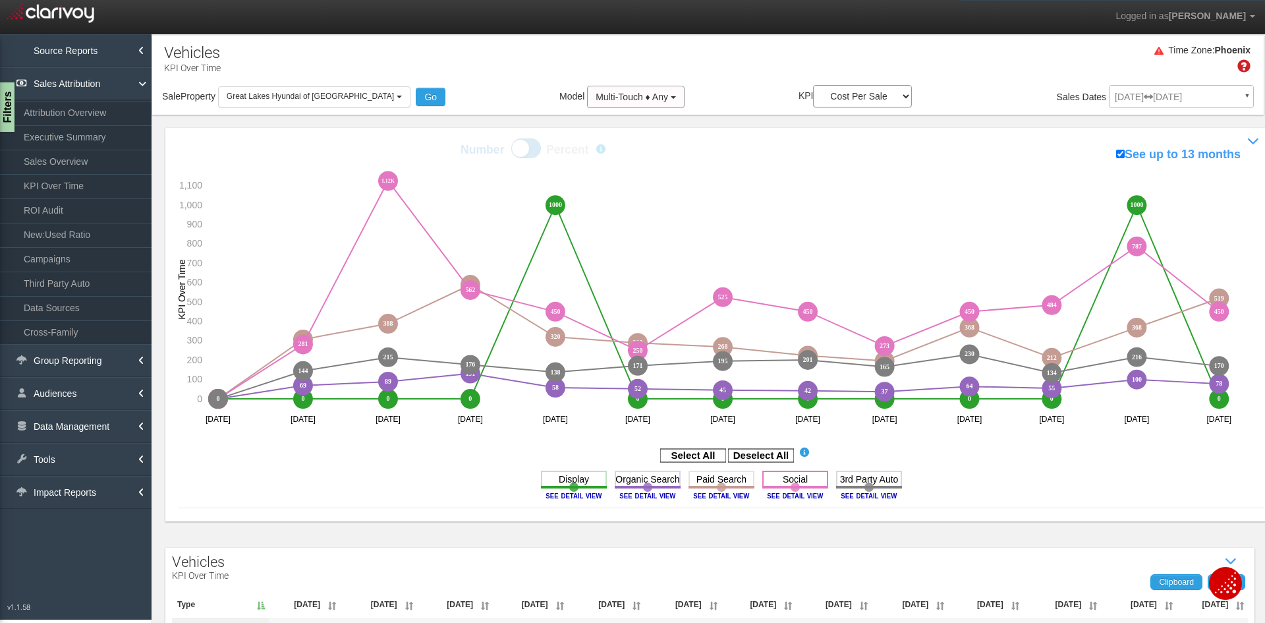
drag, startPoint x: 770, startPoint y: 455, endPoint x: 786, endPoint y: 481, distance: 30.7
click at [770, 455] on rect at bounding box center [761, 455] width 66 height 13
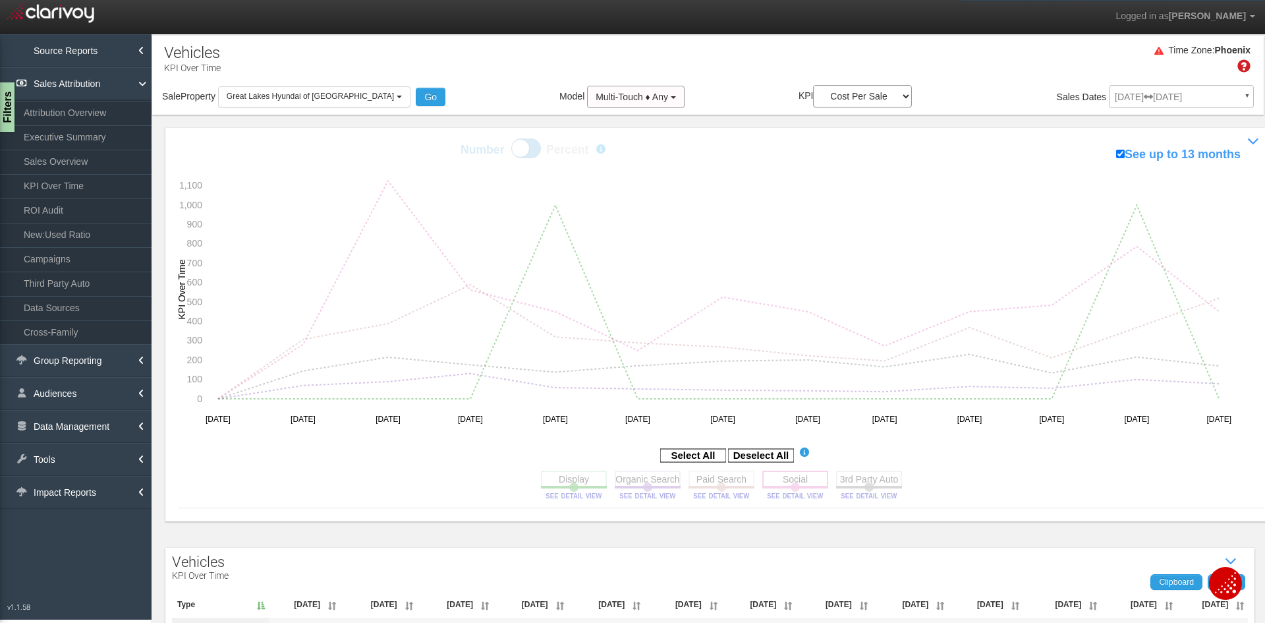
click at [786, 481] on rect at bounding box center [795, 478] width 66 height 16
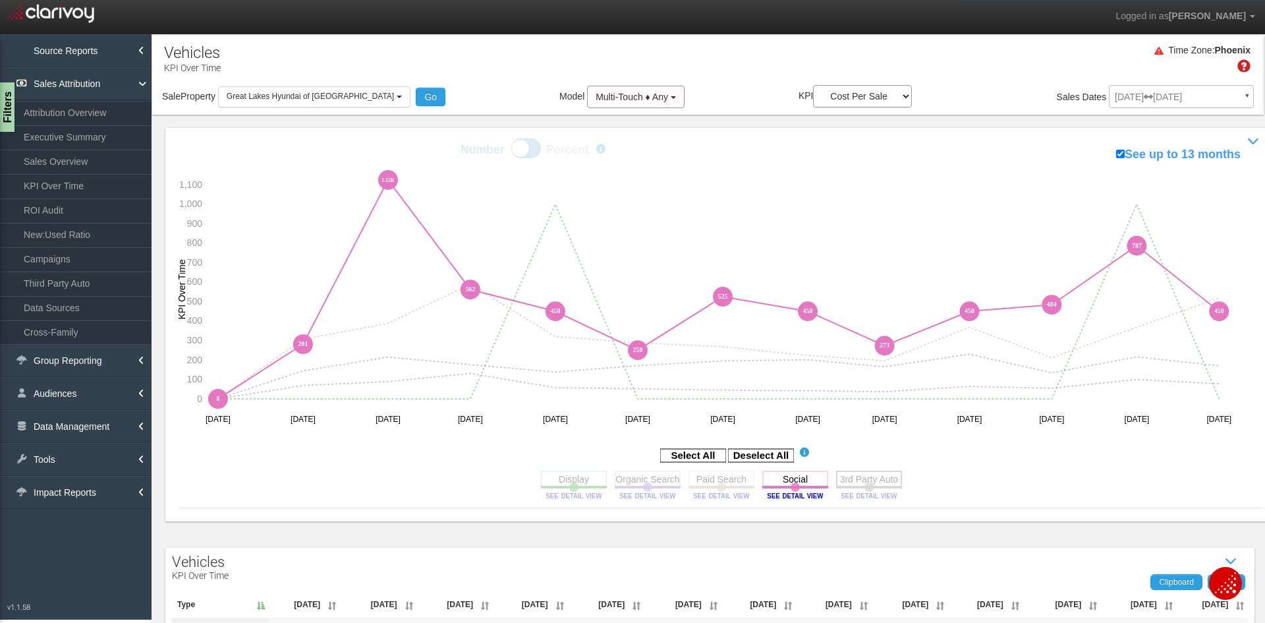
click at [859, 476] on rect at bounding box center [869, 478] width 66 height 16
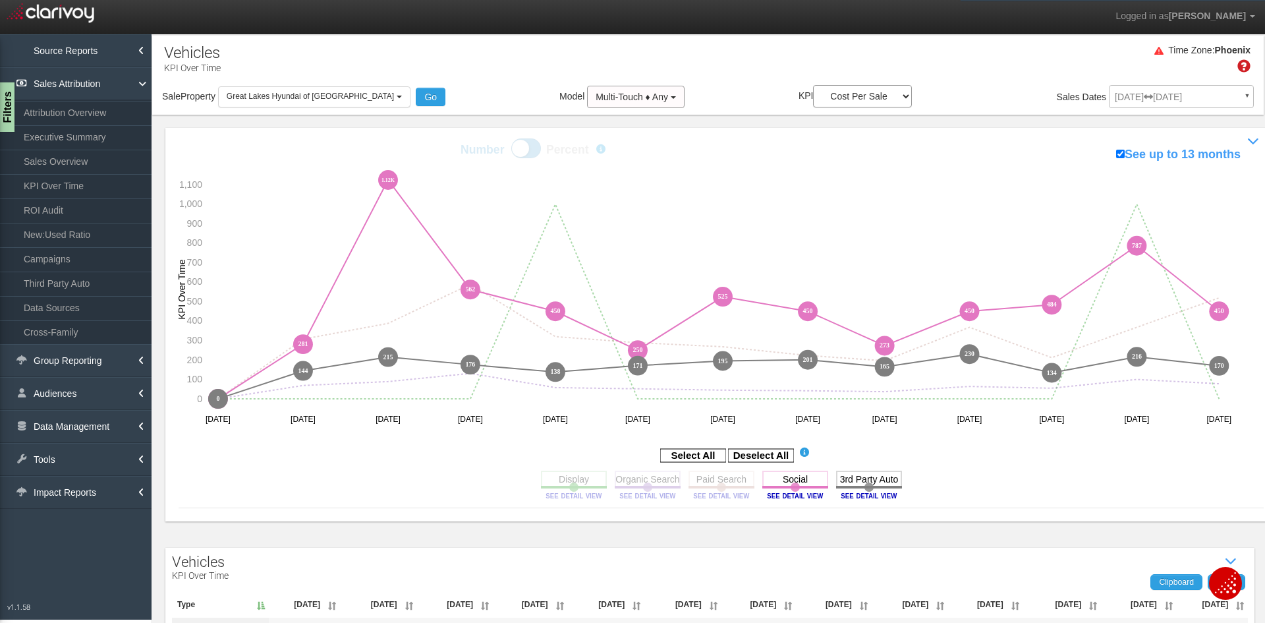
click at [853, 492] on icon "3rd Party Auto Toggle this line chart on/off View this Channel's Sources bar ch…" at bounding box center [869, 486] width 66 height 33
click at [856, 494] on image at bounding box center [868, 496] width 59 height 8
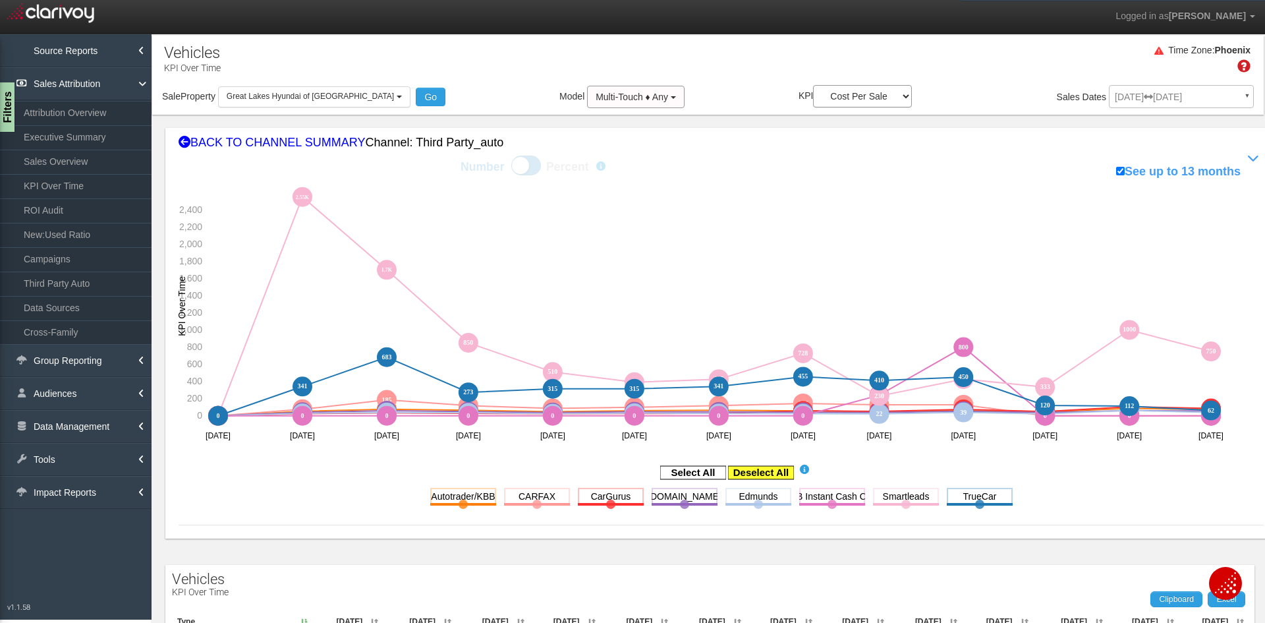
click at [776, 476] on rect at bounding box center [761, 472] width 66 height 13
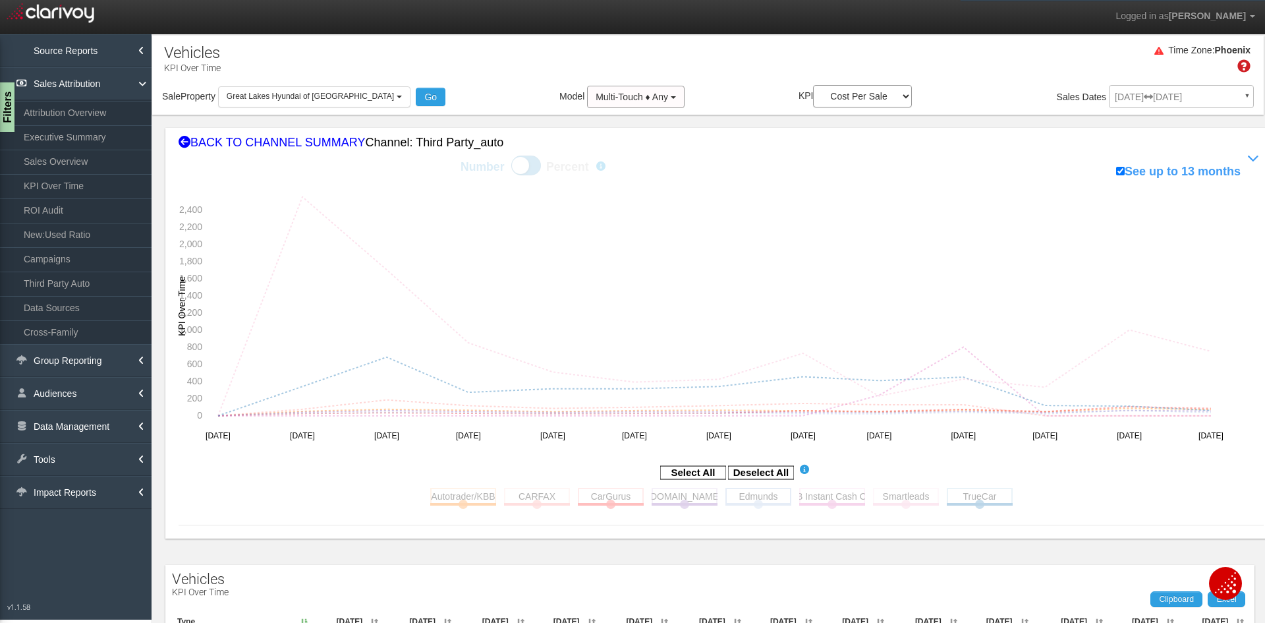
click at [758, 492] on rect at bounding box center [758, 496] width 66 height 16
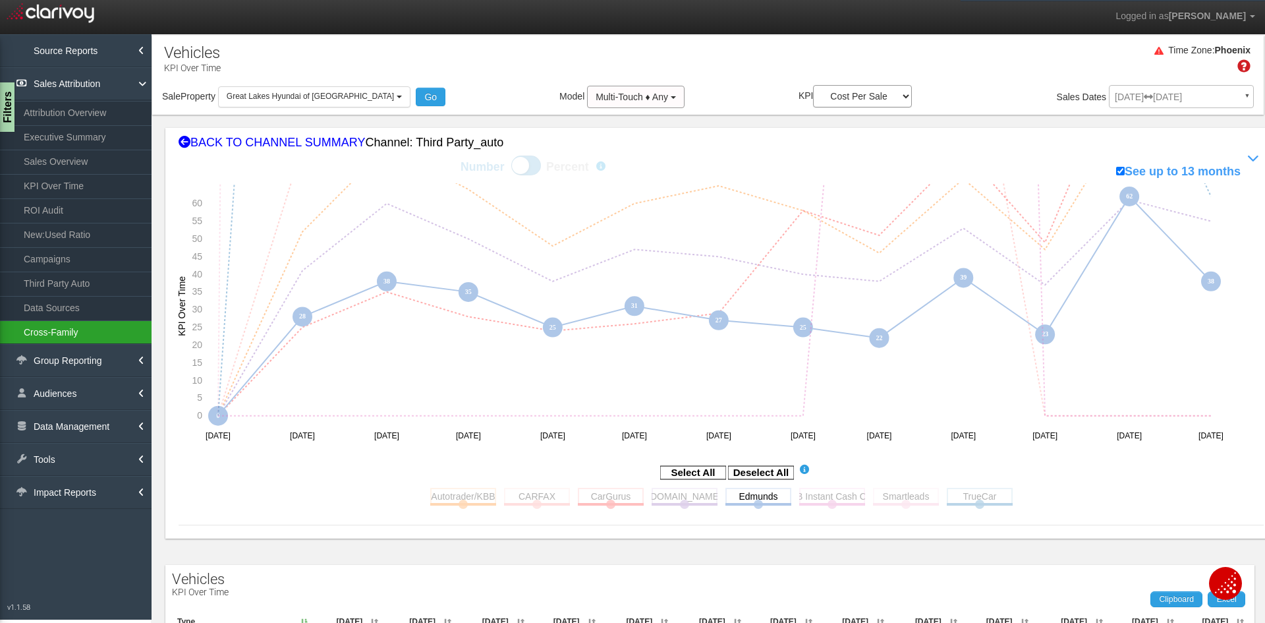
click at [69, 330] on link "Cross-Family" at bounding box center [76, 332] width 152 height 24
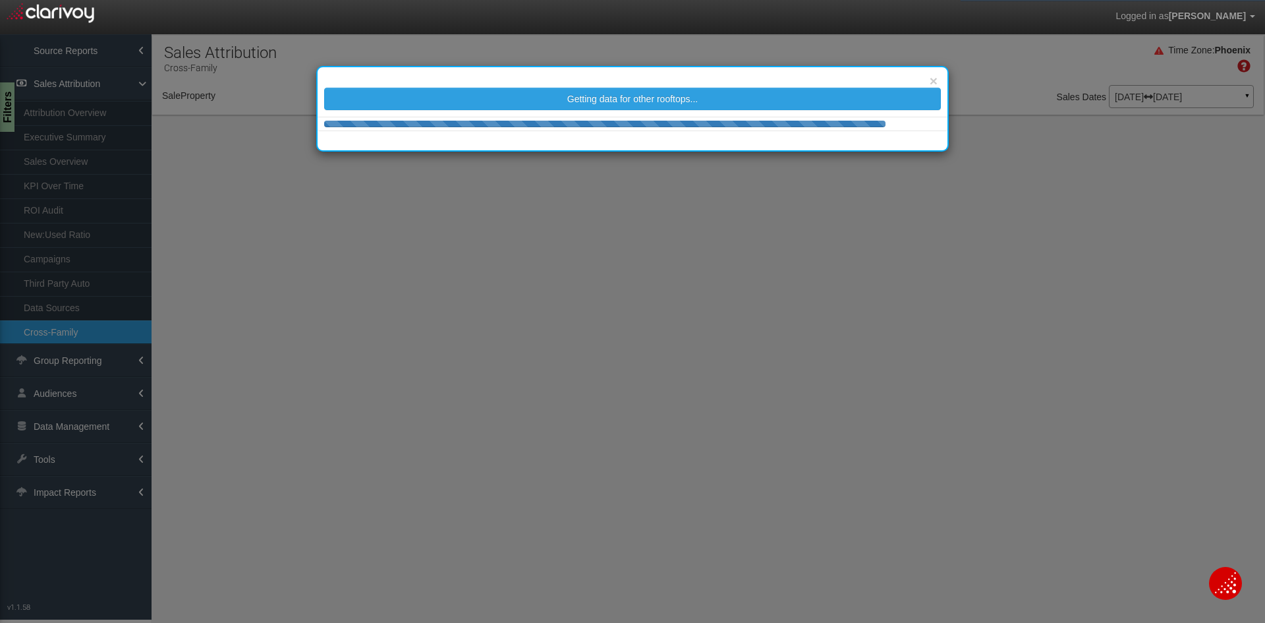
select select "object:4040"
select select "25"
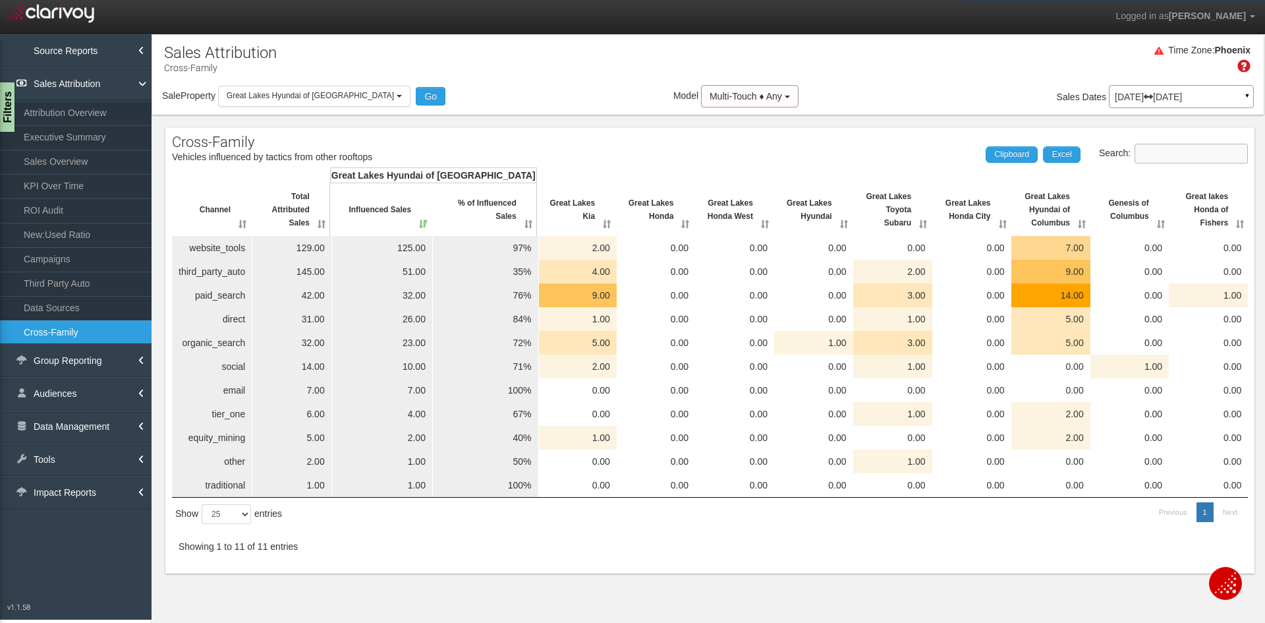
click at [1178, 154] on input "Search:" at bounding box center [1191, 154] width 113 height 20
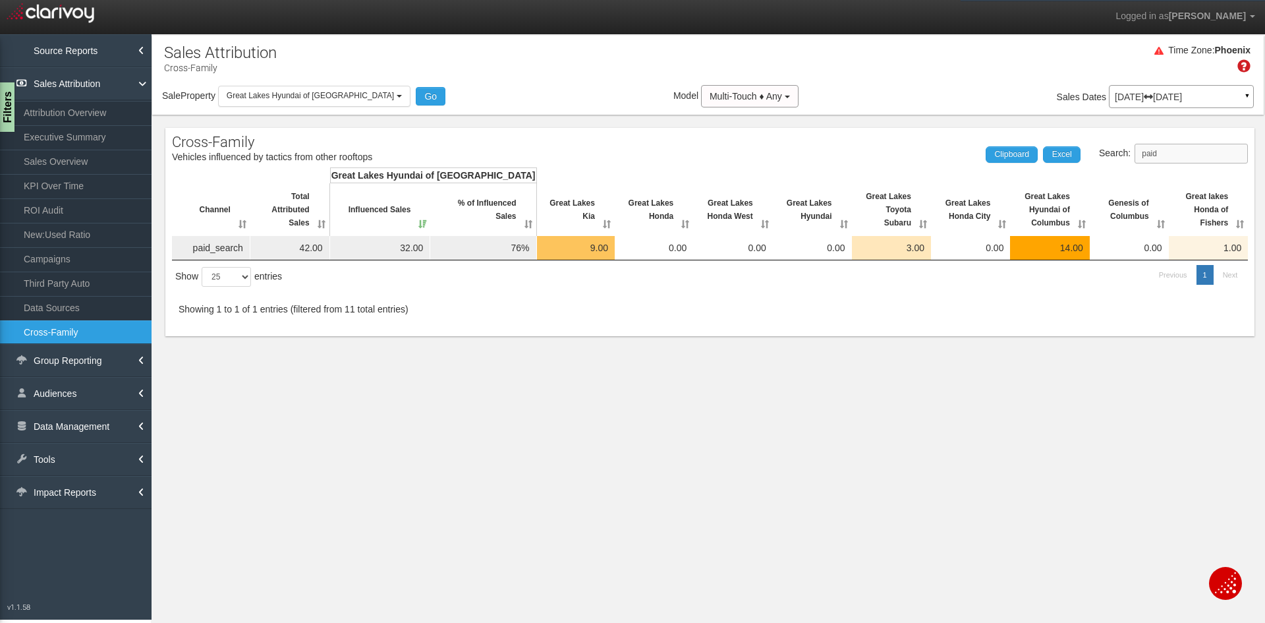
type input "paid"
drag, startPoint x: 287, startPoint y: 245, endPoint x: 326, endPoint y: 250, distance: 39.8
click at [326, 250] on td "42.00" at bounding box center [290, 248] width 80 height 24
drag, startPoint x: 382, startPoint y: 251, endPoint x: 393, endPoint y: 250, distance: 11.9
click at [393, 250] on td "32.00" at bounding box center [380, 248] width 101 height 24
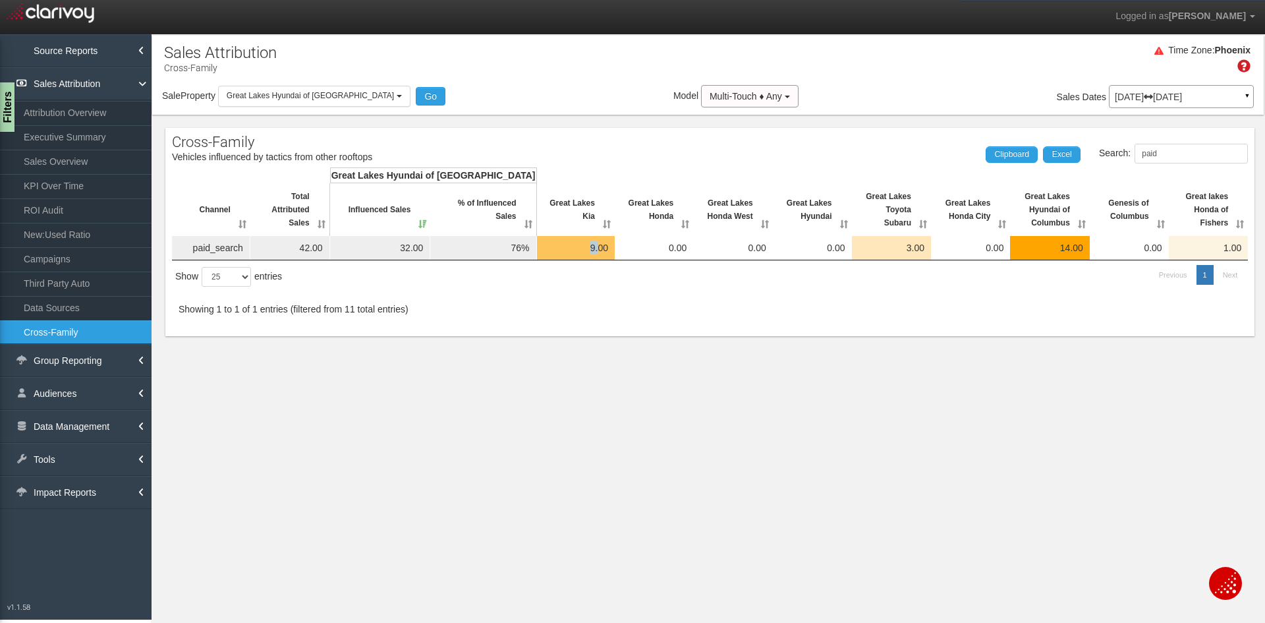
click at [560, 249] on td "9.00" at bounding box center [576, 248] width 78 height 24
click at [554, 248] on td "9.00" at bounding box center [576, 248] width 78 height 24
